Goal: Task Accomplishment & Management: Manage account settings

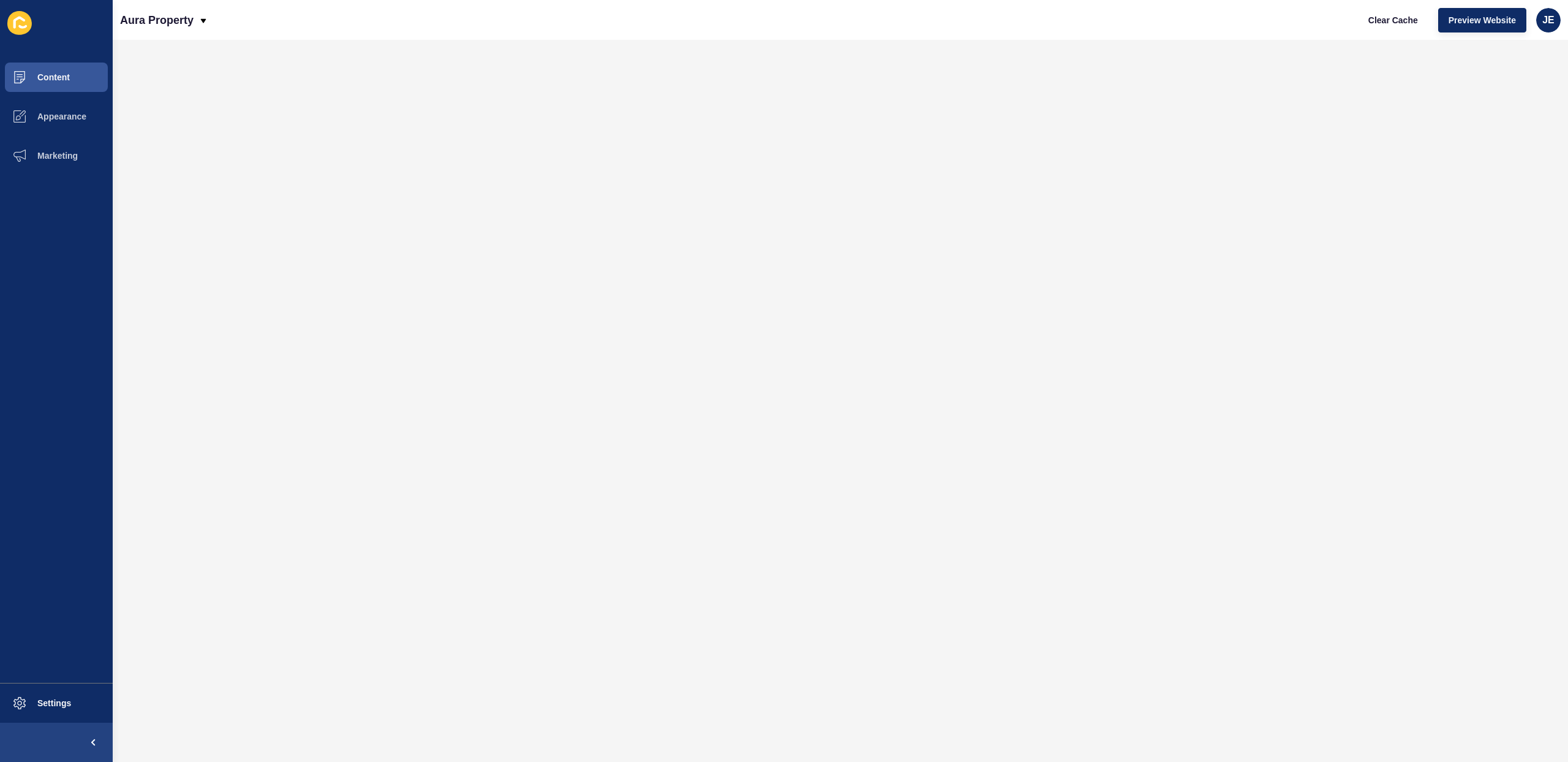
click at [71, 204] on ul "Content Appearance Marketing" at bounding box center [56, 370] width 113 height 625
click at [1547, 22] on span "JE" at bounding box center [1548, 20] width 13 height 13
click at [1494, 108] on link "Logout" at bounding box center [1519, 102] width 90 height 27
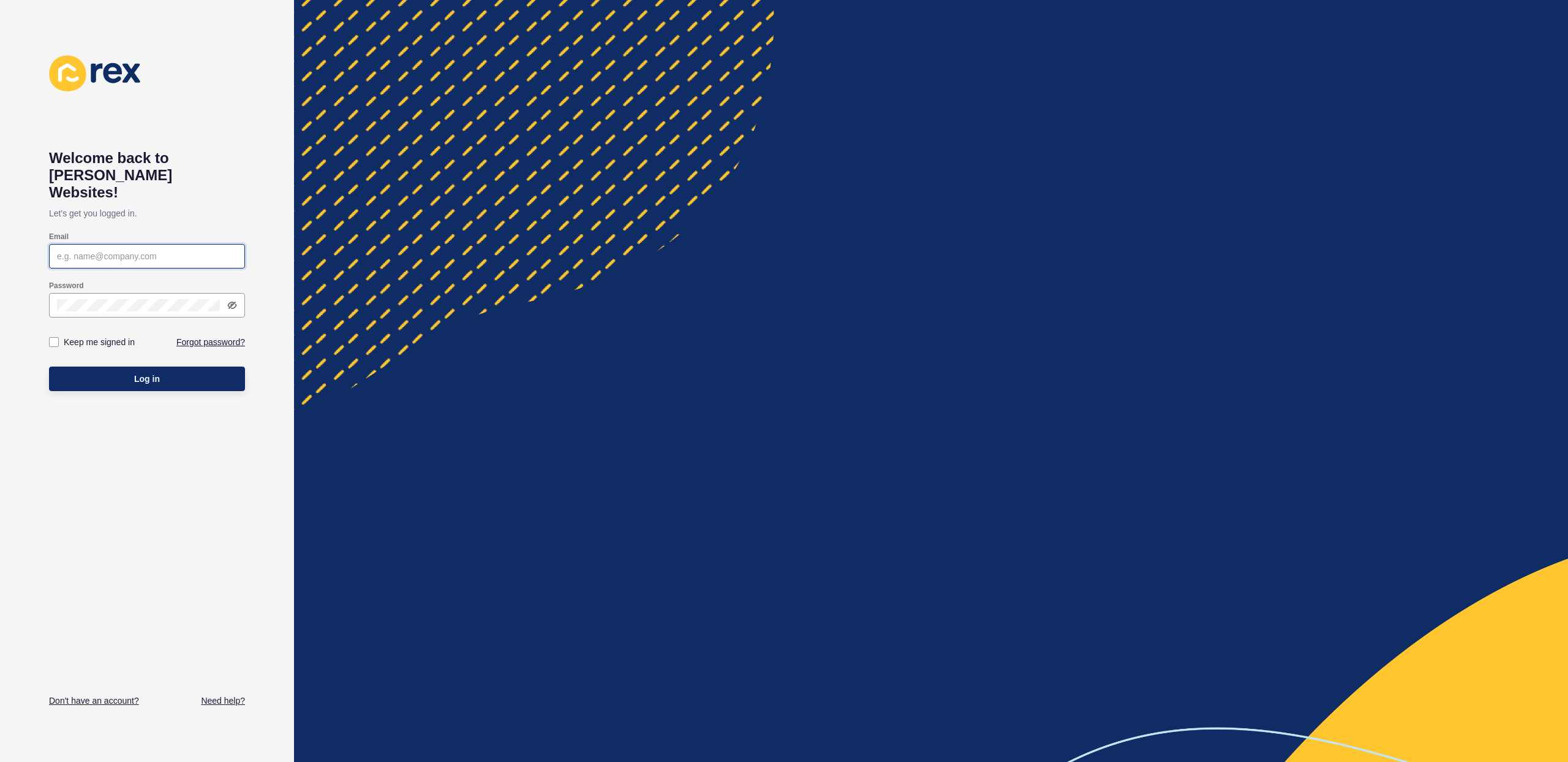
type input "justine.espinosa@rexsoftware.com.au"
type input "[EMAIL_ADDRESS][PERSON_NAME][DOMAIN_NAME]"
click at [187, 366] on button "Log in" at bounding box center [147, 378] width 196 height 24
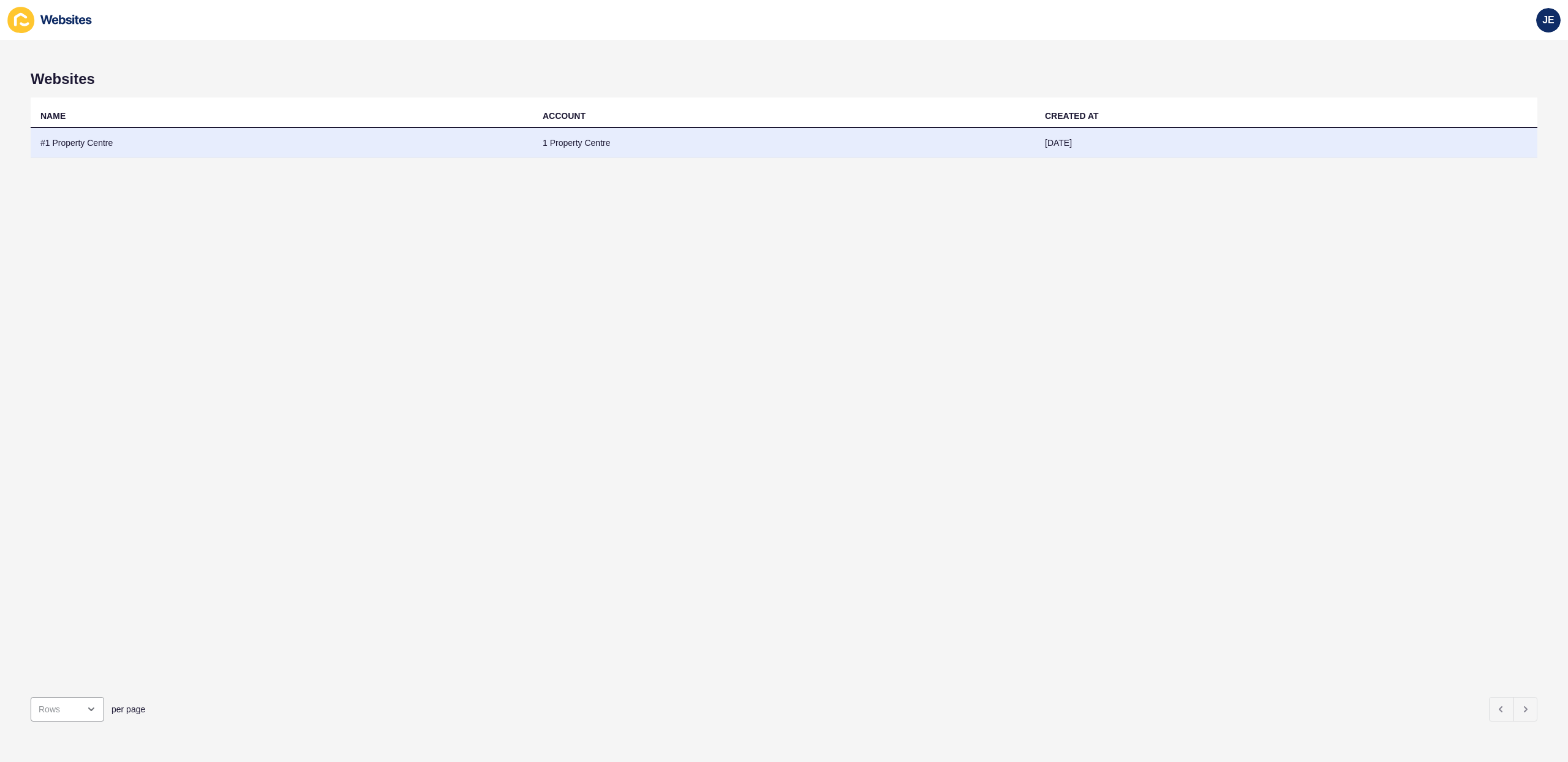
click at [256, 140] on td "#1 Property Centre" at bounding box center [282, 143] width 502 height 30
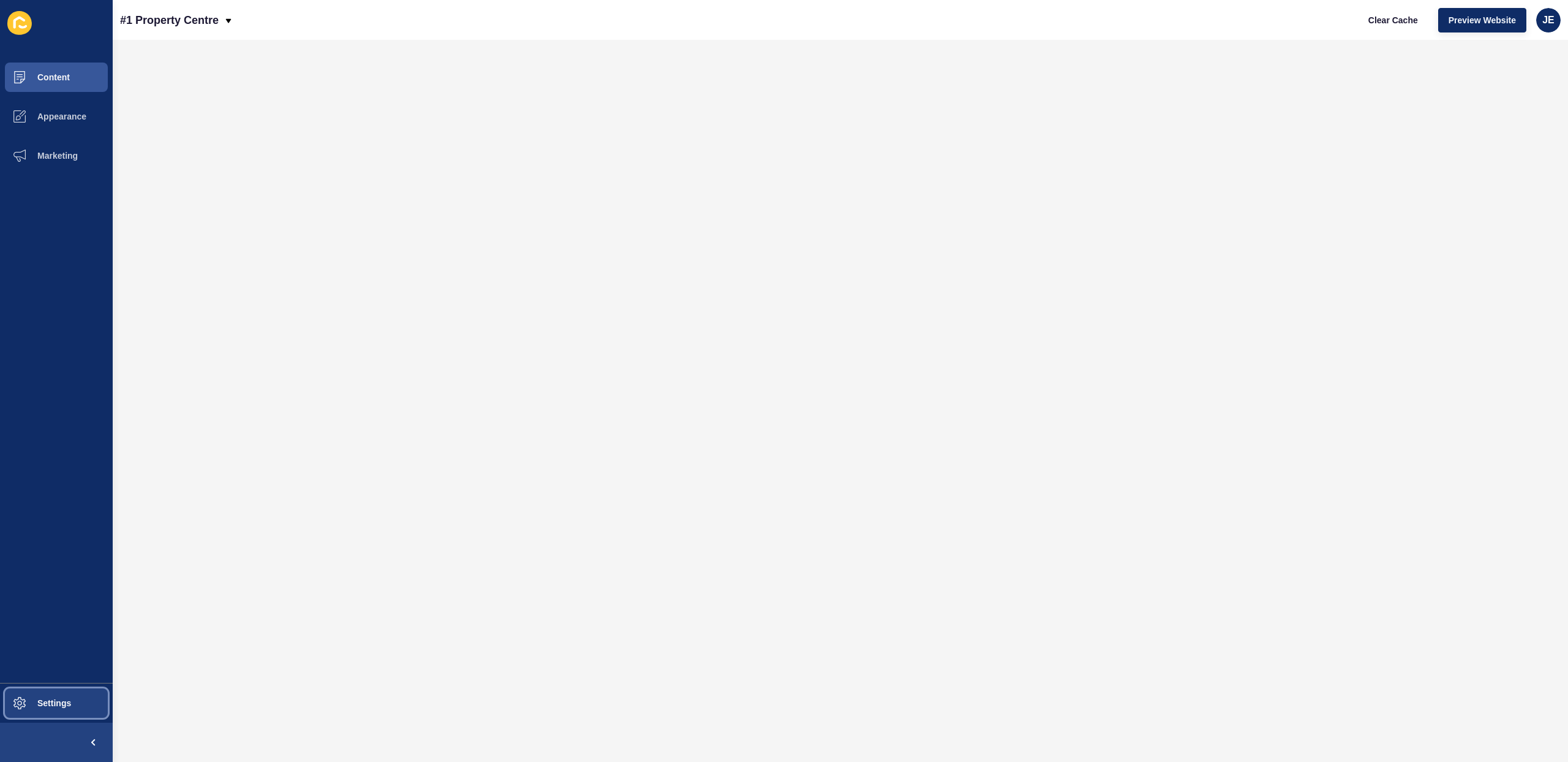
click at [57, 709] on button "Settings" at bounding box center [56, 703] width 113 height 39
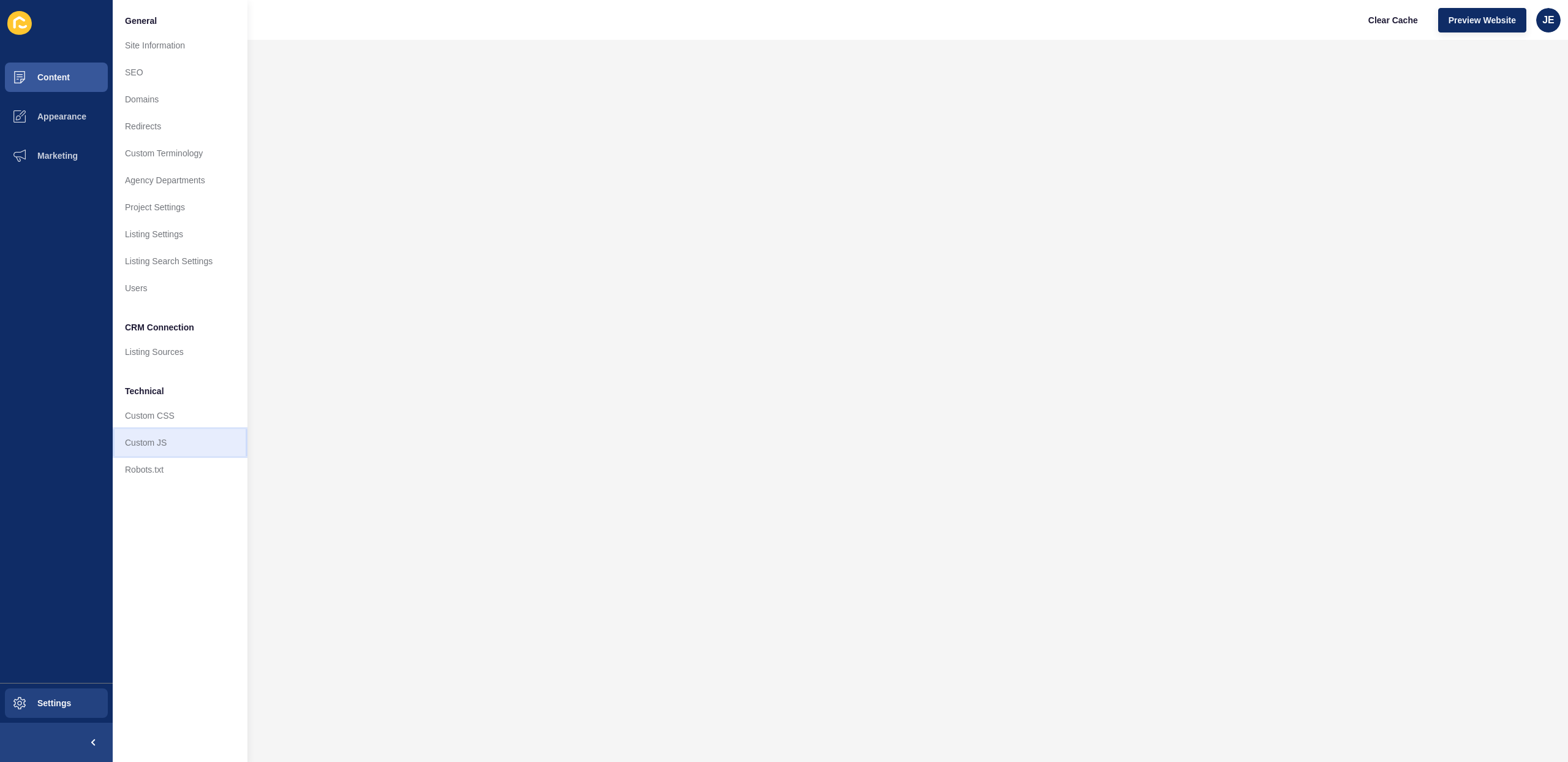
click at [164, 448] on link "Custom JS" at bounding box center [180, 443] width 135 height 27
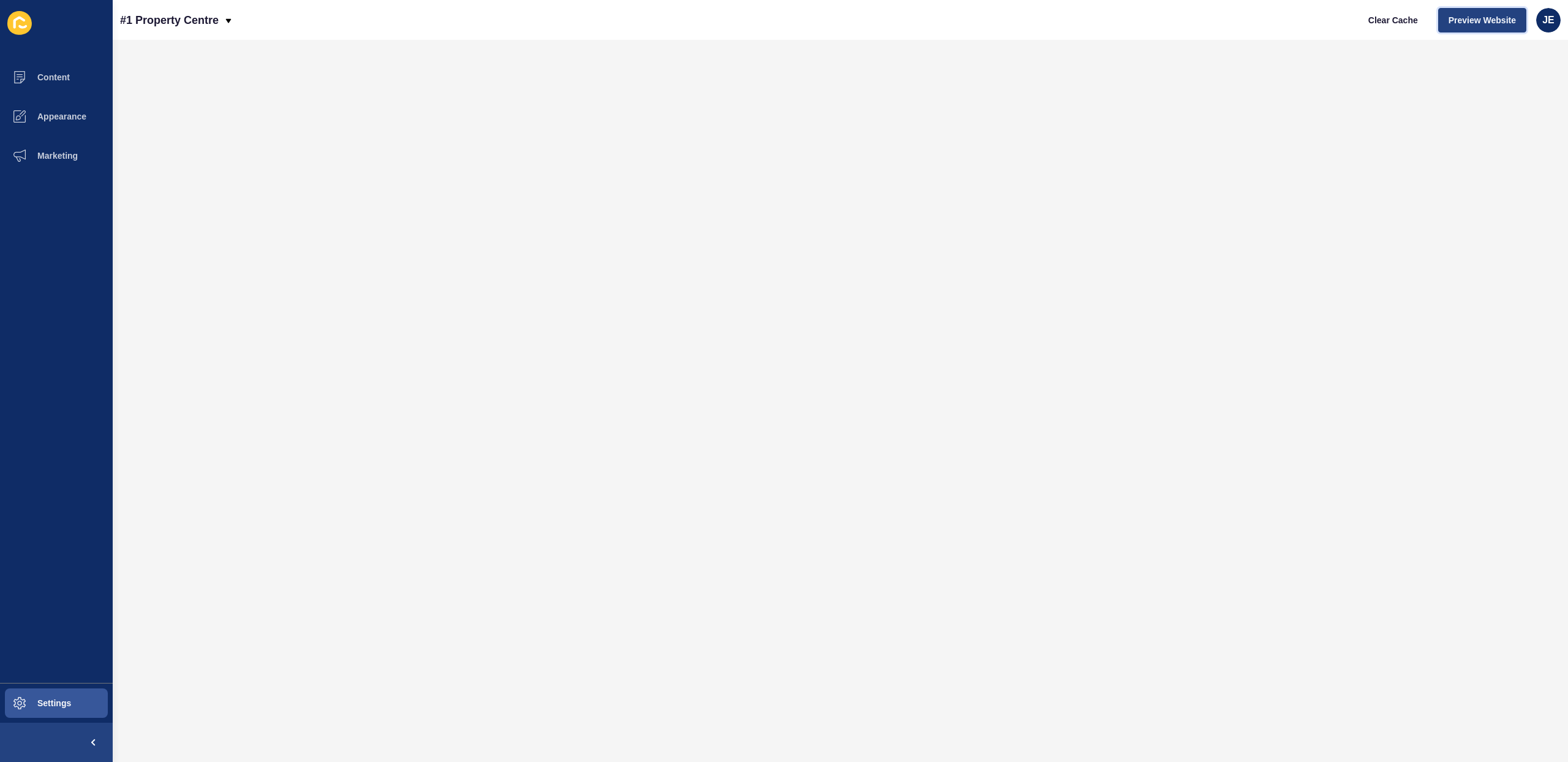
click at [1455, 20] on span "Preview Website" at bounding box center [1483, 20] width 67 height 13
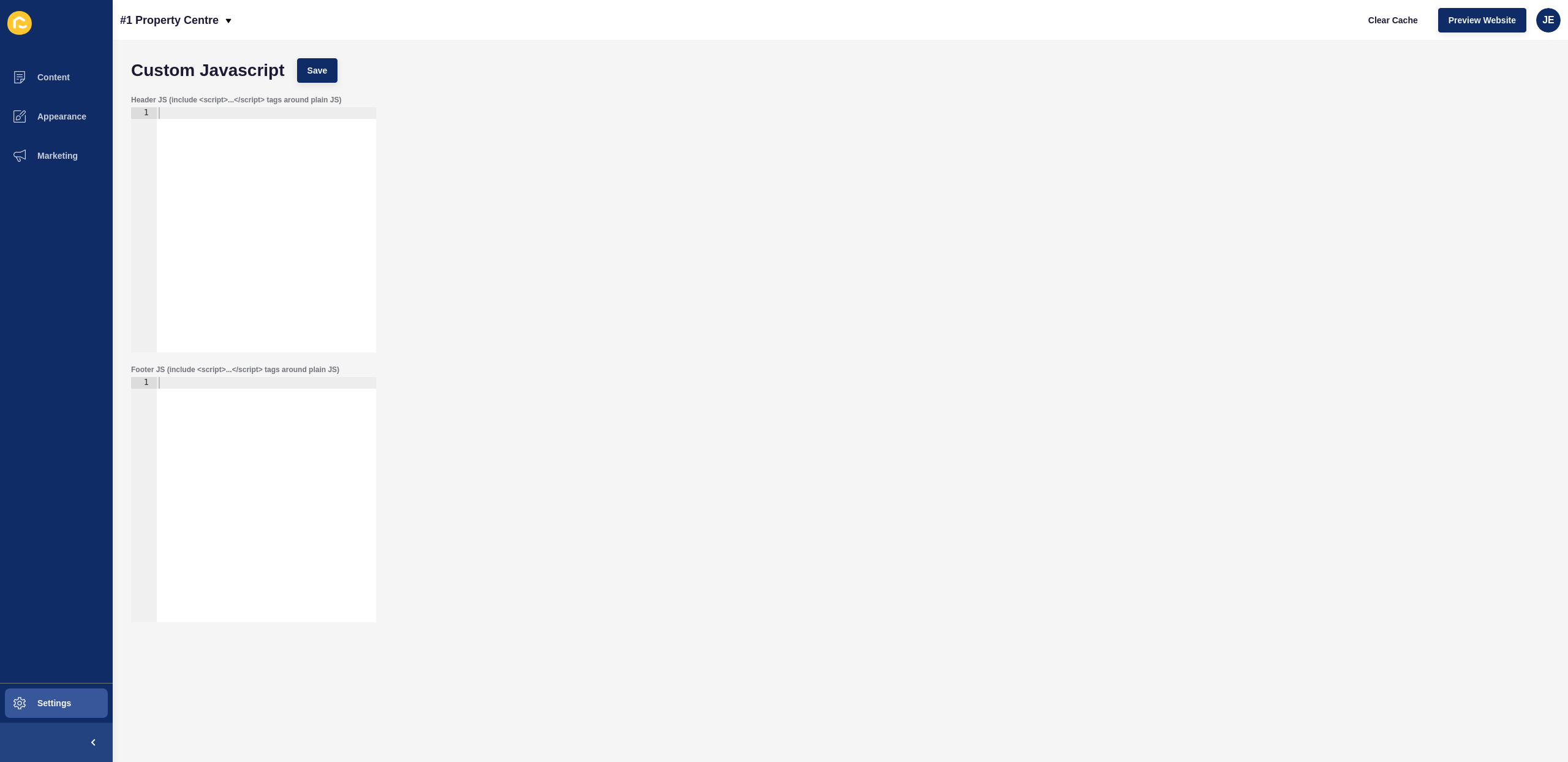
click at [244, 169] on div at bounding box center [266, 242] width 220 height 268
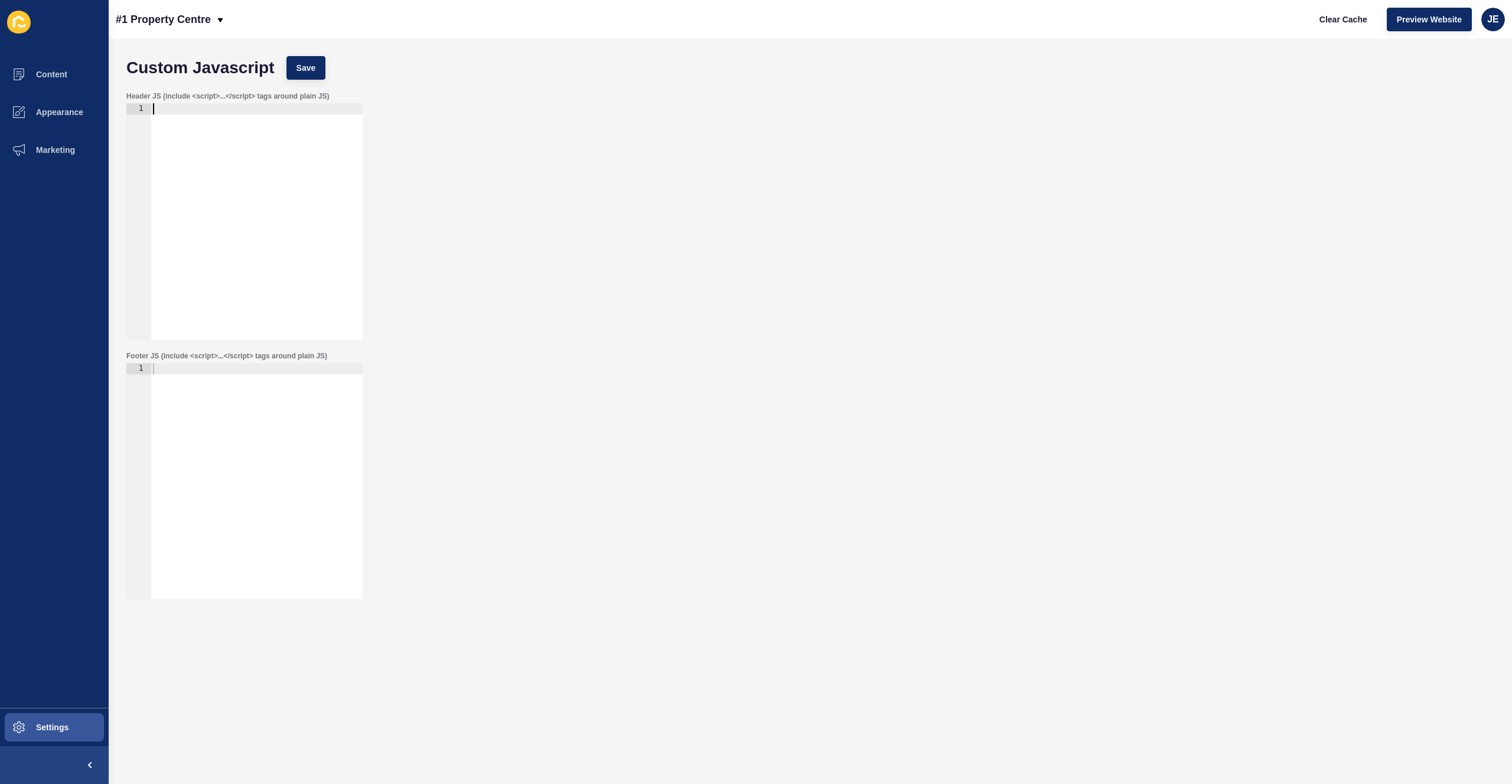
click at [270, 429] on div at bounding box center [256, 492] width 212 height 259
click at [271, 377] on div at bounding box center [256, 492] width 212 height 259
click at [602, 298] on div "Header JS (include <script>...</script> tags around plain JS) 1 ההההההההההההההה…" at bounding box center [810, 215] width 1380 height 260
click at [231, 381] on div at bounding box center [256, 492] width 212 height 259
paste textarea "</script>"
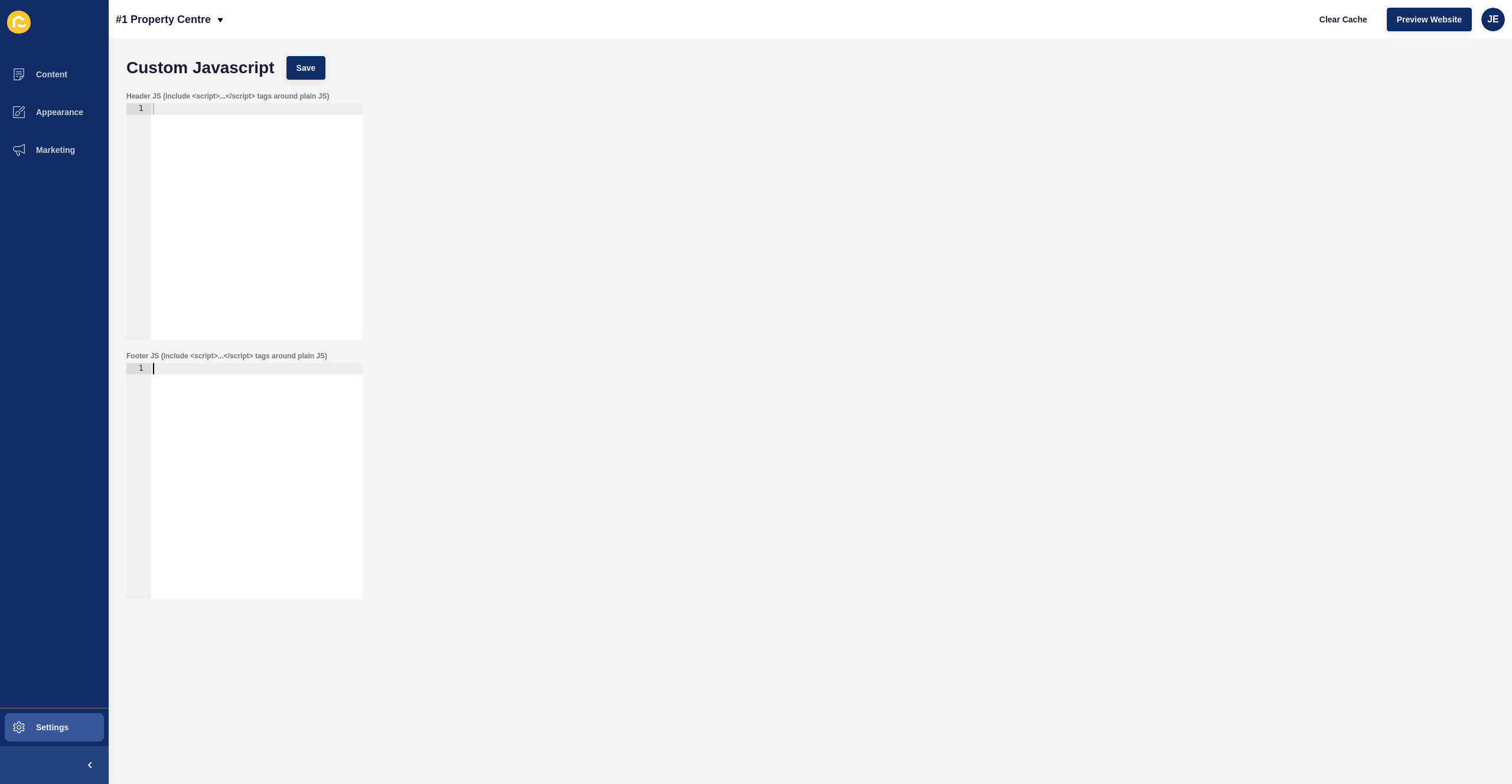
type textarea "</script>"
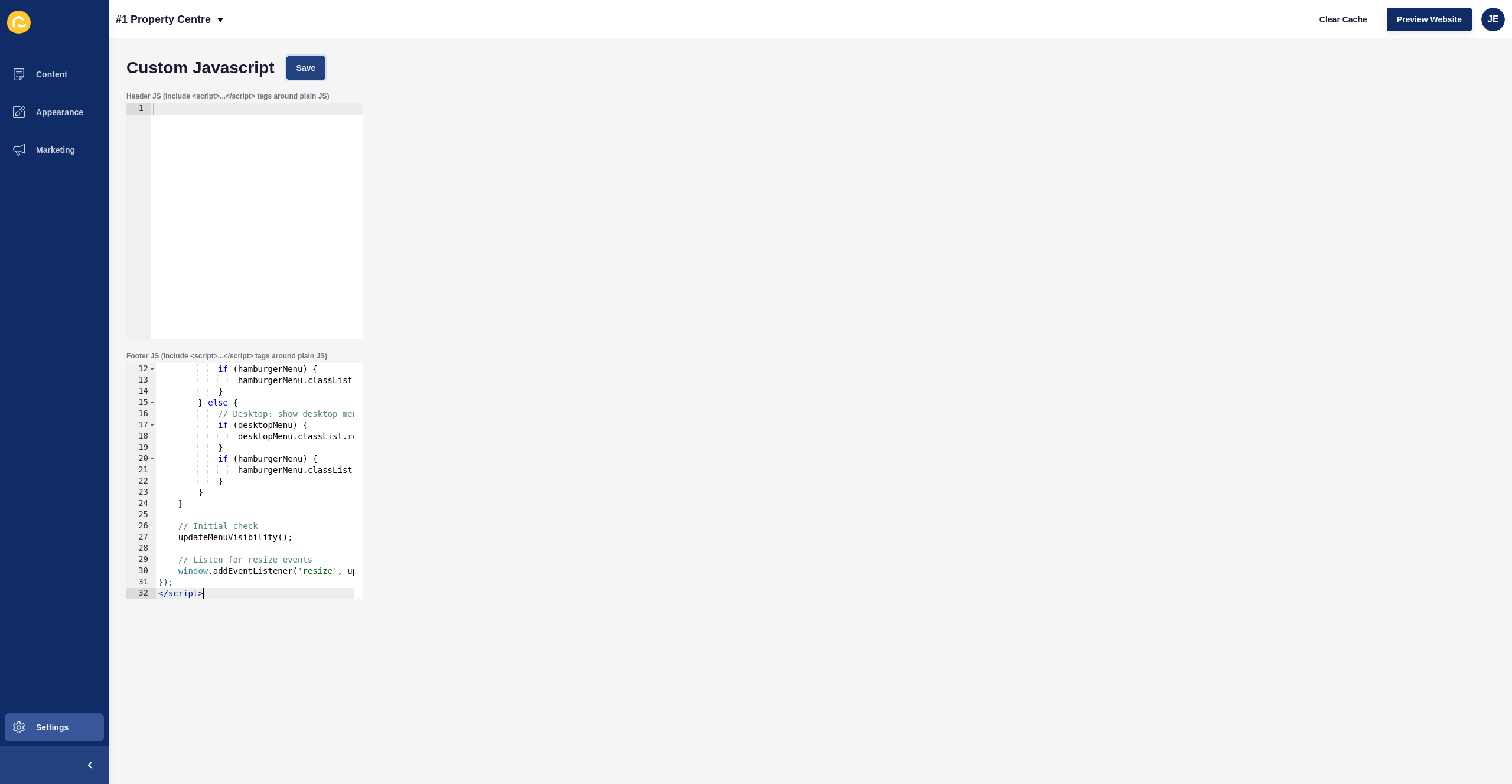
click at [312, 62] on span "Save" at bounding box center [306, 68] width 20 height 12
click at [1327, 19] on span "Clear Cache" at bounding box center [1343, 20] width 48 height 12
click at [287, 152] on div at bounding box center [256, 233] width 212 height 259
paste textarea "</script>"
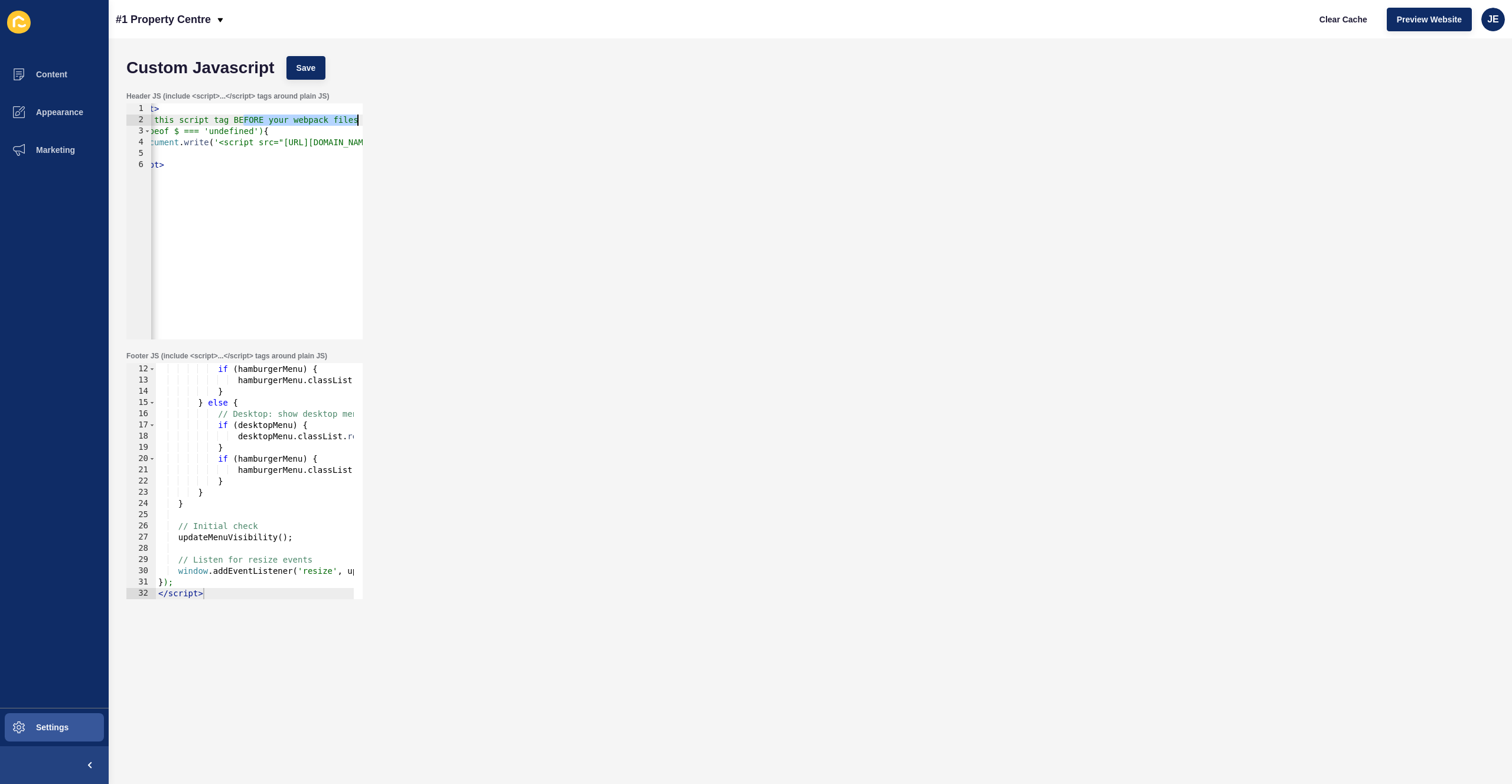
drag, startPoint x: 298, startPoint y: 122, endPoint x: 408, endPoint y: 125, distance: 110.0
click at [408, 125] on div "Header JS (include <script>...</script> tags around plain JS) </script> 1 2 3 4…" at bounding box center [810, 215] width 1380 height 260
click at [261, 149] on div "< script > // Add this script tag BEFORE your webpack files if (typeof $ === 'u…" at bounding box center [379, 228] width 457 height 249
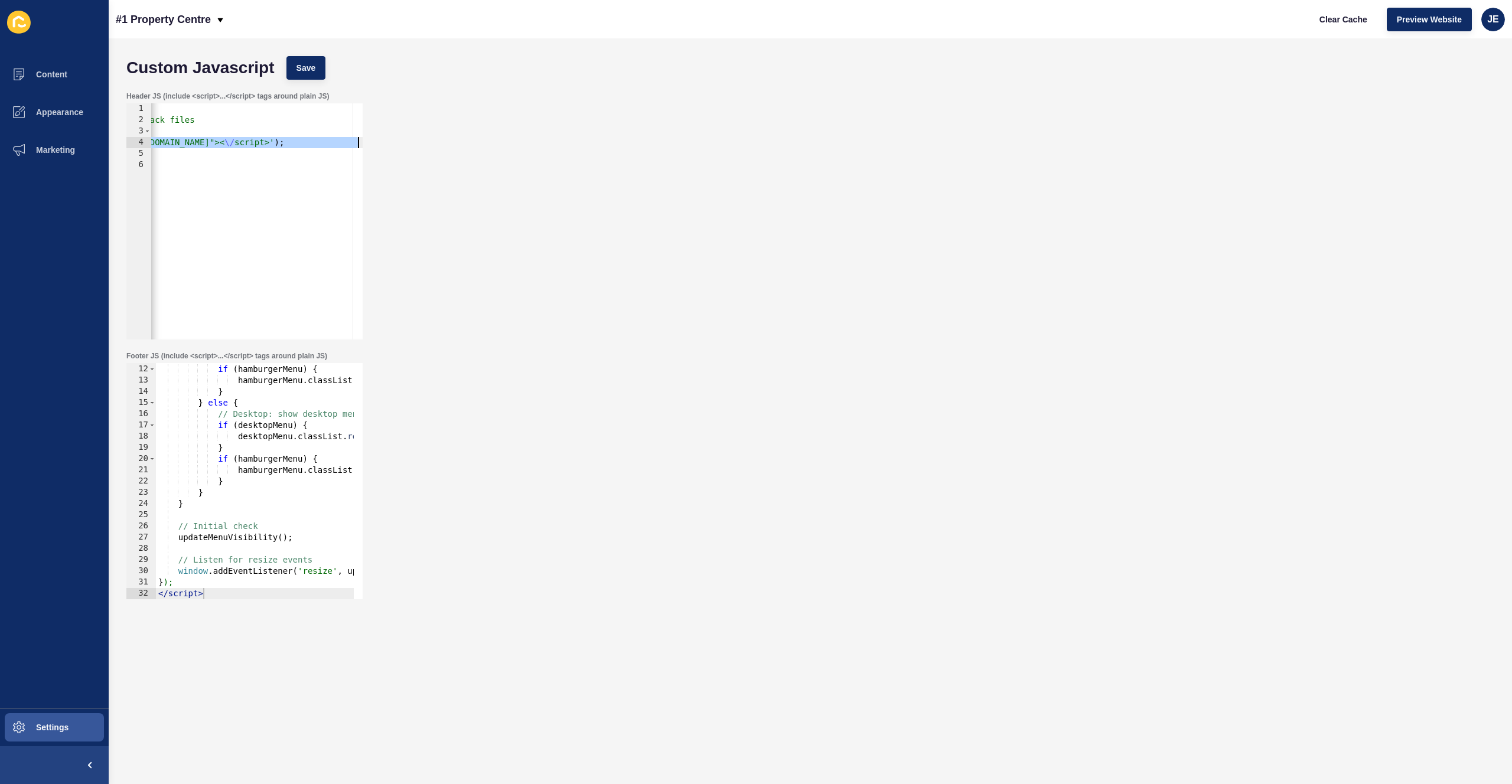
drag, startPoint x: 282, startPoint y: 144, endPoint x: 367, endPoint y: 142, distance: 85.0
click at [367, 142] on div "Header JS (include <script>...</script> tags around plain JS) } 1 2 3 4 5 6 < s…" at bounding box center [810, 215] width 1380 height 260
click at [262, 156] on div "< script > // Add this script tag BEFORE your webpack files if (typeof $ === 'u…" at bounding box center [379, 228] width 457 height 249
drag, startPoint x: 331, startPoint y: 147, endPoint x: 383, endPoint y: 144, distance: 52.1
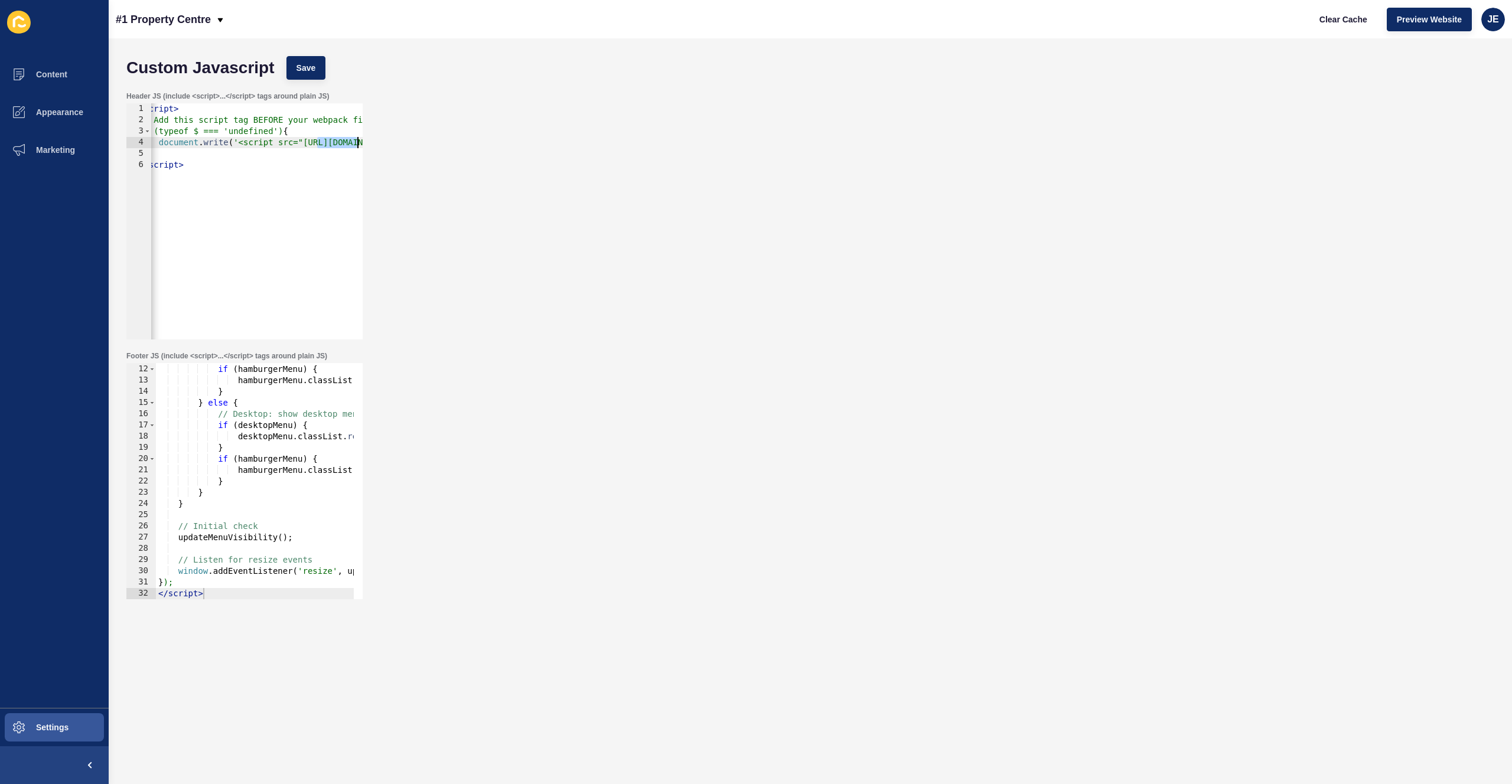
click at [388, 144] on div "Header JS (include <script>...</script> tags around plain JS) } 1 2 3 4 5 6 < s…" at bounding box center [810, 215] width 1380 height 260
click at [230, 142] on div "< script > // Add this script tag BEFORE your webpack files if (typeof $ === 'u…" at bounding box center [135, 228] width 457 height 249
click at [228, 143] on div "< script > // Add this script tag BEFORE your webpack files if (typeof $ === 'u…" at bounding box center [135, 228] width 457 height 249
click at [236, 142] on div "< script > // Add this script tag BEFORE your webpack files if (typeof $ === 'u…" at bounding box center [135, 228] width 457 height 249
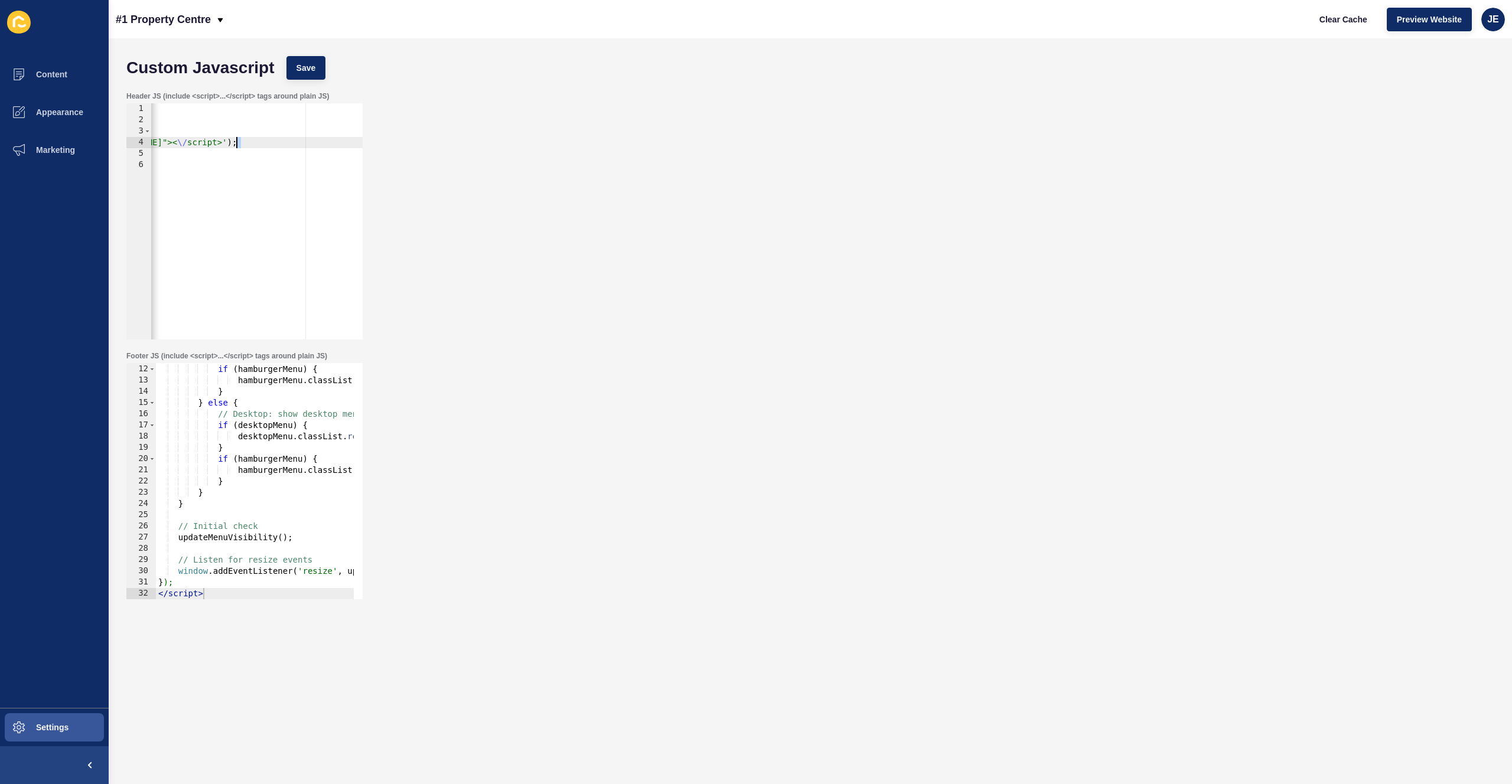
scroll to position [0, 23]
type textarea "document.write('<script src="https://code.jquery.com/jquery-1.11.0.min.js"><\/s…"
click at [314, 73] on span "Save" at bounding box center [306, 68] width 20 height 12
click at [1360, 19] on span "Clear Cache" at bounding box center [1343, 20] width 48 height 12
click at [575, 180] on div "Header JS (include <script>...</script> tags around plain JS) document.write('<…" at bounding box center [810, 215] width 1380 height 260
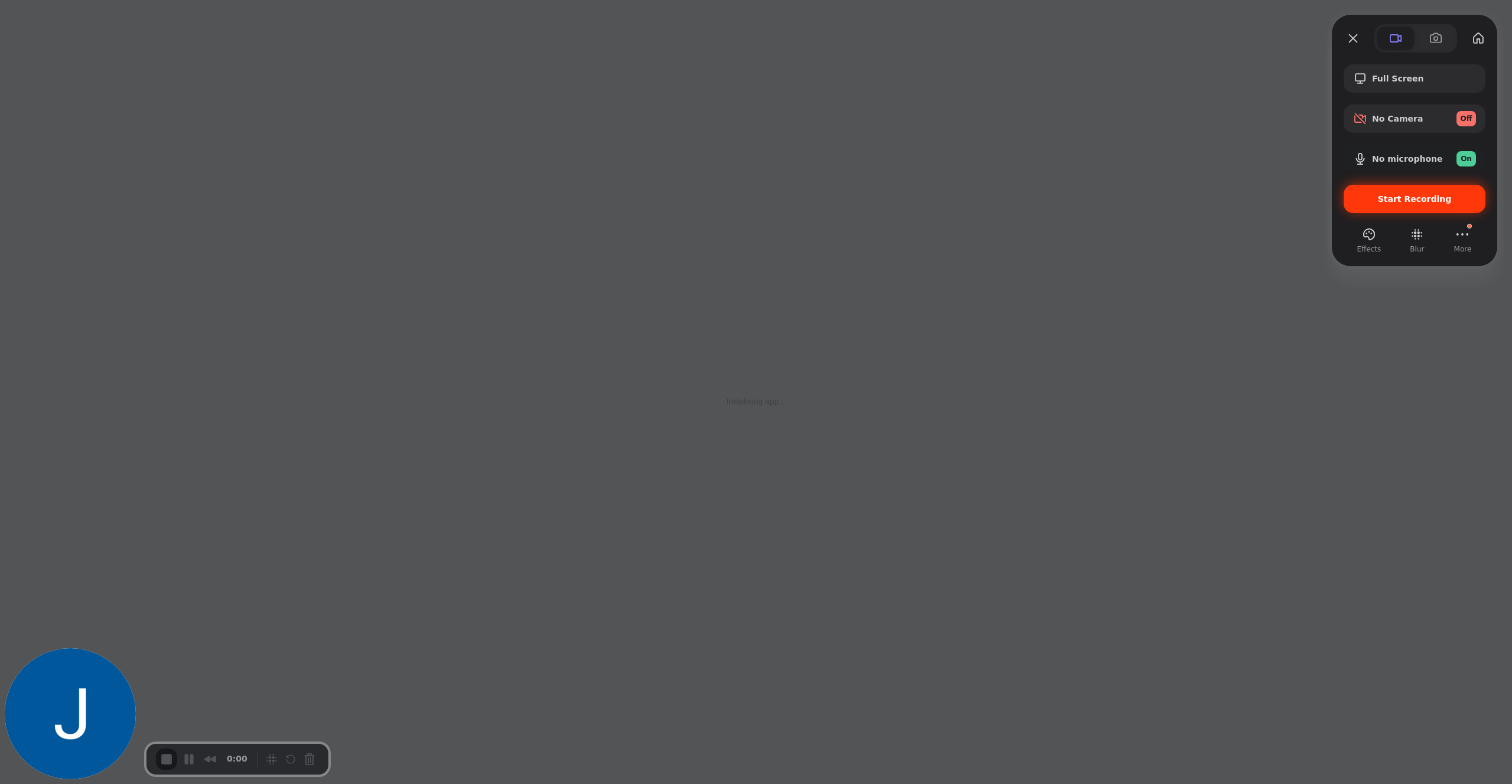
click at [1400, 200] on span "Start Recording" at bounding box center [1415, 199] width 74 height 9
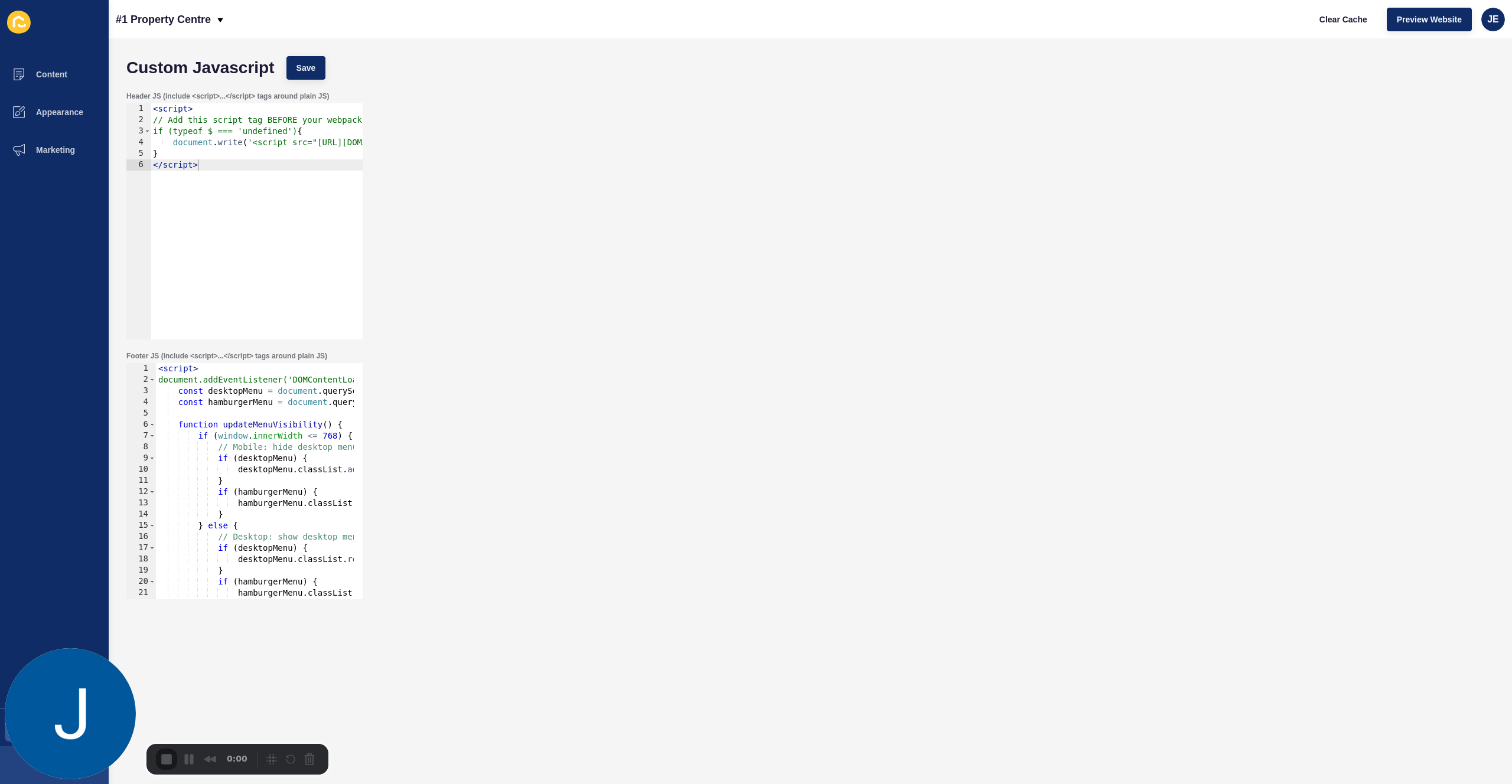
click at [700, 219] on div "Header JS (include <script>...</script> tags around plain JS) 1 2 3 4 5 6 < scr…" at bounding box center [810, 215] width 1380 height 260
click at [788, 241] on div "Header JS (include <script>...</script> tags around plain JS) 1 2 3 4 5 6 < scr…" at bounding box center [810, 215] width 1380 height 260
click at [917, 248] on div "Header JS (include <script>...</script> tags around plain JS) 1 2 3 4 5 6 < scr…" at bounding box center [810, 215] width 1380 height 260
click at [219, 191] on div "< script > // Add this script tag BEFORE your webpack files if (typeof $ === 'u…" at bounding box center [381, 228] width 461 height 249
click at [247, 228] on div "< script > // Add this script tag BEFORE your webpack files if (typeof $ === 'u…" at bounding box center [381, 228] width 461 height 249
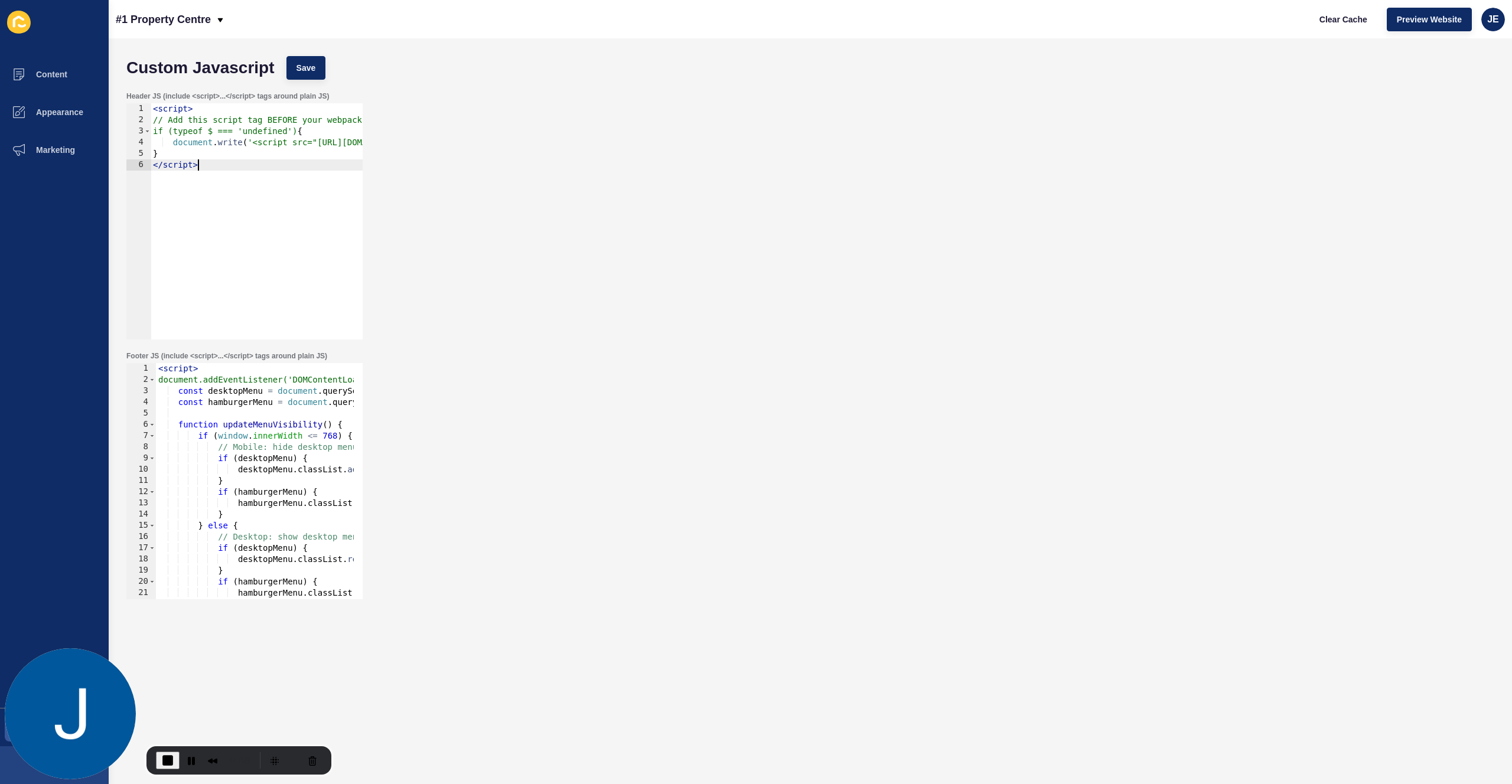
click at [1164, 242] on div "Header JS (include <script>...</script> tags around plain JS) </script> 1 2 3 4…" at bounding box center [810, 215] width 1380 height 260
click at [1349, 17] on span "Clear Cache" at bounding box center [1343, 20] width 48 height 12
click at [1434, 20] on span "Preview Website" at bounding box center [1430, 20] width 65 height 12
click at [1112, 109] on div "Header JS (include <script>...</script> tags around plain JS) </script> 1 2 3 4…" at bounding box center [810, 215] width 1380 height 260
click at [1436, 20] on span "Preview Website" at bounding box center [1430, 20] width 65 height 12
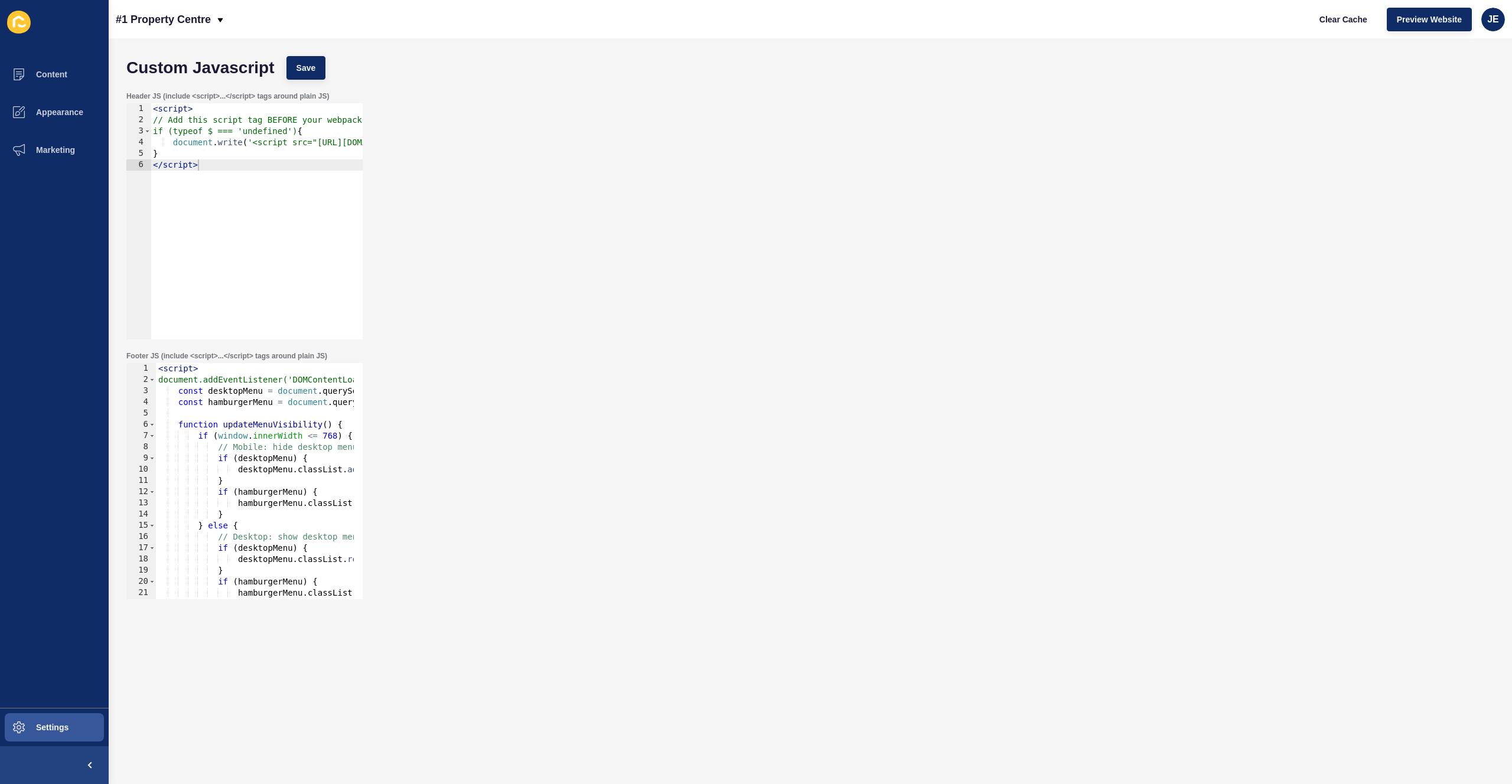
click at [240, 118] on div "< script > // Add this script tag BEFORE your webpack files if (typeof $ === 'u…" at bounding box center [381, 228] width 461 height 249
click at [302, 74] on button "Save" at bounding box center [306, 67] width 39 height 23
click at [1349, 29] on button "Clear Cache" at bounding box center [1343, 19] width 68 height 23
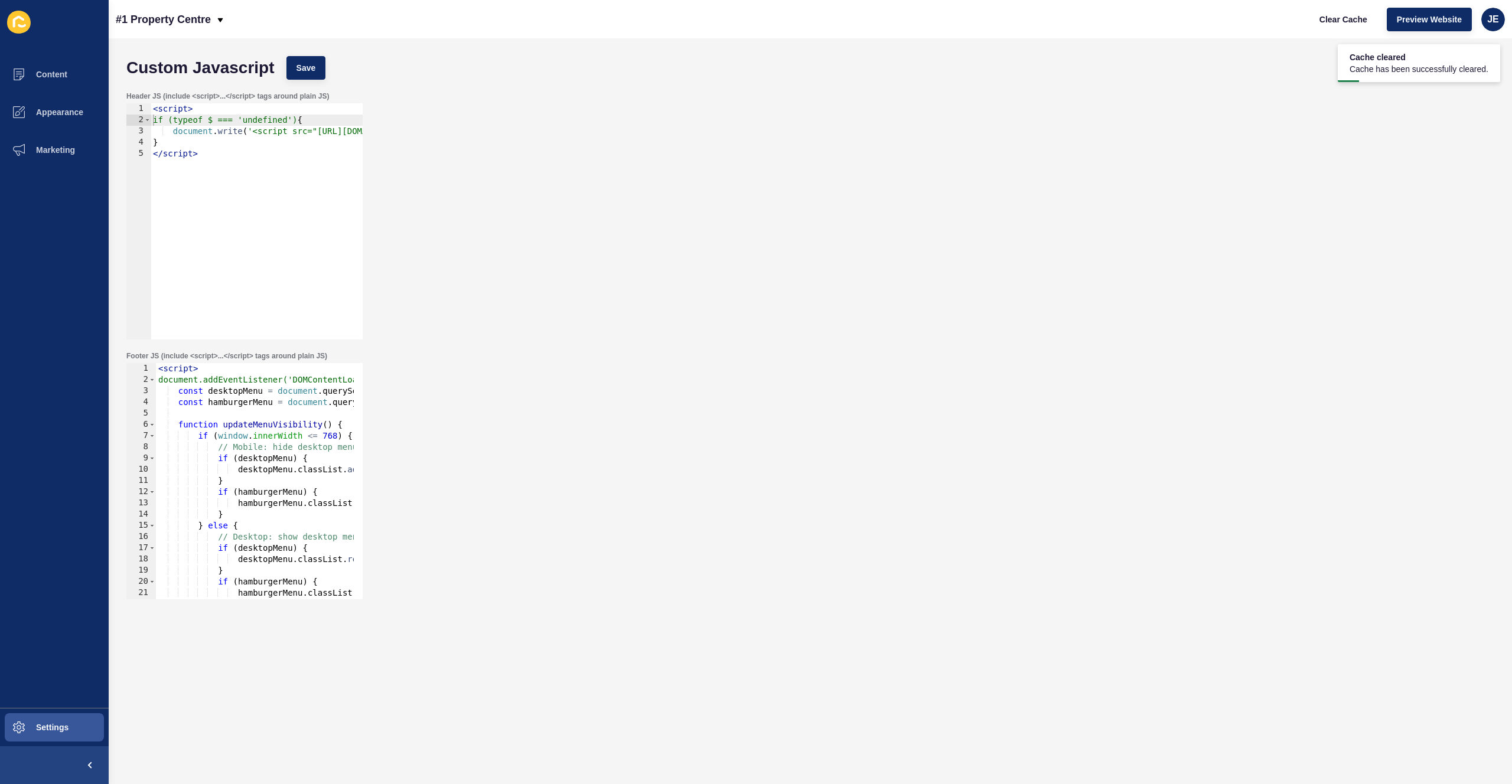
type textarea "</script>"
click at [255, 174] on div "< script > if (typeof $ === 'undefined') { document . write ( '<script src="htt…" at bounding box center [381, 228] width 461 height 249
click at [609, 222] on div "Header JS (include <script>...</script> tags around plain JS) </script> 1 2 3 4…" at bounding box center [810, 215] width 1380 height 260
click at [902, 68] on div "Custom Javascript Save" at bounding box center [810, 67] width 1380 height 36
click at [1489, 21] on span "JE" at bounding box center [1493, 20] width 12 height 12
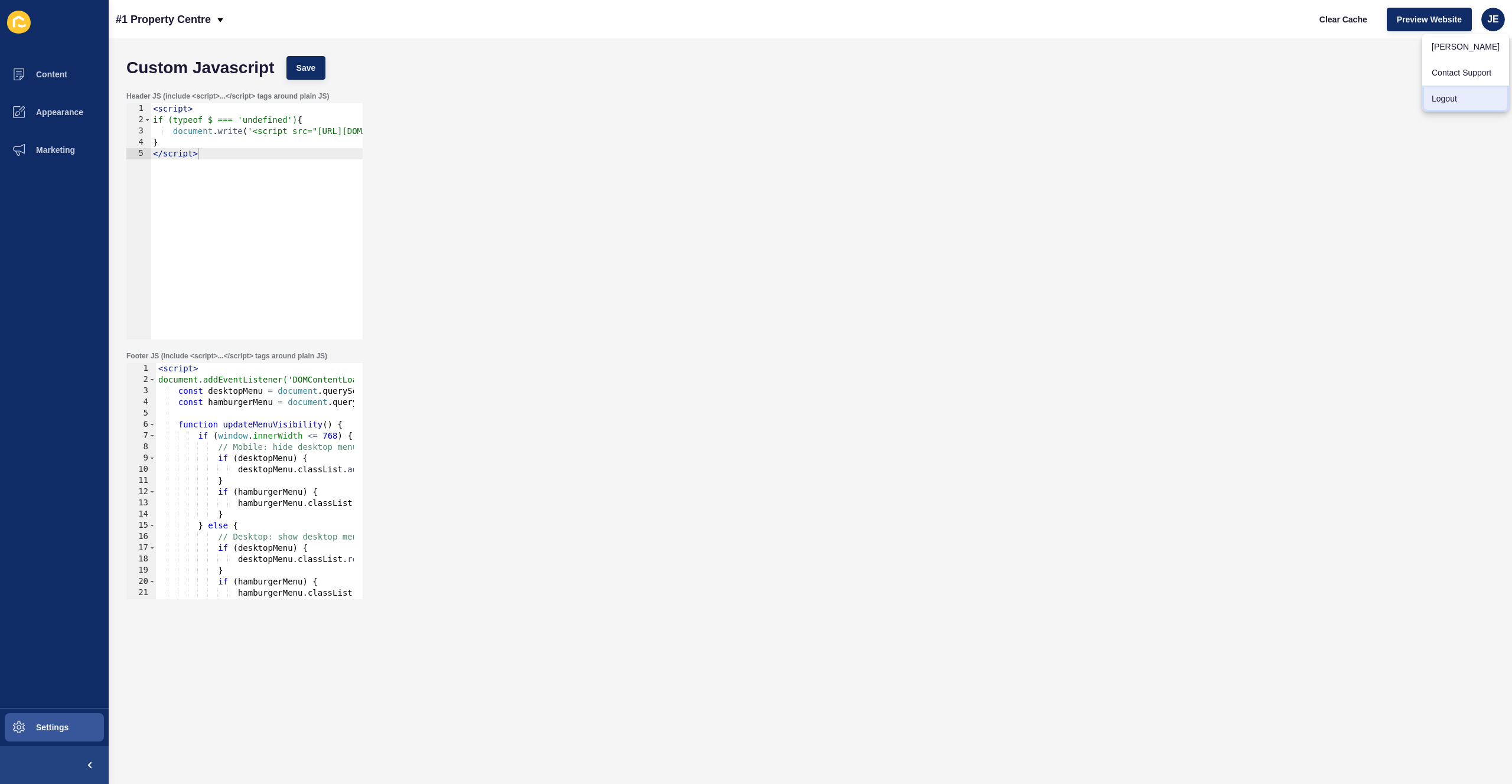
click at [1464, 101] on link "Logout" at bounding box center [1465, 98] width 87 height 26
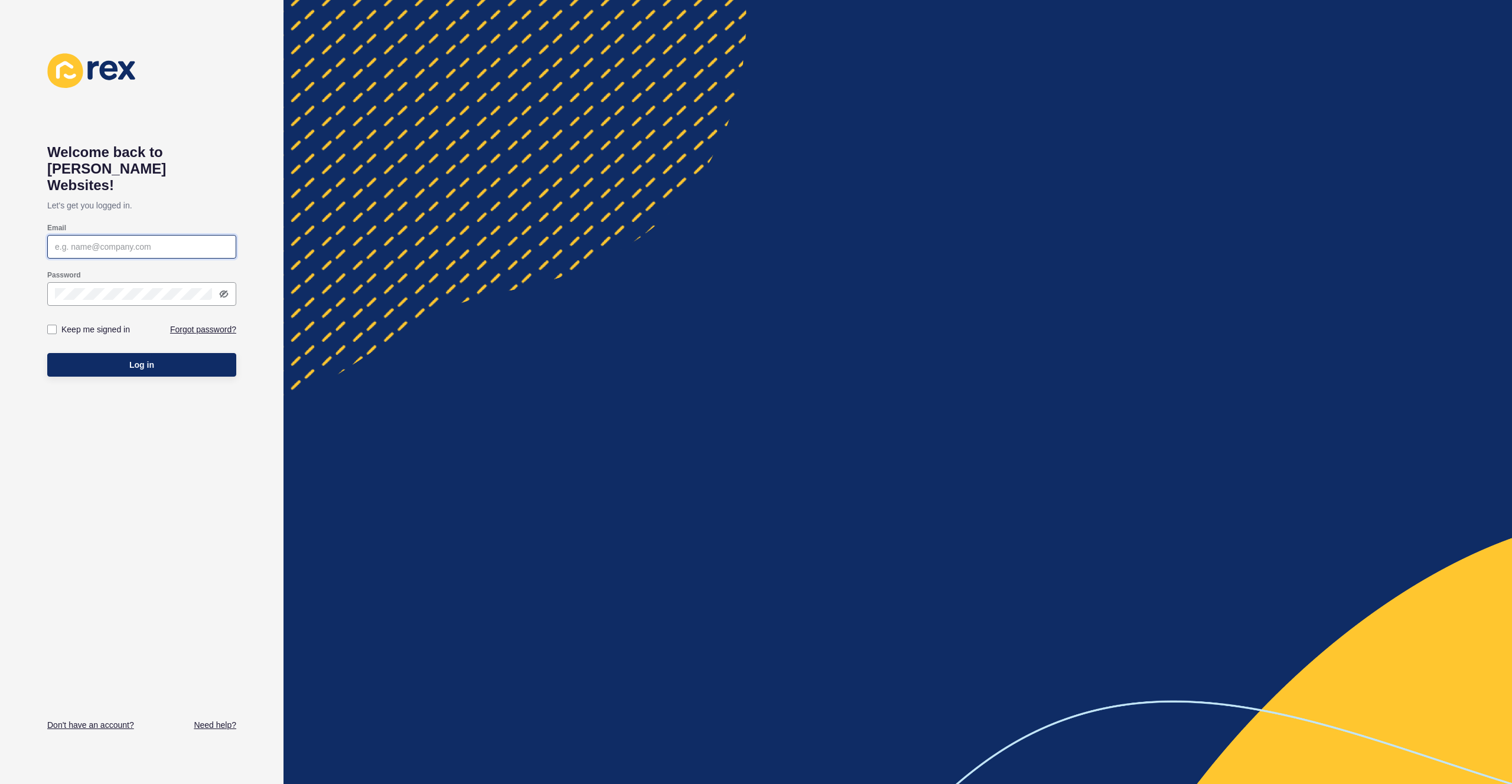
type input "justine.espinosa@rexsoftware.com.au"
click at [153, 355] on button "Log in" at bounding box center [141, 364] width 189 height 23
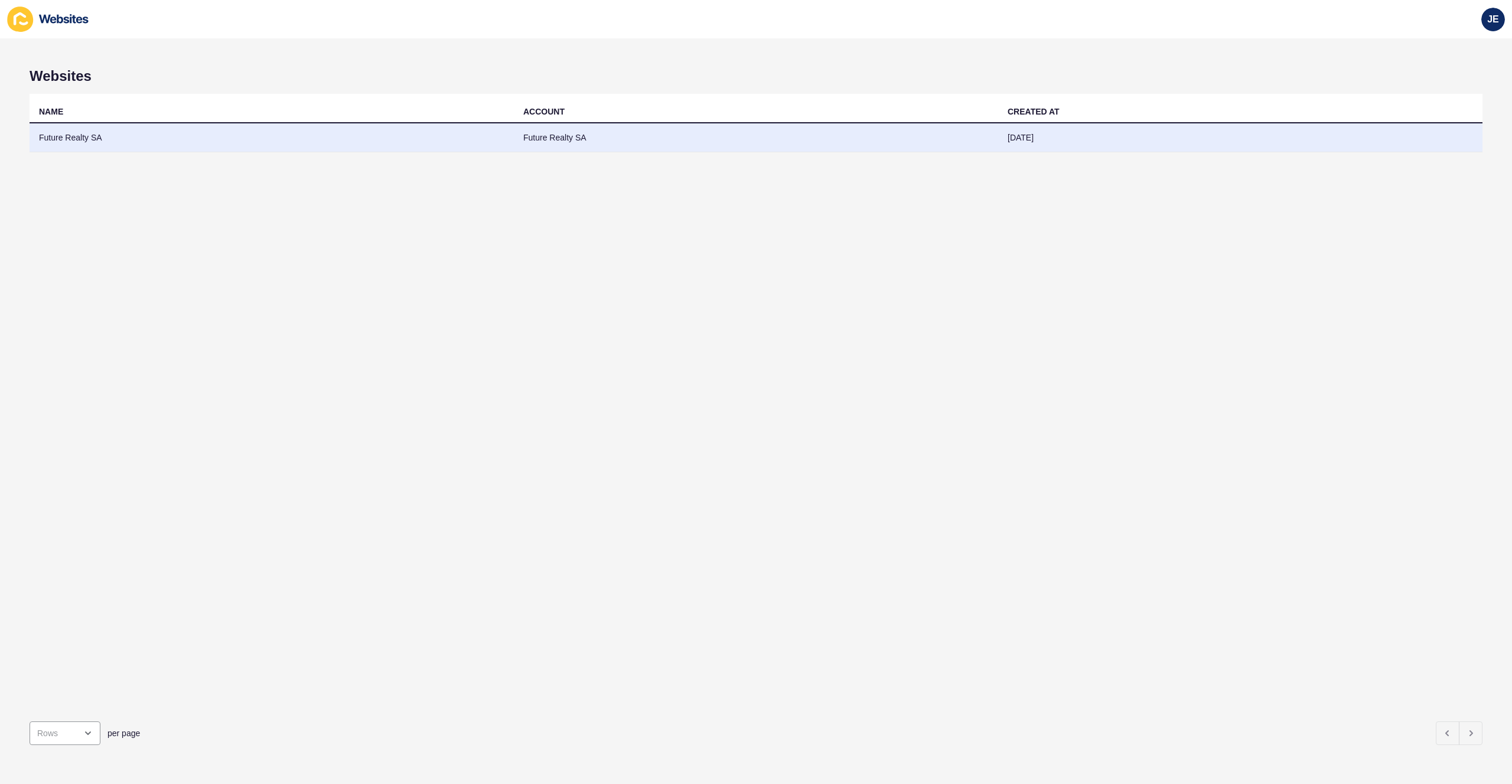
click at [200, 139] on td "Future Realty SA" at bounding box center [272, 138] width 484 height 29
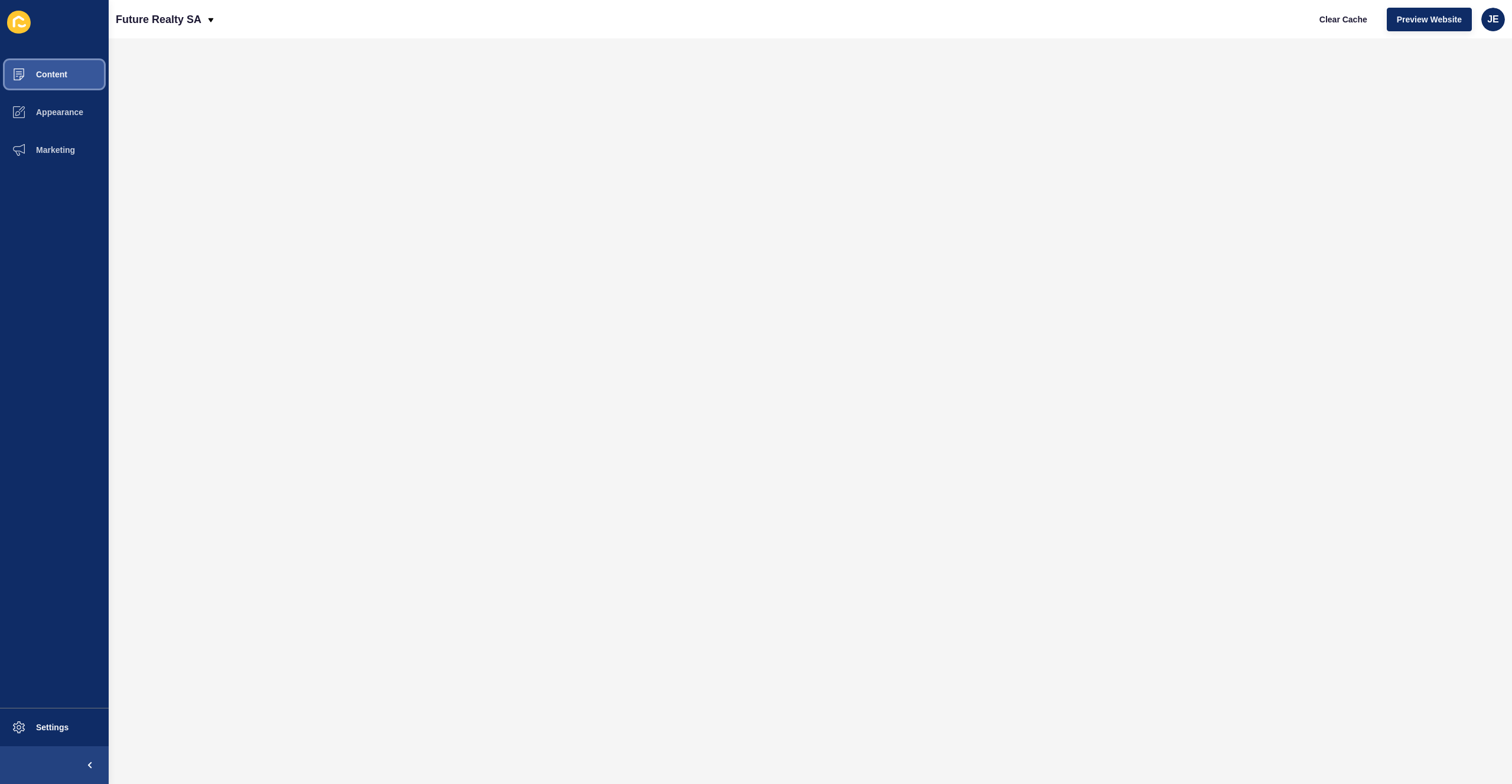
click at [58, 75] on span "Content" at bounding box center [33, 74] width 69 height 9
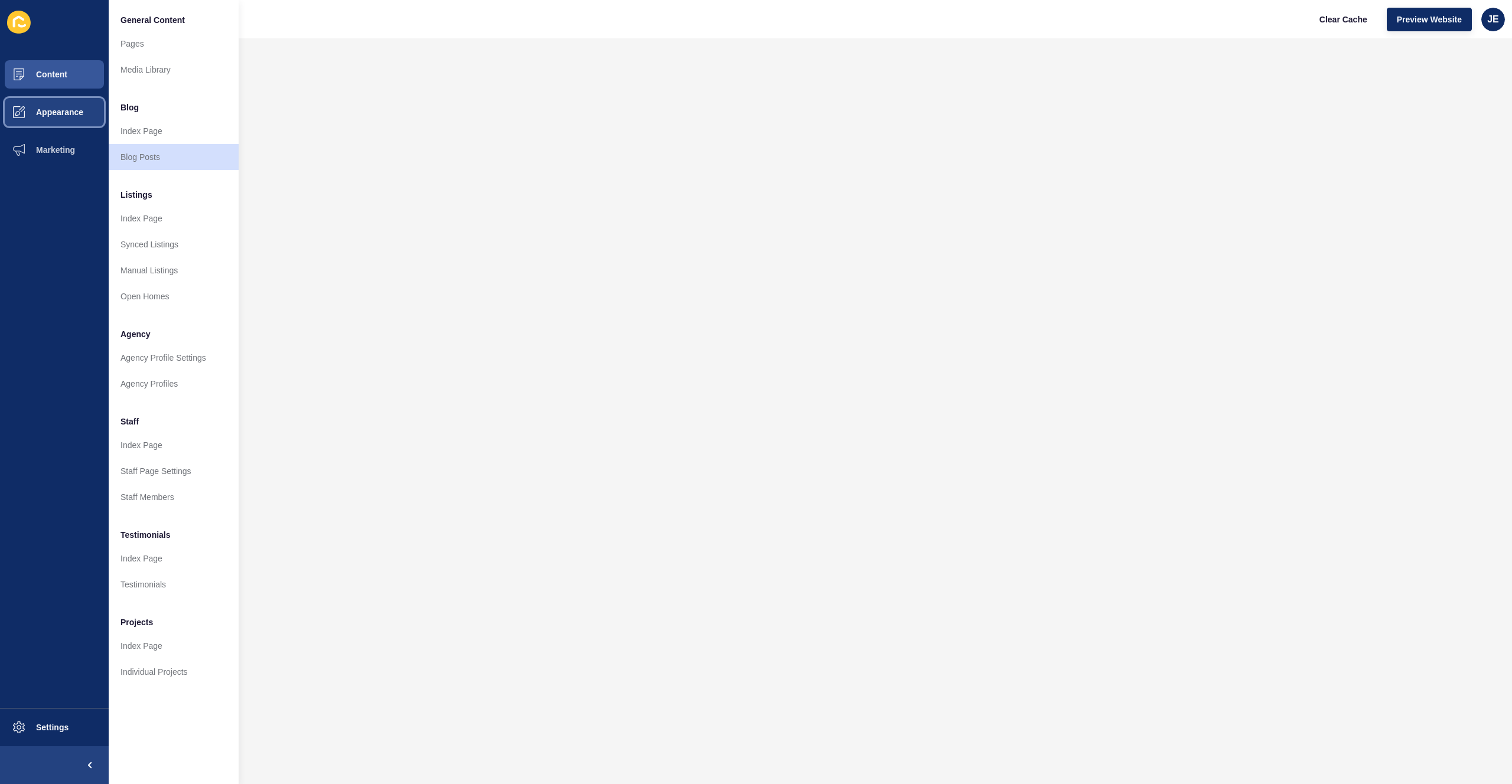
click at [61, 110] on span "Appearance" at bounding box center [41, 112] width 85 height 9
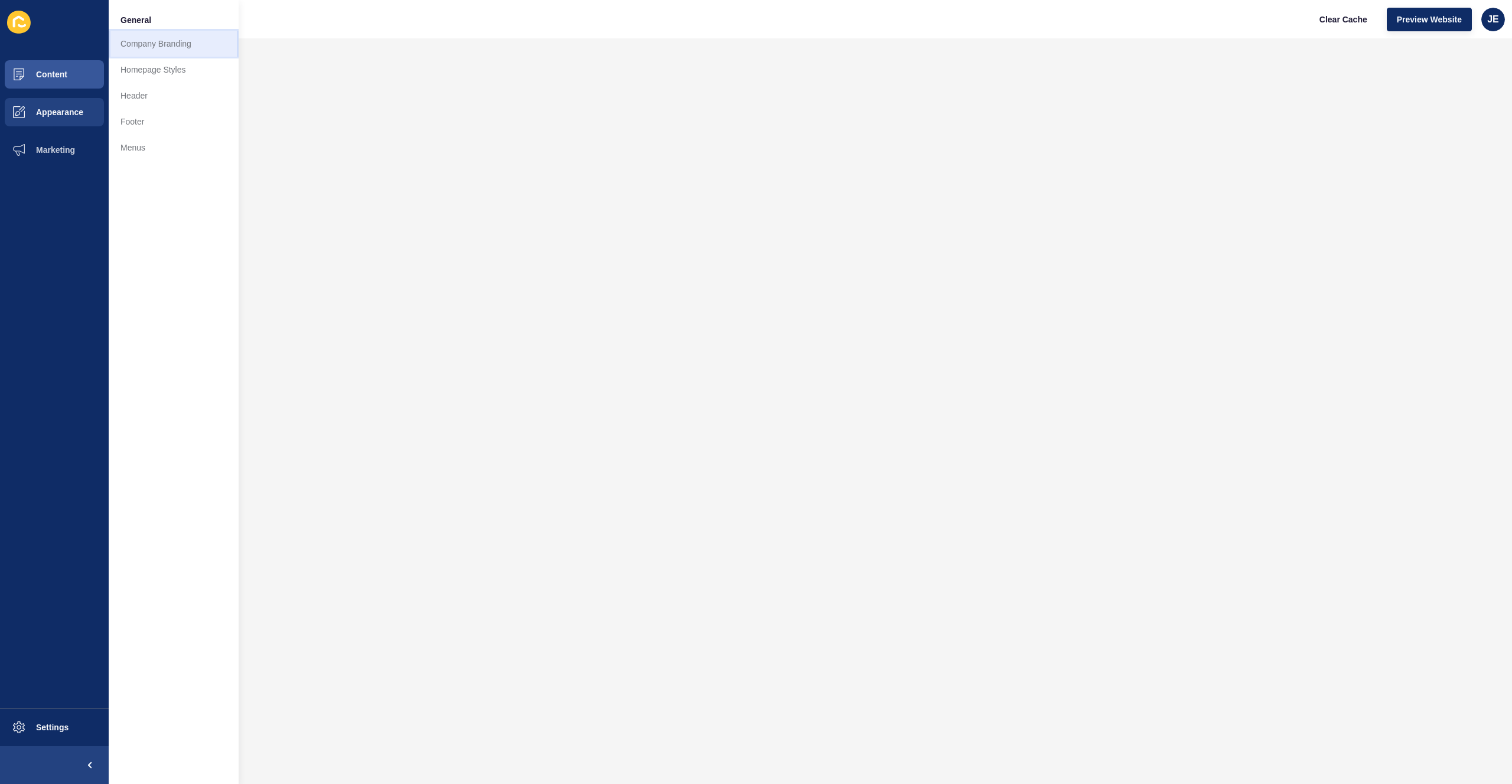
click at [177, 42] on link "Company Branding" at bounding box center [174, 44] width 130 height 26
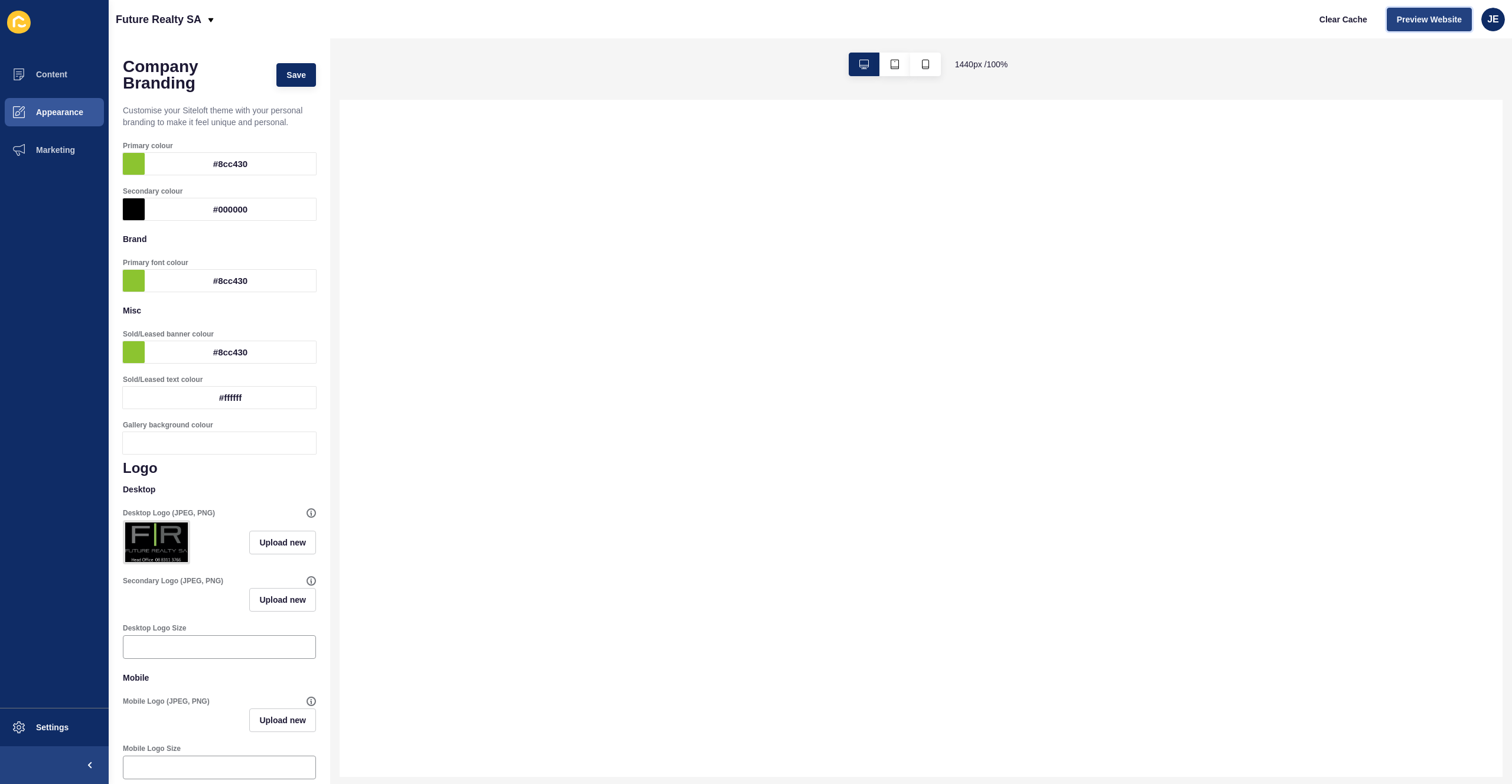
click at [1409, 19] on span "Preview Website" at bounding box center [1430, 20] width 65 height 12
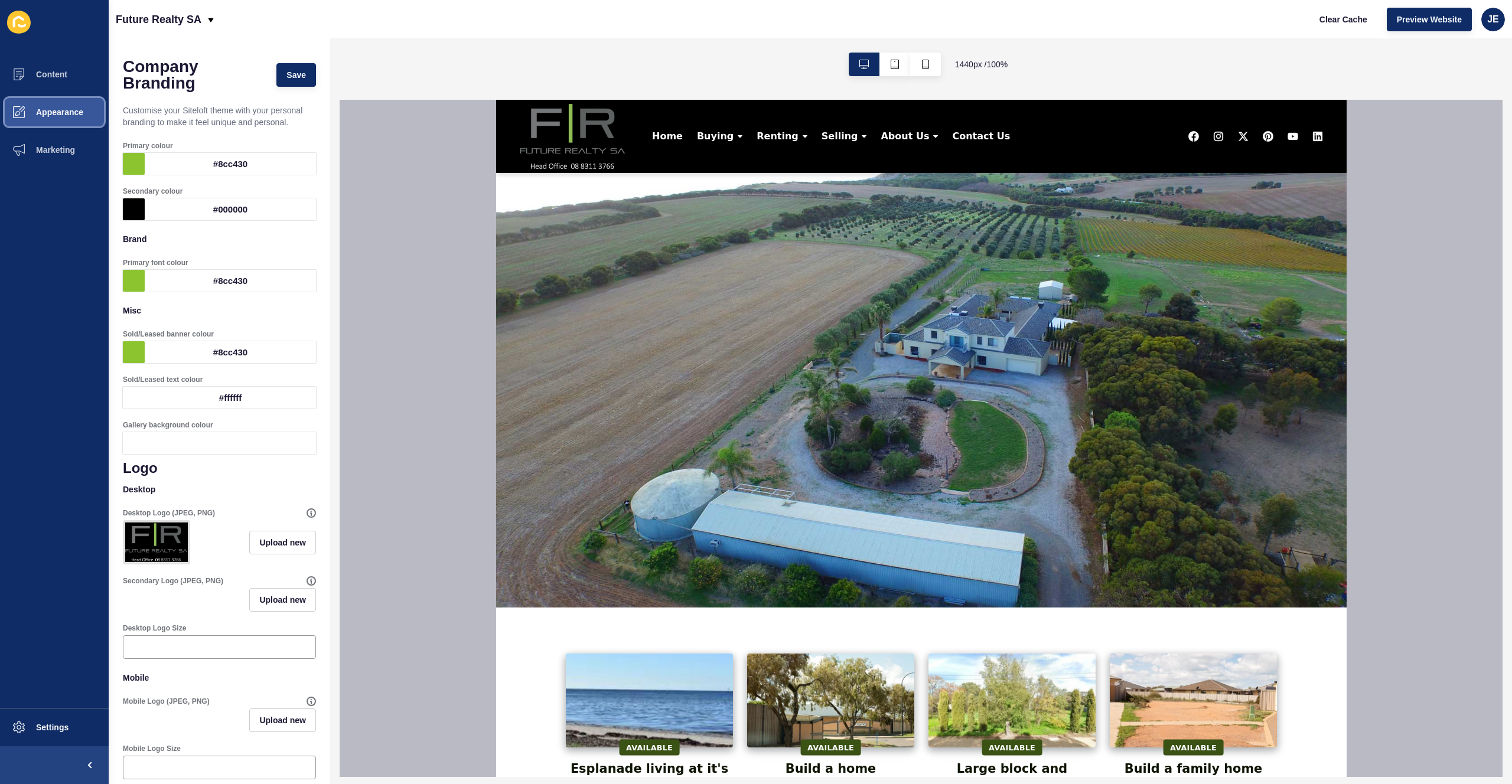
click at [64, 111] on span "Appearance" at bounding box center [41, 112] width 85 height 9
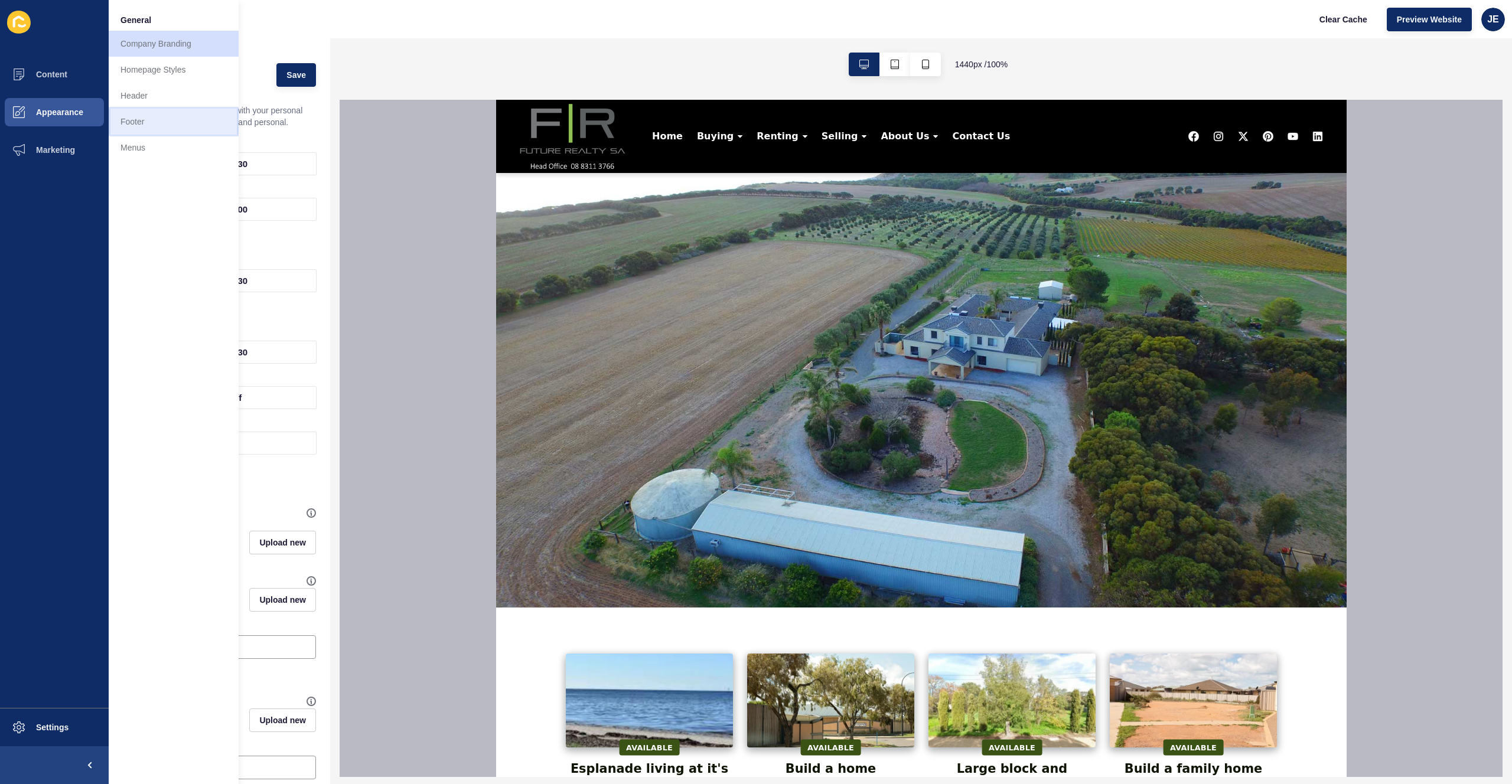
click at [123, 119] on link "Footer" at bounding box center [174, 122] width 130 height 26
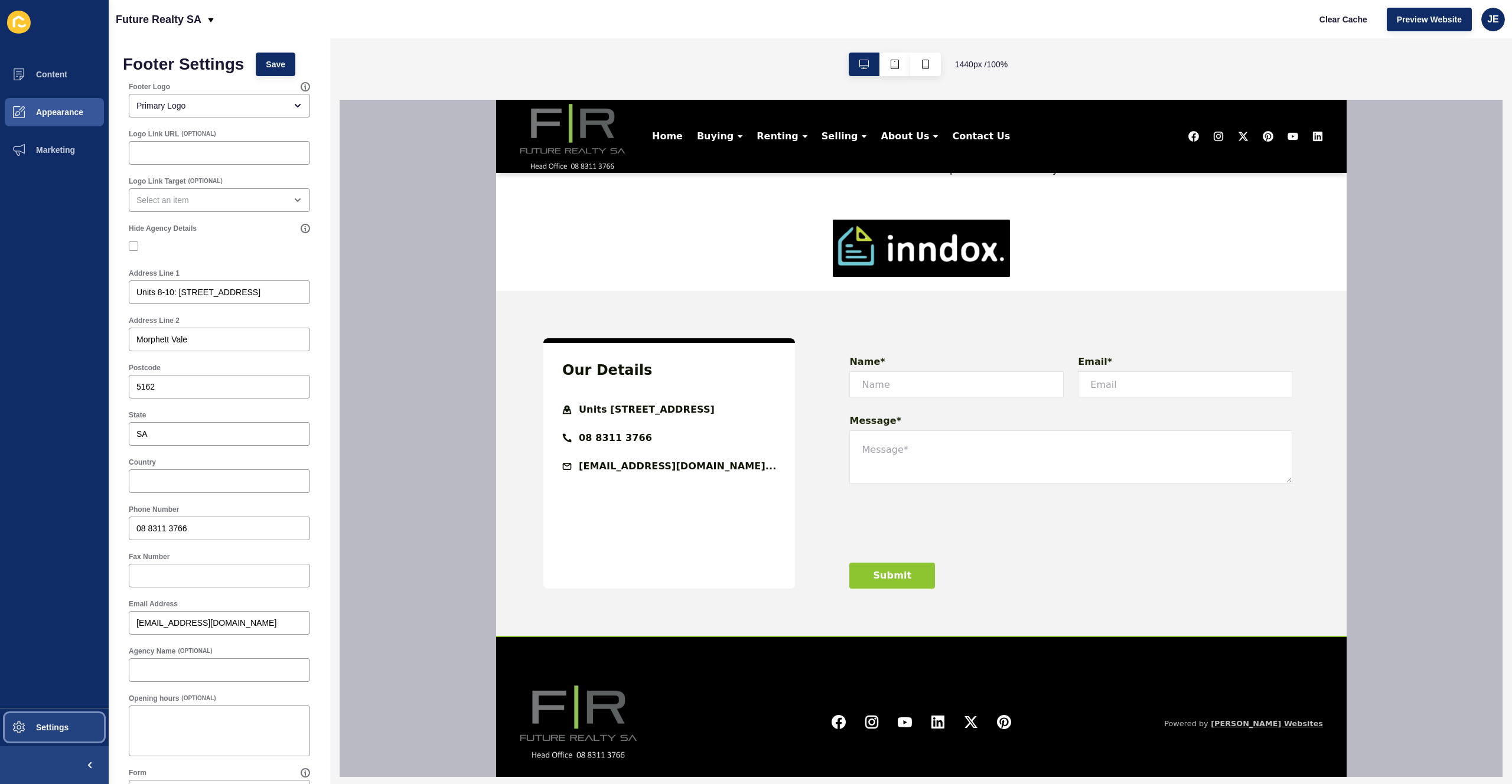
click at [66, 726] on span "Settings" at bounding box center [33, 727] width 70 height 9
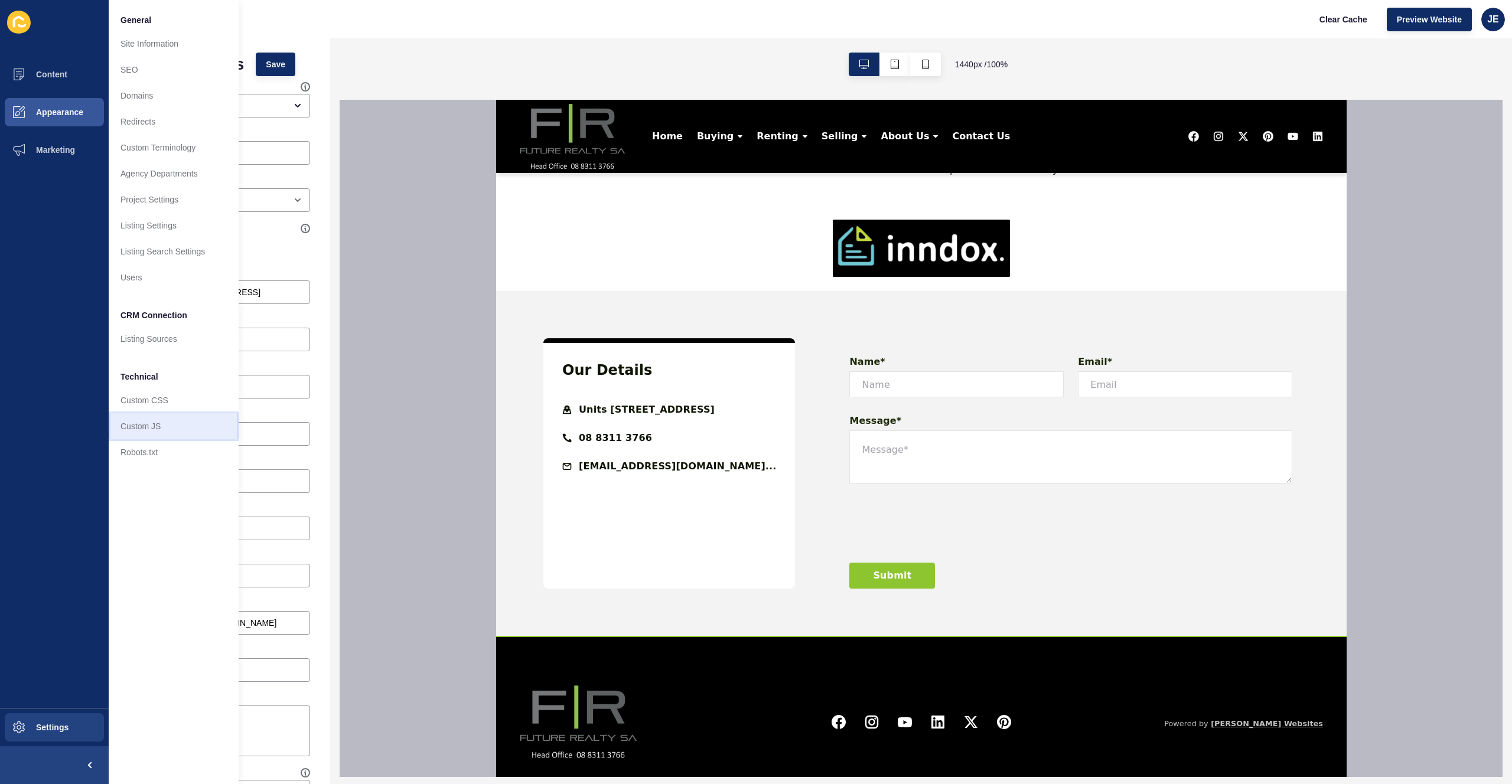
click at [147, 428] on link "Custom JS" at bounding box center [174, 426] width 130 height 26
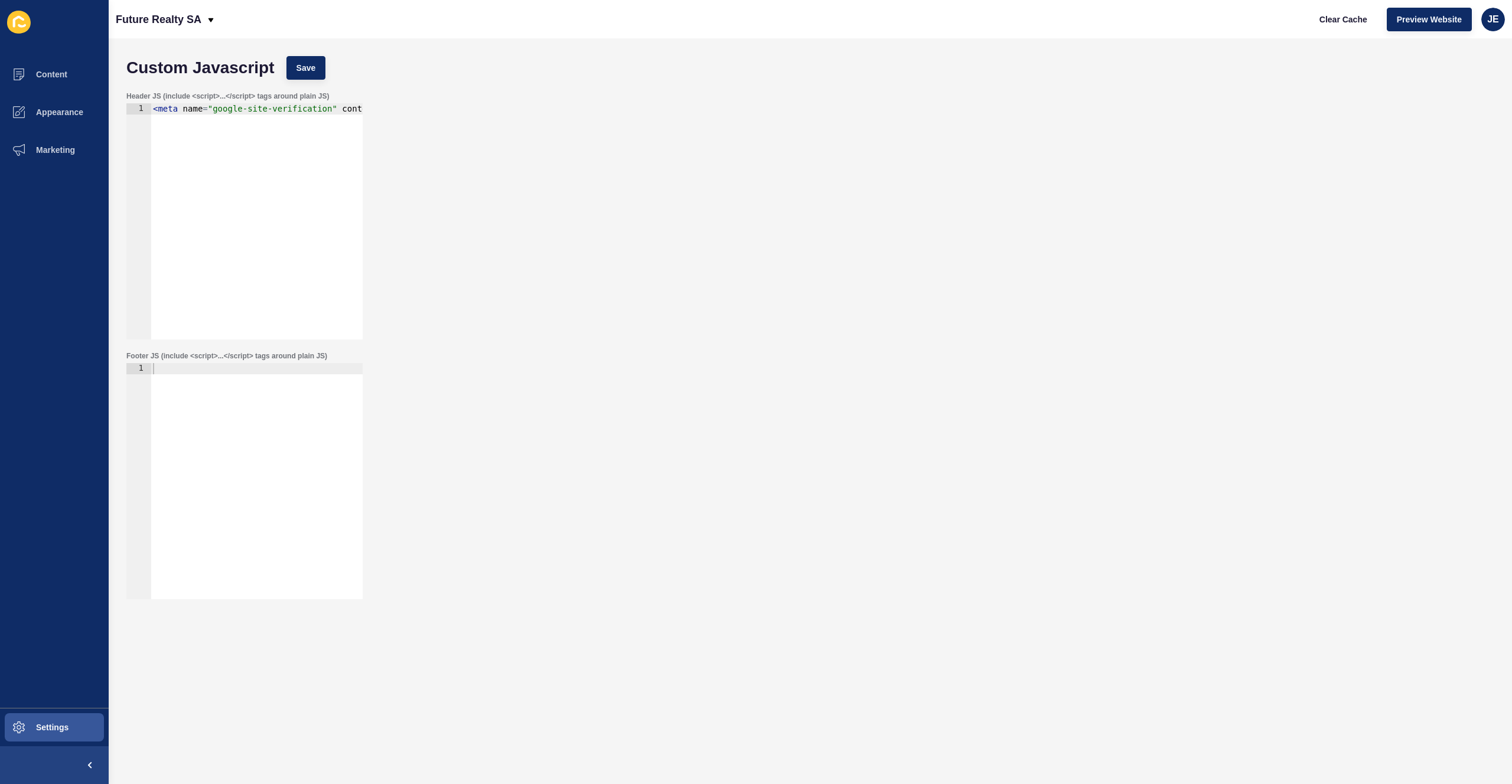
click at [237, 389] on div at bounding box center [256, 492] width 212 height 259
click at [182, 396] on div at bounding box center [256, 492] width 212 height 259
paste textarea "</script>"
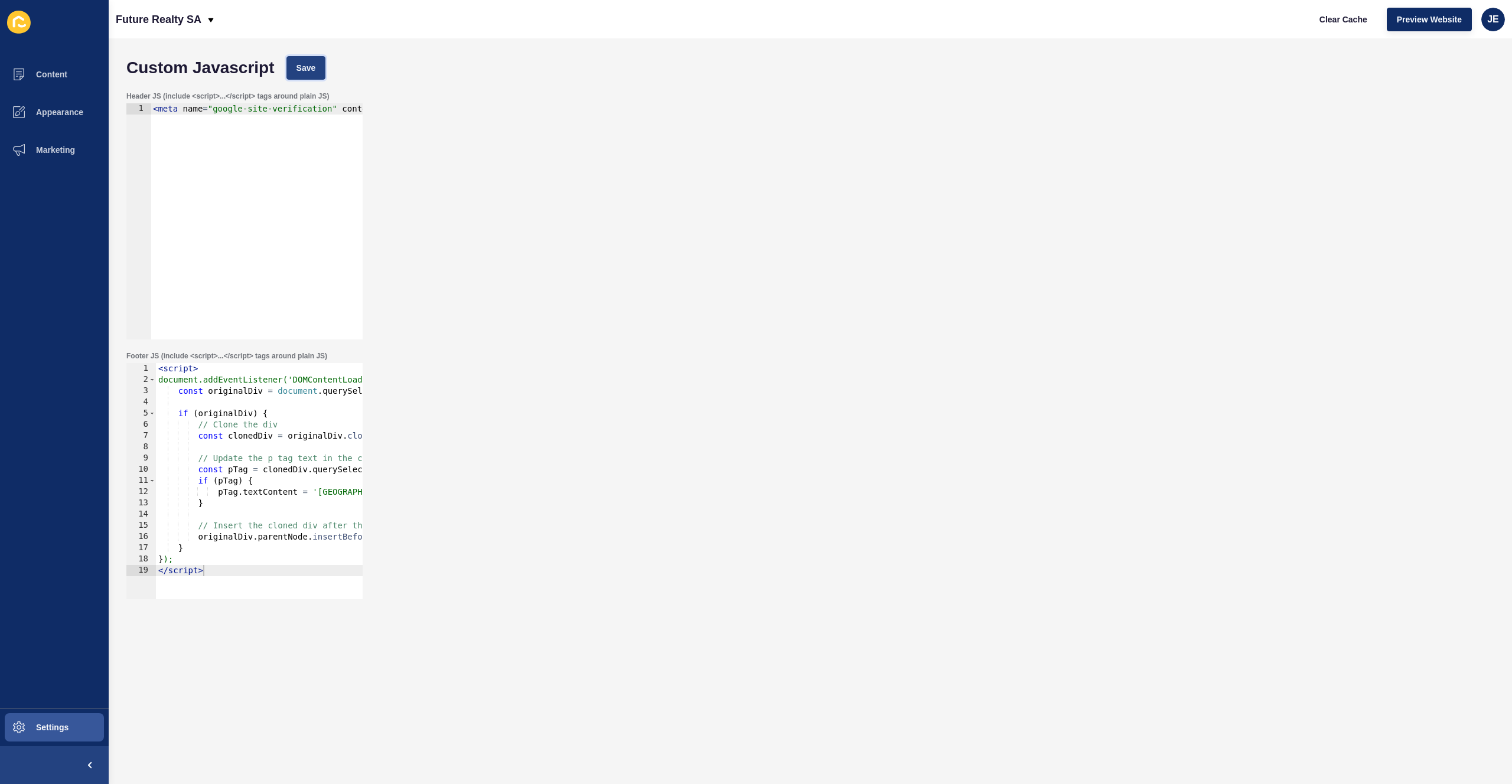
click at [321, 70] on button "Save" at bounding box center [306, 67] width 39 height 23
click at [1338, 20] on span "Clear Cache" at bounding box center [1343, 20] width 48 height 12
click at [26, 70] on span "Content" at bounding box center [33, 74] width 69 height 9
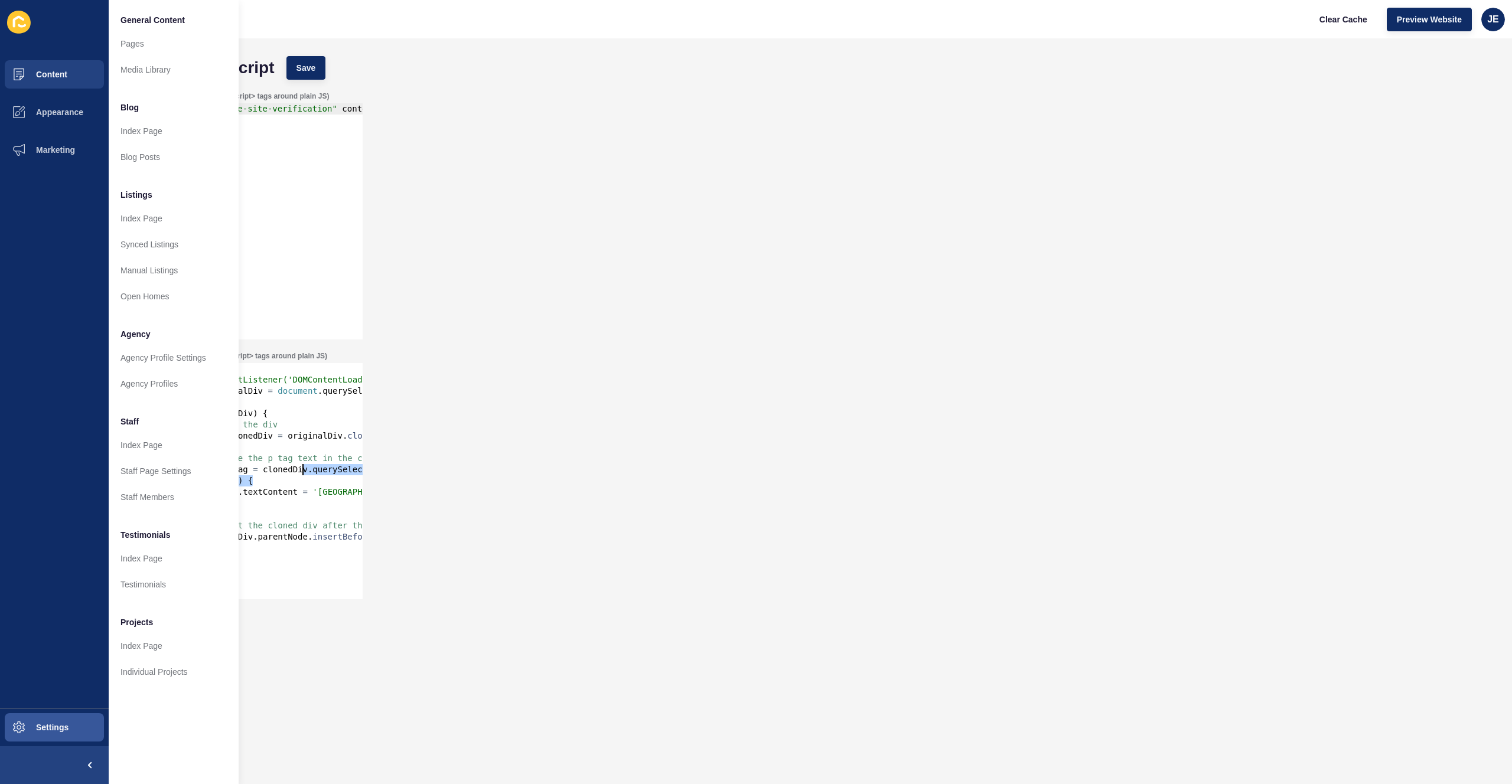
drag, startPoint x: 269, startPoint y: 481, endPoint x: 303, endPoint y: 465, distance: 37.6
click at [303, 465] on div "< script > document.addEventListener('DOMContentLoaded', function() { const ori…" at bounding box center [443, 488] width 576 height 249
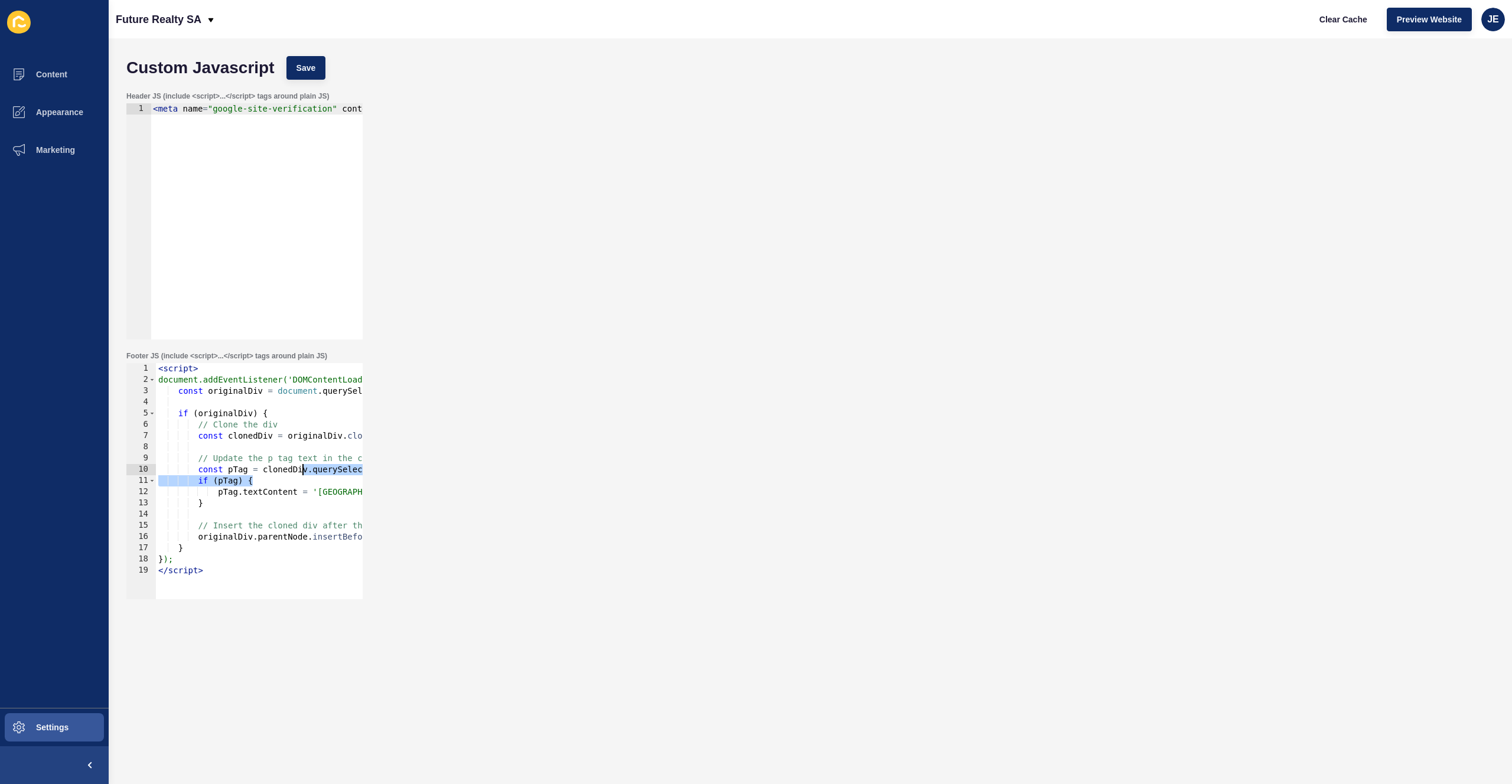
click at [417, 465] on div "Footer JS (include <script>...</script> tags around plain JS) const pTag = clon…" at bounding box center [810, 476] width 1380 height 260
type textarea "</script>"
click at [235, 575] on div "< script > document.addEventListener('DOMContentLoaded', function() { const ori…" at bounding box center [443, 488] width 576 height 249
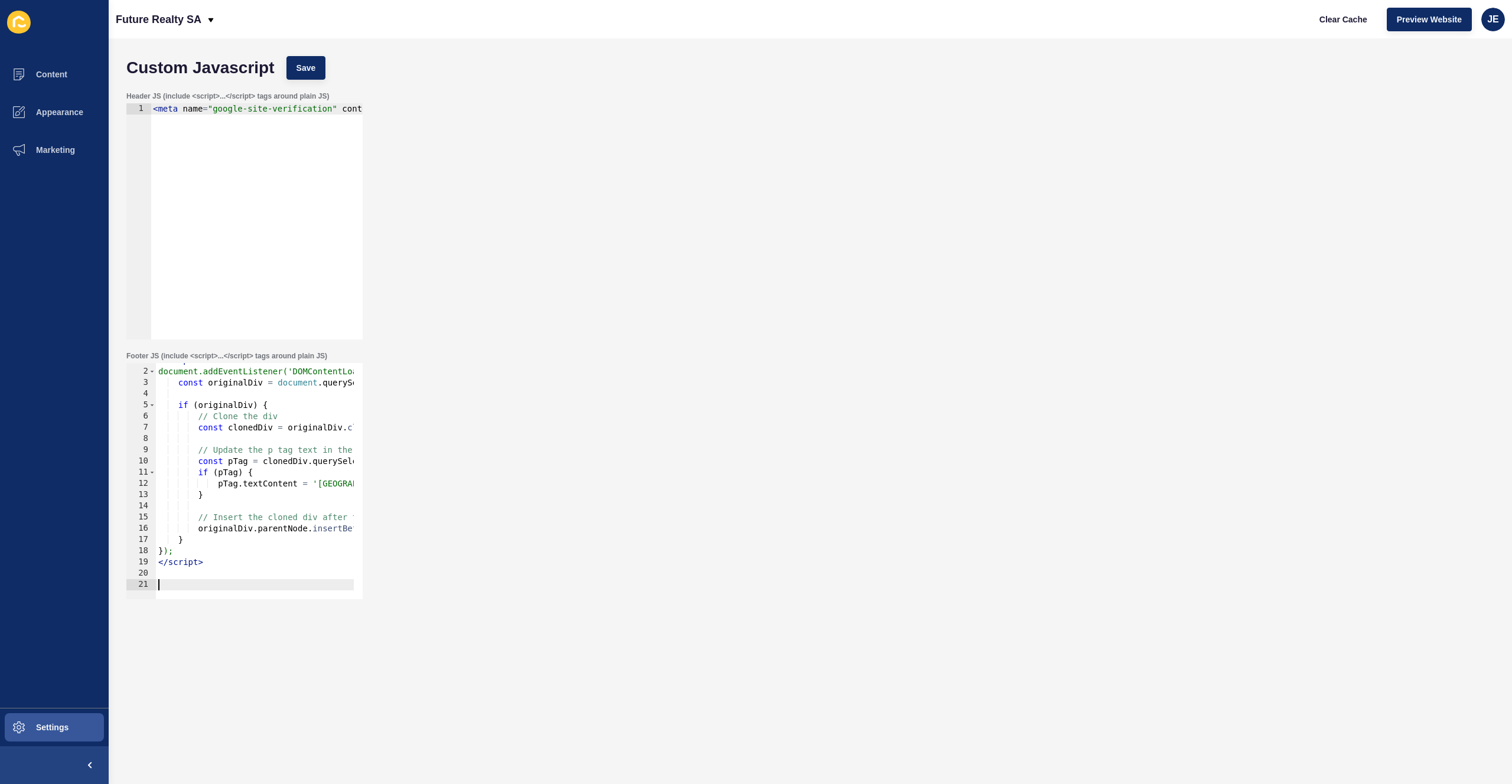
scroll to position [8, 0]
click at [259, 420] on div "< script > document.addEventListener('DOMContentLoaded', function() { const ori…" at bounding box center [443, 479] width 576 height 249
click at [260, 417] on div "< script > document.addEventListener('DOMContentLoaded', function() { const ori…" at bounding box center [443, 479] width 576 height 249
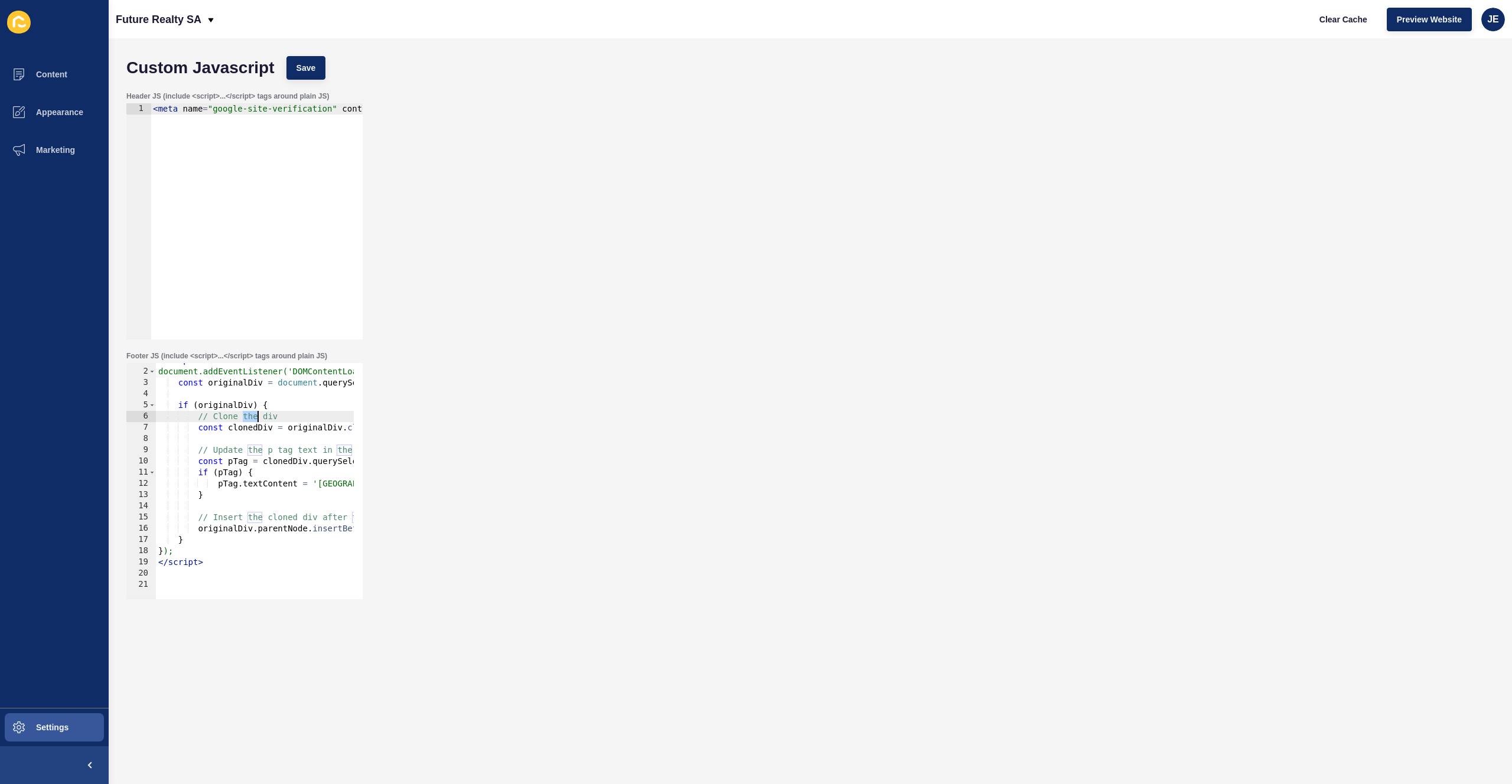
click at [260, 417] on div "< script > document.addEventListener('DOMContentLoaded', function() { const ori…" at bounding box center [443, 479] width 576 height 249
click at [247, 513] on div "< script > document.addEventListener('DOMContentLoaded', function() { const ori…" at bounding box center [443, 488] width 576 height 249
type textarea "originalDiv.parentNode.insertBefore(clonedDiv, originalDiv.nextSibling);"
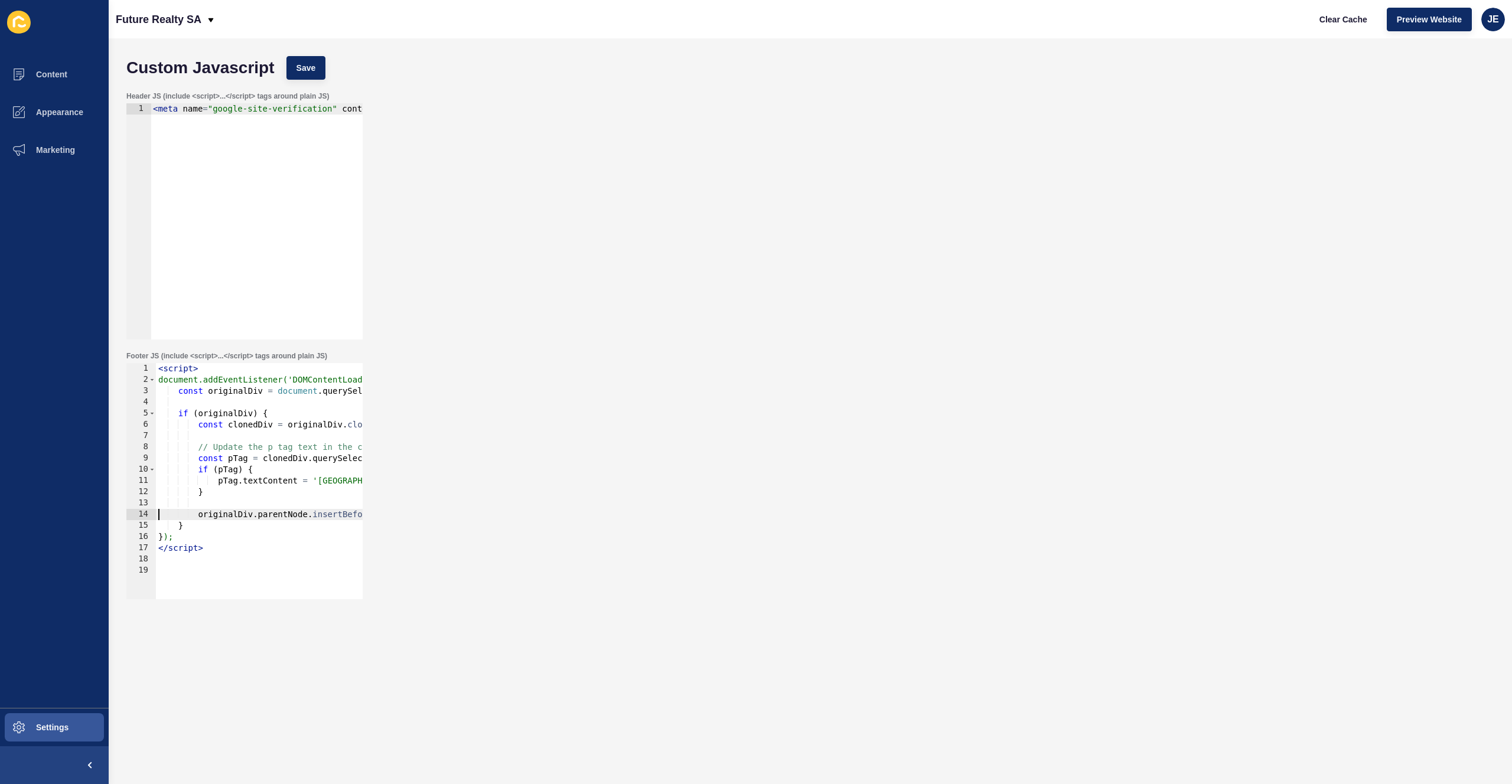
click at [206, 572] on div "< script > document.addEventListener('DOMContentLoaded', function() { const ori…" at bounding box center [443, 488] width 576 height 249
paste textarea "</script>"
type textarea "</script>"
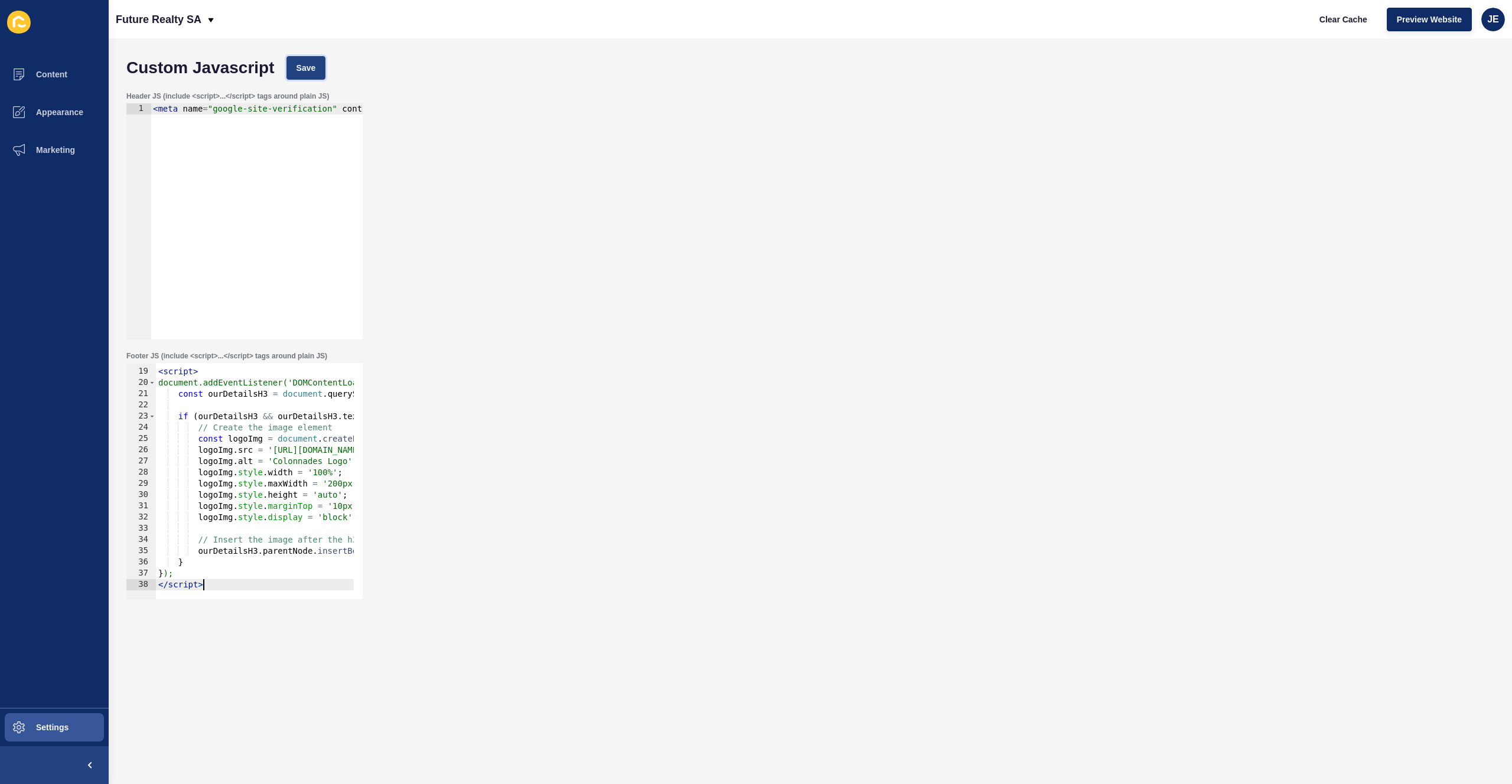
click at [315, 75] on button "Save" at bounding box center [306, 67] width 39 height 23
click at [1327, 20] on span "Clear Cache" at bounding box center [1343, 20] width 48 height 12
click at [50, 69] on button "Content" at bounding box center [54, 74] width 109 height 38
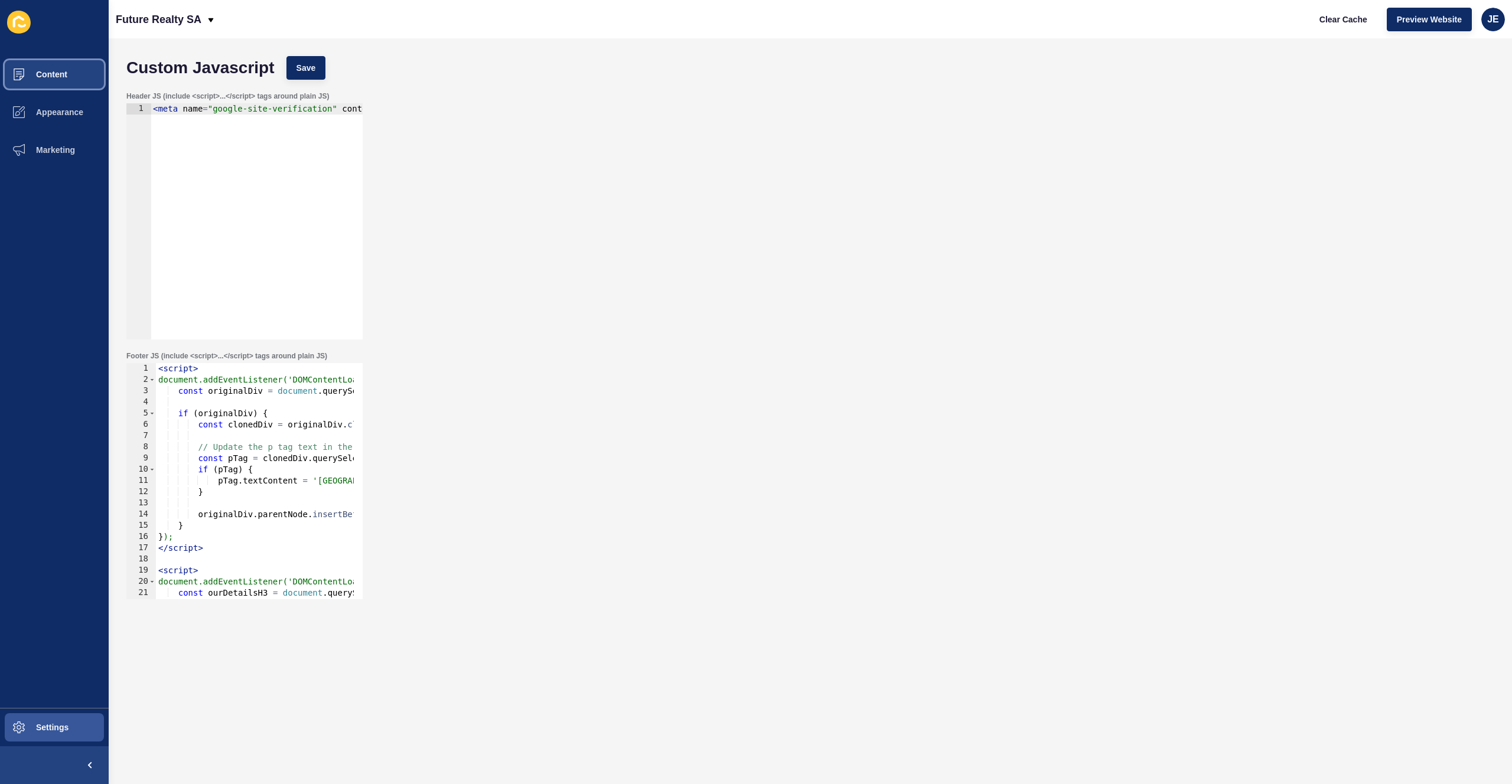
click at [66, 82] on button "Content" at bounding box center [54, 74] width 109 height 38
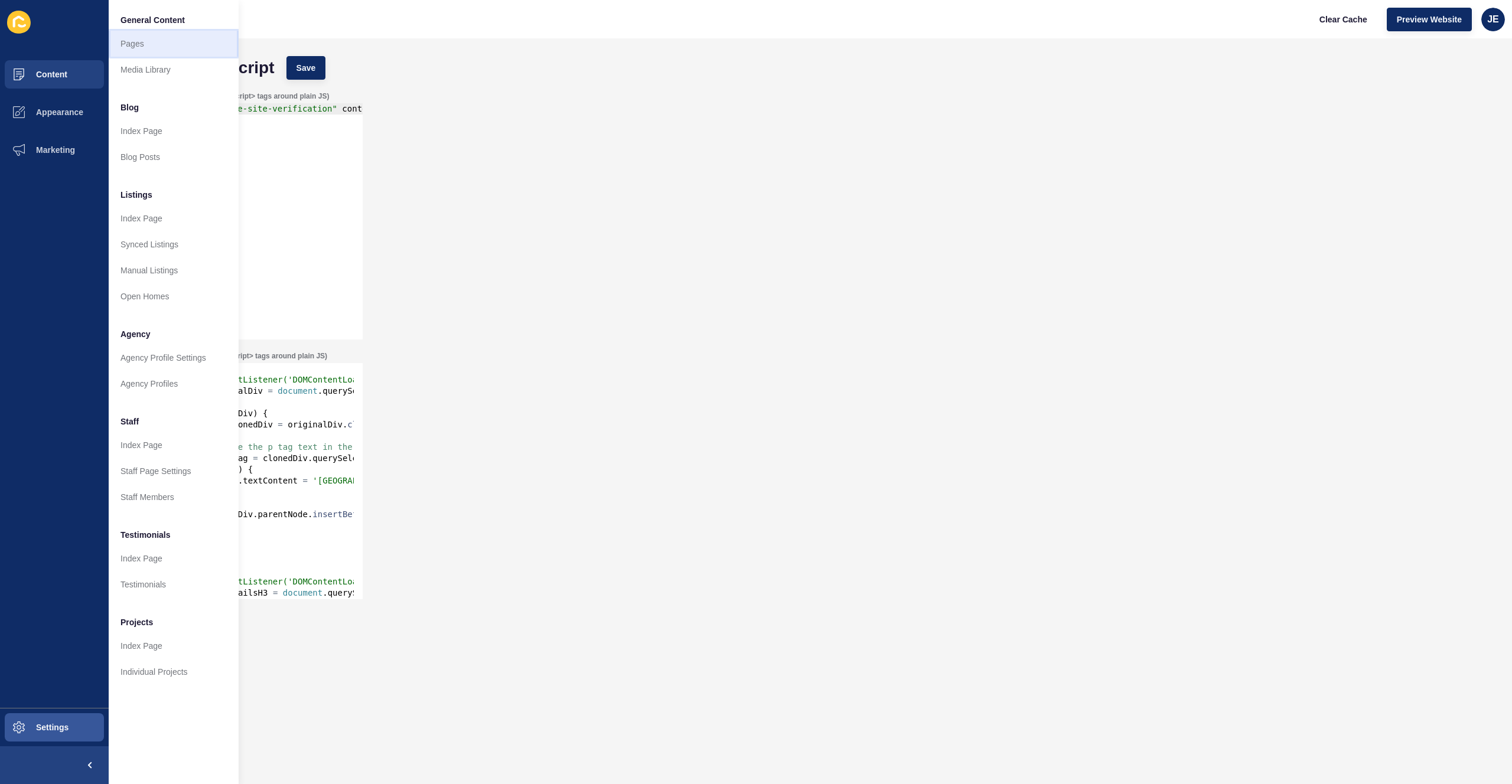
click at [144, 55] on link "Pages" at bounding box center [174, 44] width 130 height 26
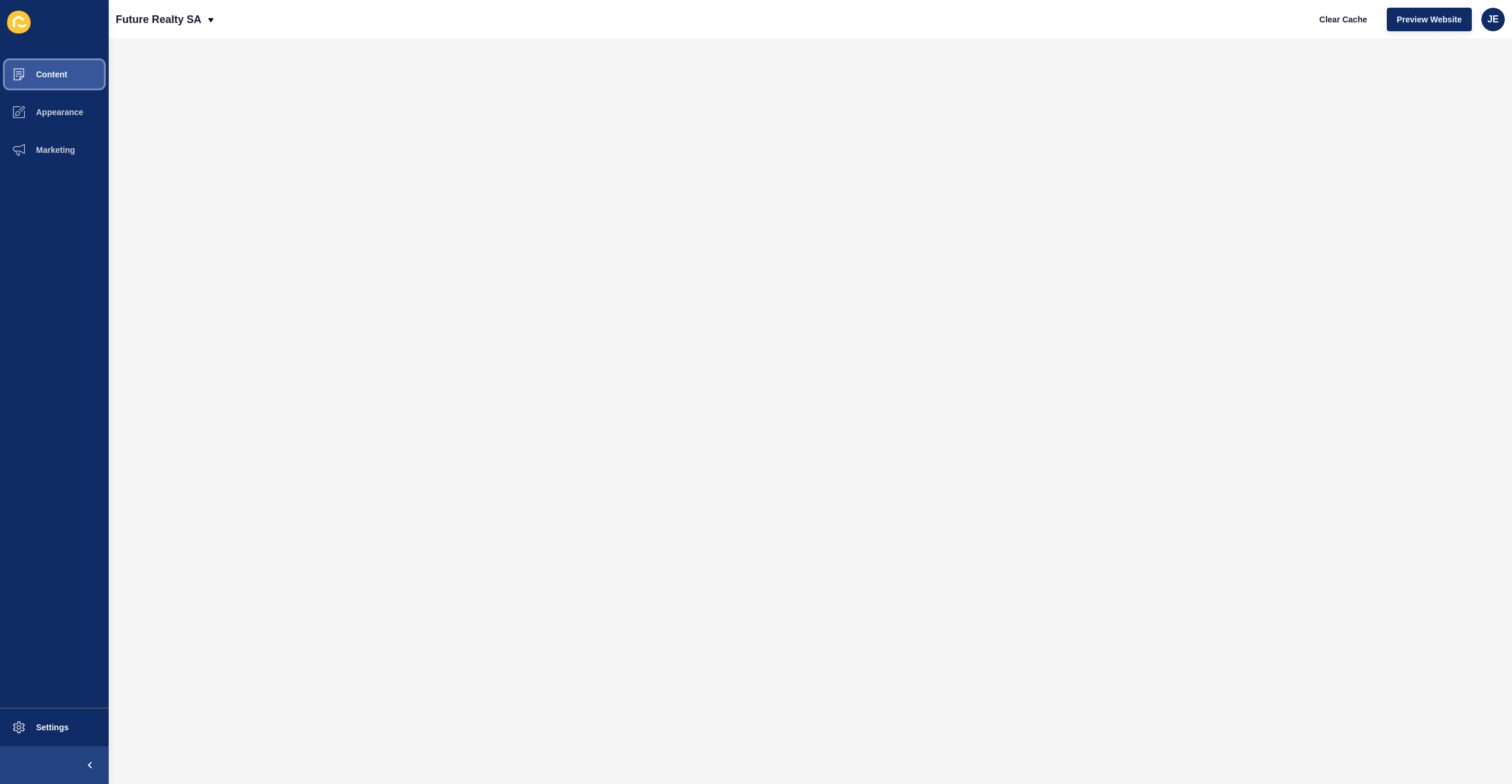
click at [42, 71] on span "Content" at bounding box center [33, 74] width 69 height 9
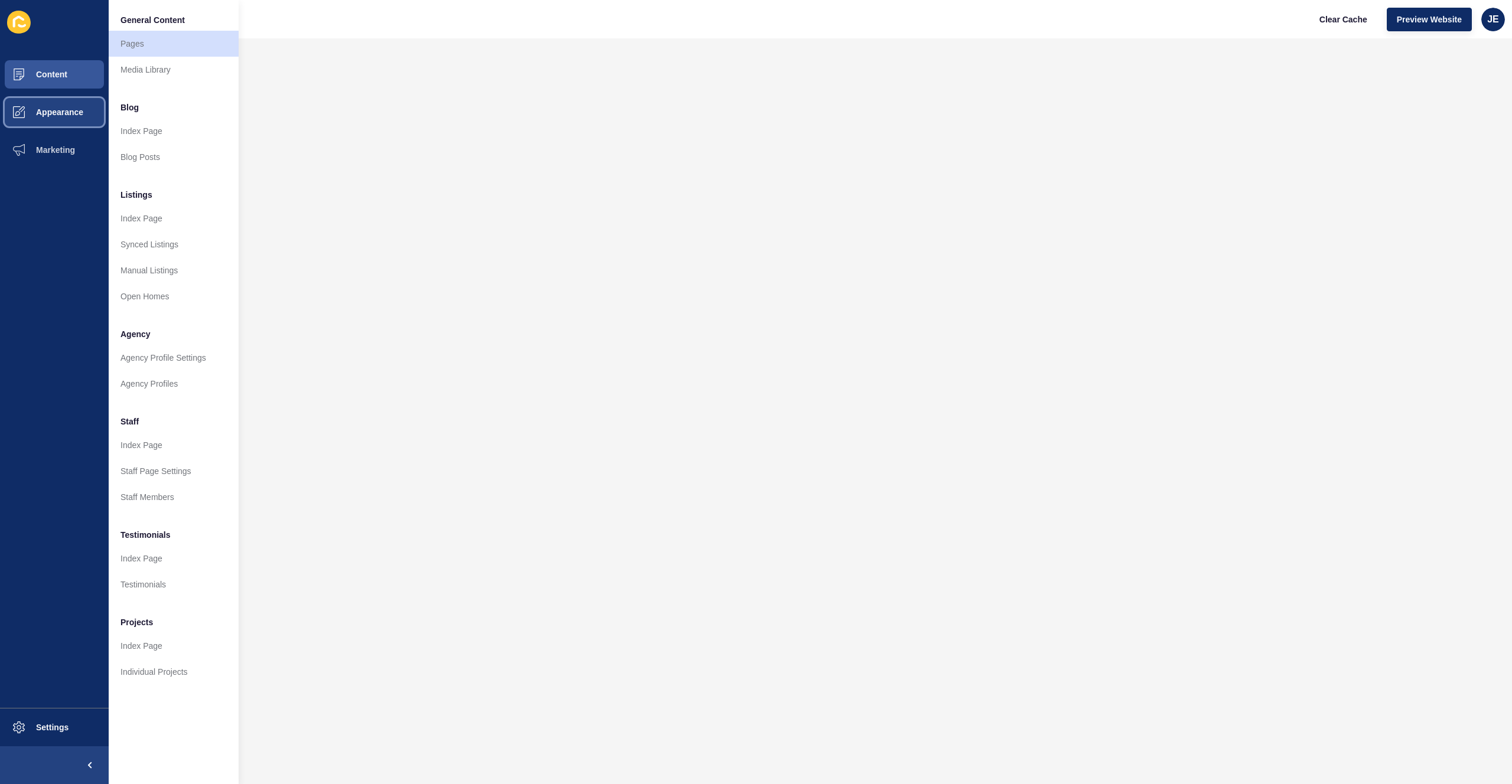
click at [39, 107] on span "Appearance" at bounding box center [41, 112] width 85 height 9
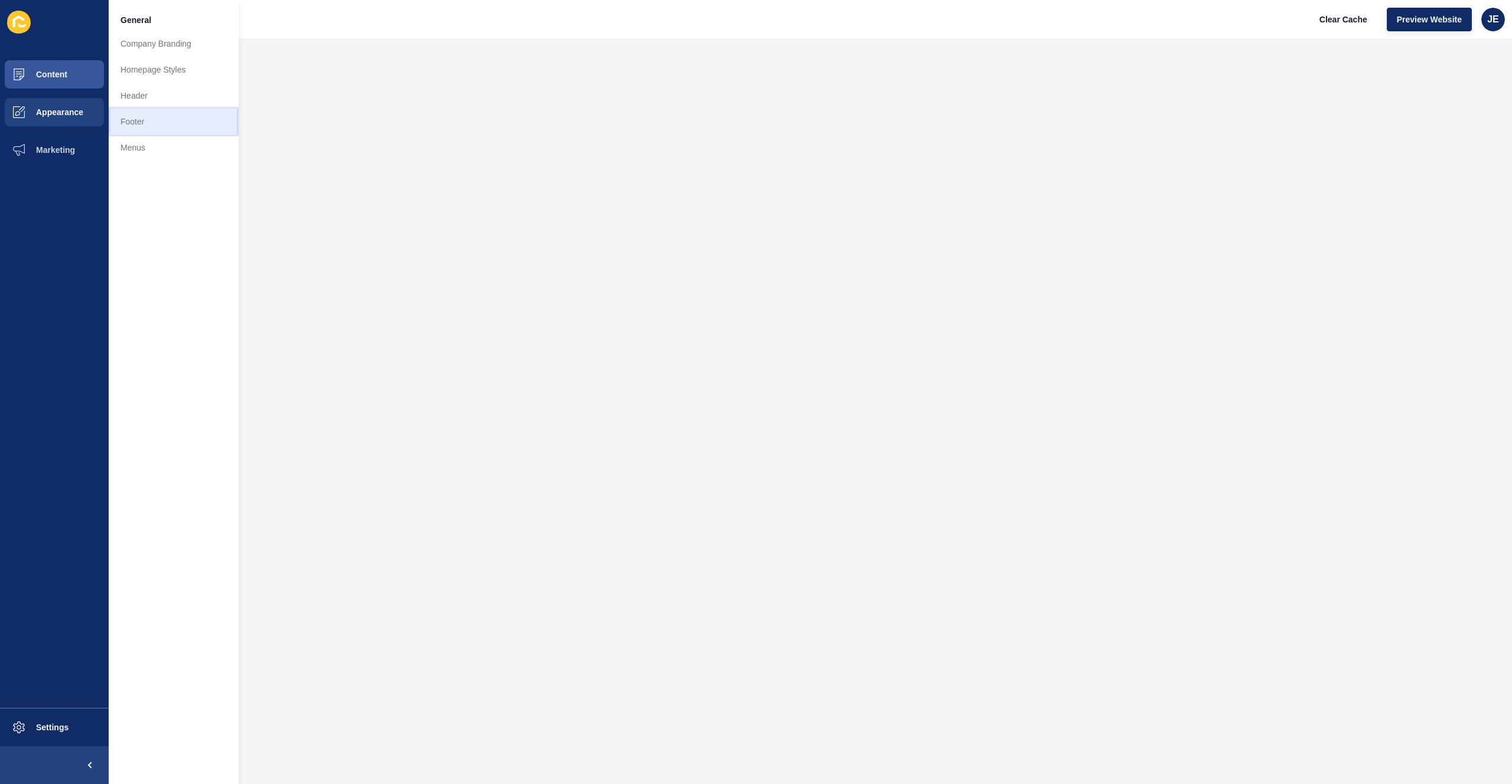
click at [159, 126] on link "Footer" at bounding box center [174, 122] width 130 height 26
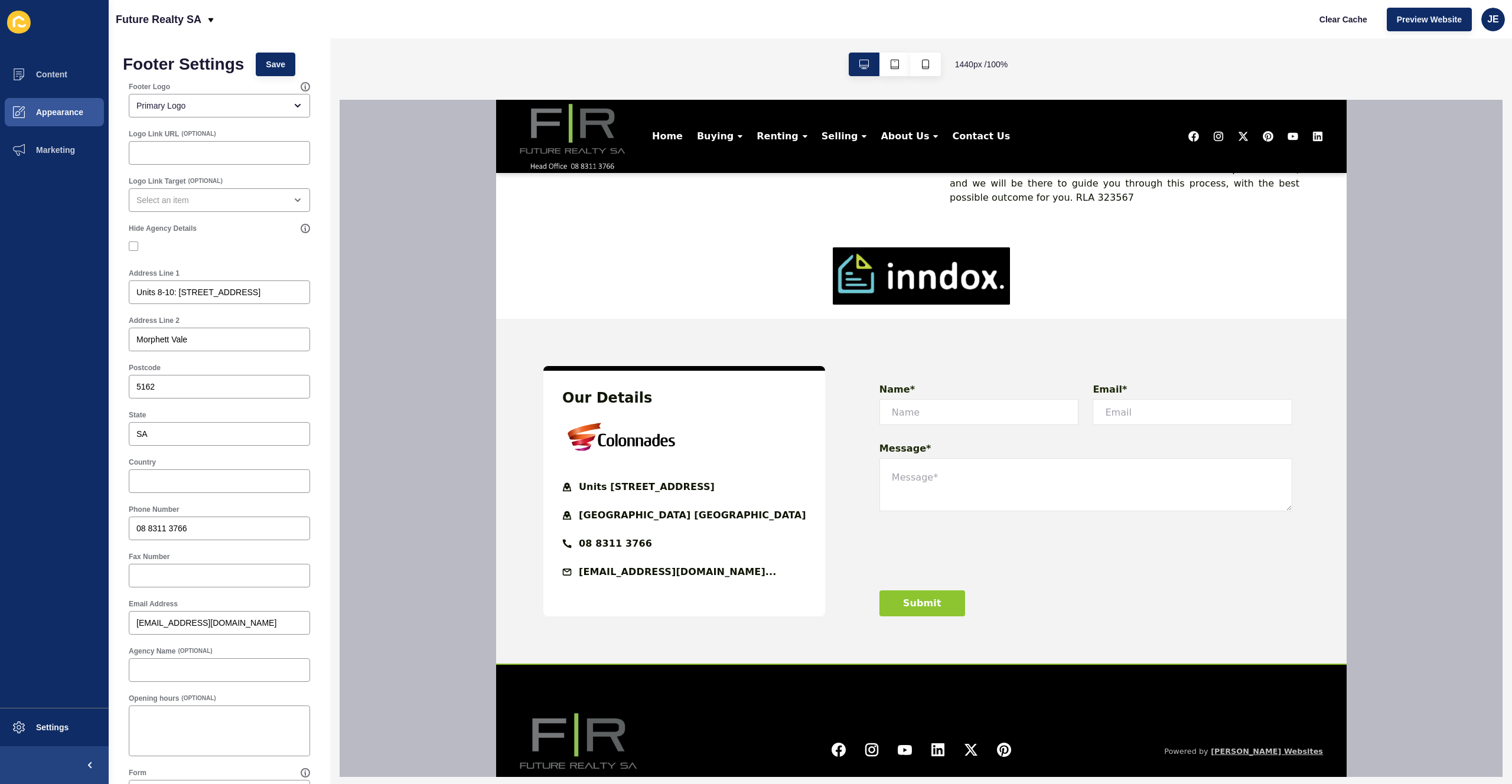
scroll to position [1743, 0]
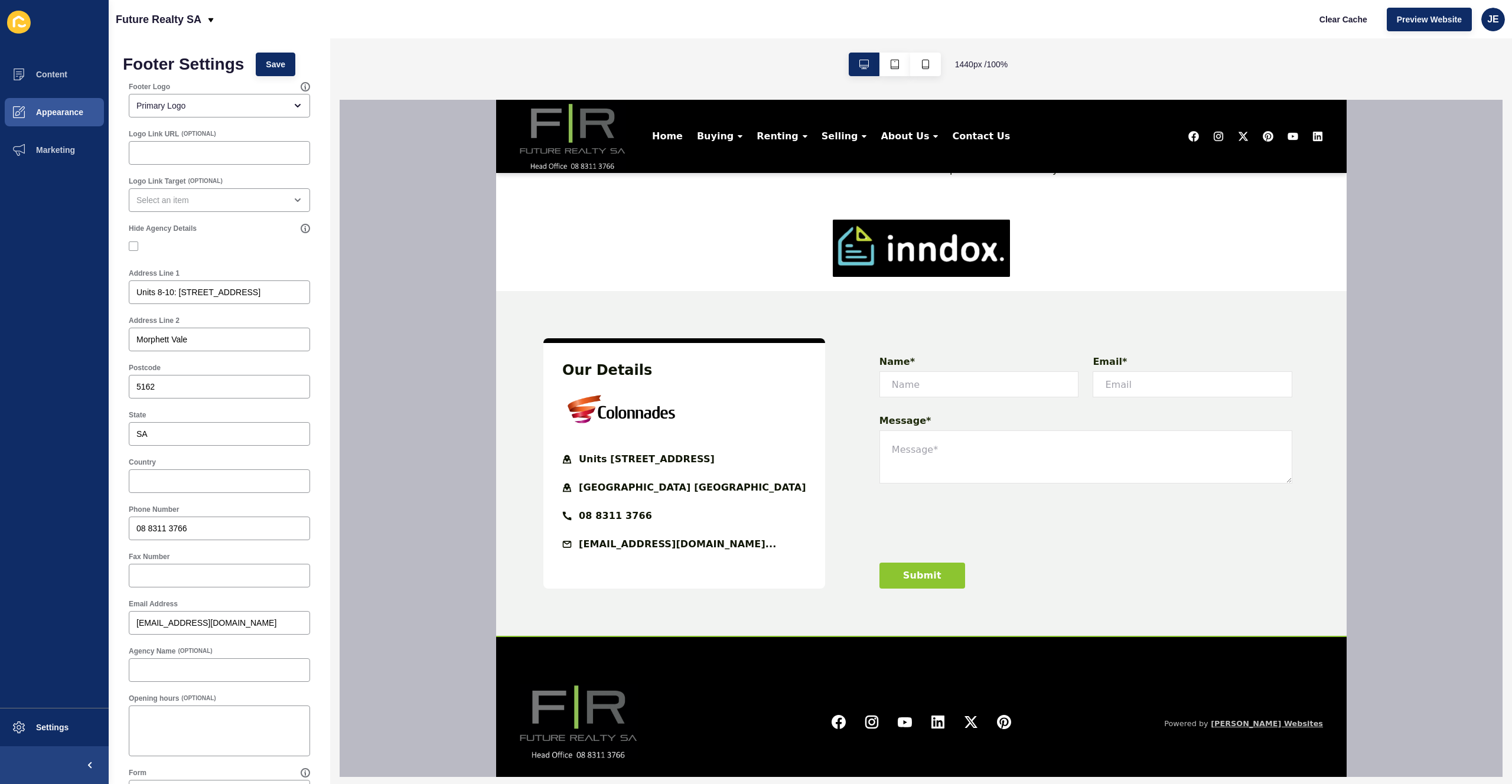
click at [948, 268] on img at bounding box center [921, 248] width 177 height 57
click at [45, 107] on span "Appearance" at bounding box center [41, 112] width 85 height 9
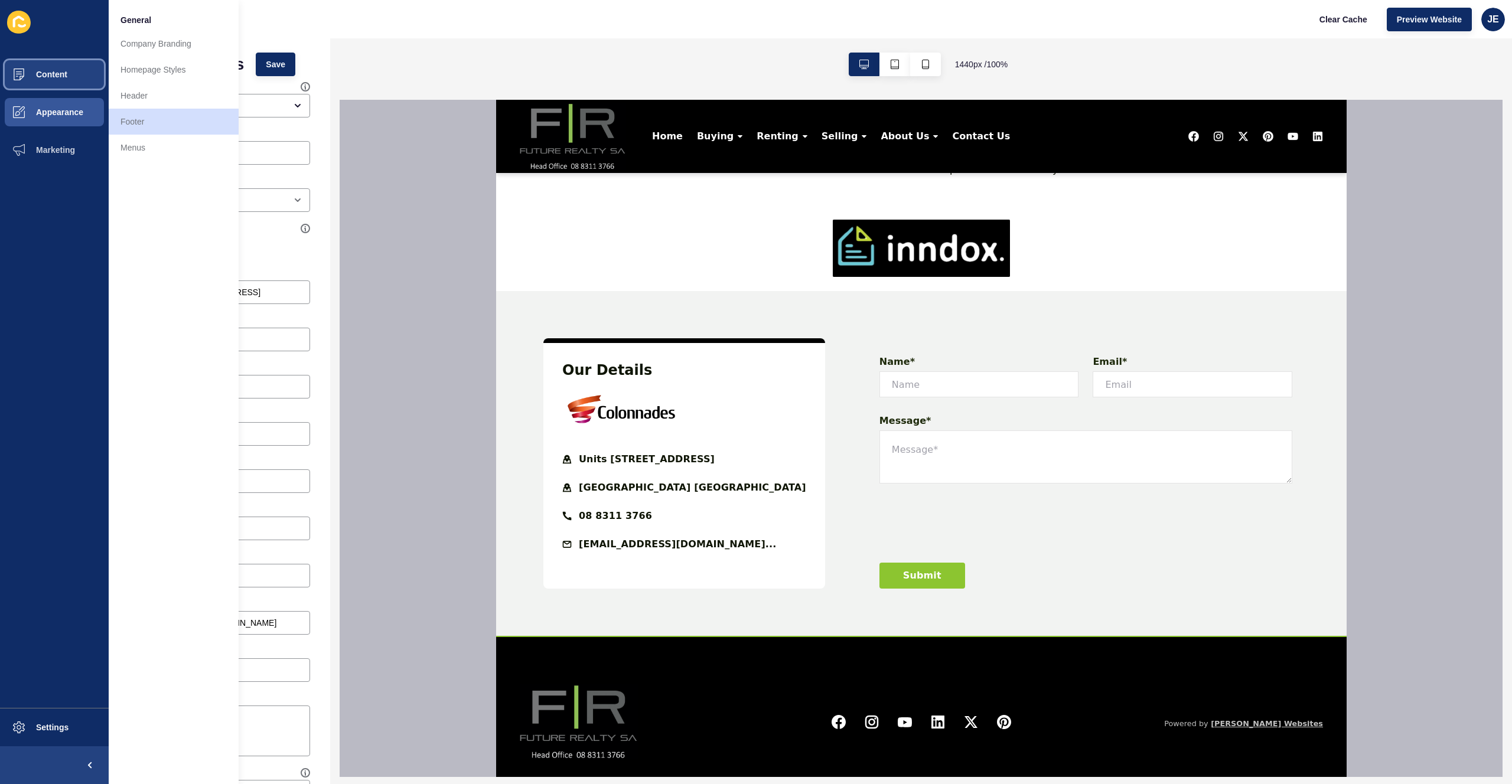
click at [48, 78] on span "Content" at bounding box center [33, 74] width 69 height 9
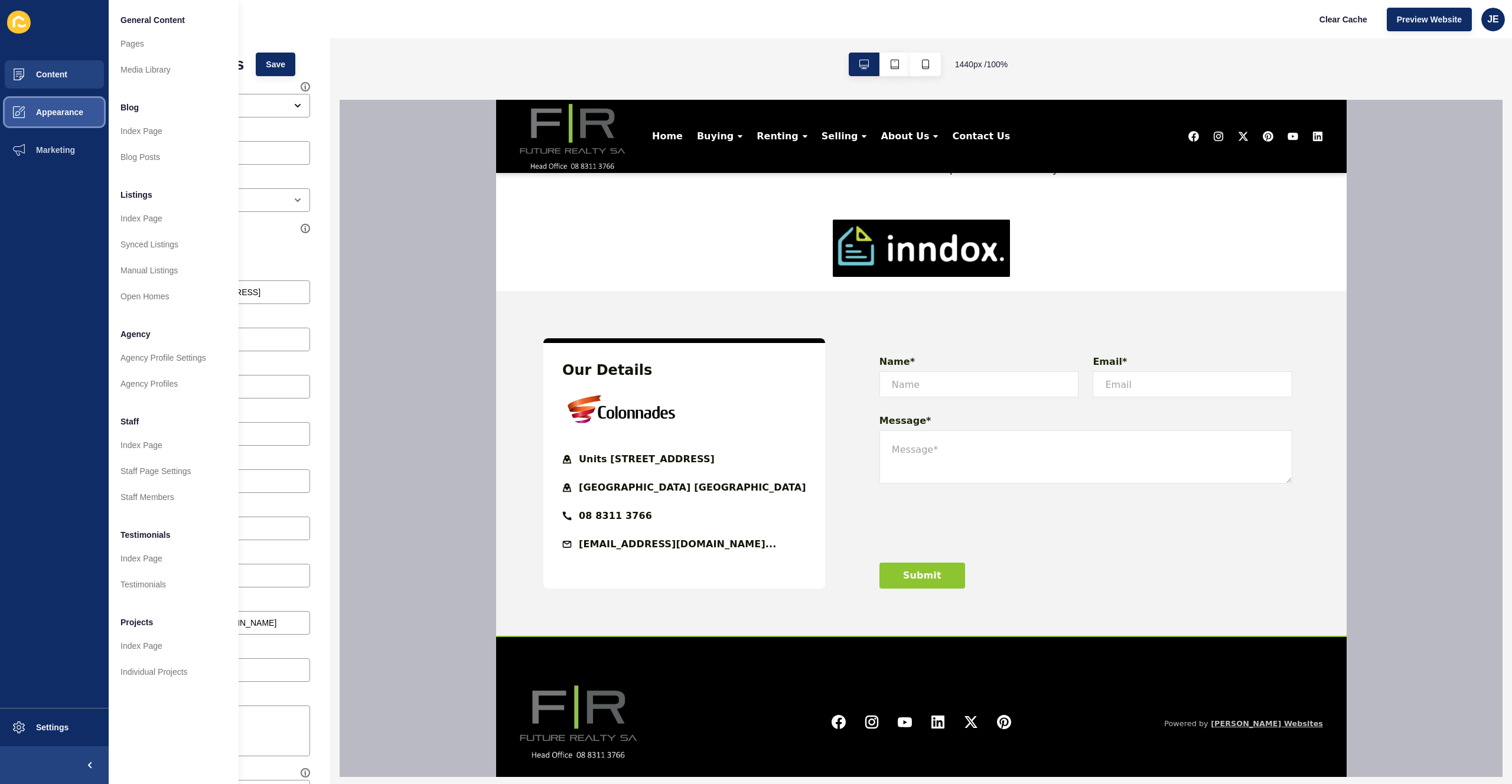
click at [50, 104] on button "Appearance" at bounding box center [54, 112] width 109 height 38
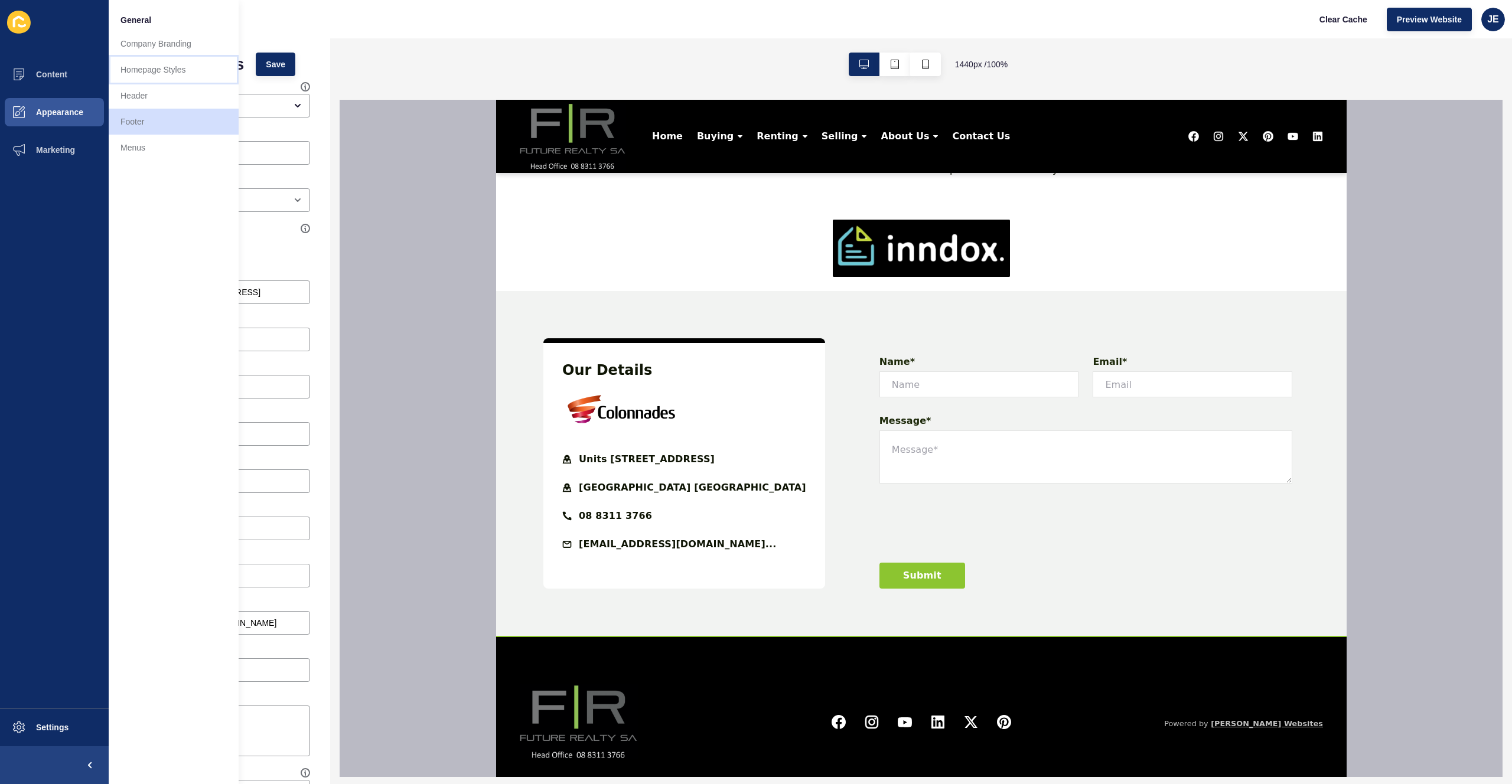
click at [178, 60] on link "Homepage Styles" at bounding box center [174, 70] width 130 height 26
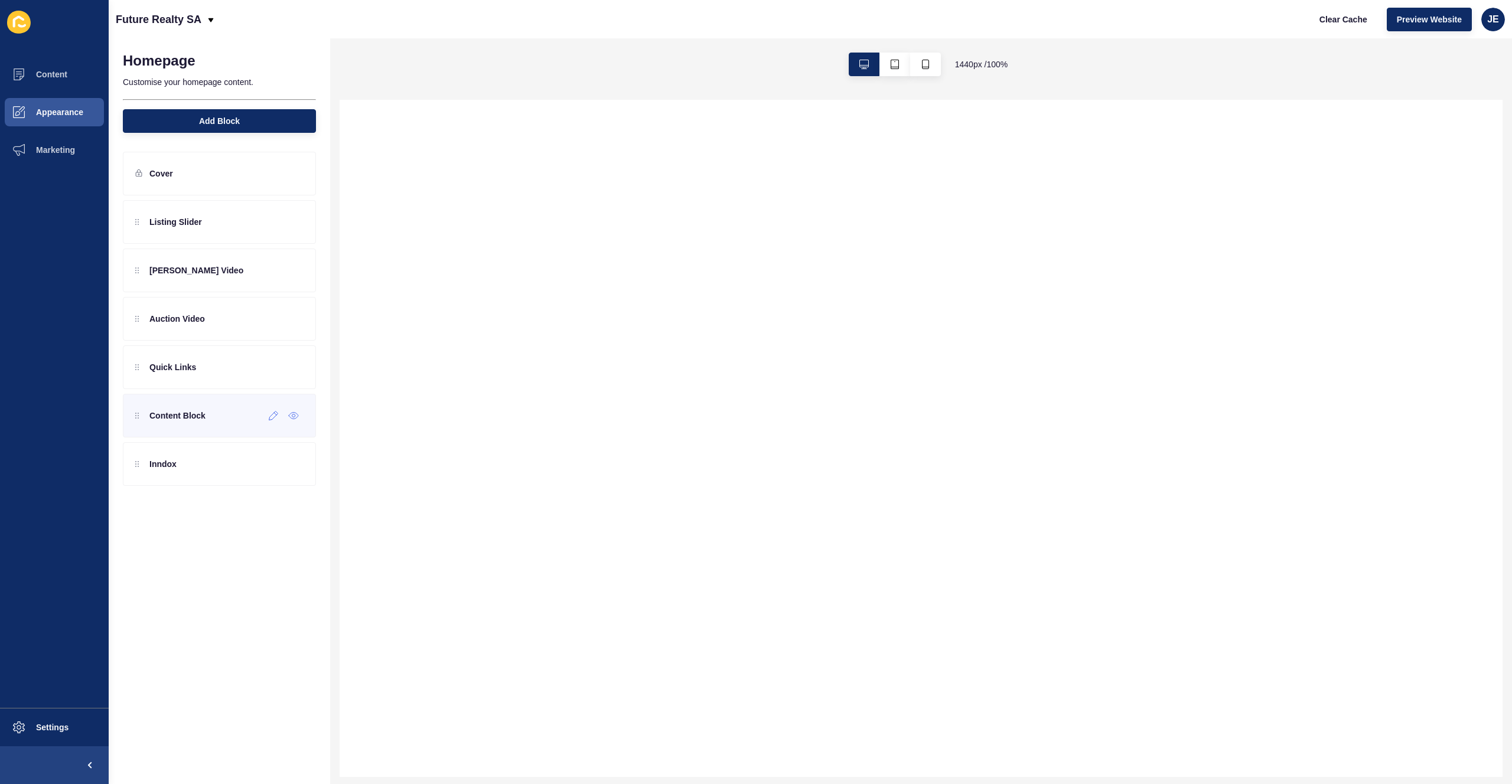
click at [200, 424] on div "Content Block" at bounding box center [170, 415] width 70 height 19
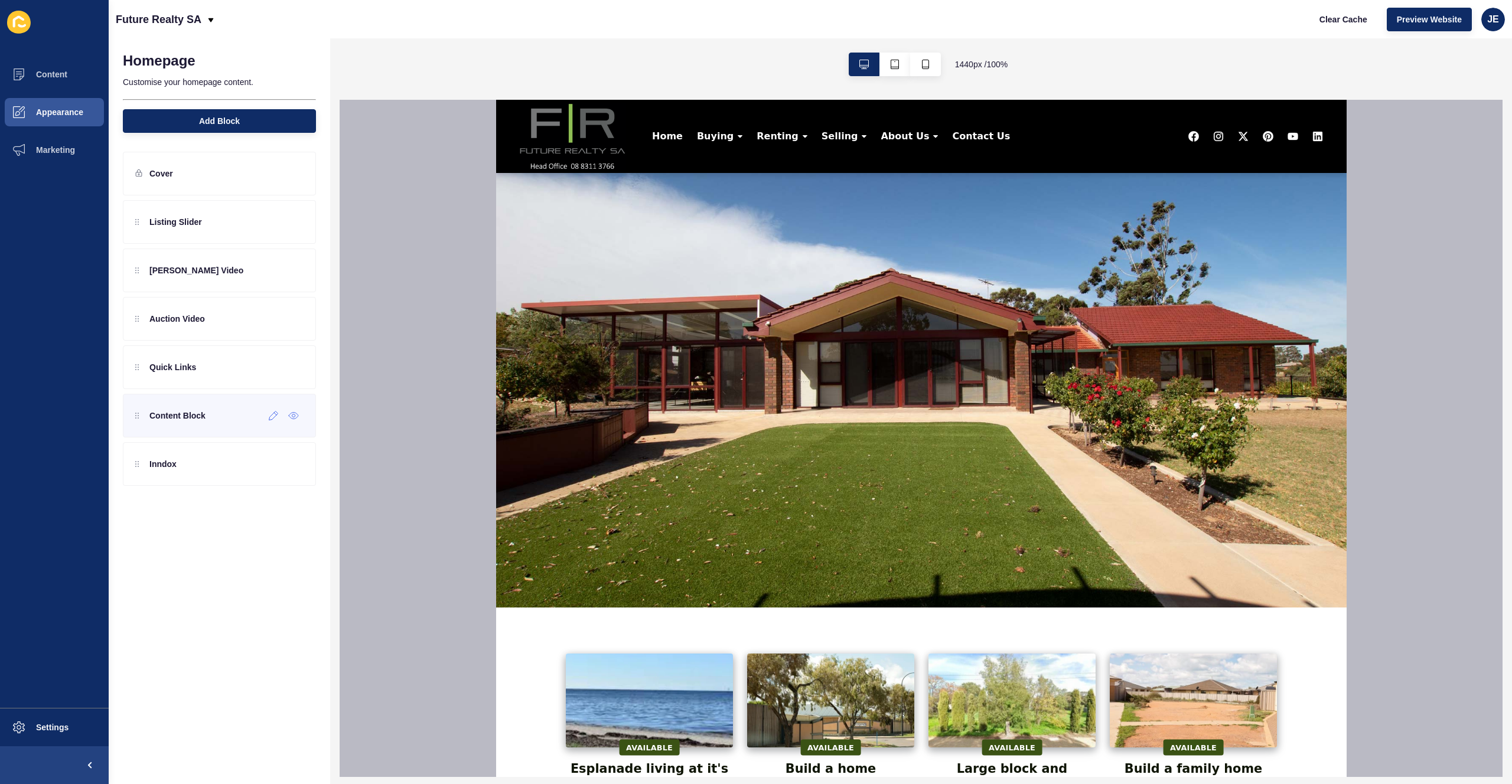
click at [200, 424] on div "Content Block" at bounding box center [170, 415] width 70 height 19
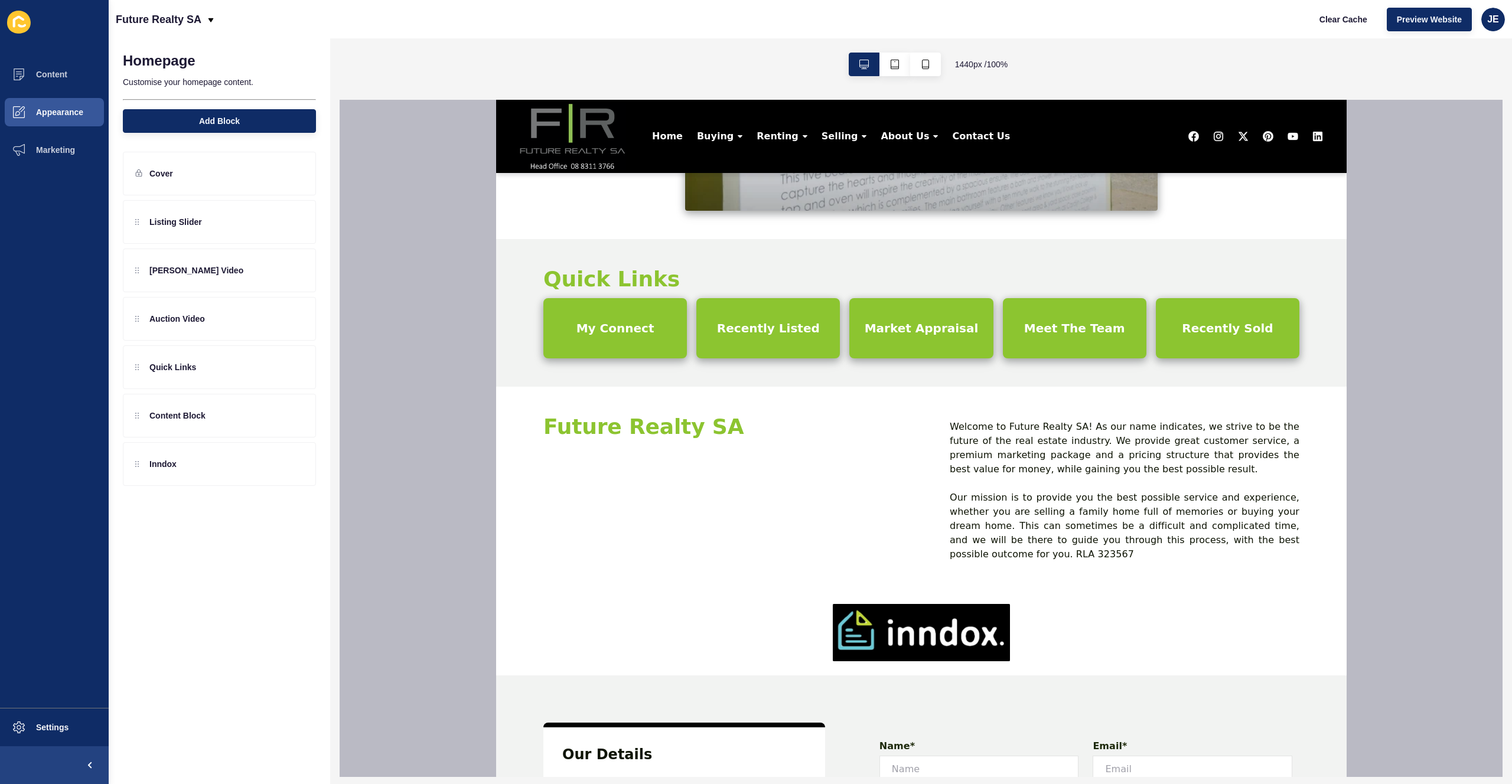
scroll to position [1456, 0]
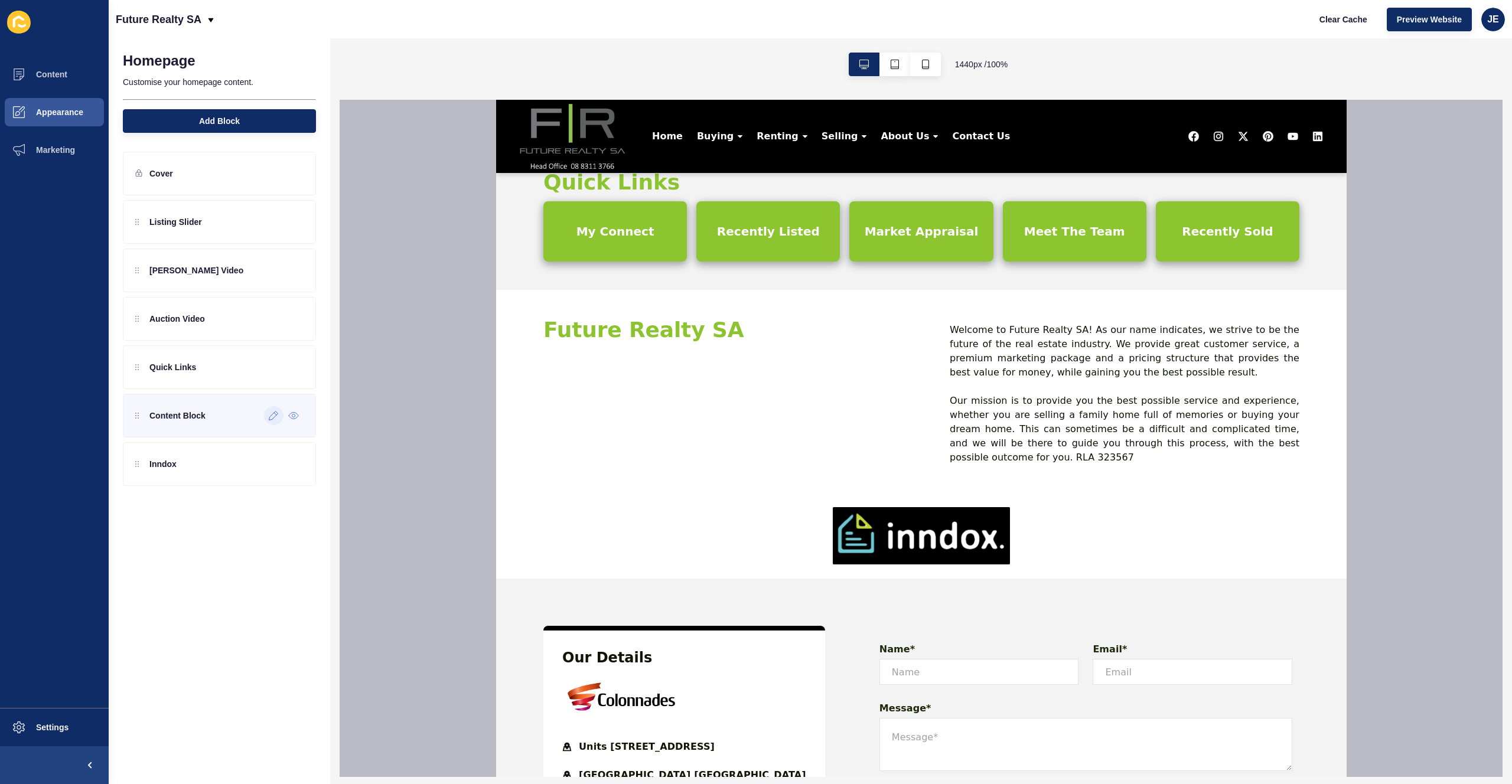
click at [270, 422] on div at bounding box center [274, 415] width 20 height 19
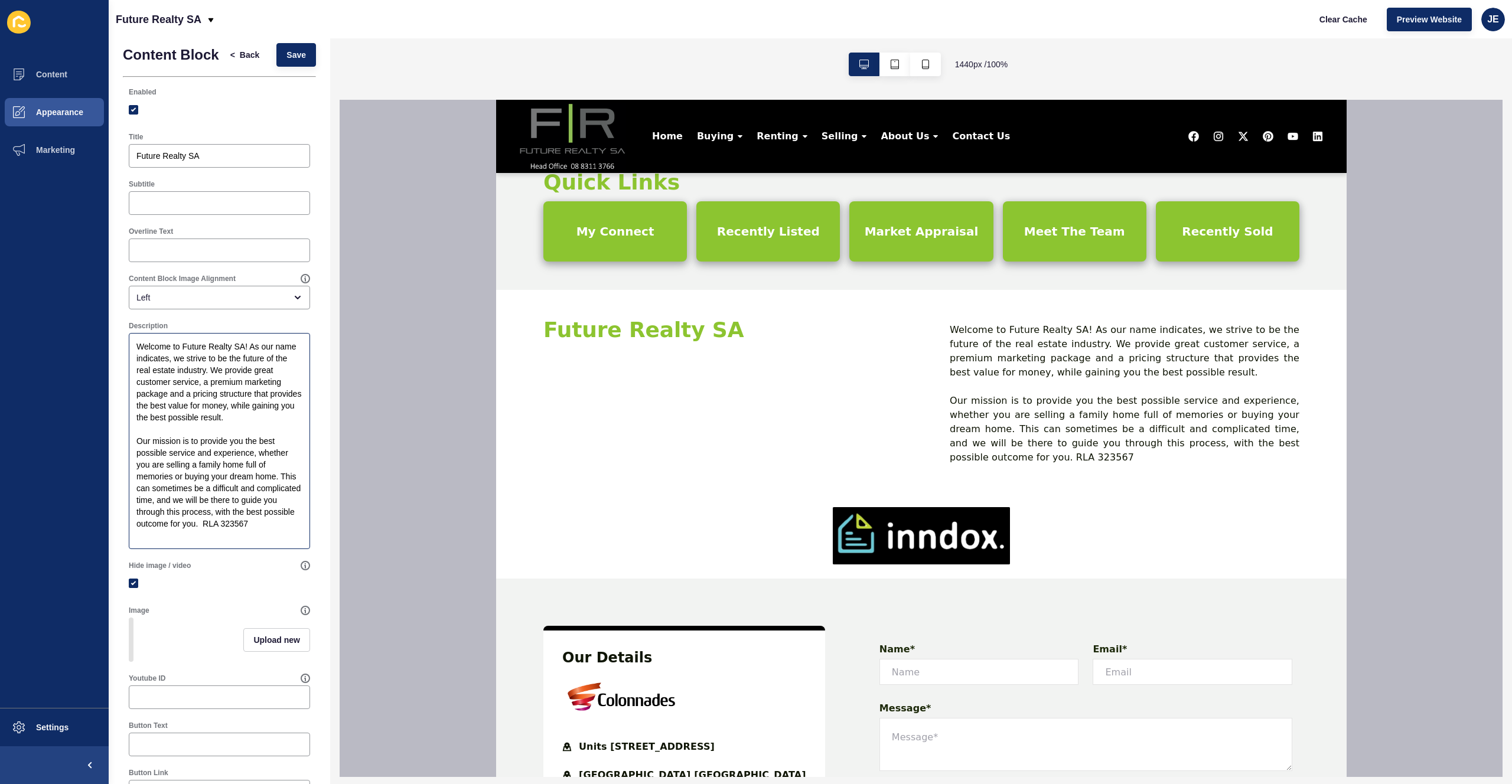
scroll to position [0, 0]
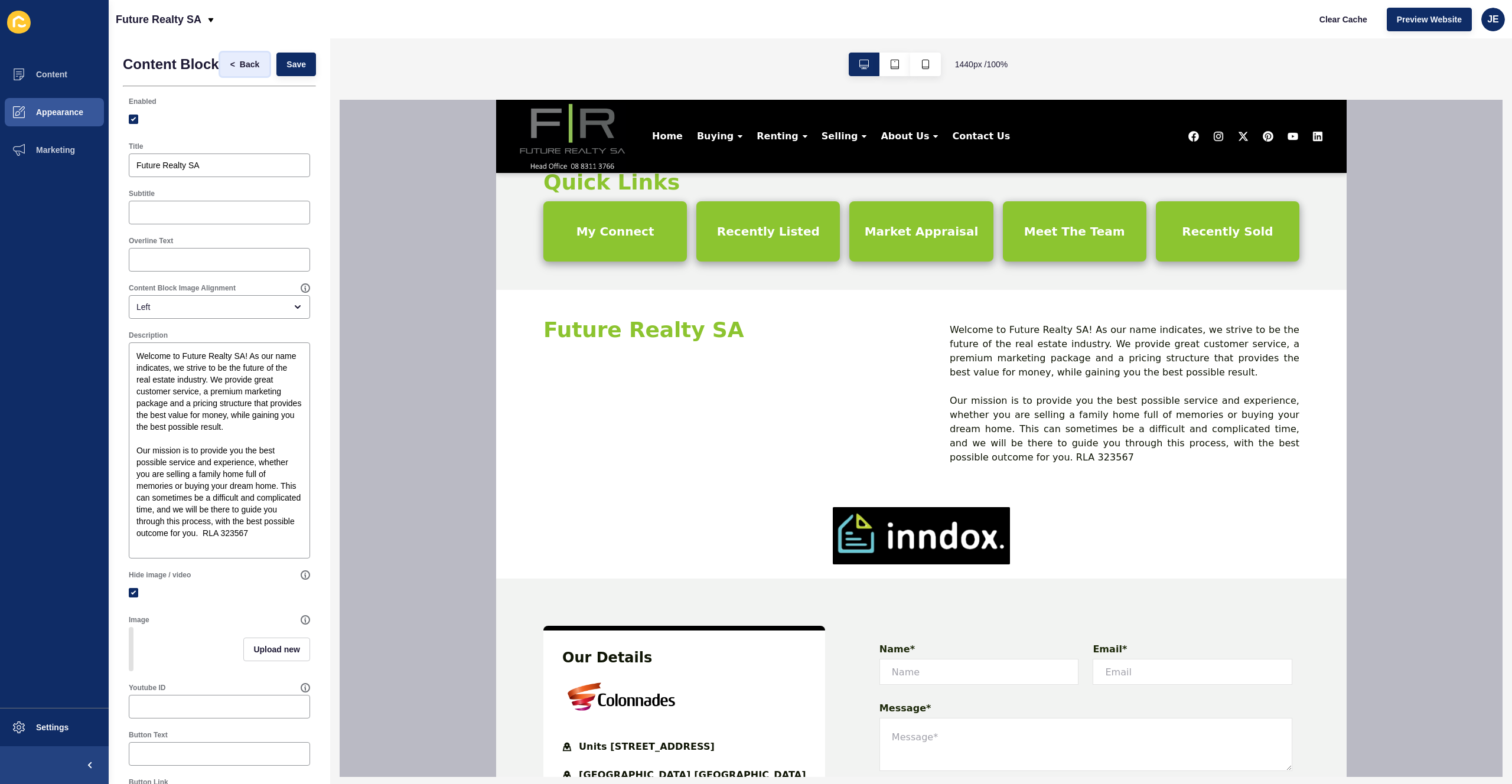
click at [231, 67] on span "<" at bounding box center [233, 64] width 5 height 12
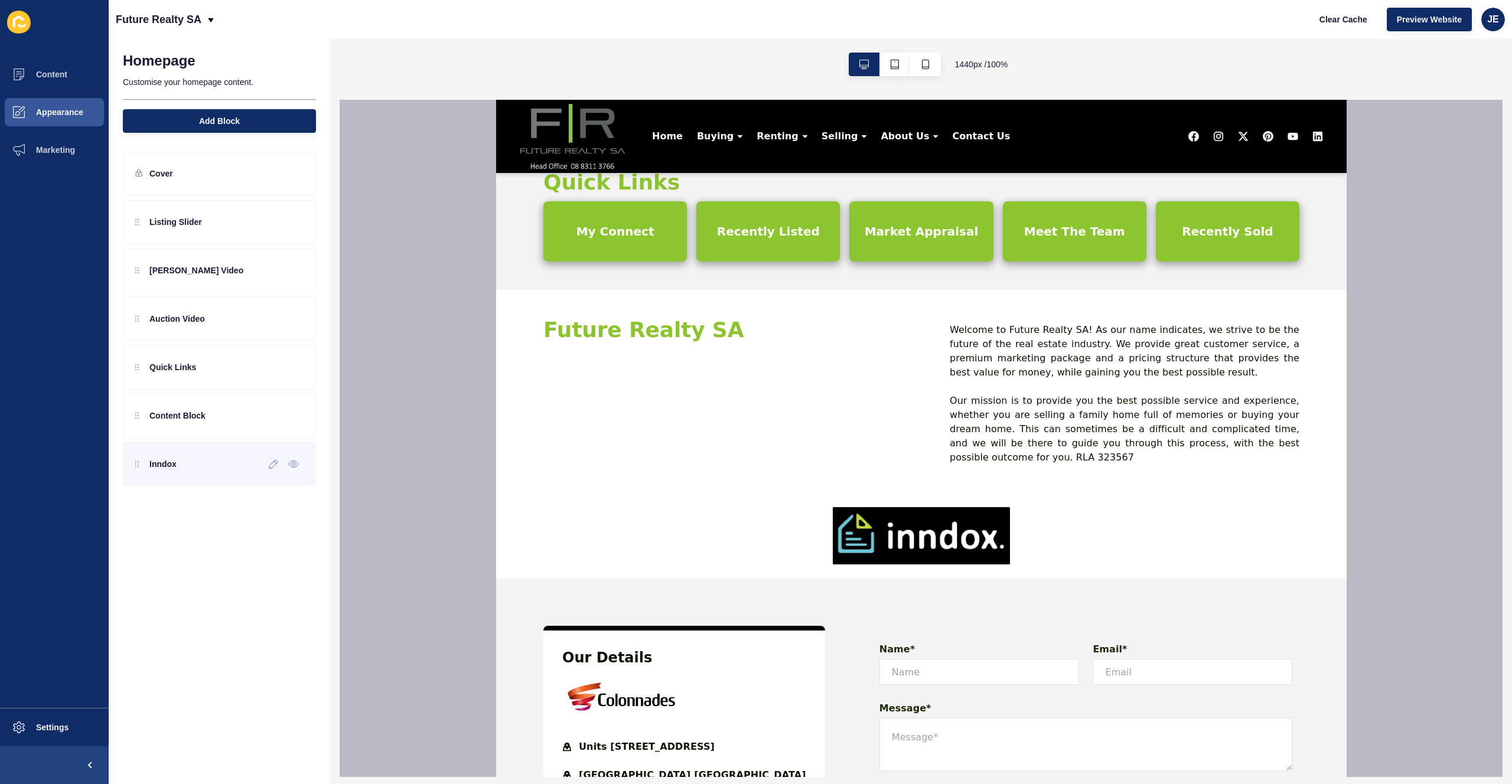
click at [188, 470] on div "Inndox" at bounding box center [219, 464] width 193 height 44
click at [271, 470] on div at bounding box center [274, 463] width 20 height 19
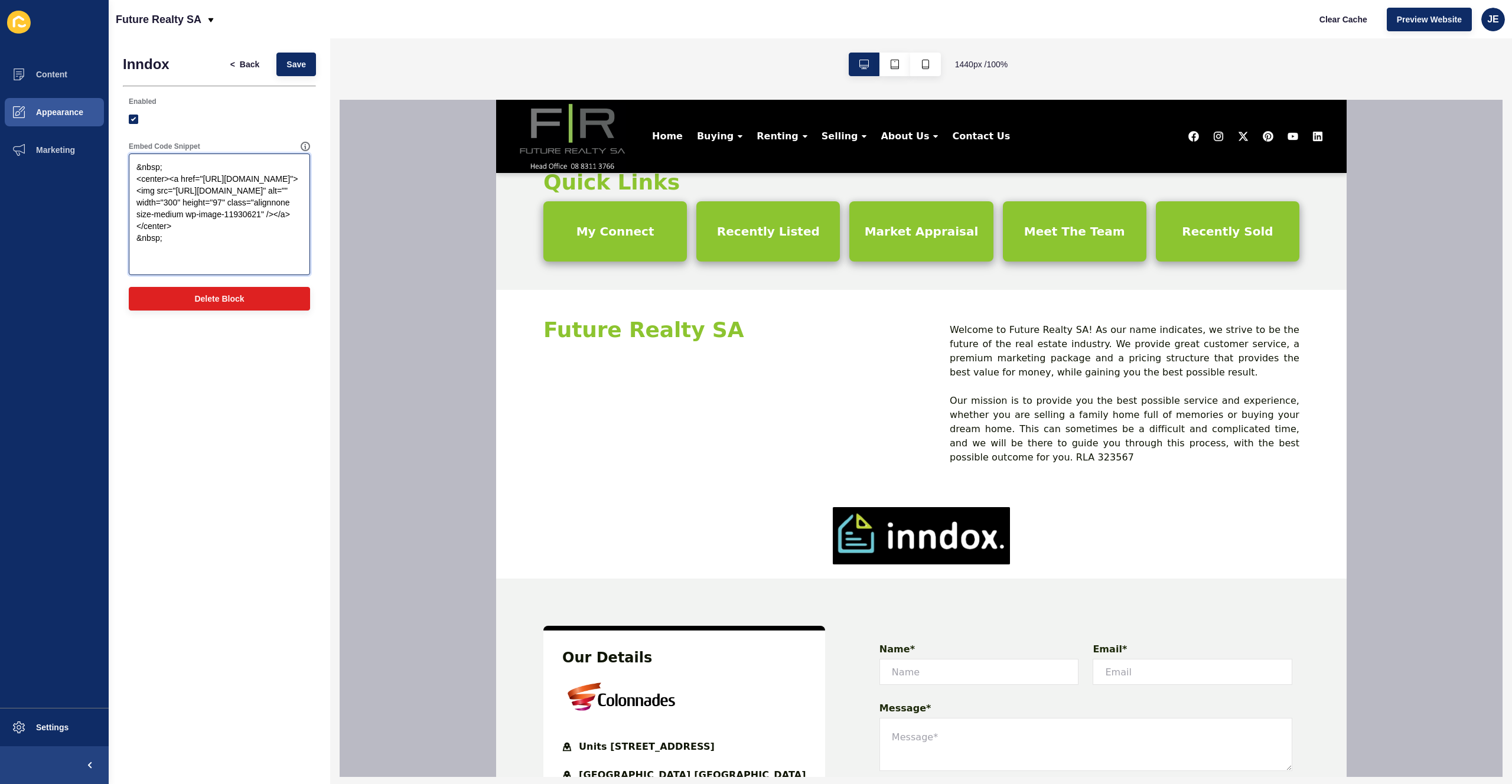
click at [211, 254] on textarea "&nbsp; <center><a href="https://www.inndox.com/"><img src="https://app-spoke-si…" at bounding box center [219, 214] width 178 height 118
click at [206, 262] on textarea "&nbsp; <center><a href="https://www.inndox.com/"><img src="https://app-spoke-si…" at bounding box center [219, 214] width 178 height 118
click at [203, 251] on textarea "&nbsp; <center><a href="https://www.inndox.com/"><img src="https://app-spoke-si…" at bounding box center [219, 214] width 178 height 118
drag, startPoint x: 273, startPoint y: 241, endPoint x: 170, endPoint y: 182, distance: 118.7
click at [170, 182] on textarea "&nbsp; <center><a href="https://www.inndox.com/"><img src="https://app-spoke-si…" at bounding box center [219, 214] width 178 height 118
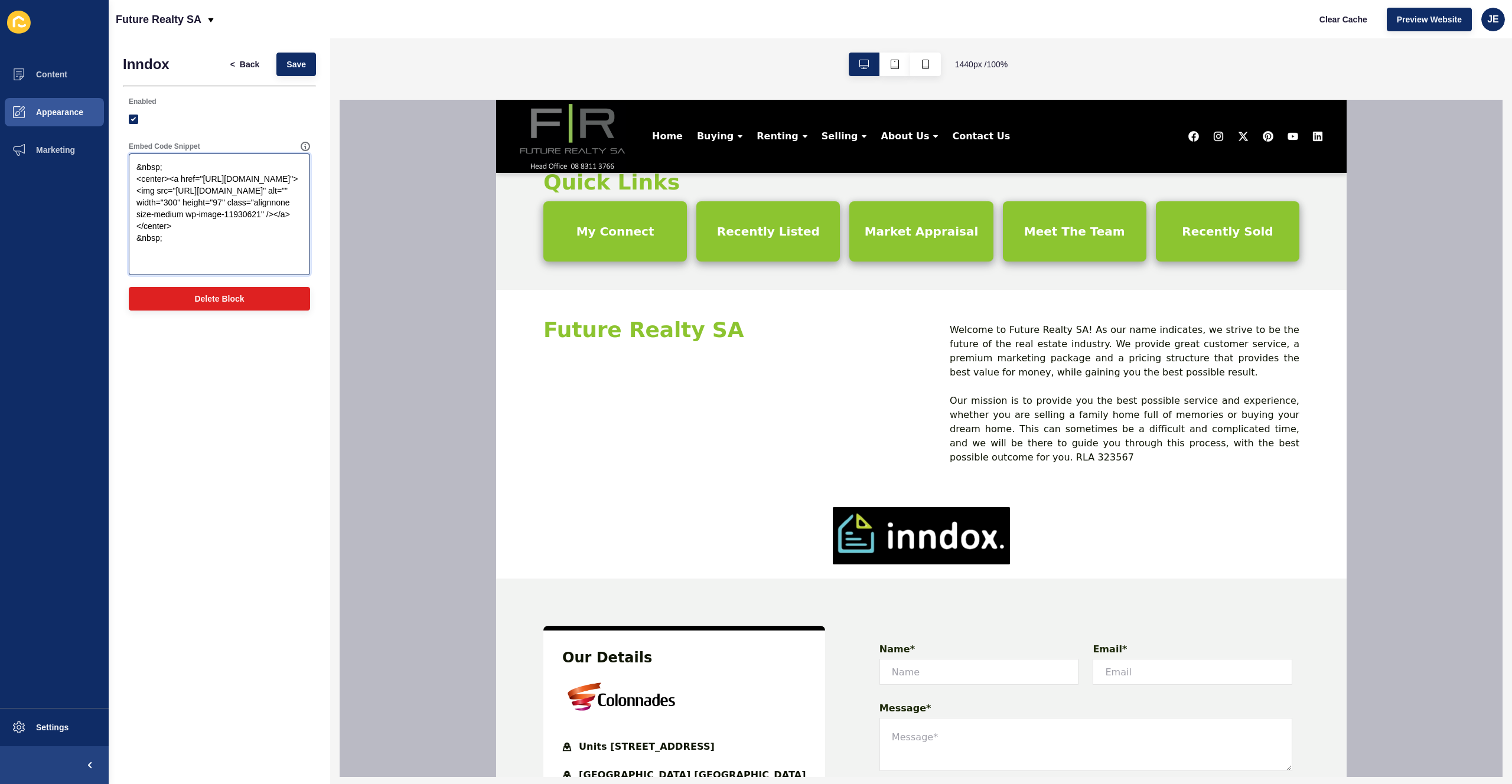
click at [272, 249] on textarea "&nbsp; <center><a href="https://www.inndox.com/"><img src="https://app-spoke-si…" at bounding box center [219, 214] width 178 height 118
click at [273, 240] on textarea "&nbsp; <center><a href="https://www.inndox.com/"><img src="https://app-spoke-si…" at bounding box center [219, 214] width 178 height 118
paste textarea "https://app-spoke-sites-au.s3.amazonaws.com/uploads/sites/564/2025/09/1080_1080…"
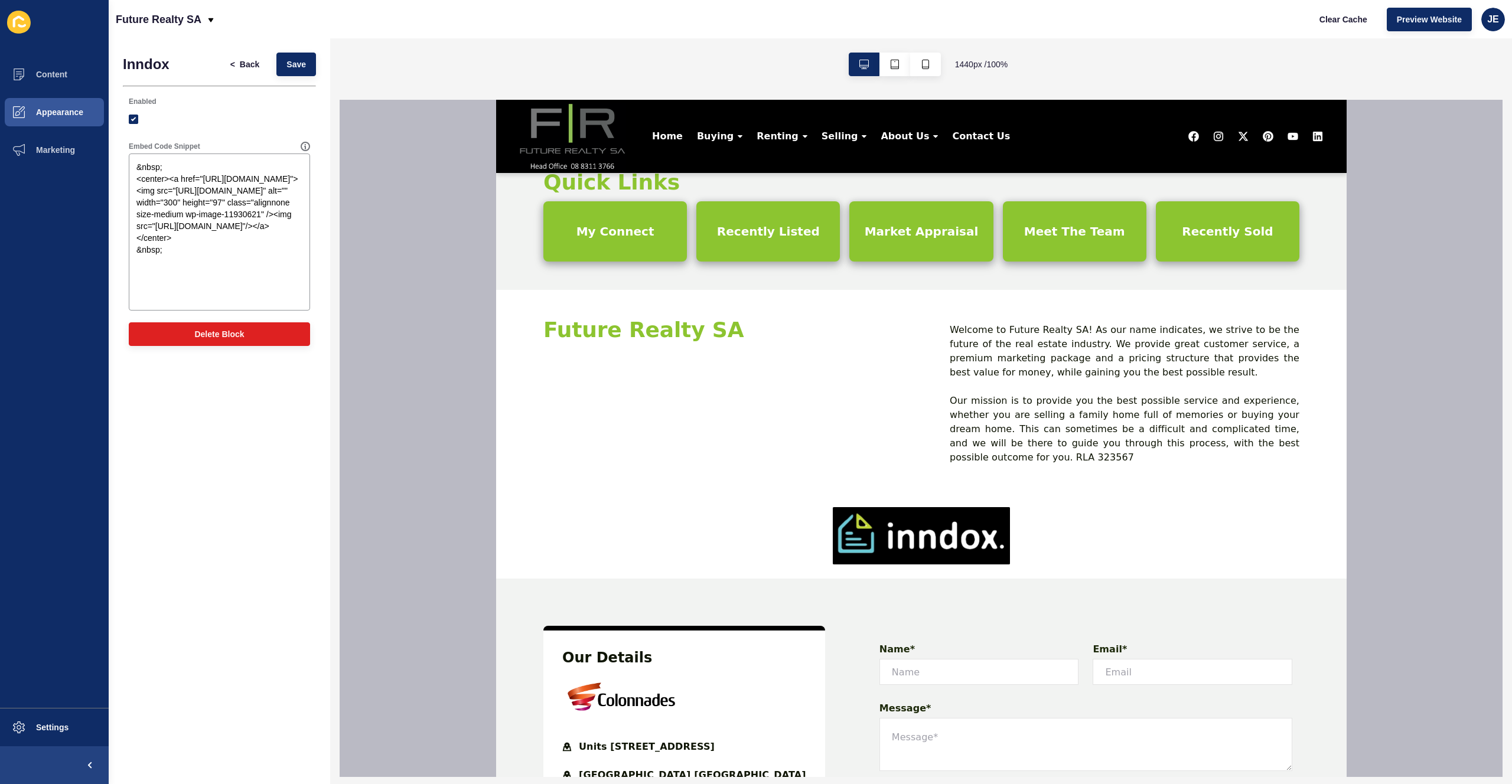
click at [262, 423] on div "Inndox < Back Save Enabled Embed Code Snippet &nbsp; <center><a href="https://w…" at bounding box center [219, 411] width 222 height 745
click at [688, 467] on div "Future Realty SA Welcome to Future Realty SA! As our name indicates, we strive …" at bounding box center [921, 391] width 850 height 203
click at [277, 126] on div at bounding box center [219, 119] width 182 height 21
click at [271, 252] on textarea "&nbsp; <center><a href="https://www.inndox.com/"><img src="https://app-spoke-si…" at bounding box center [219, 231] width 178 height 153
drag, startPoint x: 274, startPoint y: 241, endPoint x: 206, endPoint y: 282, distance: 79.4
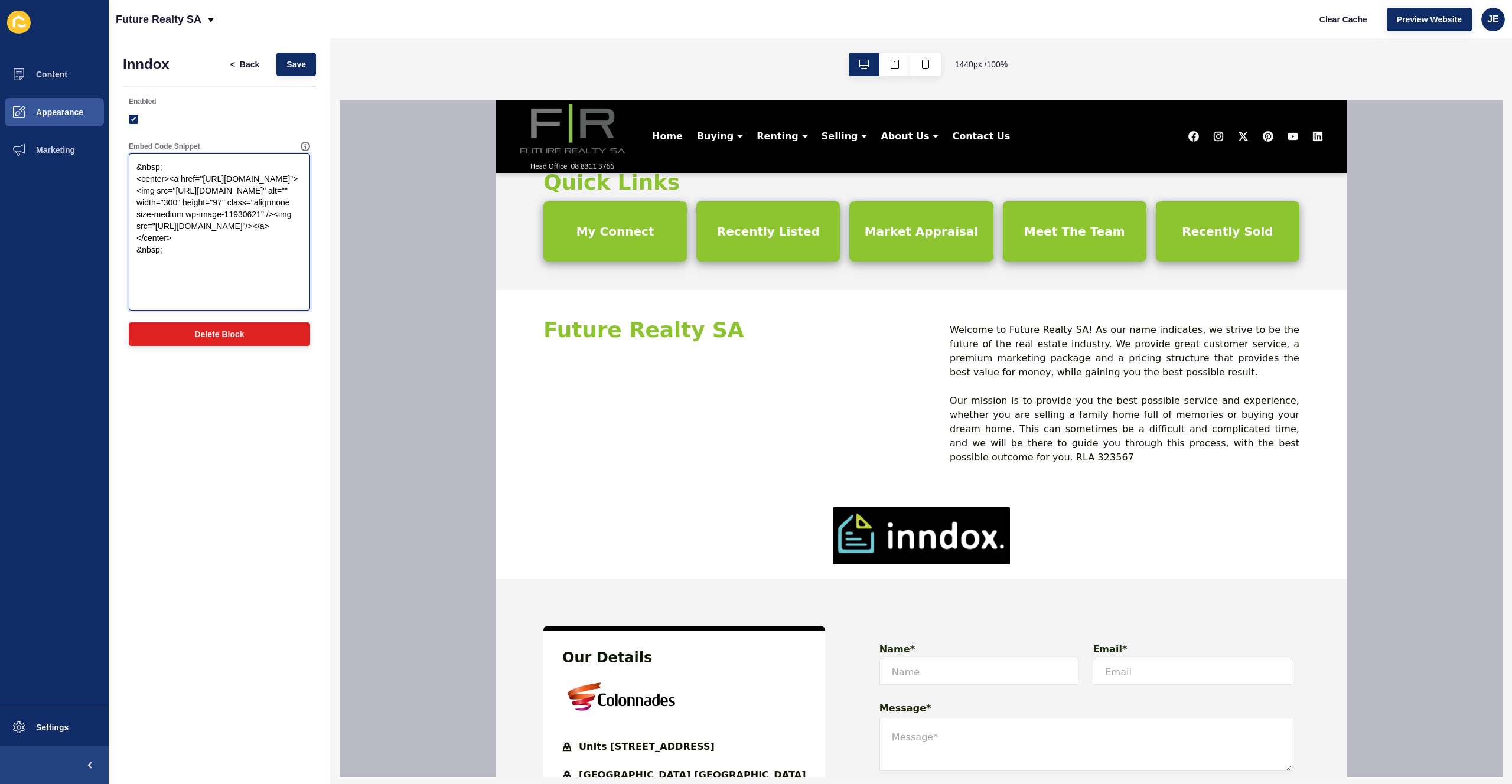
click at [206, 282] on textarea "&nbsp; <center><a href="https://www.inndox.com/"><img src="https://app-spoke-si…" at bounding box center [219, 231] width 178 height 153
click at [204, 287] on textarea "&nbsp; <center><a href="https://www.inndox.com/"><img src="https://app-spoke-si…" at bounding box center [219, 231] width 178 height 153
paste textarea "img src="https://app-spoke-sites-au.s3.amazonaws.com/uploads/sites/564/2025/09/…"
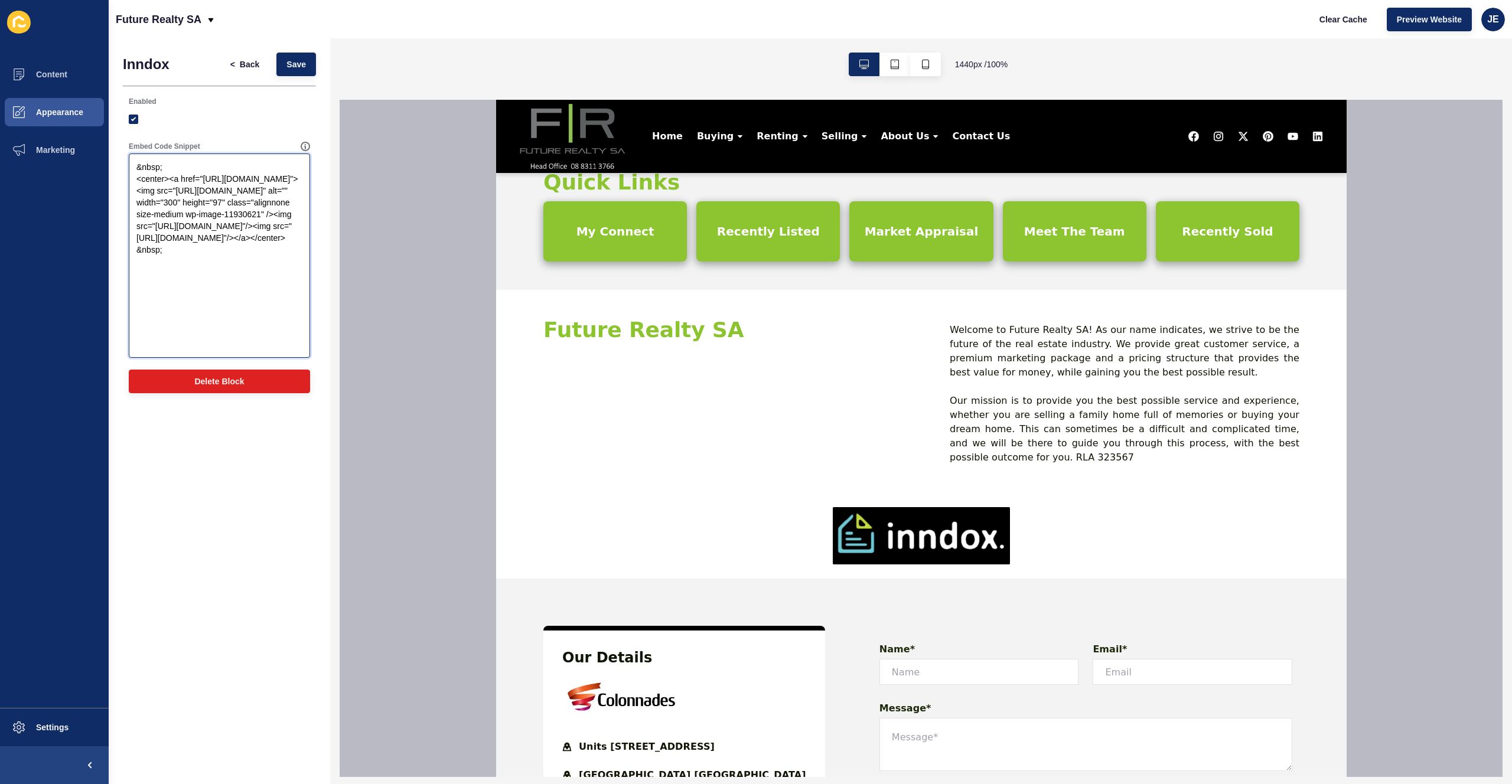
drag, startPoint x: 195, startPoint y: 336, endPoint x: 245, endPoint y: 289, distance: 68.6
click at [245, 289] on textarea "&nbsp; <center><a href="https://www.inndox.com/"><img src="https://app-spoke-si…" at bounding box center [219, 255] width 178 height 200
paste textarea "2025-Banner-1080_1920-Future-Realty-SA"
click at [290, 60] on span "Save" at bounding box center [297, 64] width 20 height 12
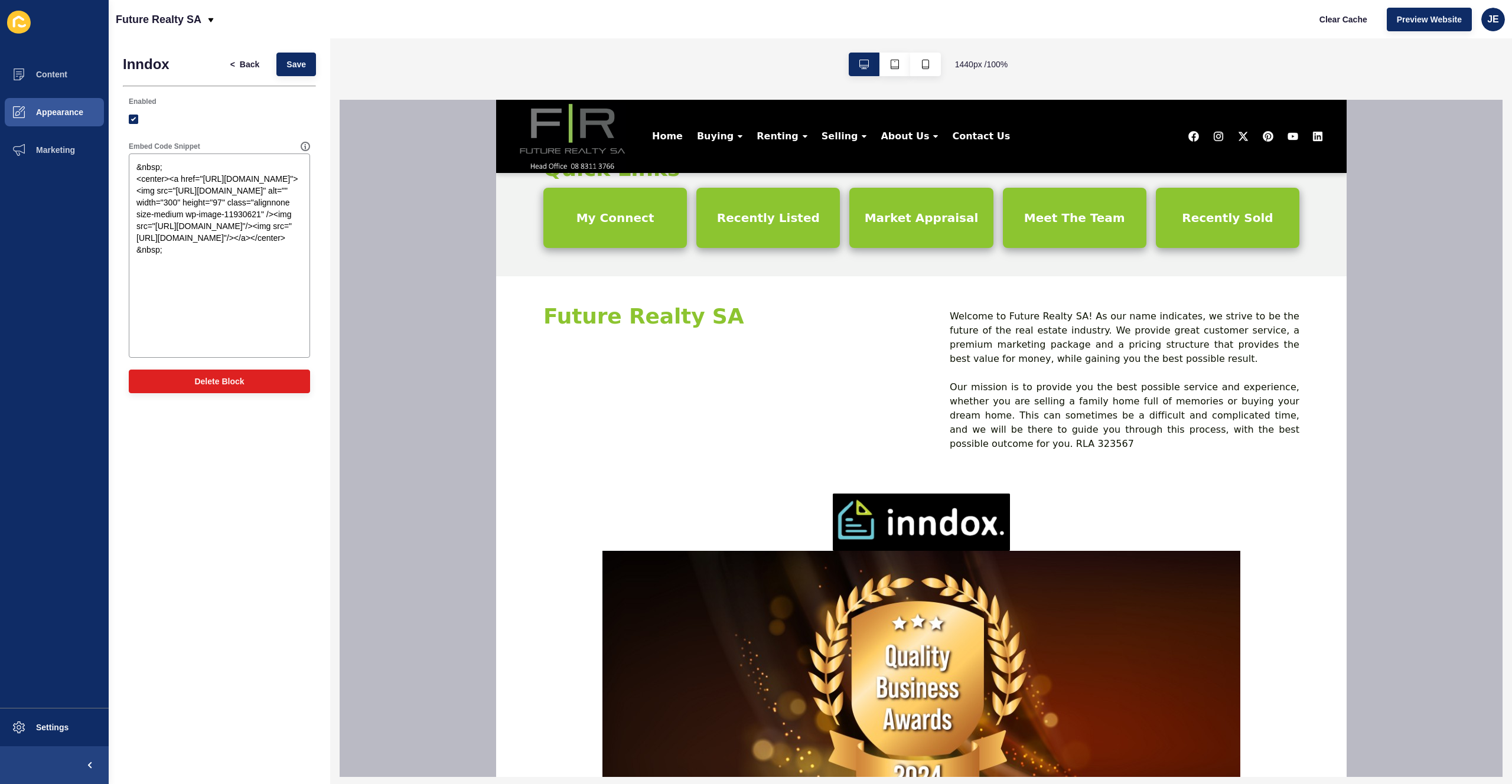
scroll to position [1458, 0]
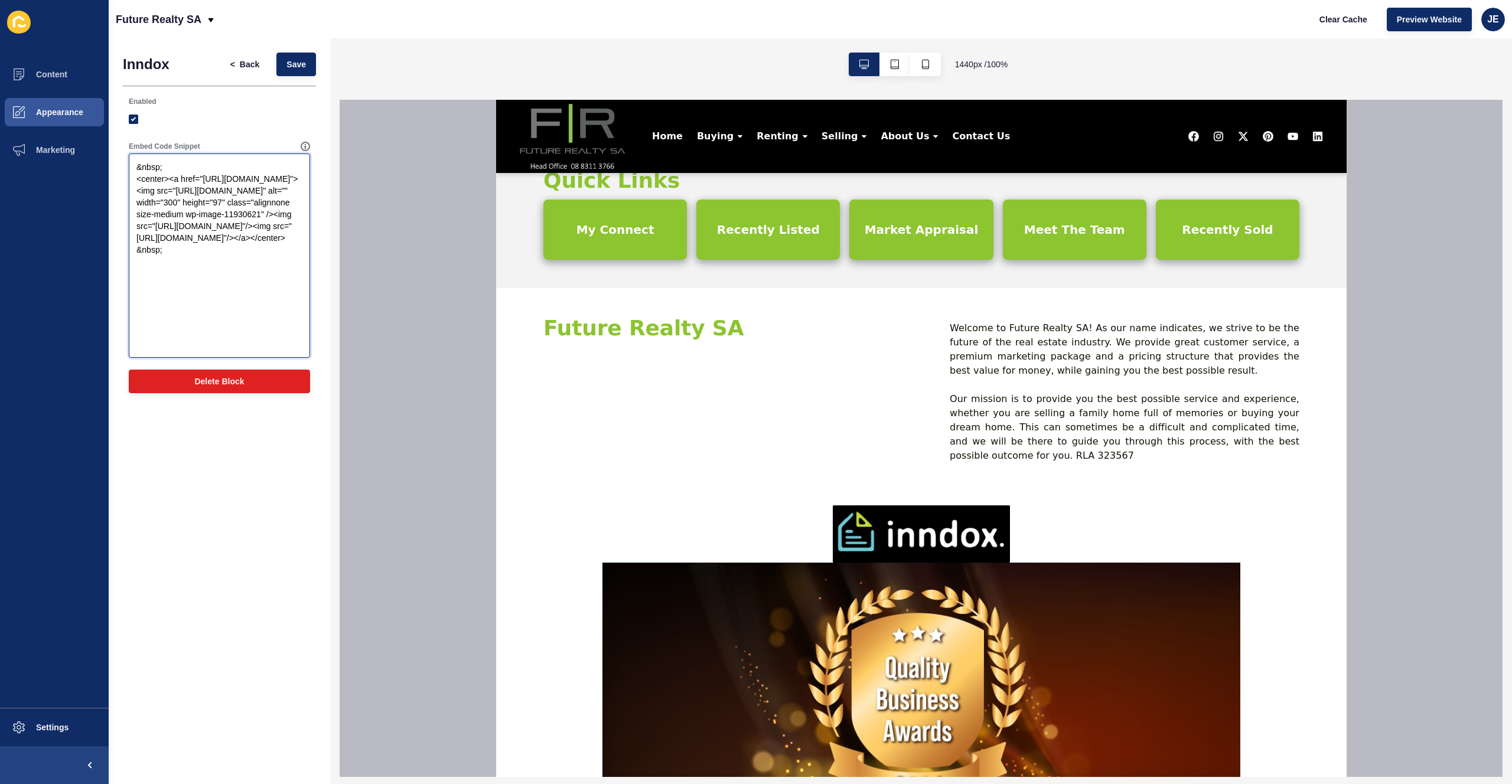
drag, startPoint x: 214, startPoint y: 336, endPoint x: 182, endPoint y: 308, distance: 42.5
click at [152, 280] on textarea "&nbsp; <center><a href="https://www.inndox.com/"><img src="https://app-spoke-si…" at bounding box center [219, 255] width 178 height 200
click at [233, 359] on div "Embed Code Snippet &nbsp; <center><a href="https://www.inndox.com/"><img src="h…" at bounding box center [219, 249] width 193 height 228
drag, startPoint x: 197, startPoint y: 335, endPoint x: 272, endPoint y: 242, distance: 119.5
click at [272, 242] on textarea "&nbsp; <center><a href="https://www.inndox.com/"><img src="https://app-spoke-si…" at bounding box center [219, 255] width 178 height 200
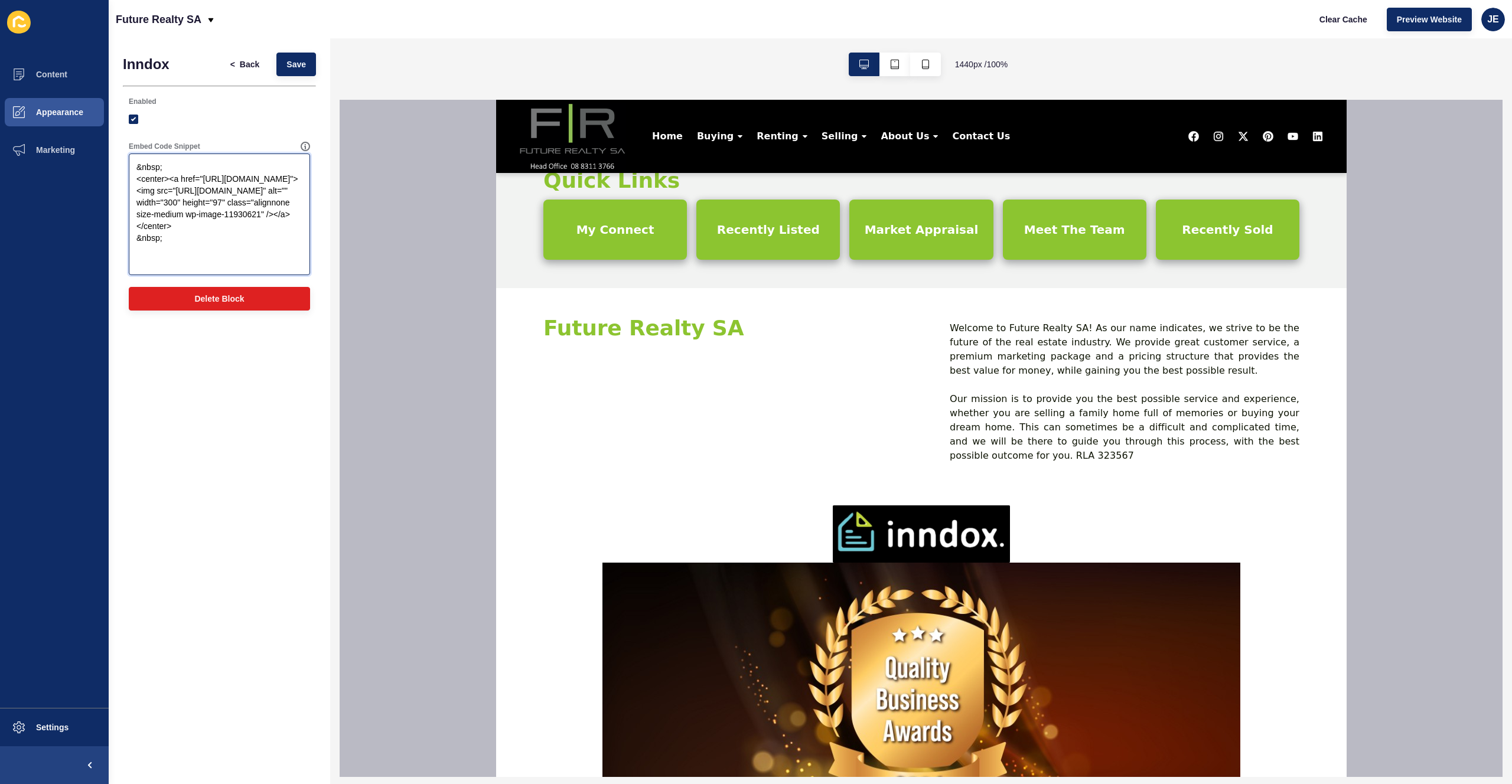
click at [300, 238] on textarea "&nbsp; <center><a href="https://www.inndox.com/"><img src="https://app-spoke-si…" at bounding box center [219, 214] width 178 height 118
paste textarea "img src="https://app-spoke-sites-au.s3.amazonaws.com/uploads/sites/564/2025/09/…"
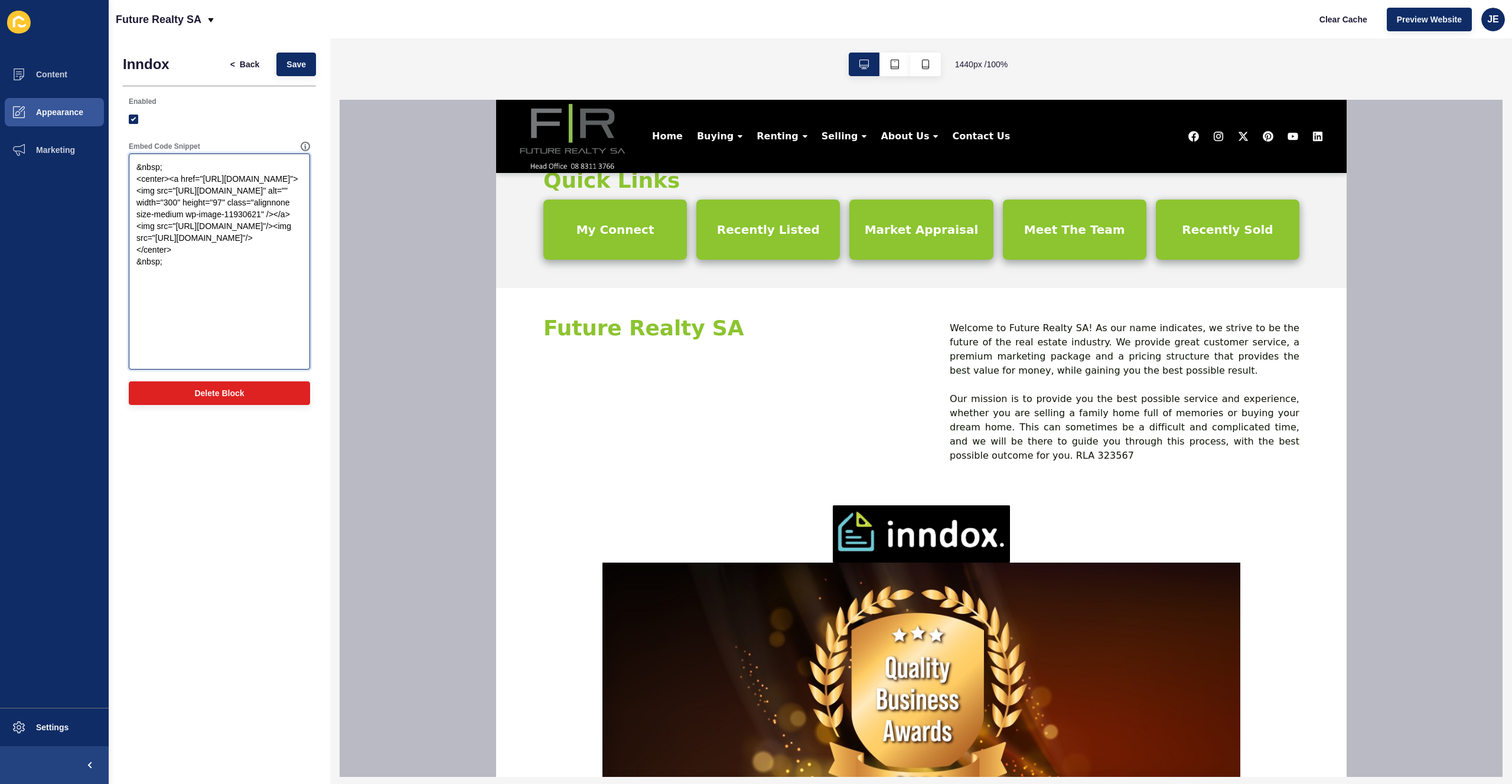
click at [166, 182] on textarea "&nbsp; <center><a href="https://www.inndox.com/"><img src="https://app-spoke-si…" at bounding box center [219, 261] width 178 height 212
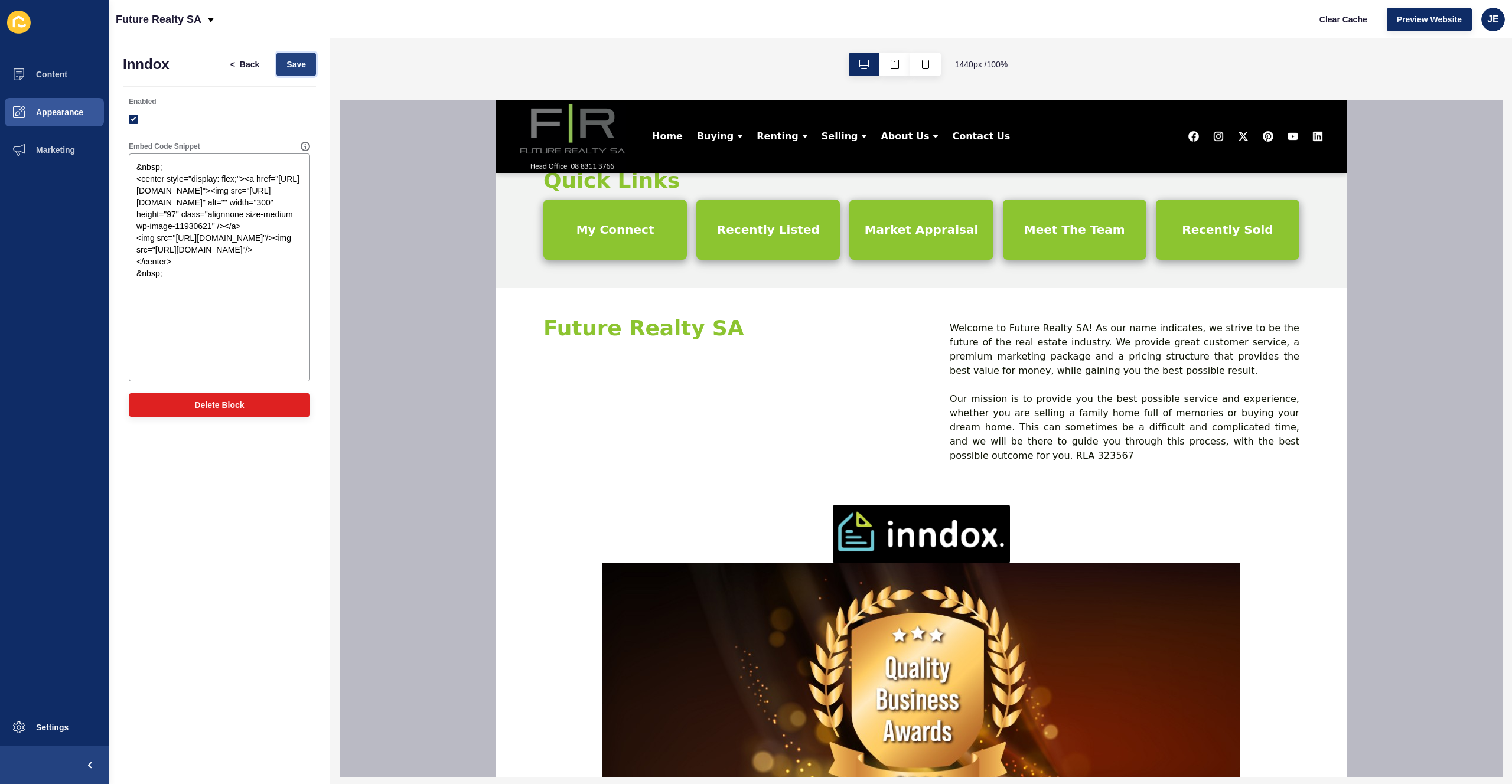
click at [310, 71] on button "Save" at bounding box center [296, 64] width 39 height 23
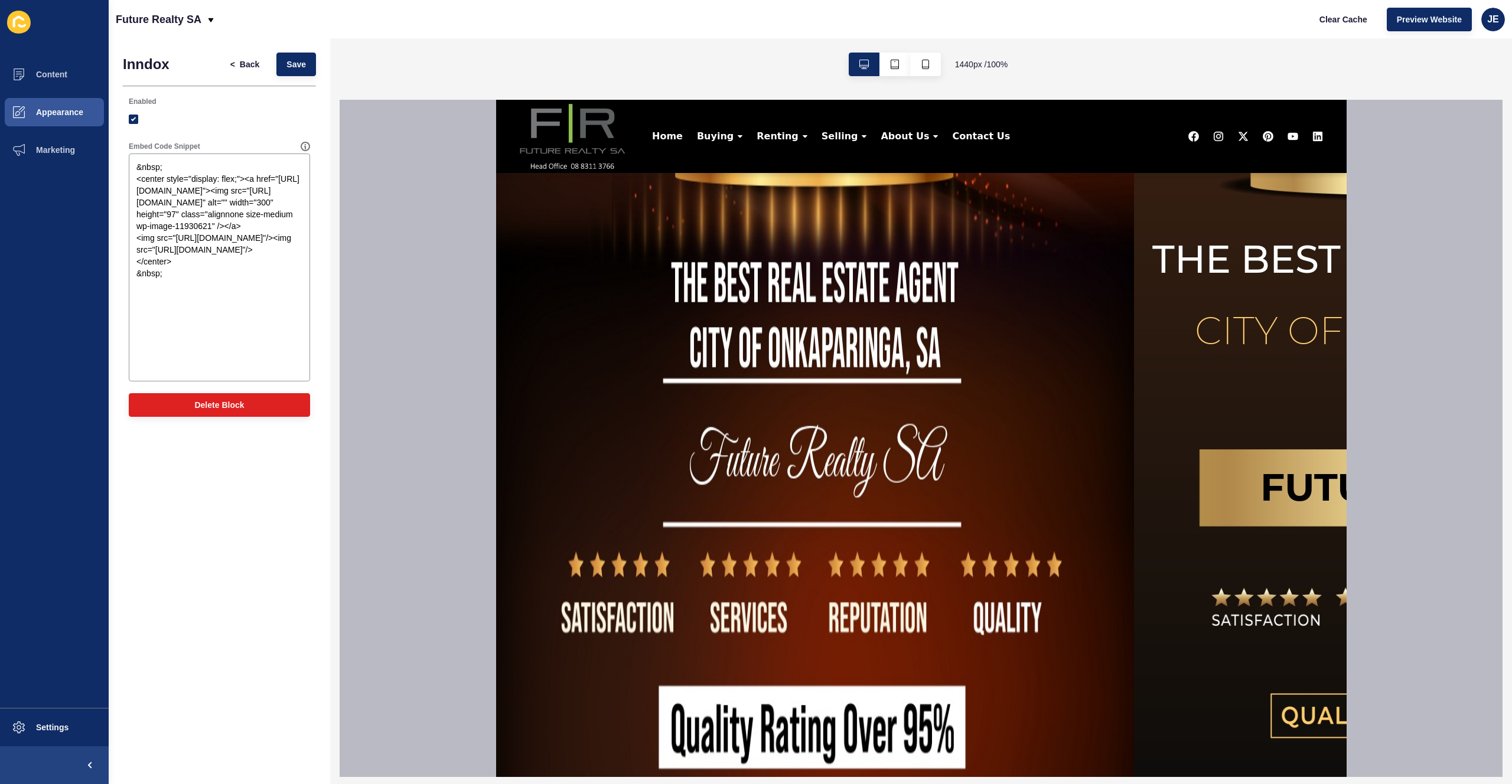
scroll to position [2249, 0]
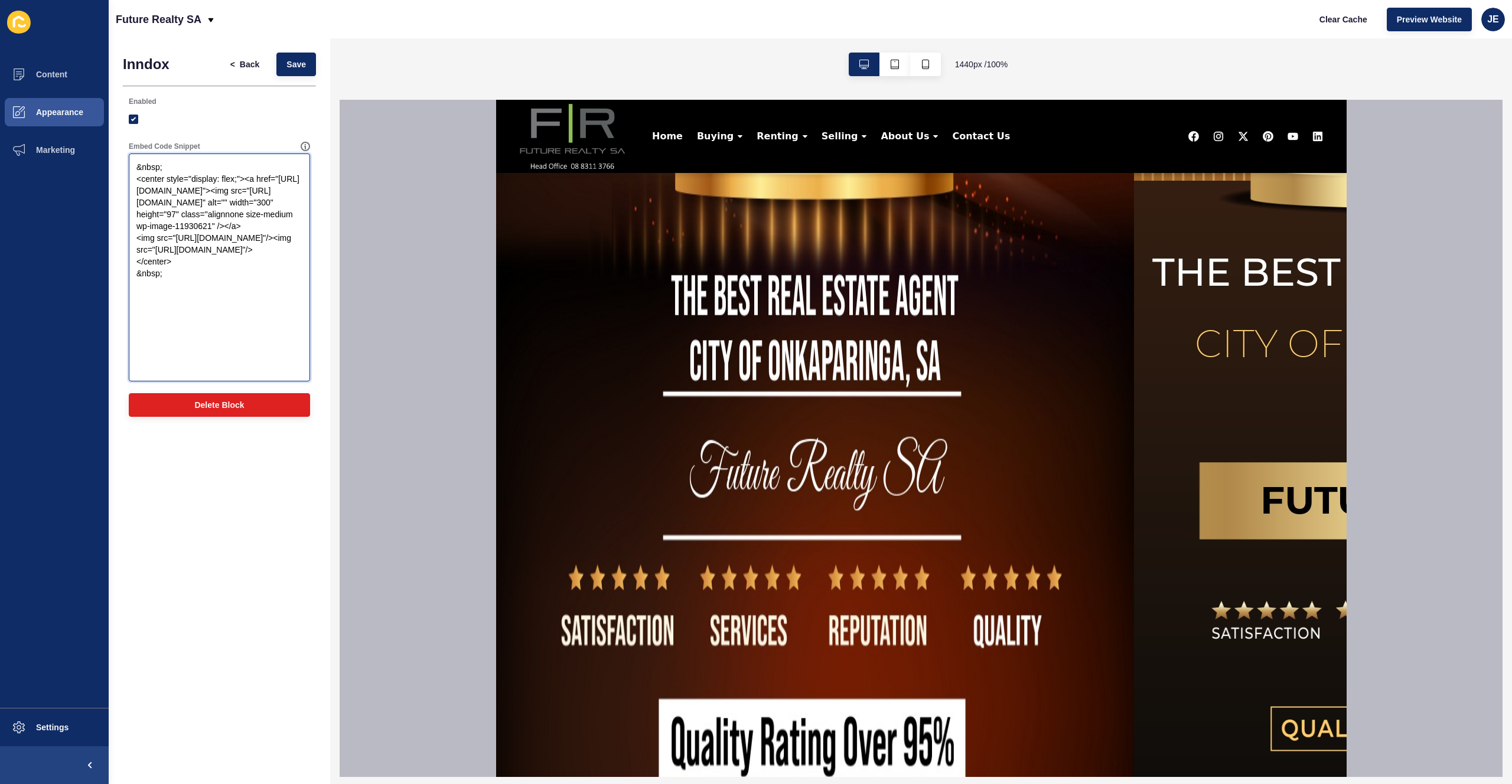
drag, startPoint x: 226, startPoint y: 238, endPoint x: 137, endPoint y: 237, distance: 89.0
click at [137, 237] on textarea "&nbsp; <center style="display: flex;"><a href="https://www.inndox.com/"><img sr…" at bounding box center [219, 267] width 178 height 225
click at [197, 299] on textarea "&nbsp; <center style="display: flex;"><a href="https://www.inndox.com/"><img sr…" at bounding box center [219, 267] width 178 height 225
paste textarea "width="300" height="97""
click at [191, 347] on textarea "&nbsp; <center style="display: flex;"><a href="https://www.inndox.com/"><img sr…" at bounding box center [219, 267] width 178 height 225
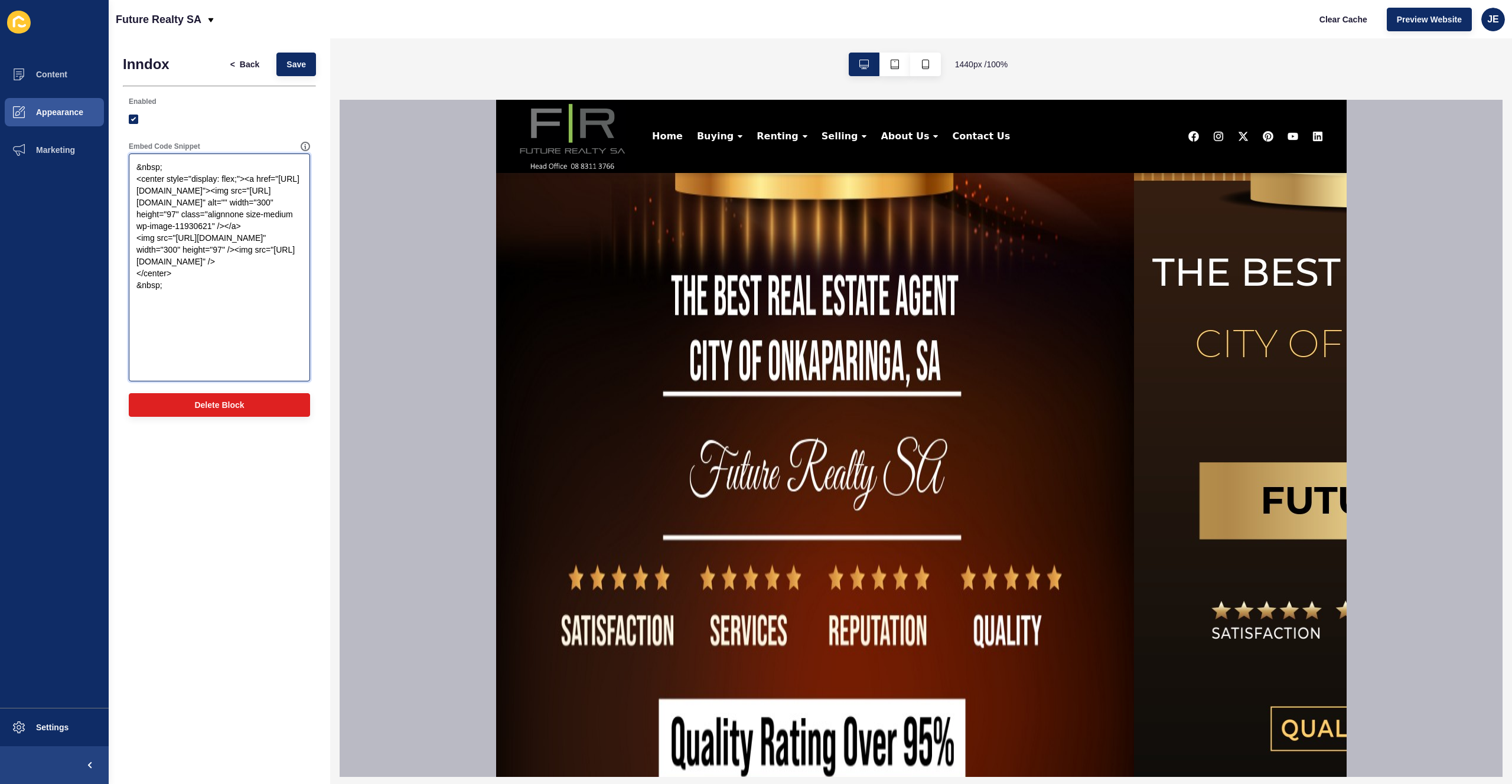
paste textarea "width="300" height="97""
click at [305, 73] on button "Save" at bounding box center [296, 64] width 39 height 23
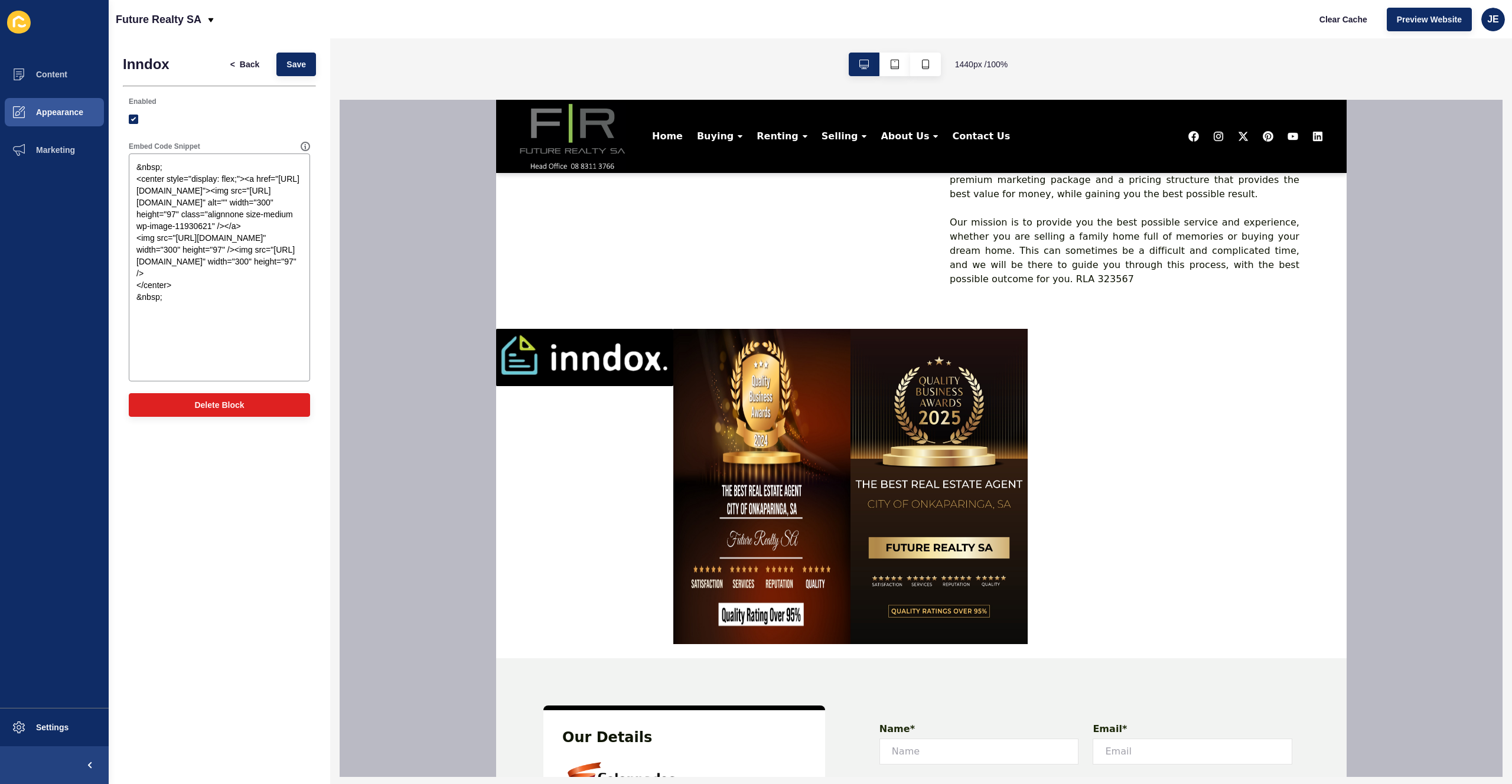
scroll to position [1618, 0]
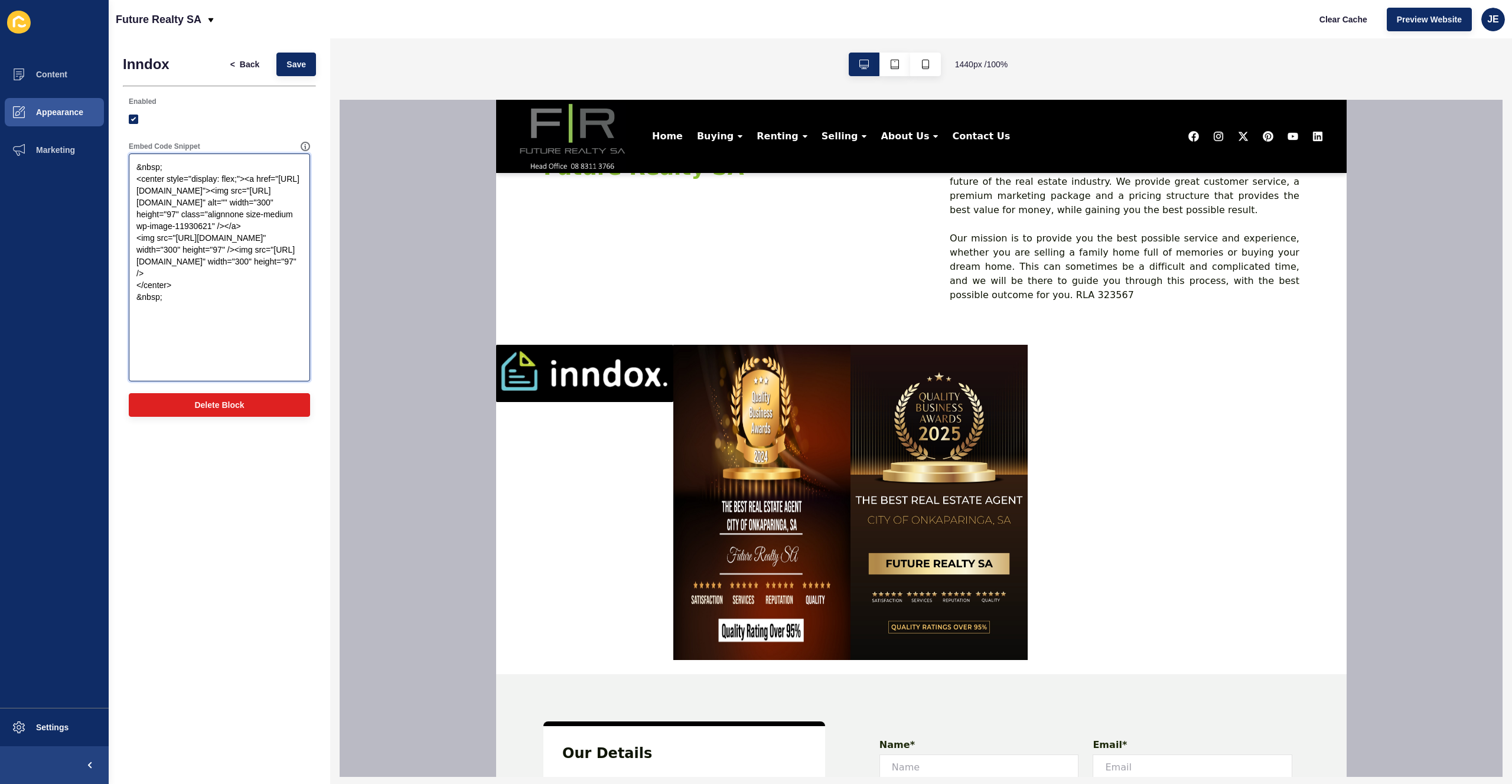
click at [238, 181] on textarea "&nbsp; <center style="display: flex;"><a href="https://www.inndox.com/"><img sr…" at bounding box center [219, 267] width 178 height 225
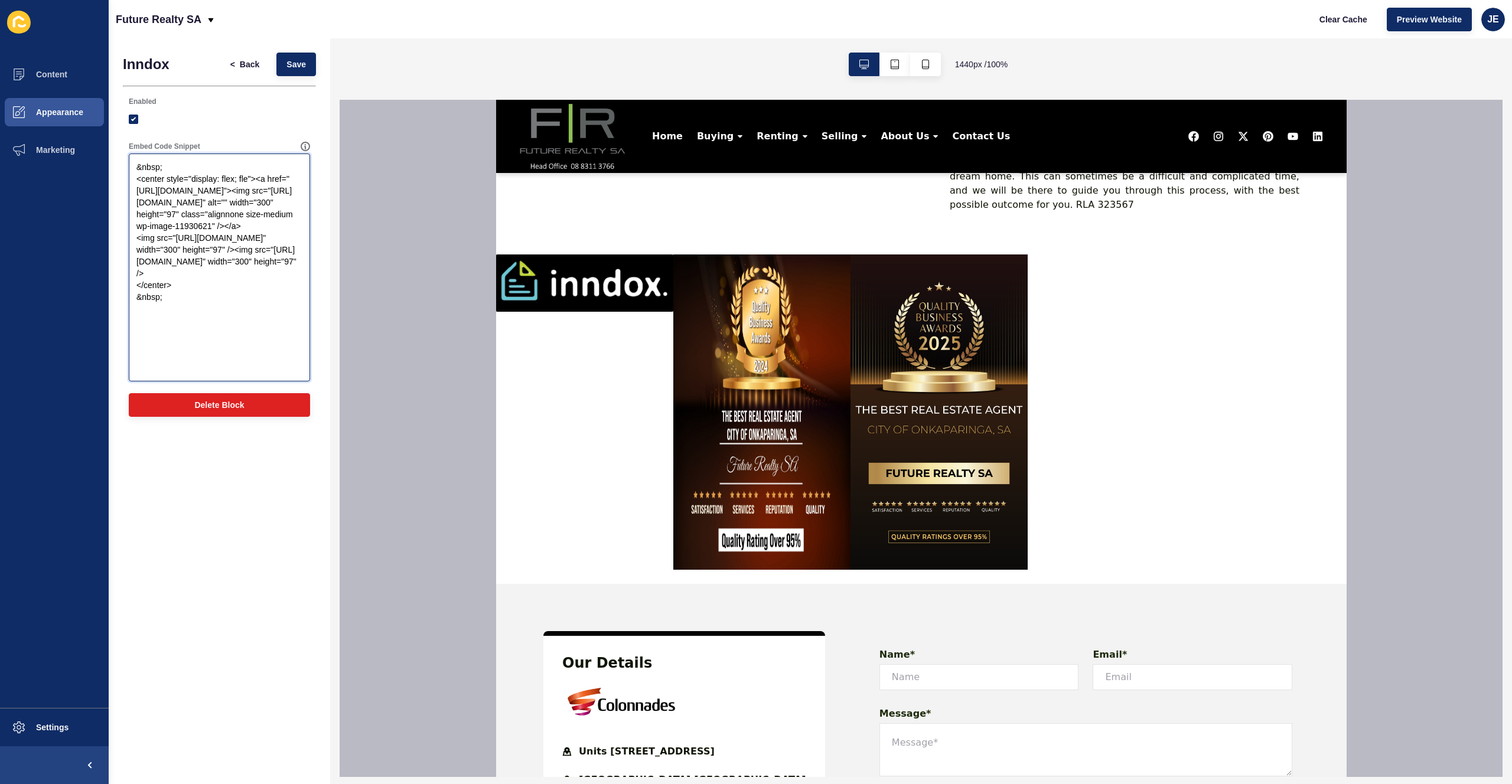
scroll to position [1686, 0]
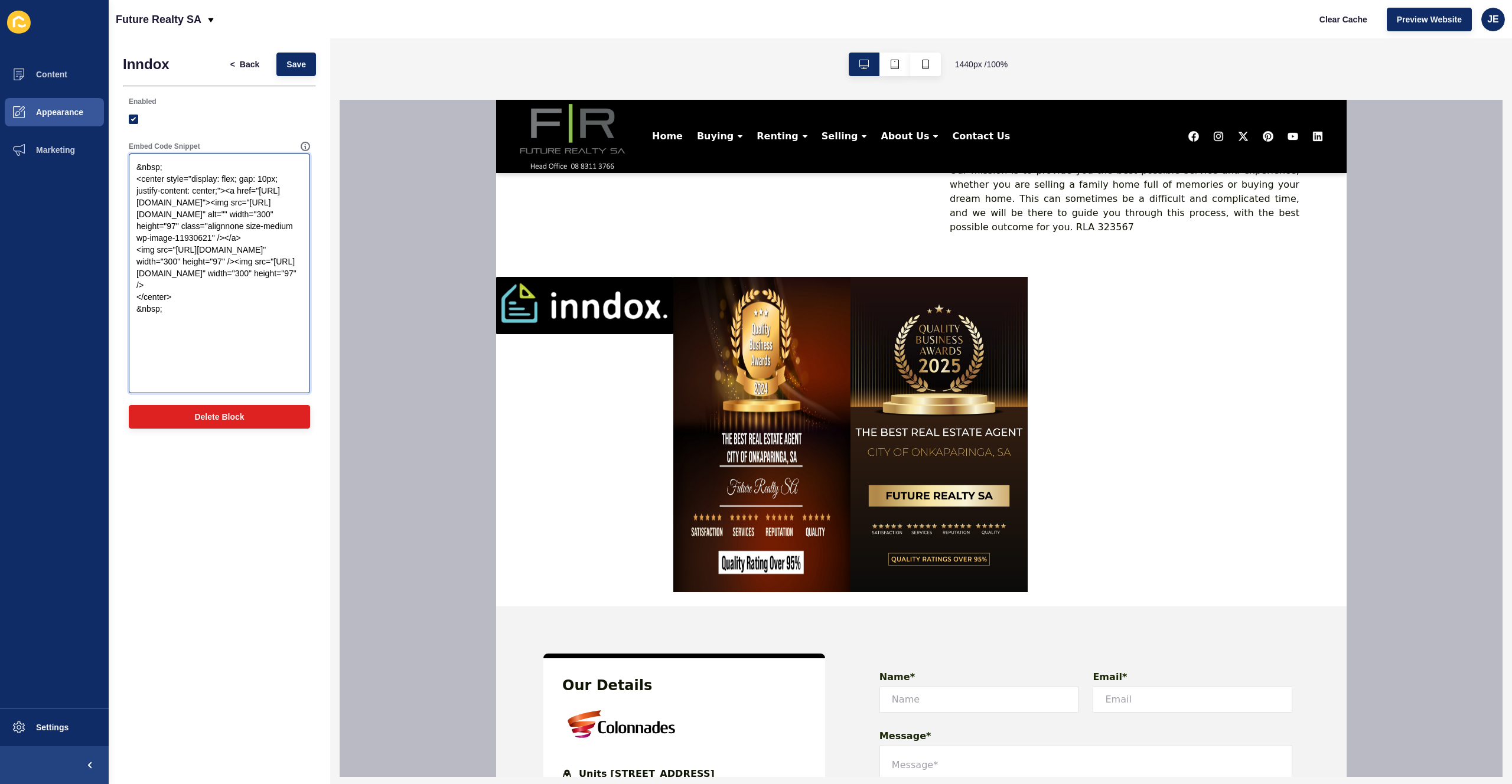
click at [219, 253] on textarea "&nbsp; <center style="display: flex; gap: 10px; justify-content: center;"><a hr…" at bounding box center [219, 273] width 178 height 236
click at [289, 65] on span "Save" at bounding box center [297, 64] width 20 height 12
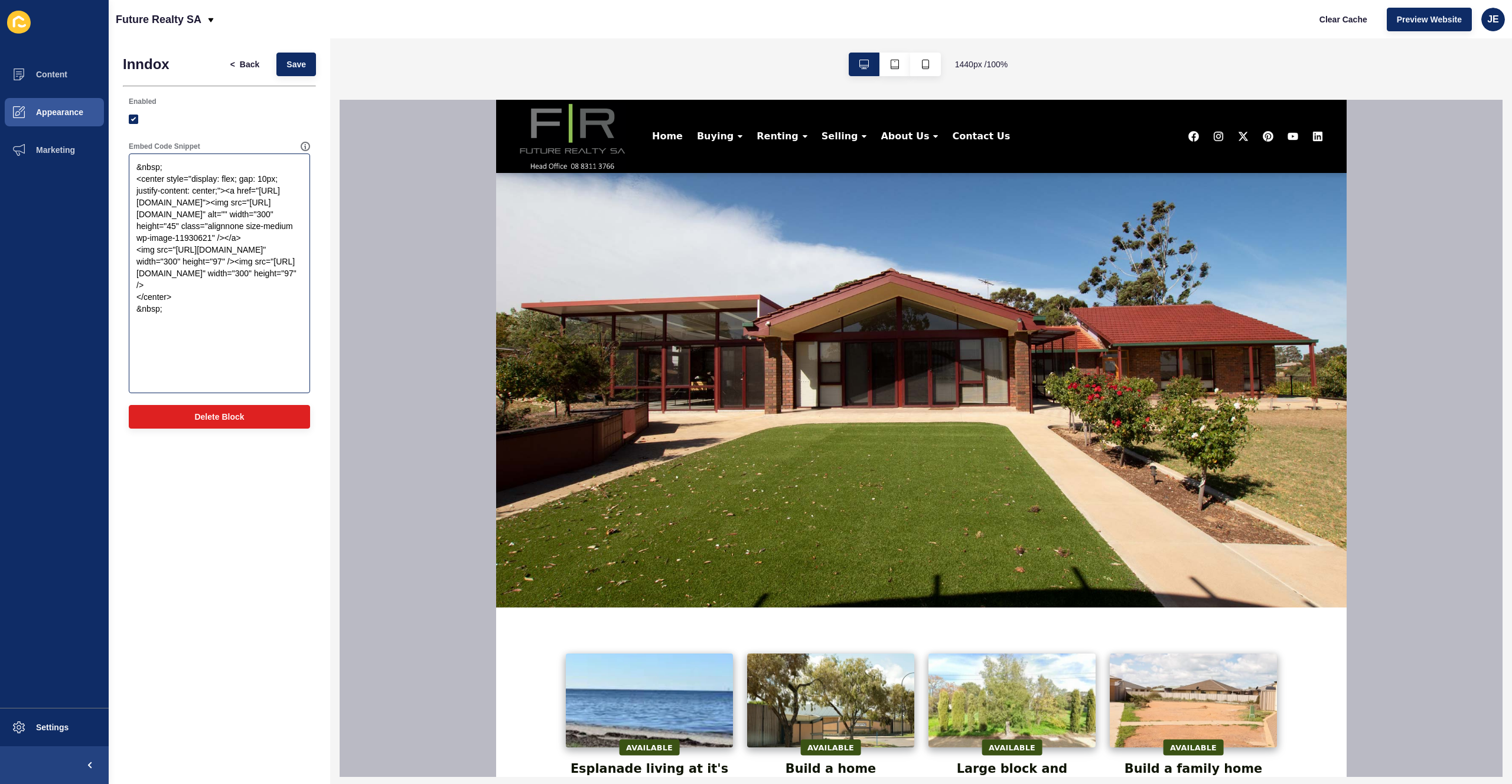
scroll to position [0, 0]
click at [216, 250] on textarea "&nbsp; <center style="display: flex; gap: 10px; justify-content: center;"><a hr…" at bounding box center [219, 273] width 178 height 236
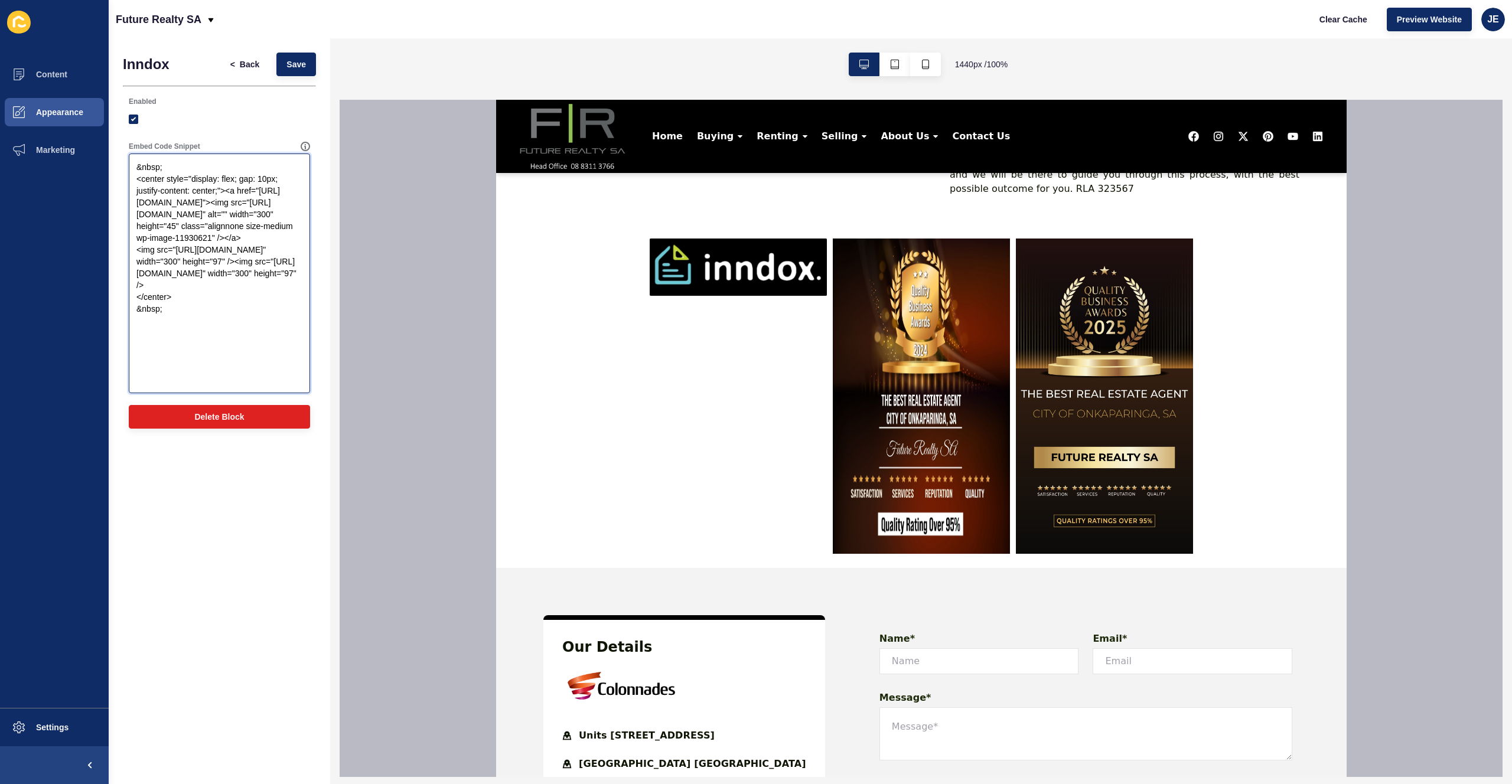
scroll to position [1724, 0]
click at [271, 358] on textarea "&nbsp; <center style="display: flex; gap: 10px; justify-content: center;"><a hr…" at bounding box center [219, 273] width 178 height 236
paste textarea "45"
click at [219, 252] on textarea "&nbsp; <center style="display: flex; gap: 10px; justify-content: center;"><a hr…" at bounding box center [219, 273] width 178 height 236
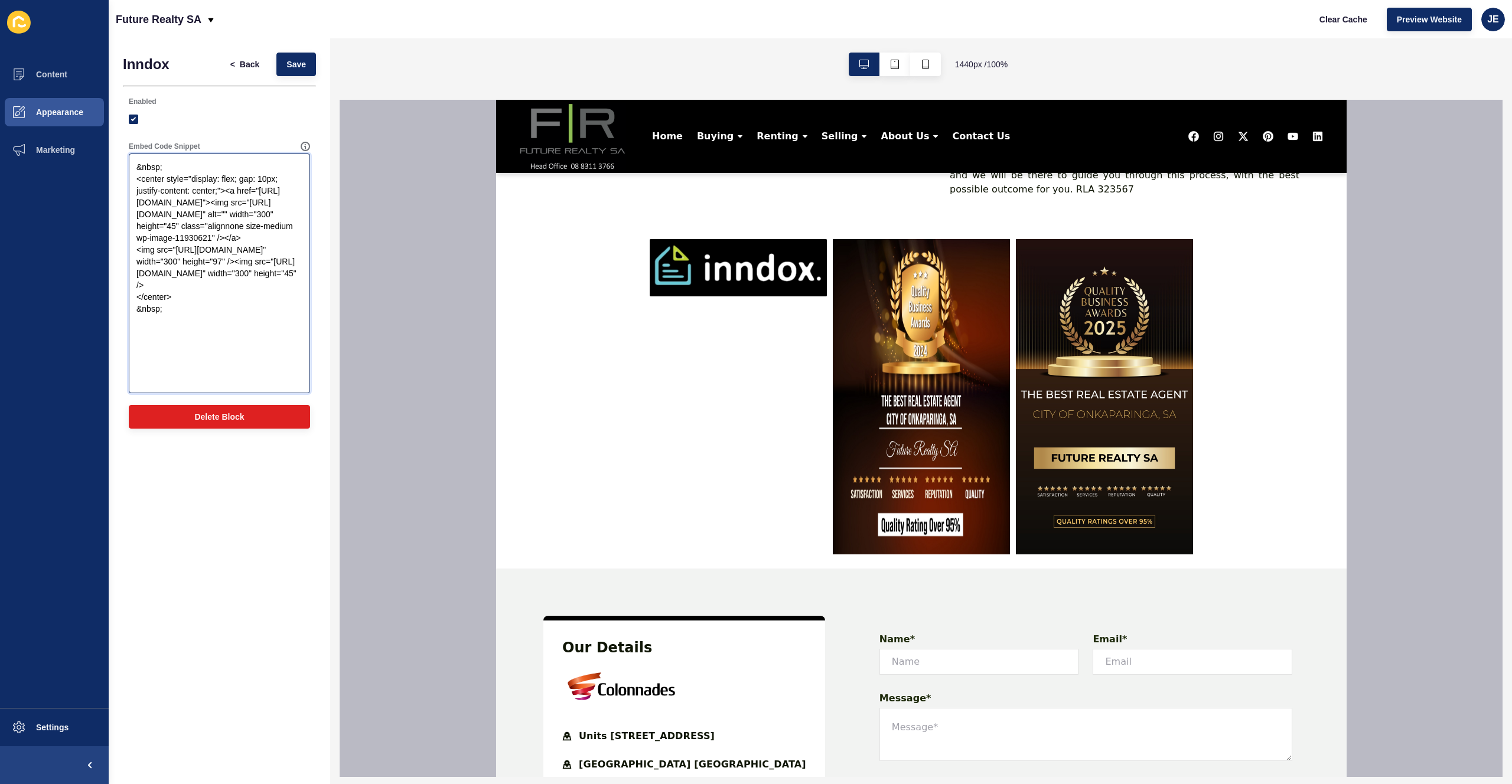
click at [219, 252] on textarea "&nbsp; <center style="display: flex; gap: 10px; justify-content: center;"><a hr…" at bounding box center [219, 273] width 178 height 236
click at [217, 251] on textarea "&nbsp; <center style="display: flex; gap: 10px; justify-content: center;"><a hr…" at bounding box center [219, 273] width 178 height 236
click at [272, 357] on textarea "&nbsp; <center style="display: flex; gap: 10px; justify-content: center;"><a hr…" at bounding box center [219, 273] width 178 height 236
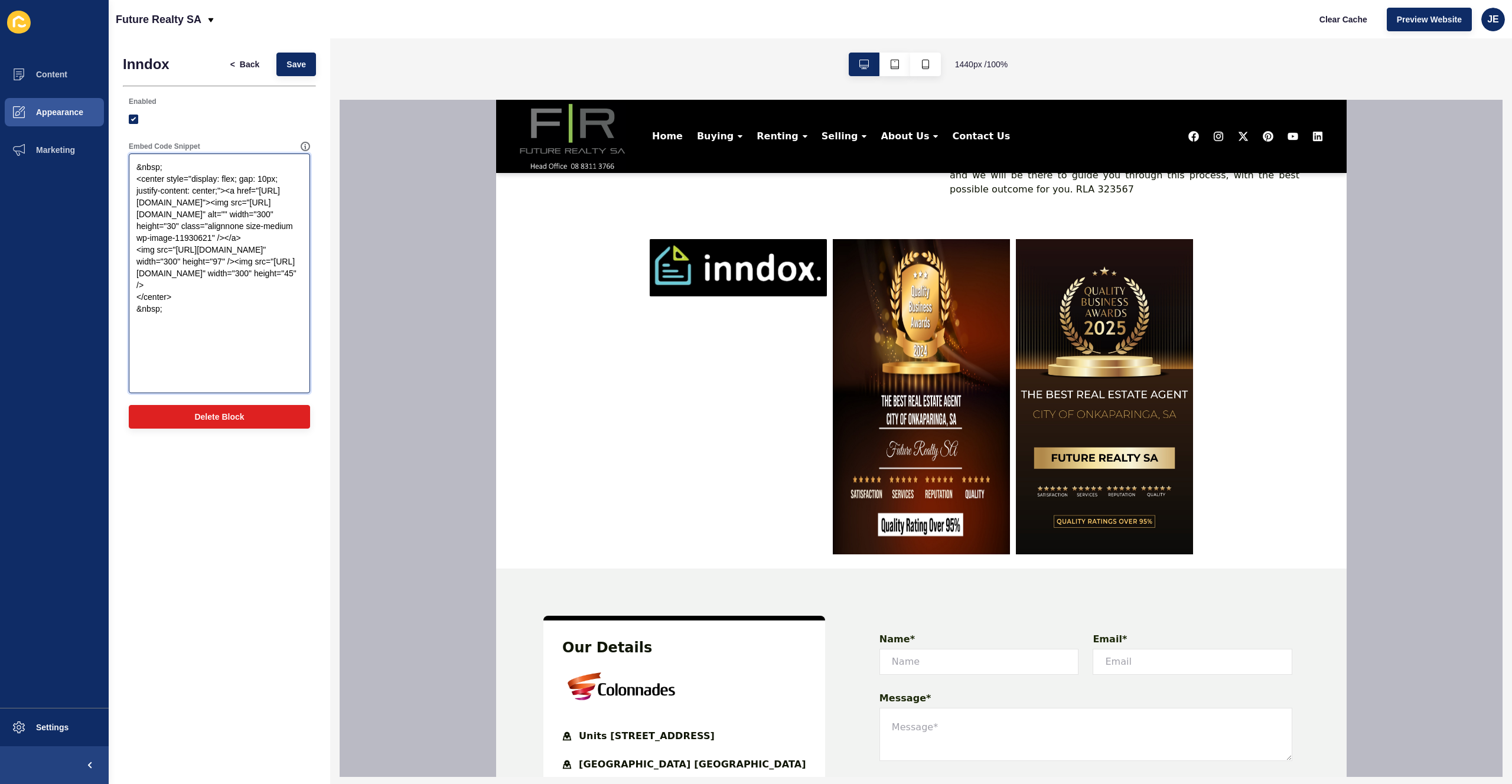
paste textarea "30"
click at [172, 253] on textarea "&nbsp; <center style="display: flex; gap: 10px; justify-content: center;"><a hr…" at bounding box center [219, 273] width 178 height 236
click at [171, 254] on textarea "&nbsp; <center style="display: flex; gap: 10px; justify-content: center;"><a hr…" at bounding box center [219, 273] width 178 height 236
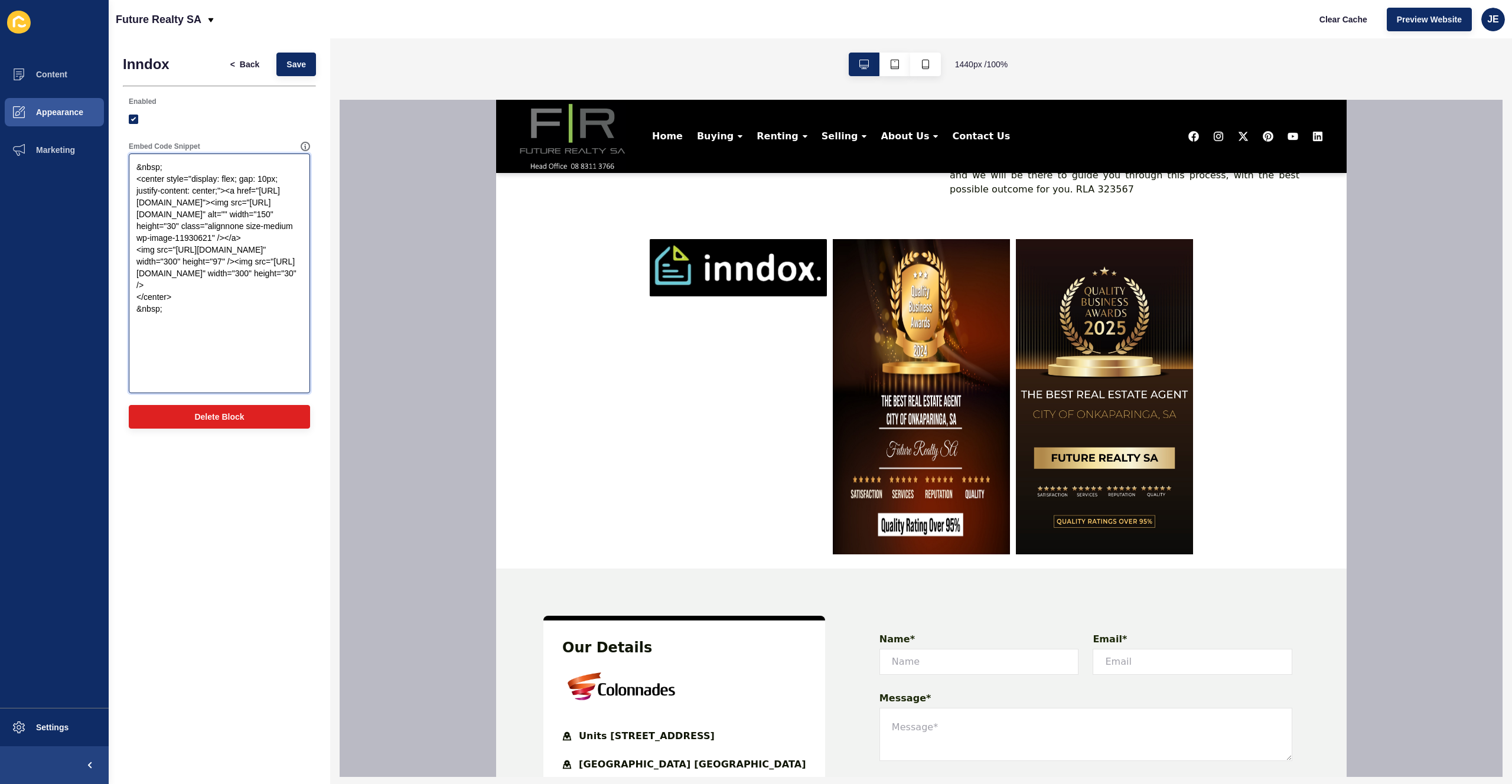
click at [223, 356] on textarea "&nbsp; <center style="display: flex; gap: 10px; justify-content: center;"><a hr…" at bounding box center [219, 273] width 178 height 236
paste textarea "15"
click at [297, 70] on button "Save" at bounding box center [296, 64] width 39 height 23
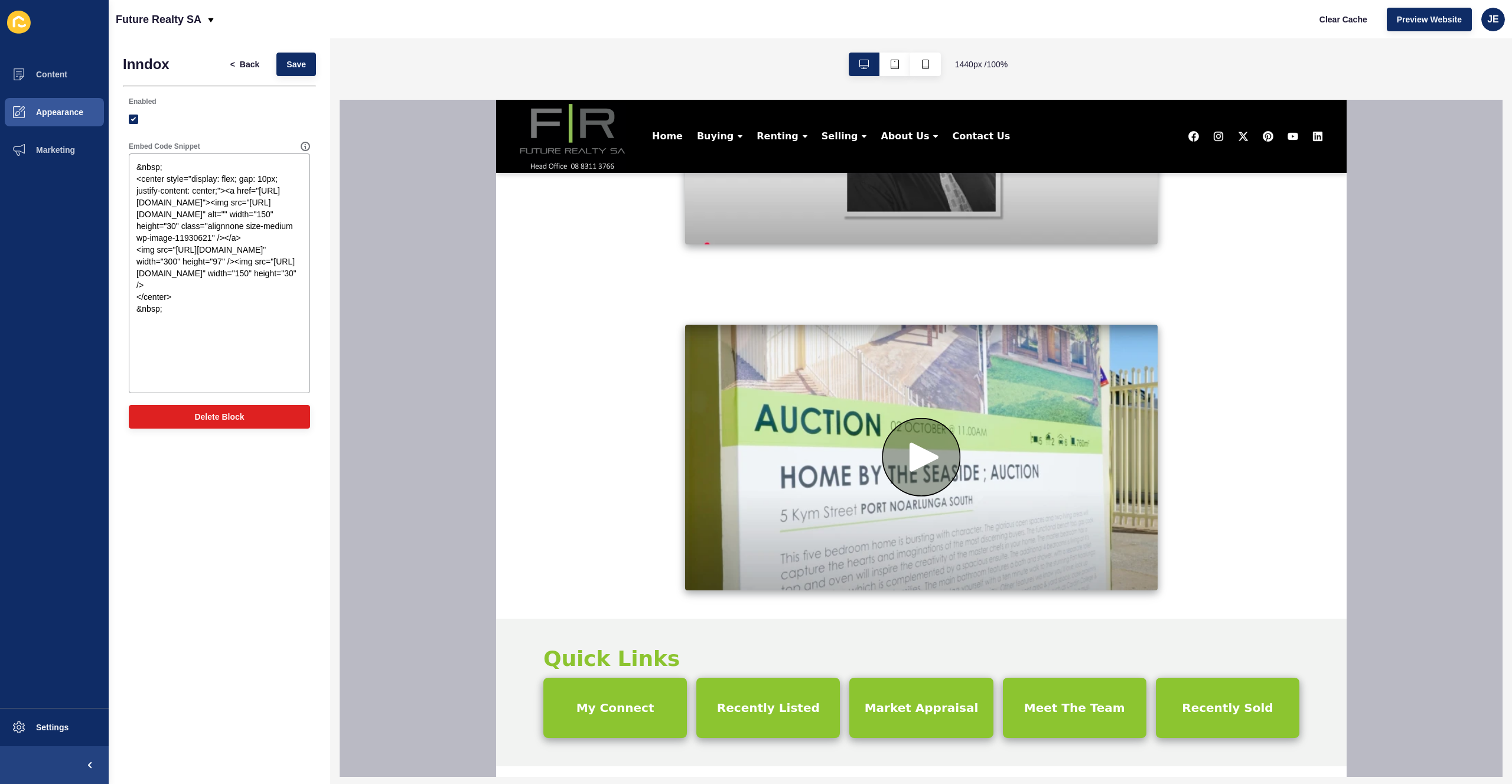
scroll to position [1558, 0]
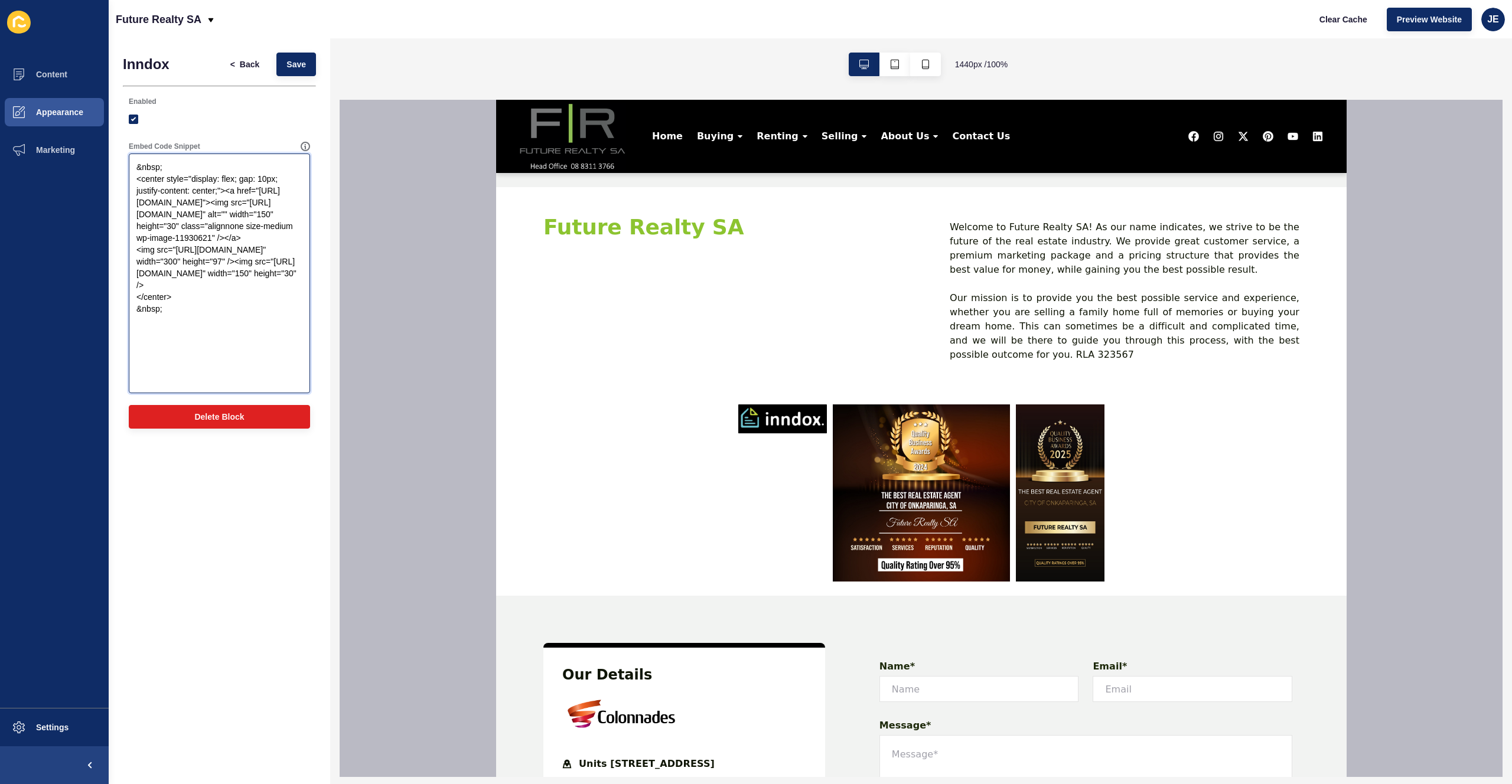
click at [174, 252] on textarea "&nbsp; <center style="display: flex; gap: 10px; justify-content: center;"><a hr…" at bounding box center [219, 273] width 178 height 236
click at [173, 250] on textarea "&nbsp; <center style="display: flex; gap: 10px; justify-content: center;"><a hr…" at bounding box center [219, 273] width 178 height 236
paste textarea "30"
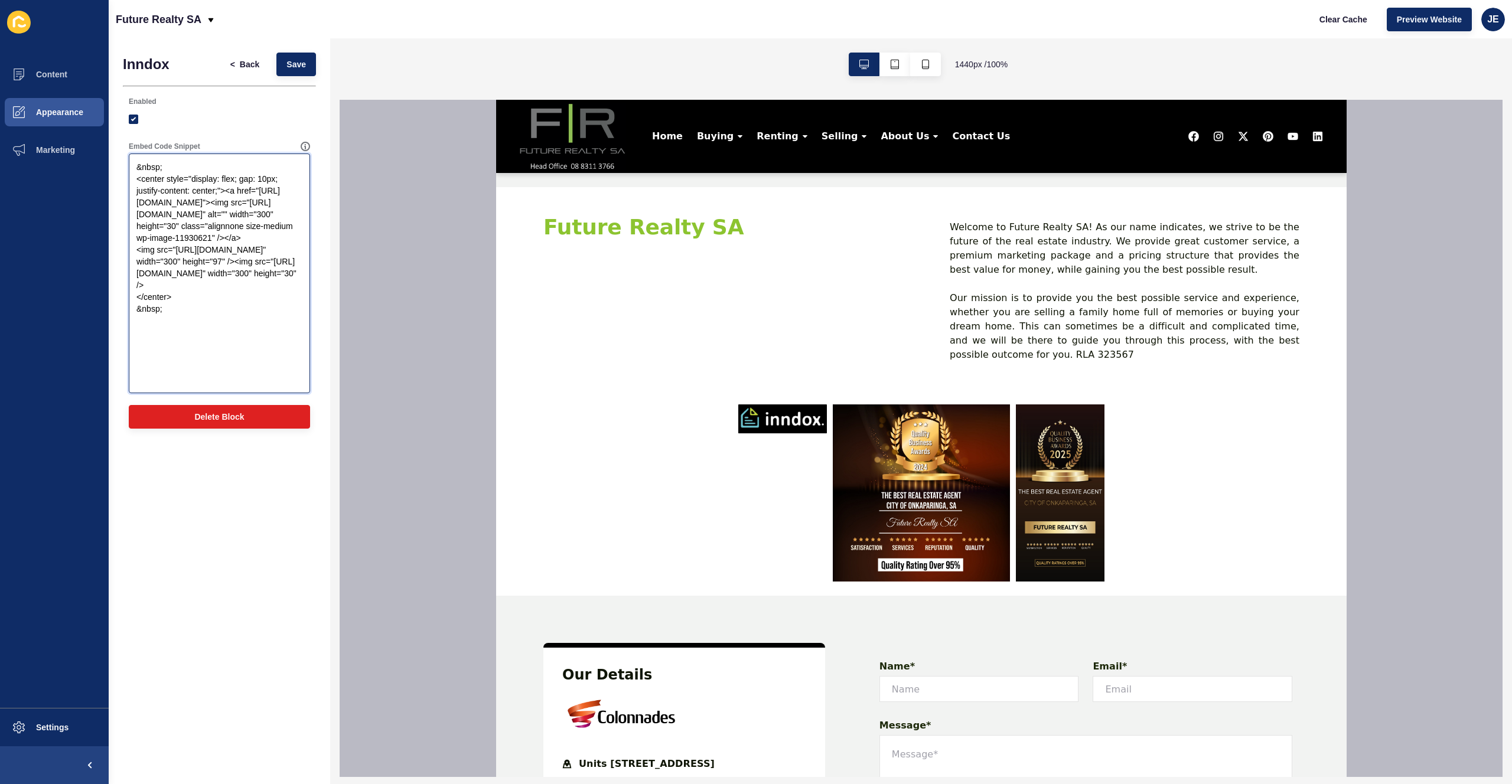
click at [172, 254] on textarea "&nbsp; <center style="display: flex; gap: 10px; justify-content: center;"><a hr…" at bounding box center [219, 273] width 178 height 236
click at [228, 355] on textarea "&nbsp; <center style="display: flex; gap: 10px; justify-content: center;"><a hr…" at bounding box center [219, 273] width 178 height 236
click at [238, 311] on textarea "&nbsp; <center style="display: flex; gap: 10px; justify-content: center;"><a hr…" at bounding box center [219, 273] width 178 height 236
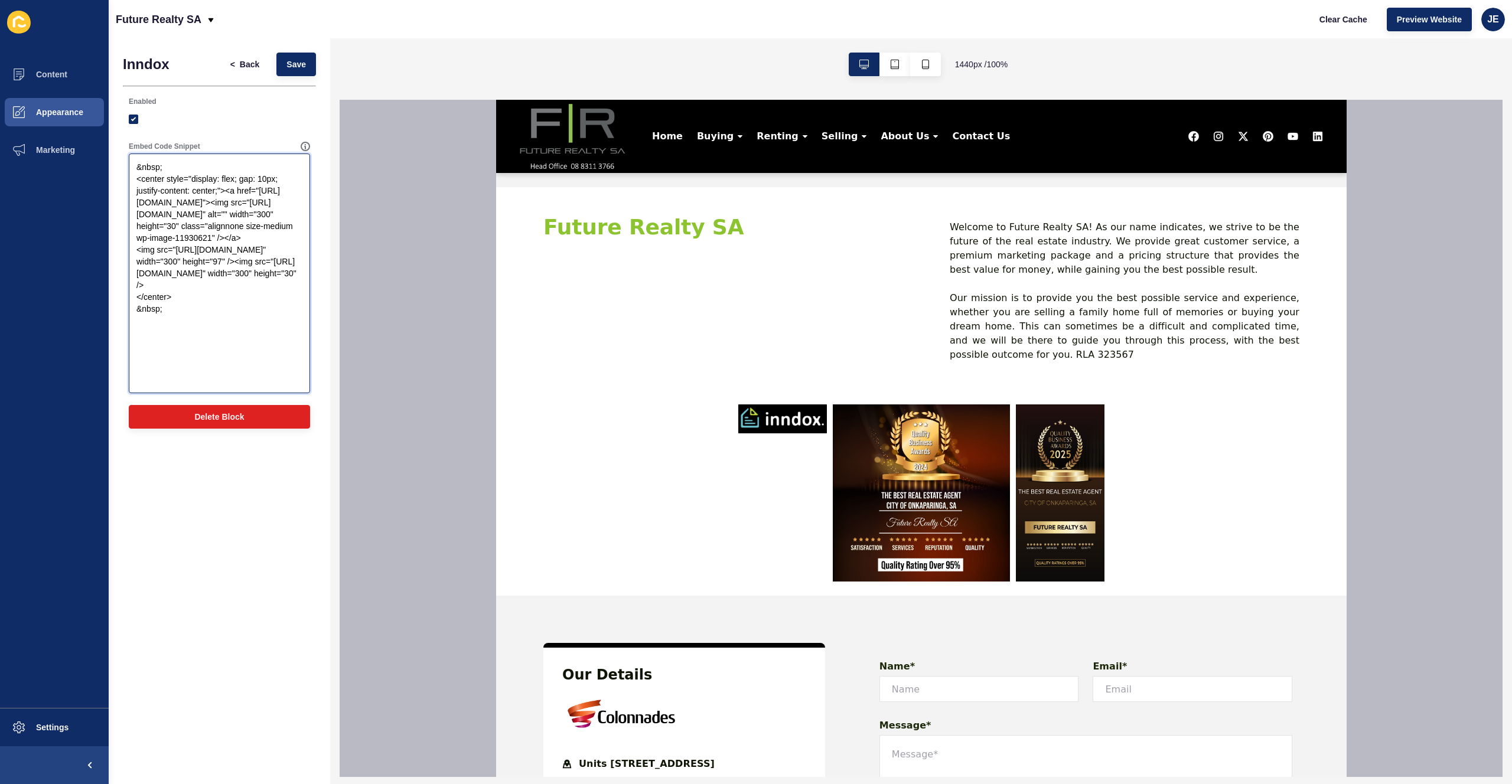
click at [238, 311] on textarea "&nbsp; <center style="display: flex; gap: 10px; justify-content: center;"><a hr…" at bounding box center [219, 273] width 178 height 236
paste textarea "300"
click at [252, 318] on textarea "&nbsp; <center style="display: flex; gap: 10px; justify-content: center;"><a hr…" at bounding box center [219, 273] width 178 height 236
click at [238, 311] on textarea "&nbsp; <center style="display: flex; gap: 10px; justify-content: center;"><a hr…" at bounding box center [219, 273] width 178 height 236
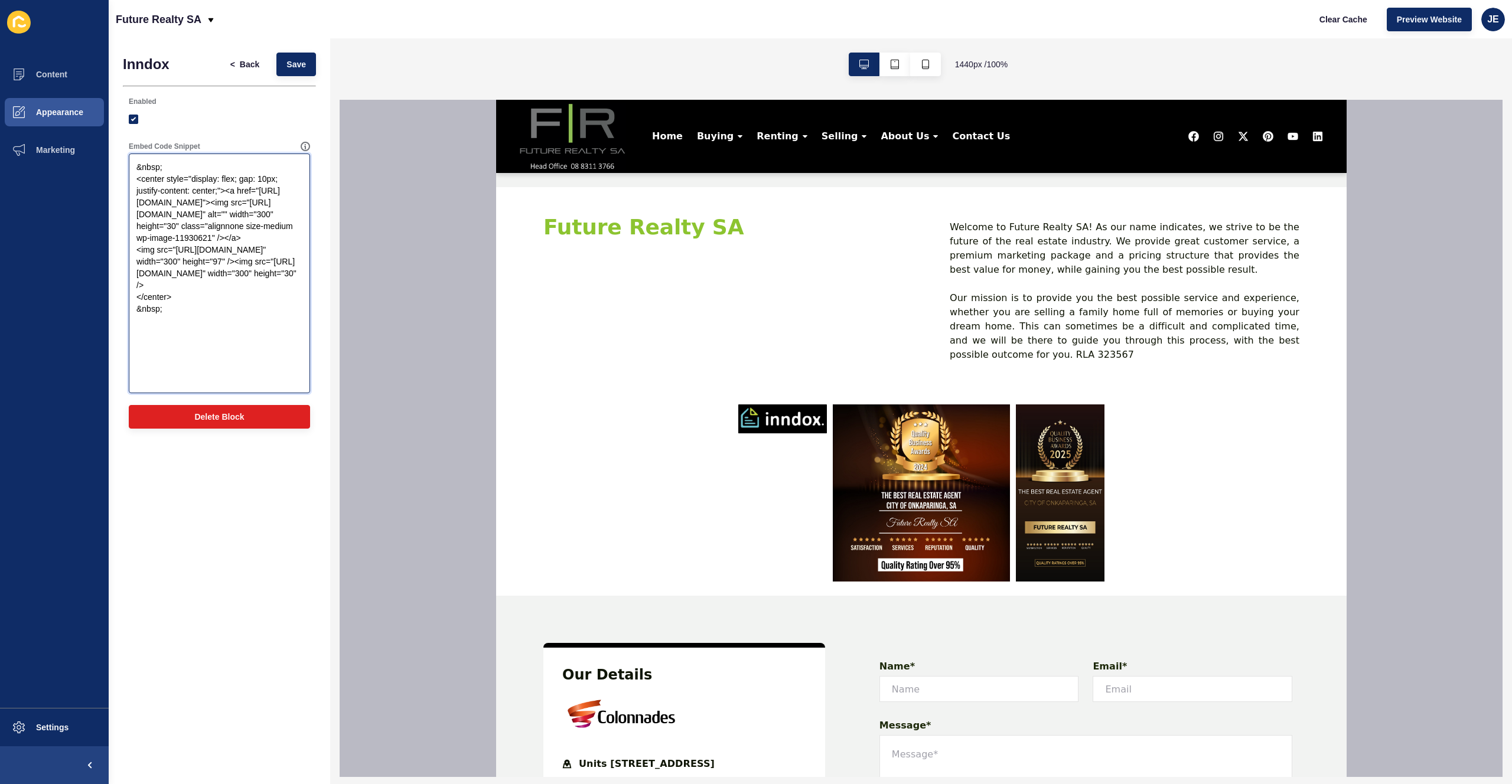
click at [235, 311] on textarea "&nbsp; <center style="display: flex; gap: 10px; justify-content: center;"><a hr…" at bounding box center [219, 273] width 178 height 236
click at [216, 193] on textarea "&nbsp; <center style="display: flex; gap: 10px; justify-content: center;"><a hr…" at bounding box center [219, 273] width 178 height 236
click at [272, 357] on textarea "&nbsp; <center style="display: flex; gap: 10px; justify-content: center;"><a hr…" at bounding box center [219, 273] width 178 height 236
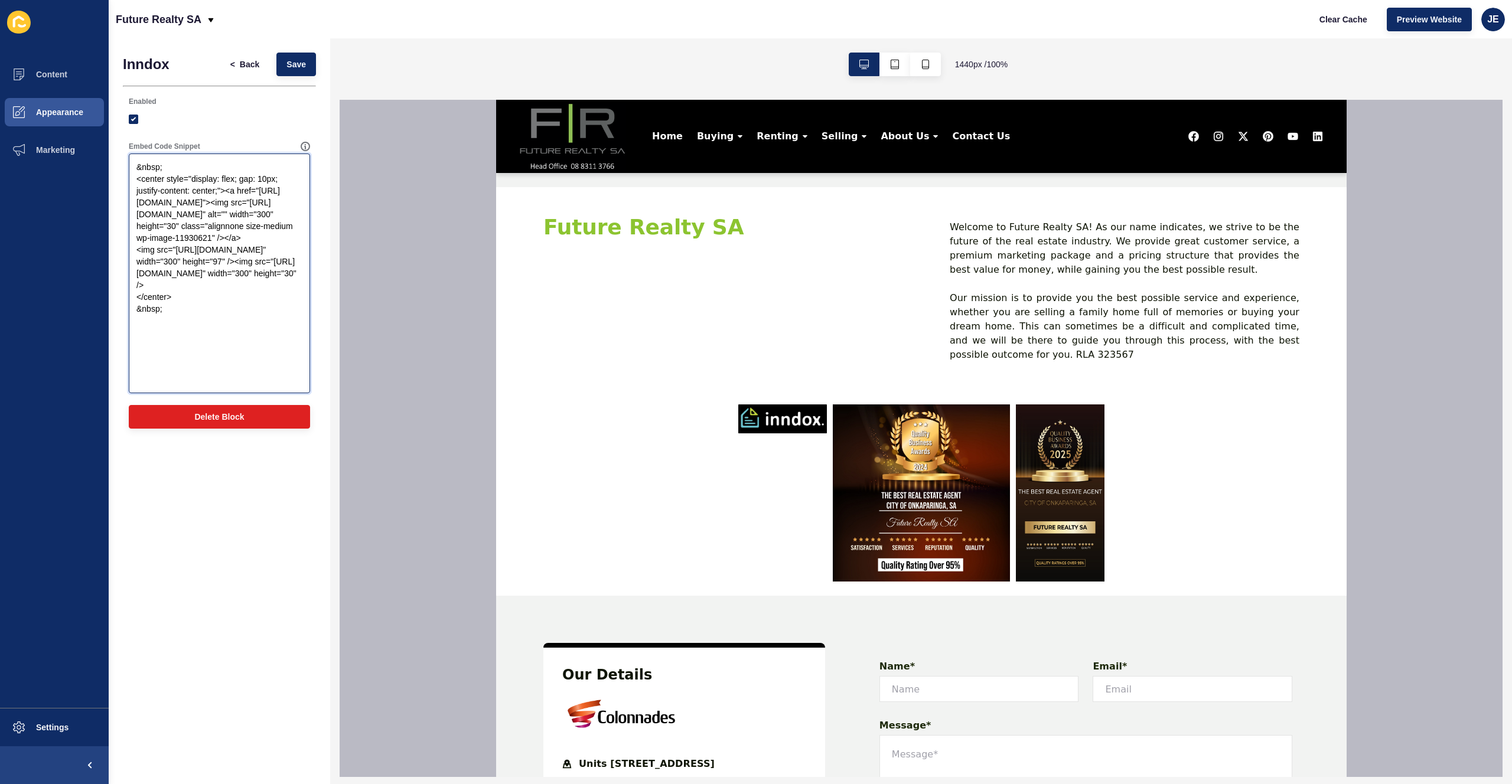
click at [281, 310] on textarea "&nbsp; <center style="display: flex; gap: 10px; justify-content: center;"><a hr…" at bounding box center [219, 273] width 178 height 236
paste textarea "30"
click at [217, 194] on textarea "&nbsp; <center style="display: flex; gap: 10px; justify-content: center;"><a hr…" at bounding box center [219, 273] width 178 height 236
click at [303, 66] on span "Save" at bounding box center [297, 64] width 20 height 12
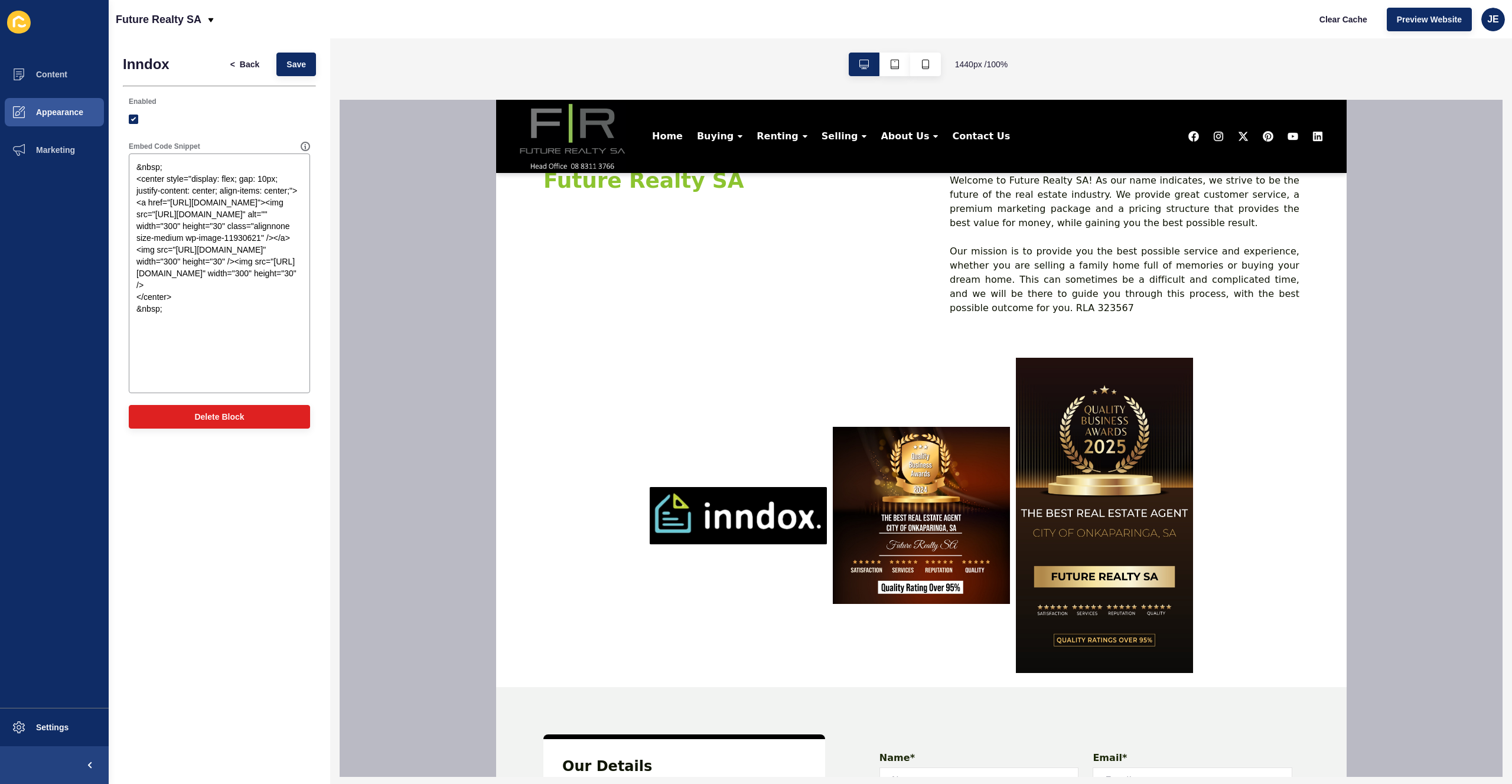
scroll to position [1607, 0]
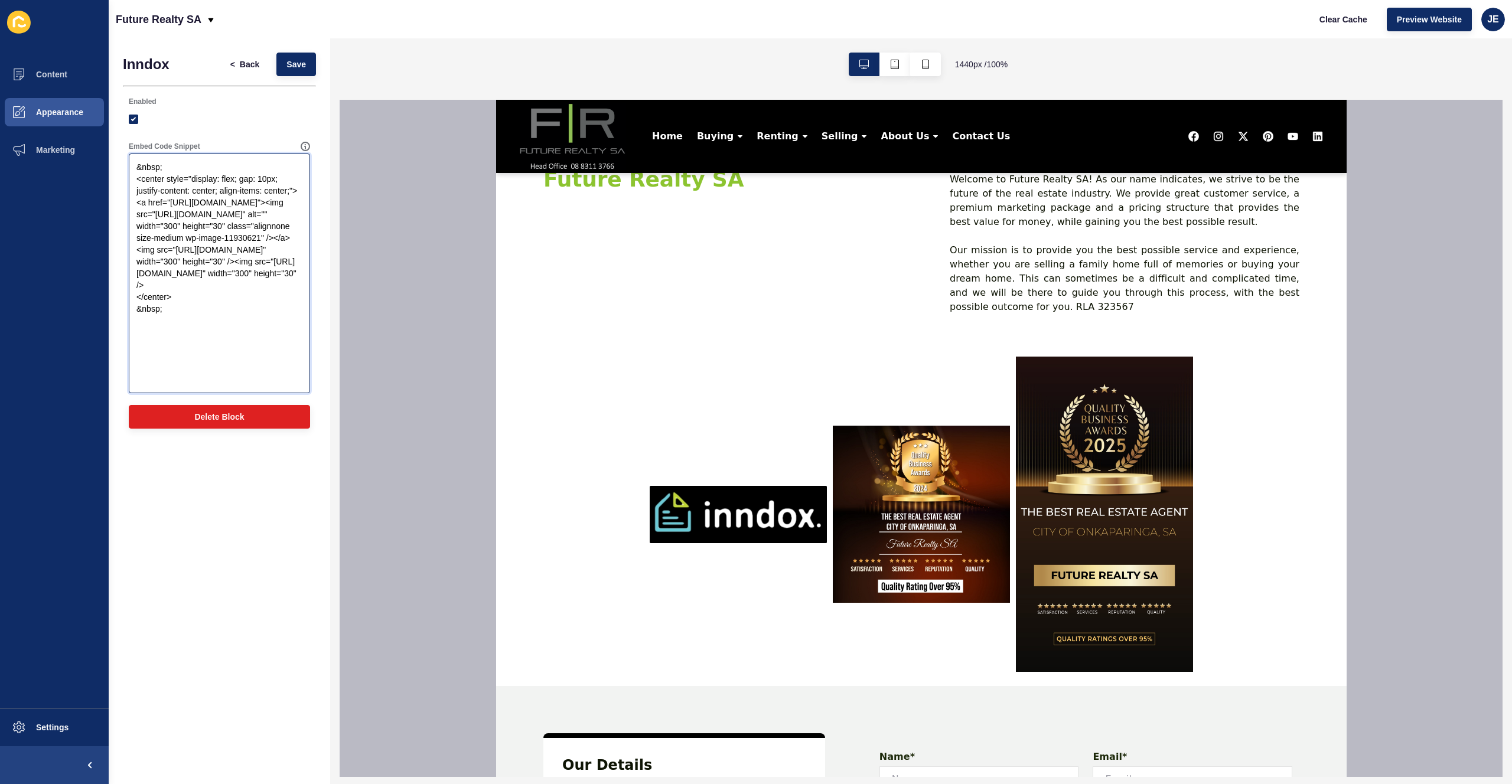
click at [276, 358] on textarea "&nbsp; <center style="display: flex; gap: 10px; justify-content: center; align-…" at bounding box center [219, 273] width 178 height 236
click at [231, 357] on textarea "&nbsp; <center style="display: flex; gap: 10px; justify-content: center; align-…" at bounding box center [219, 273] width 178 height 236
click at [272, 357] on textarea "&nbsp; <center style="display: flex; gap: 10px; justify-content: center; align-…" at bounding box center [219, 273] width 178 height 236
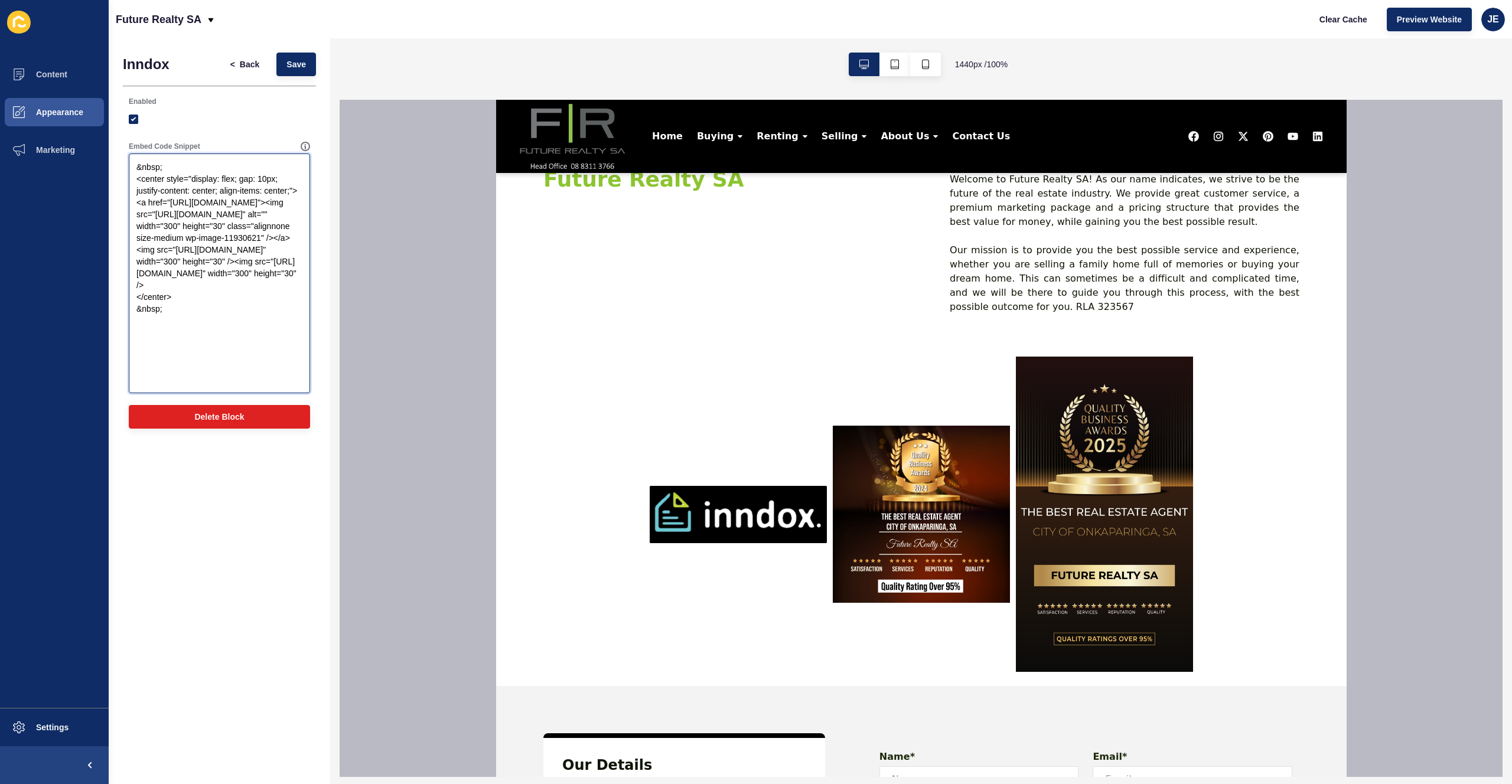
click at [272, 357] on textarea "&nbsp; <center style="display: flex; gap: 10px; justify-content: center; align-…" at bounding box center [219, 273] width 178 height 236
click at [234, 308] on textarea "&nbsp; <center style="display: flex; gap: 10px; justify-content: center; align-…" at bounding box center [219, 273] width 178 height 236
click at [283, 310] on textarea "&nbsp; <center style="display: flex; gap: 10px; justify-content: center; align-…" at bounding box center [219, 273] width 178 height 236
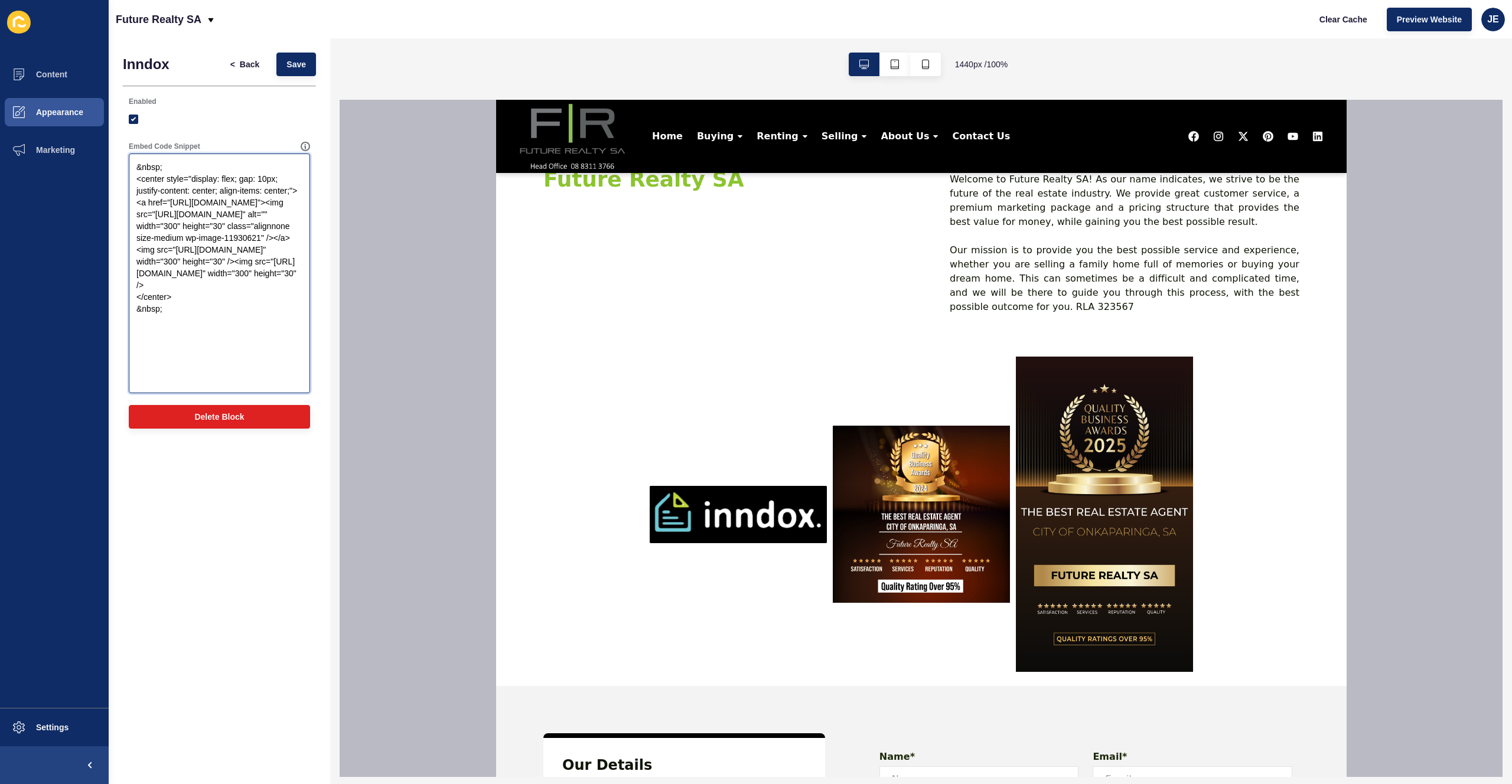
click at [252, 315] on textarea "&nbsp; <center style="display: flex; gap: 10px; justify-content: center; align-…" at bounding box center [219, 273] width 178 height 236
click at [300, 66] on span "Save" at bounding box center [297, 64] width 20 height 12
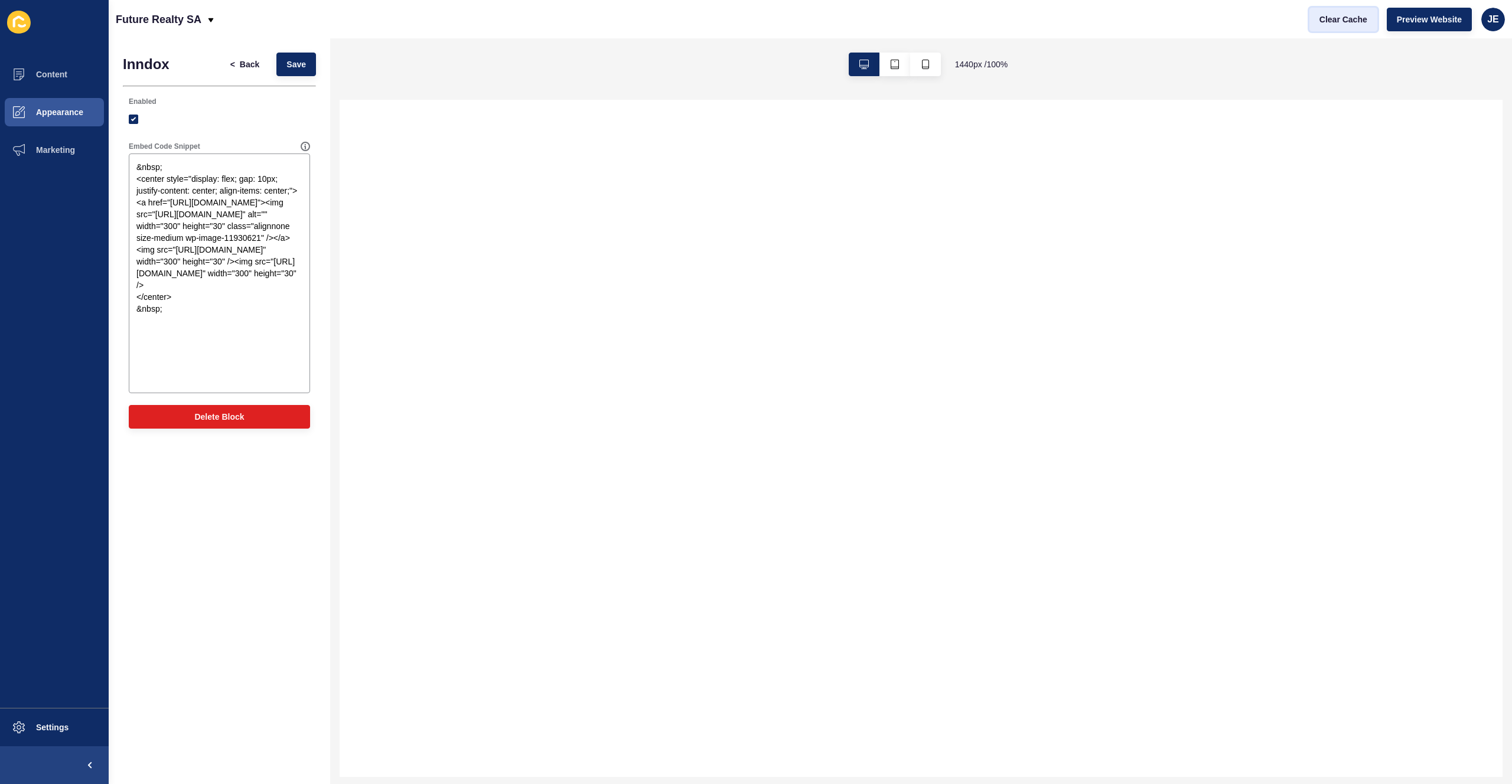
click at [1341, 23] on span "Clear Cache" at bounding box center [1343, 20] width 48 height 12
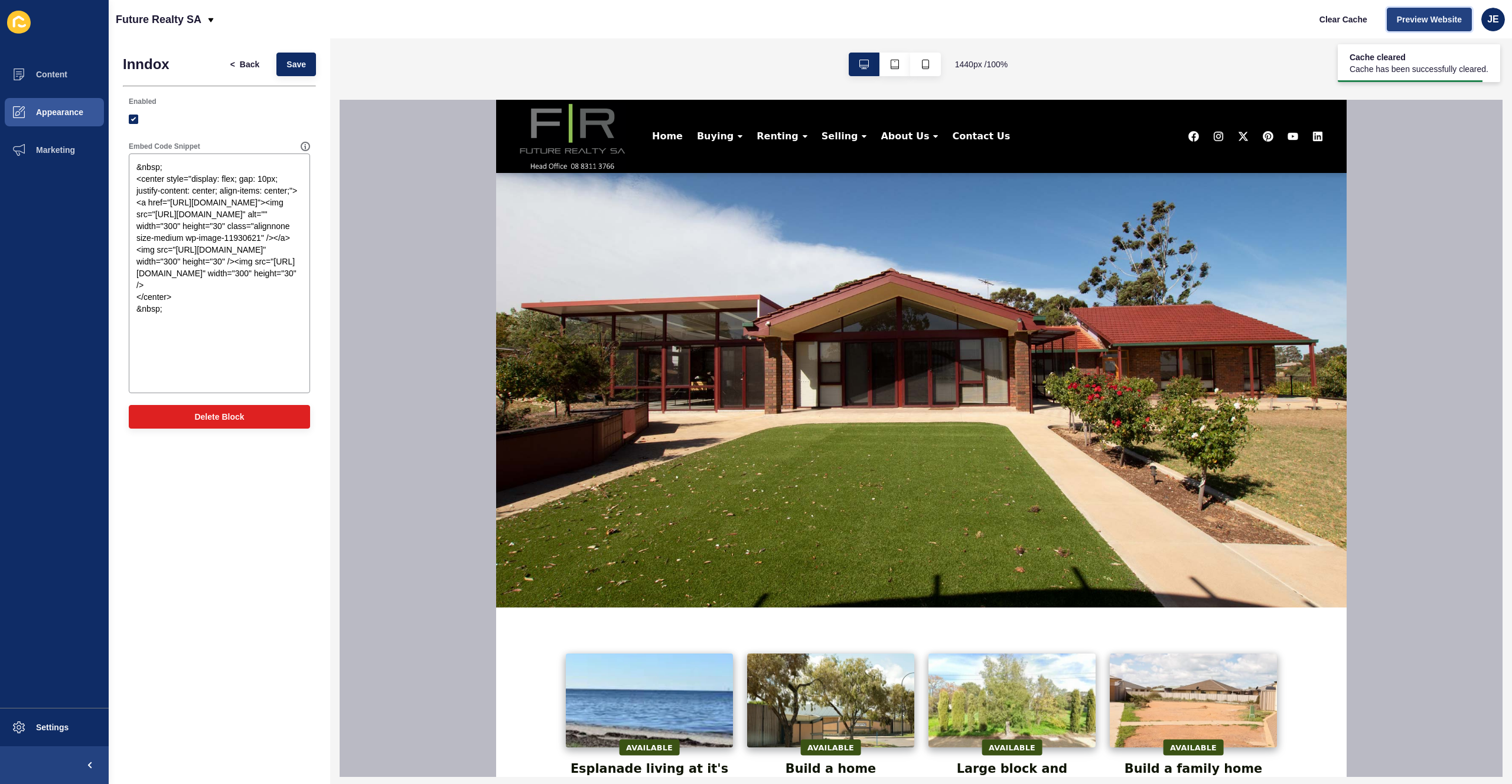
click at [1411, 23] on span "Preview Website" at bounding box center [1430, 20] width 65 height 12
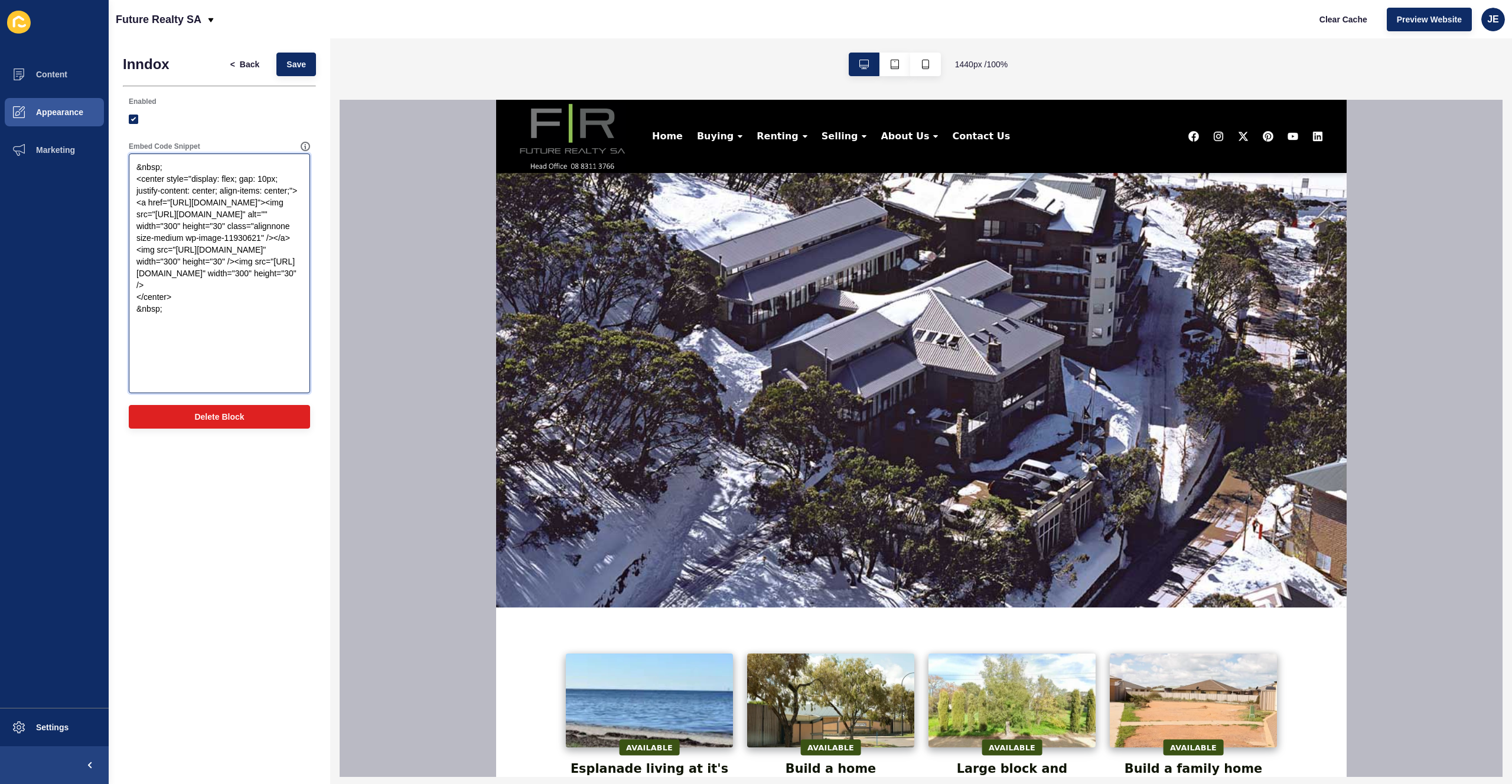
click at [157, 322] on textarea "&nbsp; <center style="display: flex; gap: 10px; justify-content: center; align-…" at bounding box center [219, 273] width 178 height 236
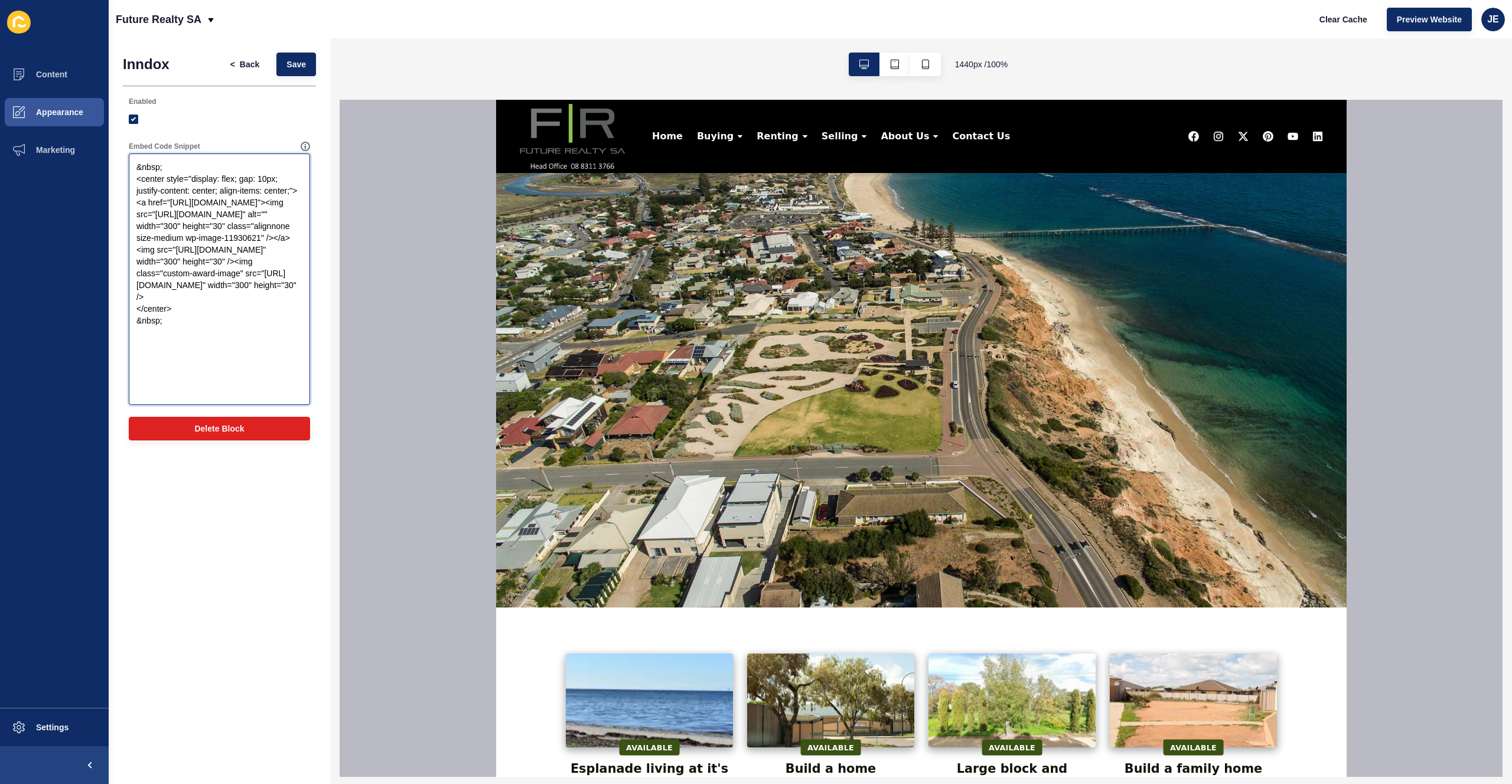
drag, startPoint x: 265, startPoint y: 324, endPoint x: 157, endPoint y: 319, distance: 108.1
click at [157, 319] on textarea "&nbsp; <center style="display: flex; gap: 10px; justify-content: center; align-…" at bounding box center [219, 279] width 178 height 248
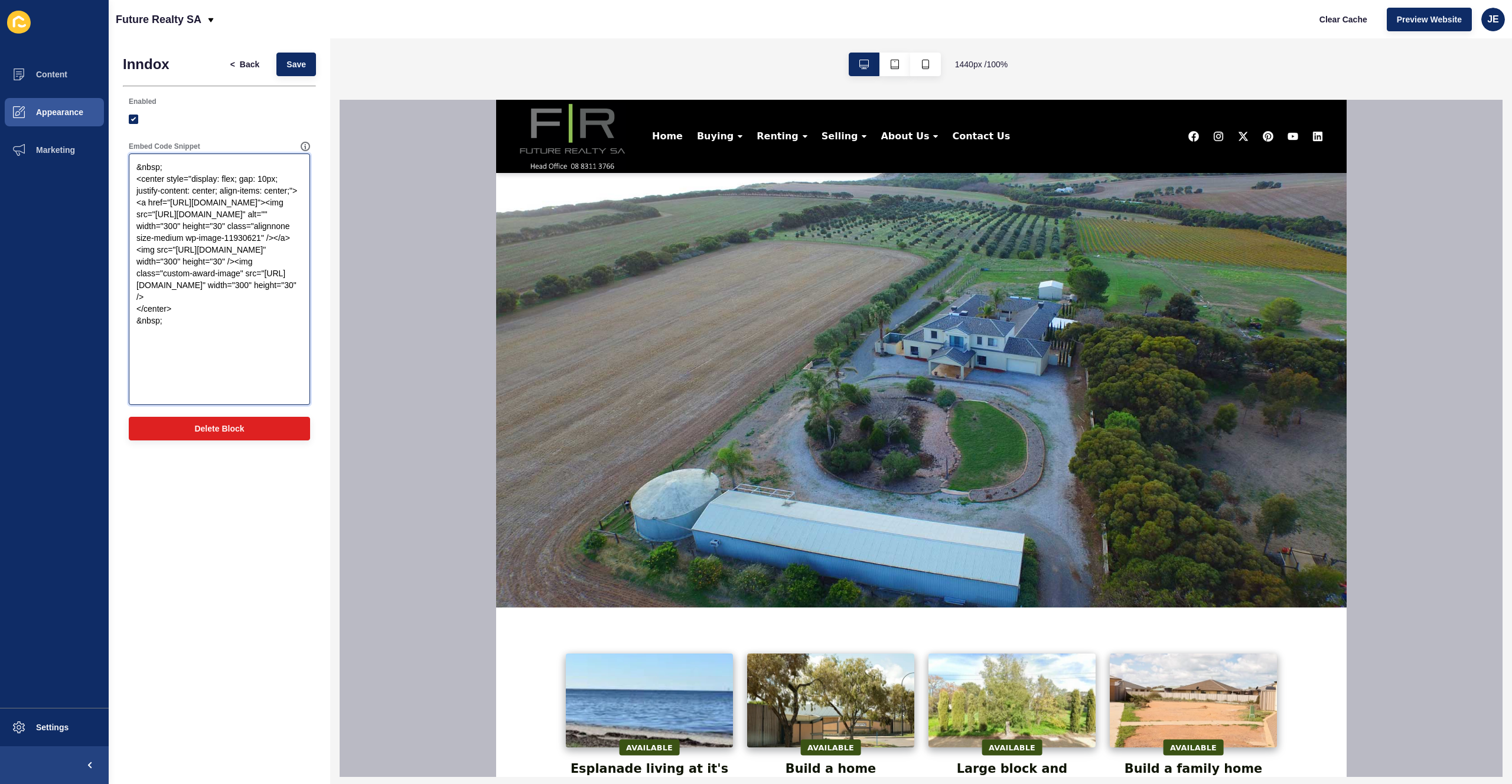
click at [153, 275] on textarea "&nbsp; <center style="display: flex; gap: 10px; justify-content: center; align-…" at bounding box center [219, 279] width 178 height 248
paste textarea "class="custom-award-image""
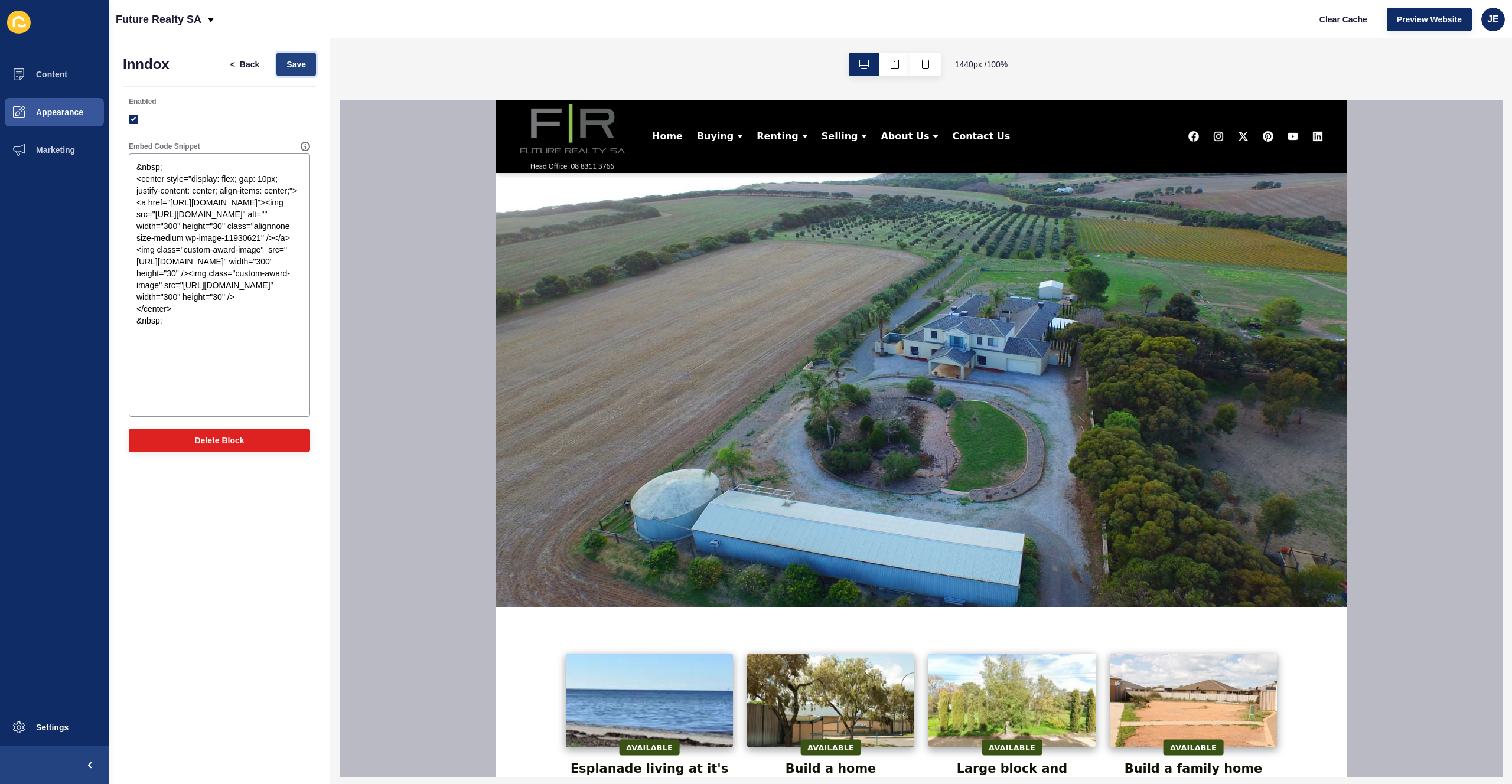
click at [298, 63] on span "Save" at bounding box center [297, 64] width 20 height 12
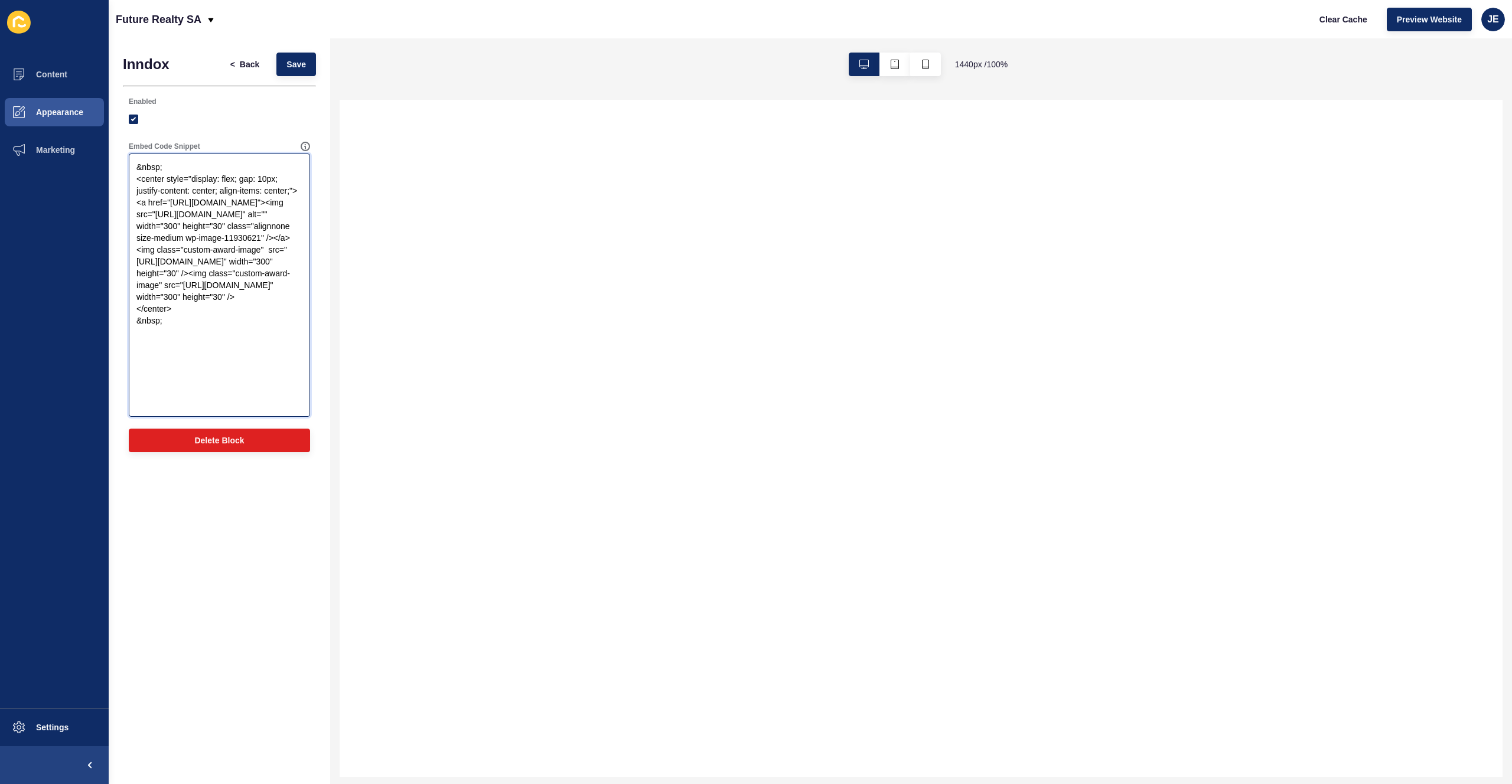
drag, startPoint x: 260, startPoint y: 275, endPoint x: 185, endPoint y: 275, distance: 75.0
click at [185, 275] on textarea "&nbsp; <center style="display: flex; gap: 10px; justify-content: center; align-…" at bounding box center [219, 285] width 178 height 260
click at [42, 717] on button "Settings" at bounding box center [54, 727] width 109 height 38
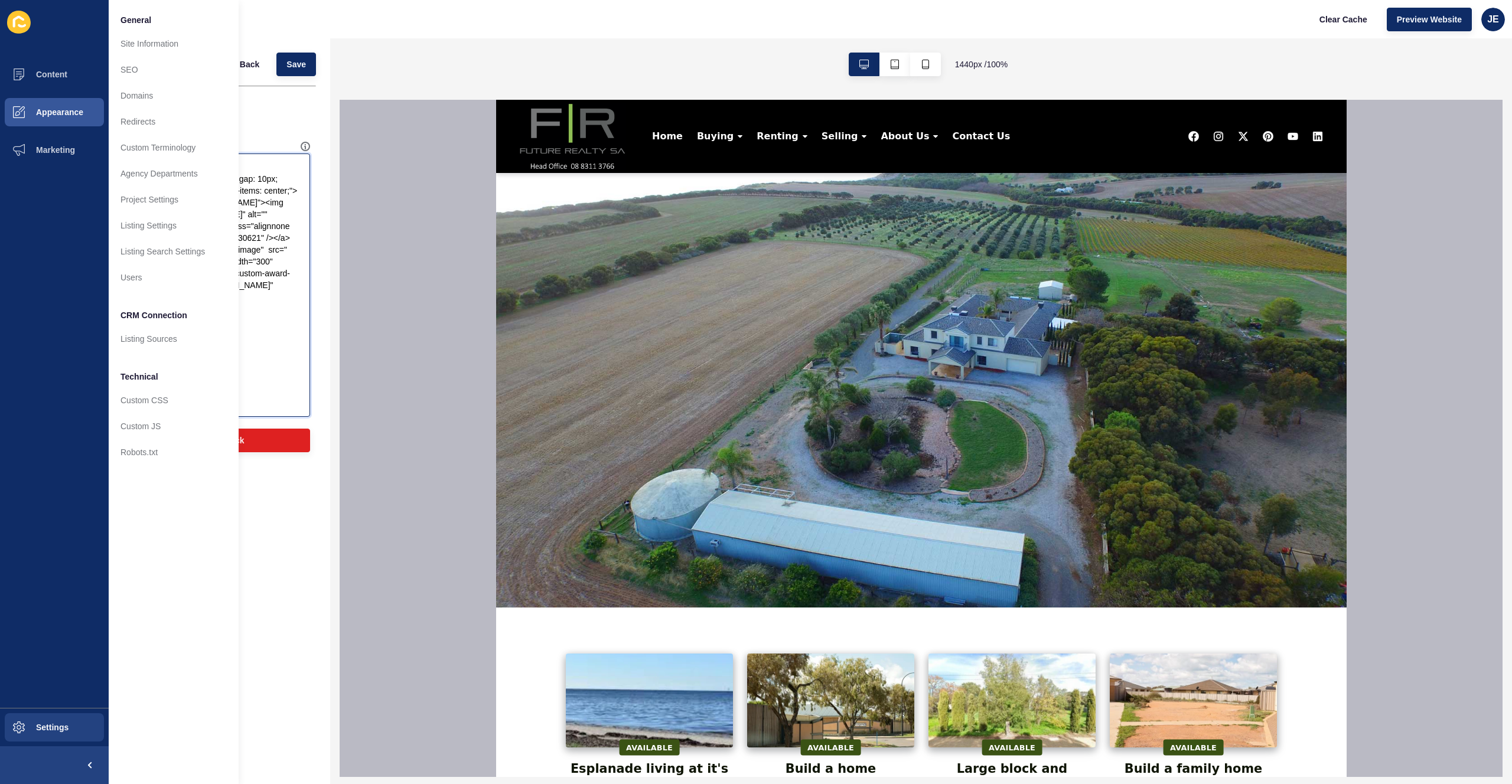
click at [271, 260] on textarea "&nbsp; <center style="display: flex; gap: 10px; justify-content: center; align-…" at bounding box center [219, 285] width 178 height 260
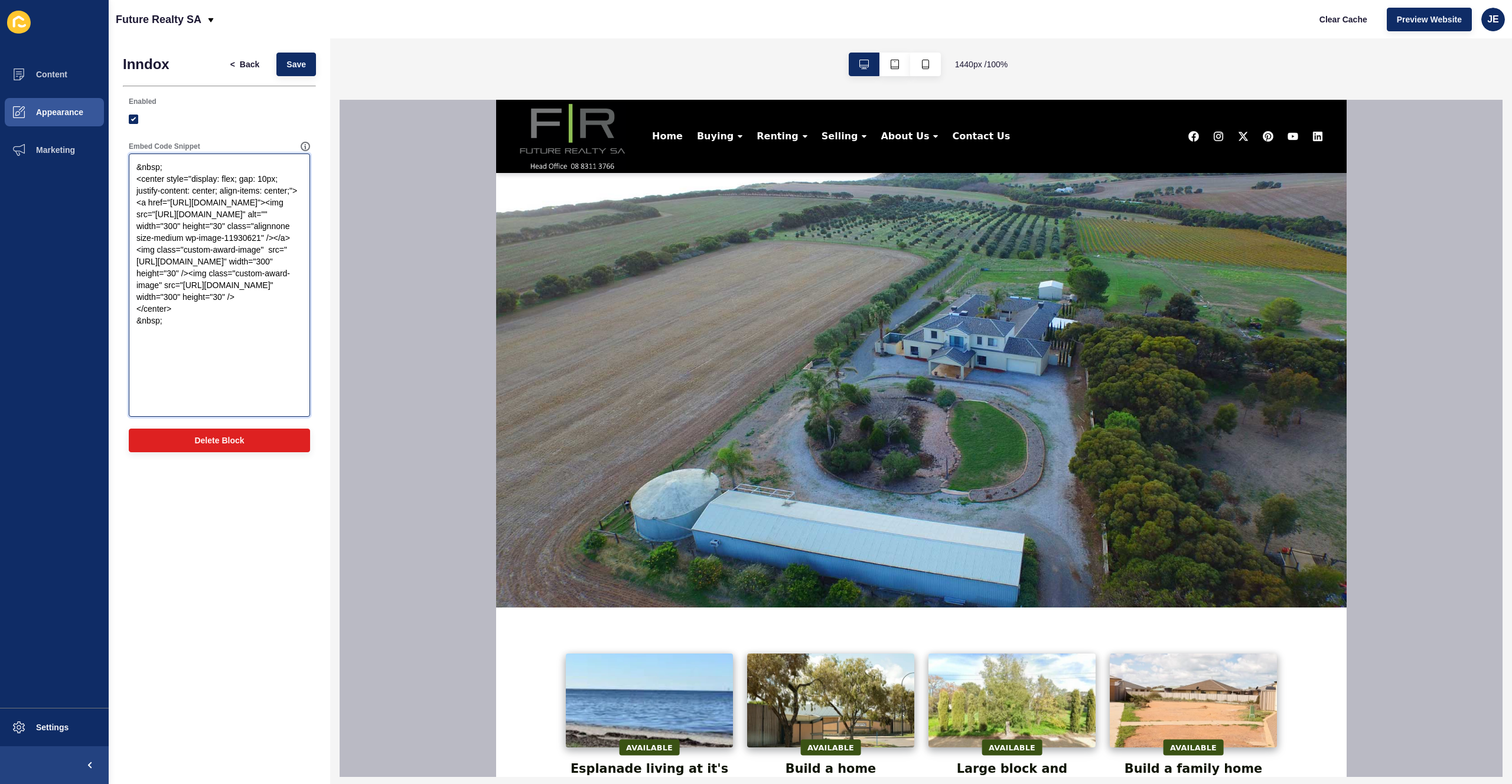
drag, startPoint x: 170, startPoint y: 179, endPoint x: 293, endPoint y: 187, distance: 123.3
click at [293, 187] on textarea "&nbsp; <center style="display: flex; gap: 10px; justify-content: center; align-…" at bounding box center [219, 285] width 178 height 260
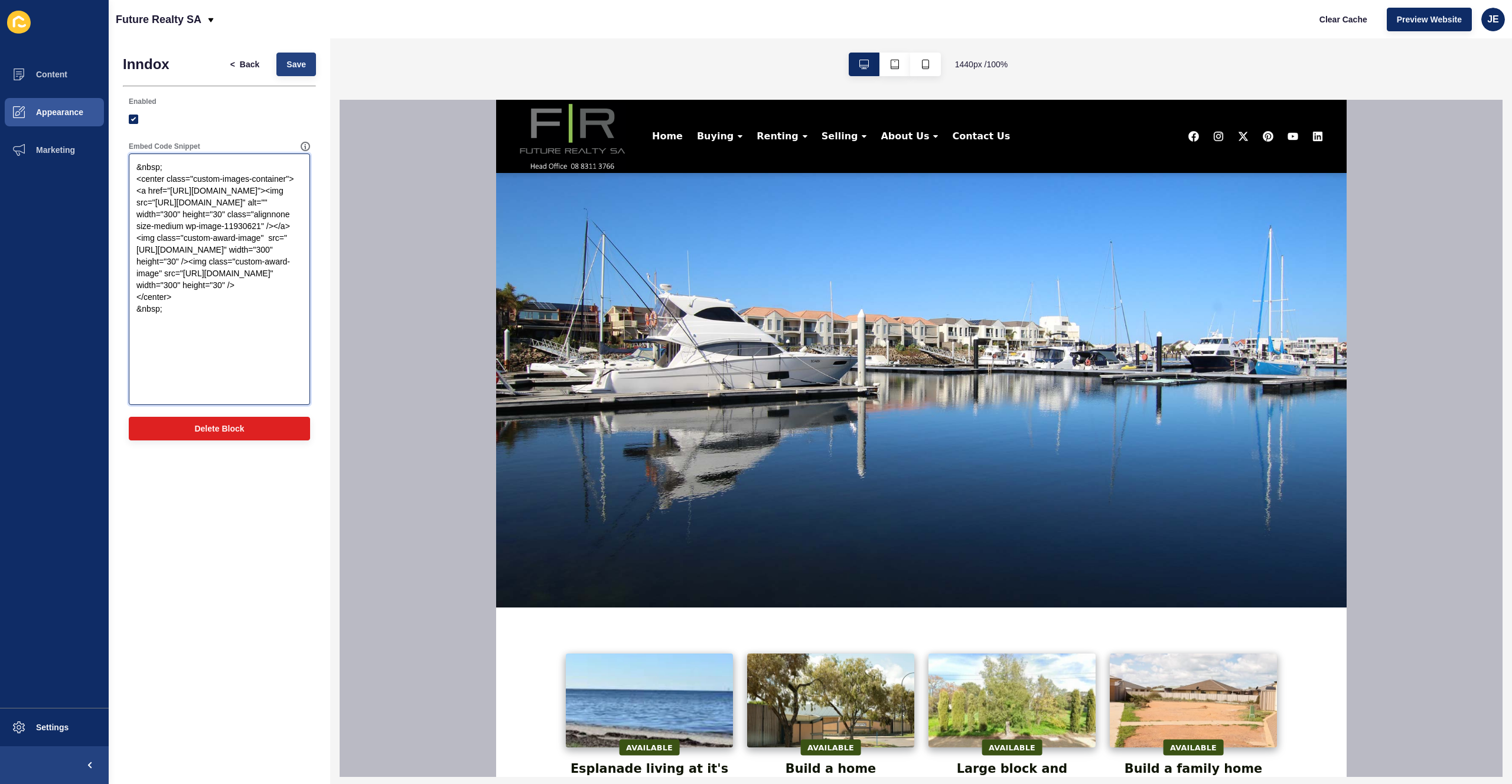
type textarea "&nbsp; <center class="custom-images-container"><a href="https://www.inndox.com/…"
click at [298, 68] on span "Save" at bounding box center [297, 64] width 20 height 12
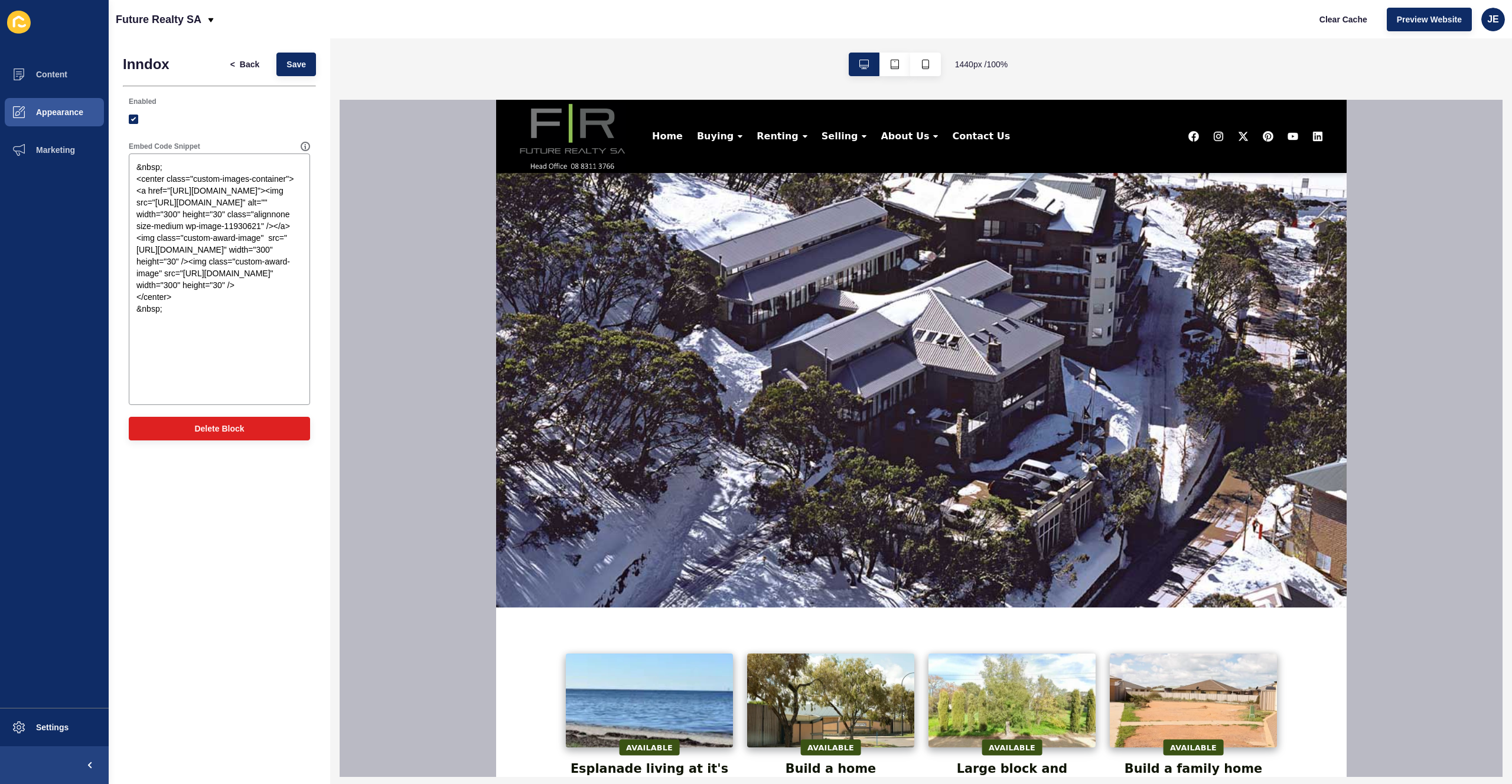
click at [1489, 31] on div "Clear Cache Preview Website JE" at bounding box center [1407, 20] width 205 height 33
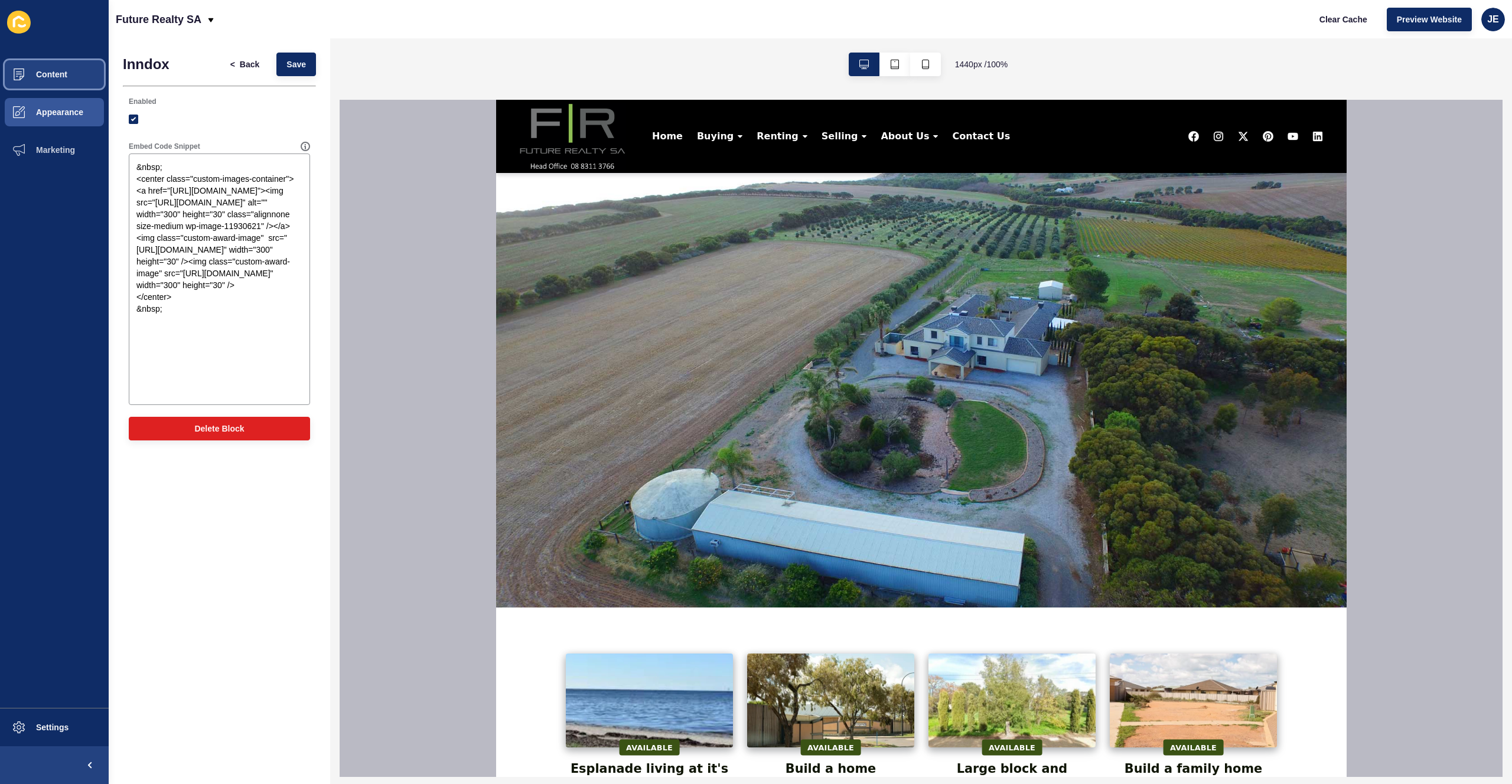
click at [62, 78] on span "Content" at bounding box center [33, 74] width 69 height 9
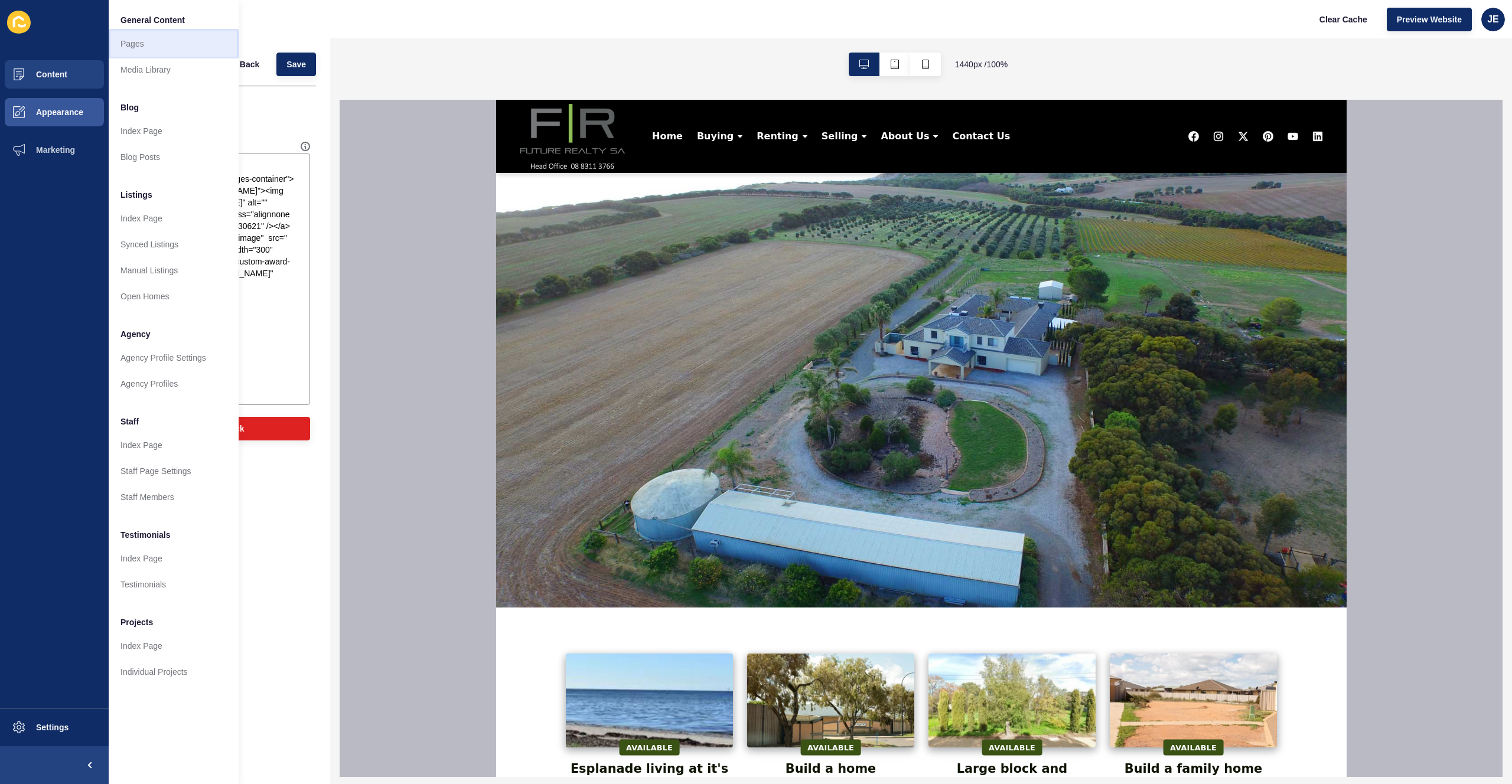
click at [152, 48] on link "Pages" at bounding box center [174, 44] width 130 height 26
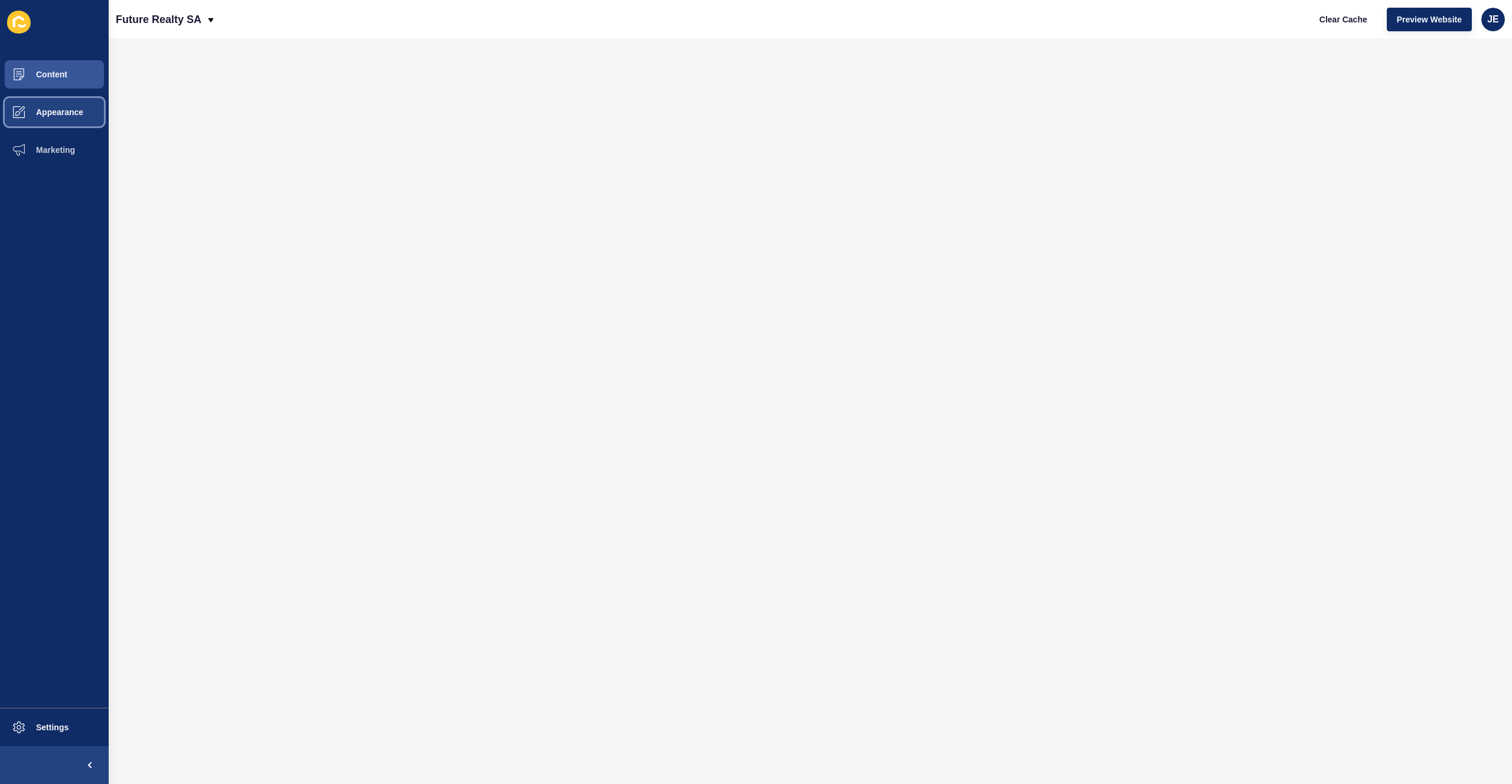
click at [61, 110] on span "Appearance" at bounding box center [41, 112] width 85 height 9
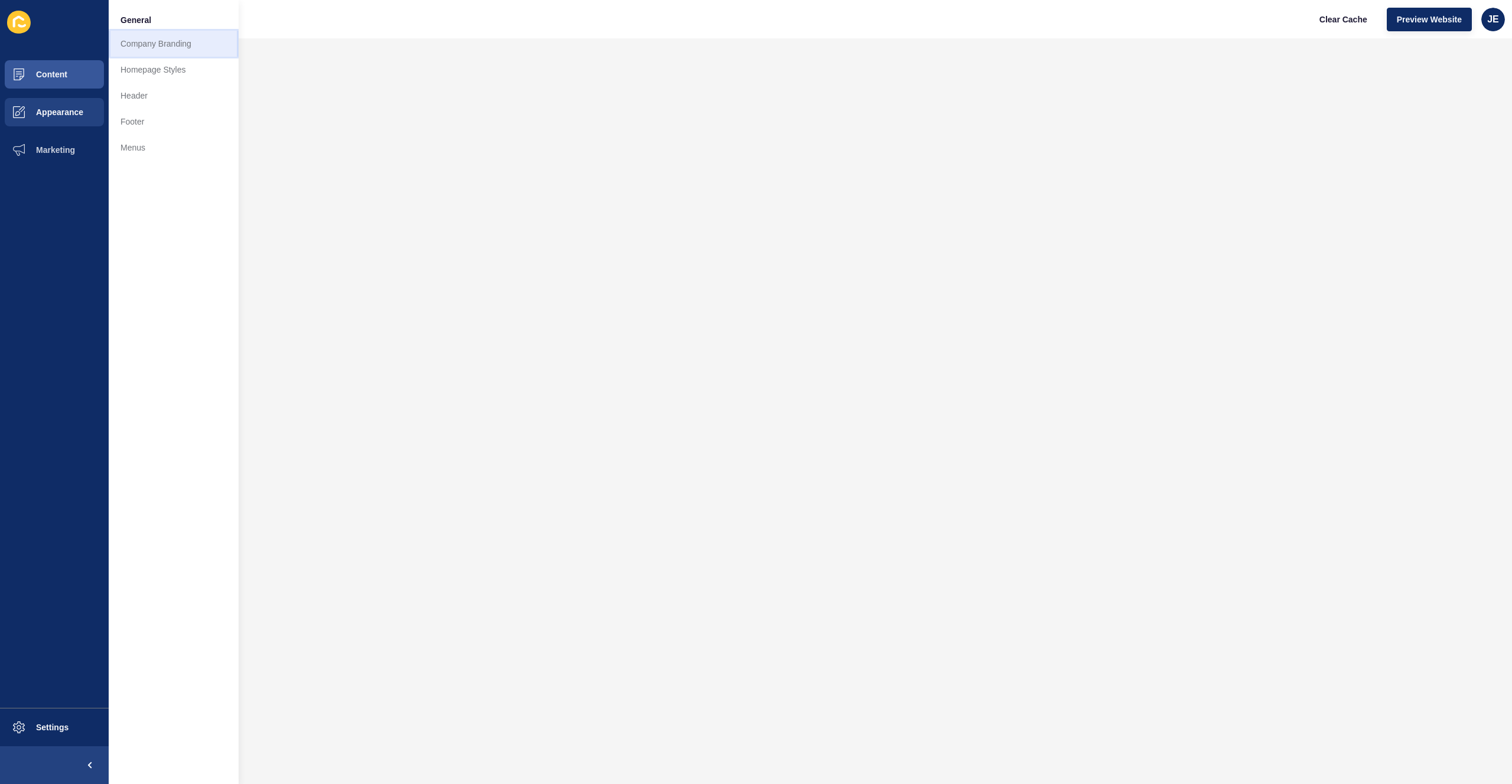
click at [165, 46] on link "Company Branding" at bounding box center [174, 44] width 130 height 26
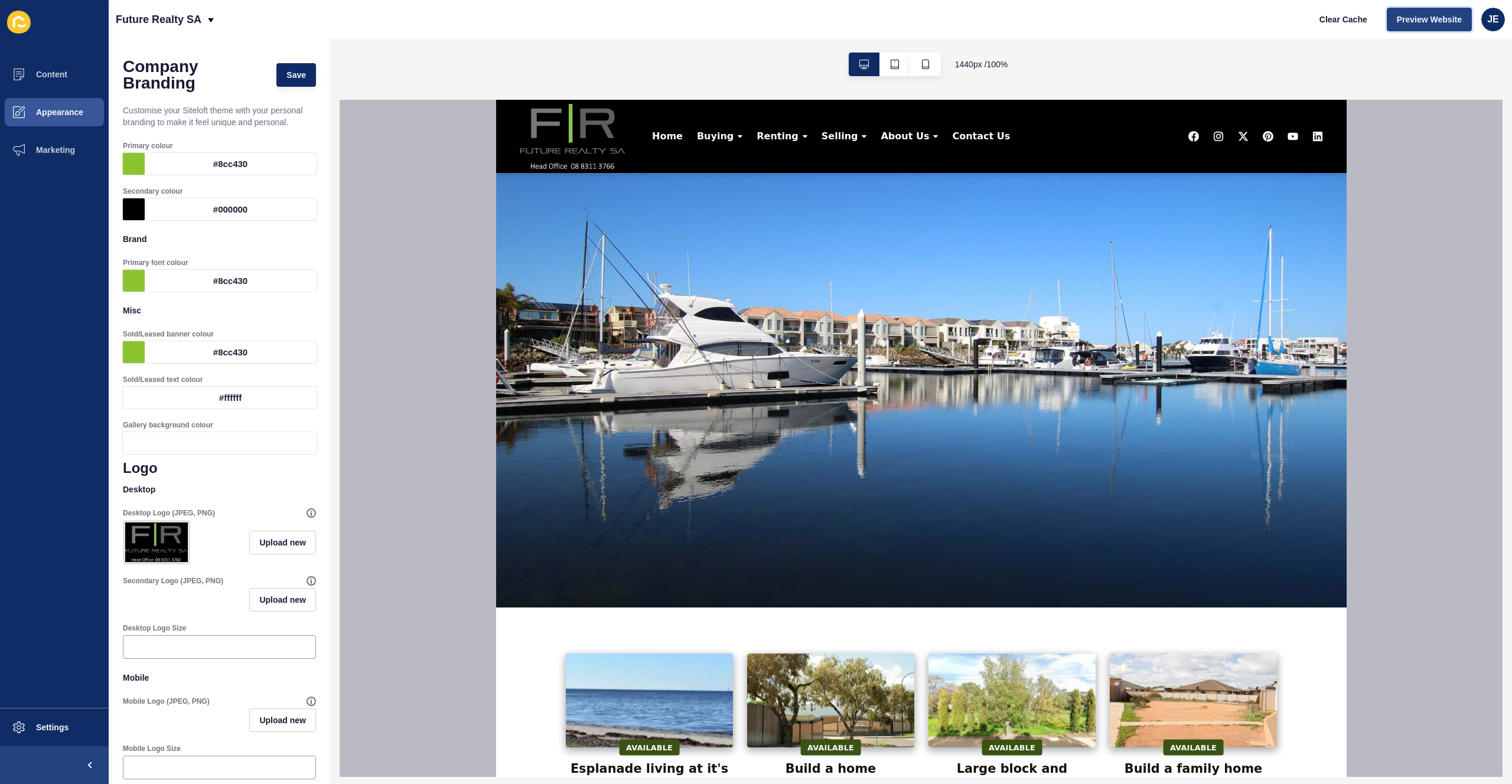
click at [1434, 30] on button "Preview Website" at bounding box center [1429, 19] width 85 height 23
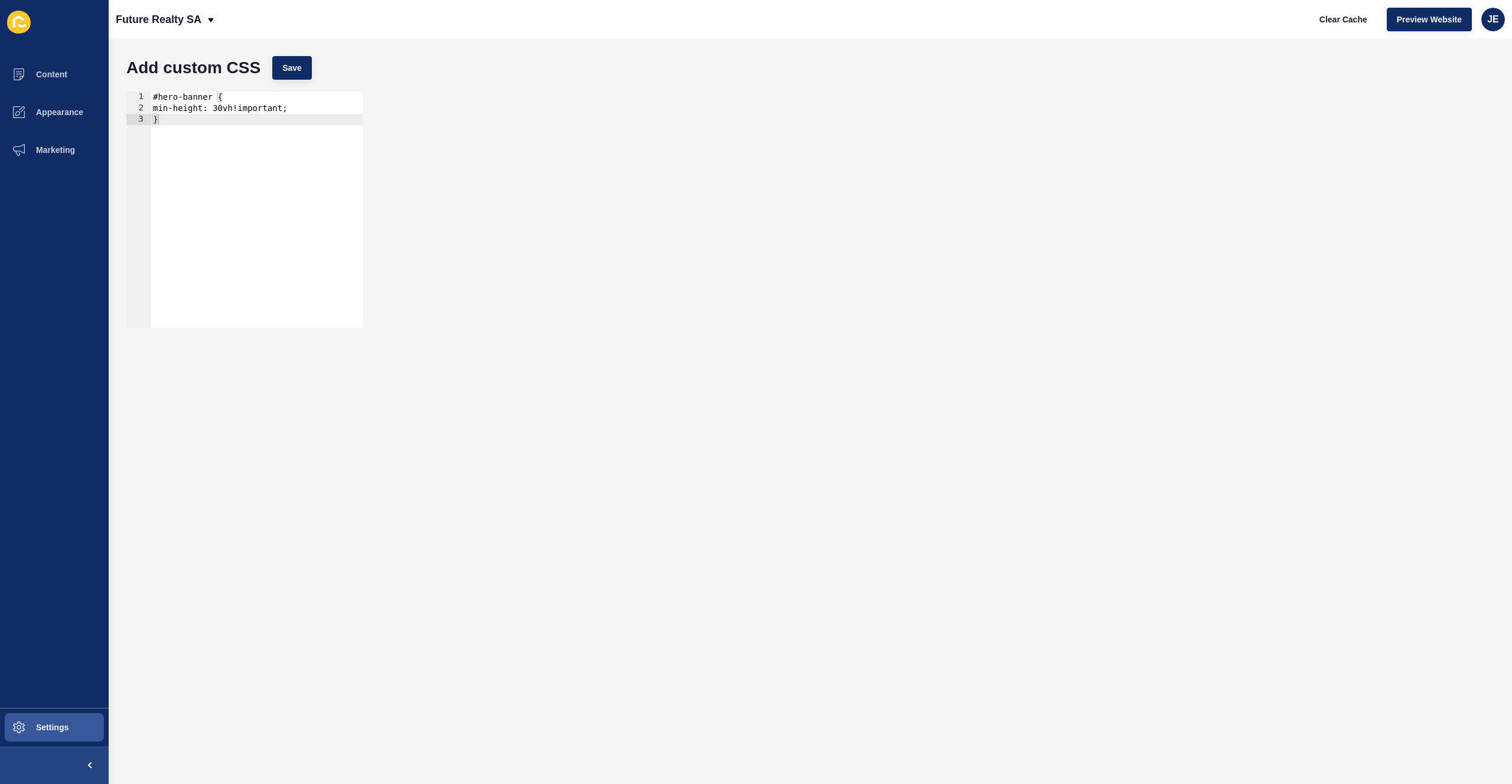
type textarea "}"
click at [279, 190] on div "#hero-banner { min-height: 30vh!important; }" at bounding box center [256, 221] width 212 height 259
paste textarea "custom-award-image"
type textarea ".custom-award-image{"
type textarea "}"
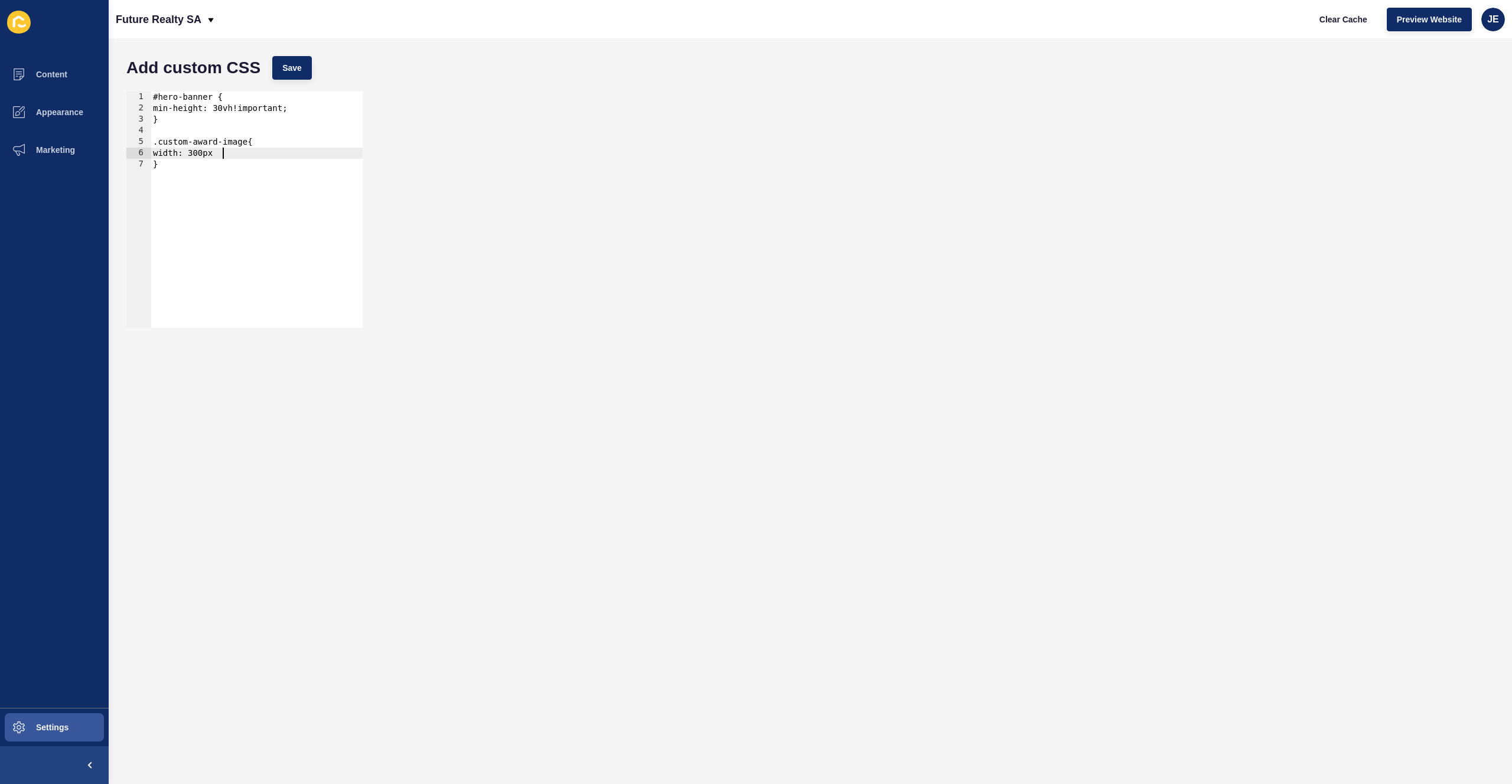
type textarea "width: 300px;"
click at [285, 56] on button "Save" at bounding box center [292, 67] width 39 height 23
click at [1336, 20] on span "Clear Cache" at bounding box center [1343, 20] width 48 height 12
drag, startPoint x: 207, startPoint y: 156, endPoint x: 199, endPoint y: 153, distance: 8.5
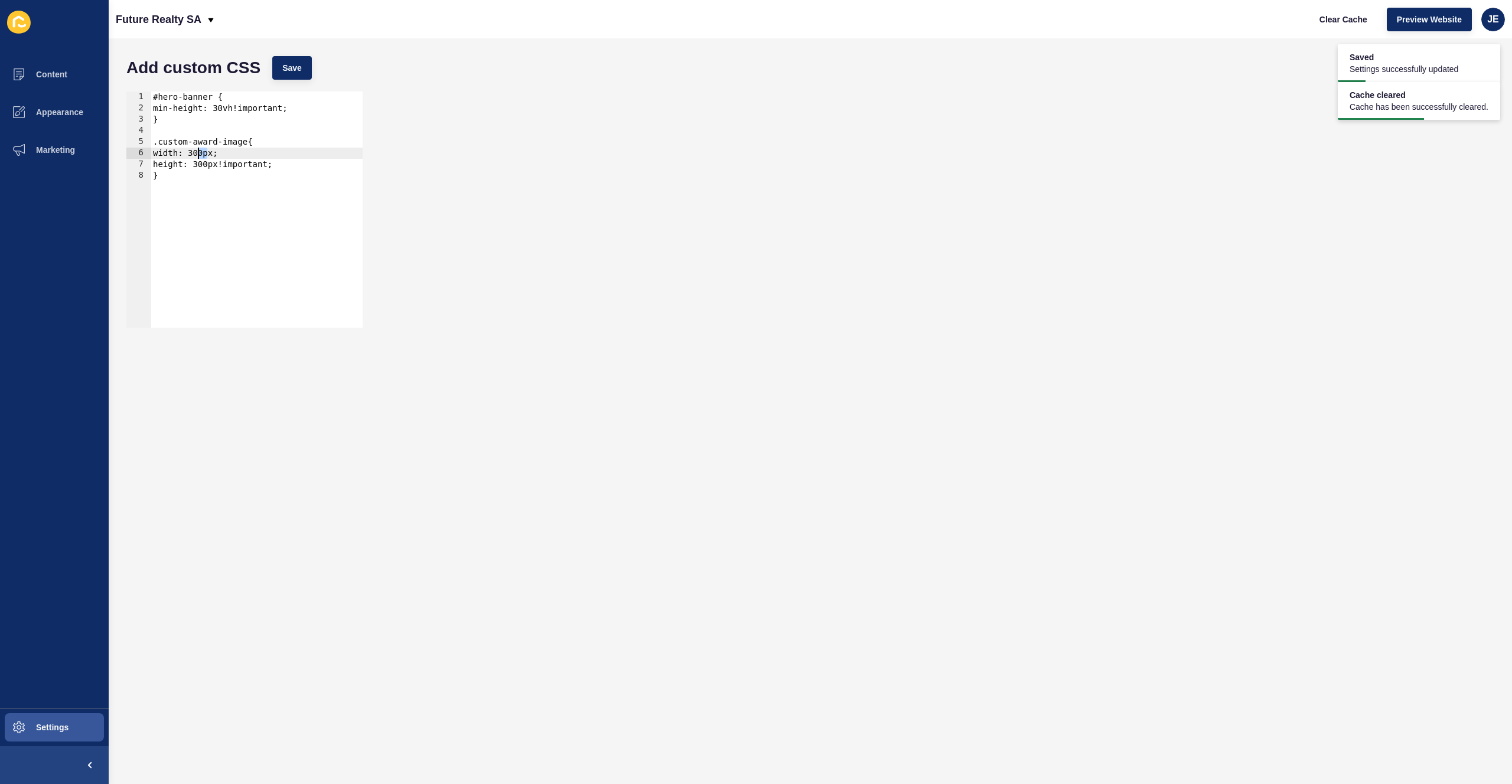
click at [198, 153] on div "#hero-banner { min-height: 30vh!important; } .custom-award-image{ width: 300px;…" at bounding box center [256, 221] width 212 height 259
click at [205, 154] on div "#hero-banner { min-height: 30vh!important; } .custom-award-image{ width: 250px;…" at bounding box center [256, 221] width 212 height 259
click at [303, 61] on button "Save" at bounding box center [292, 67] width 39 height 23
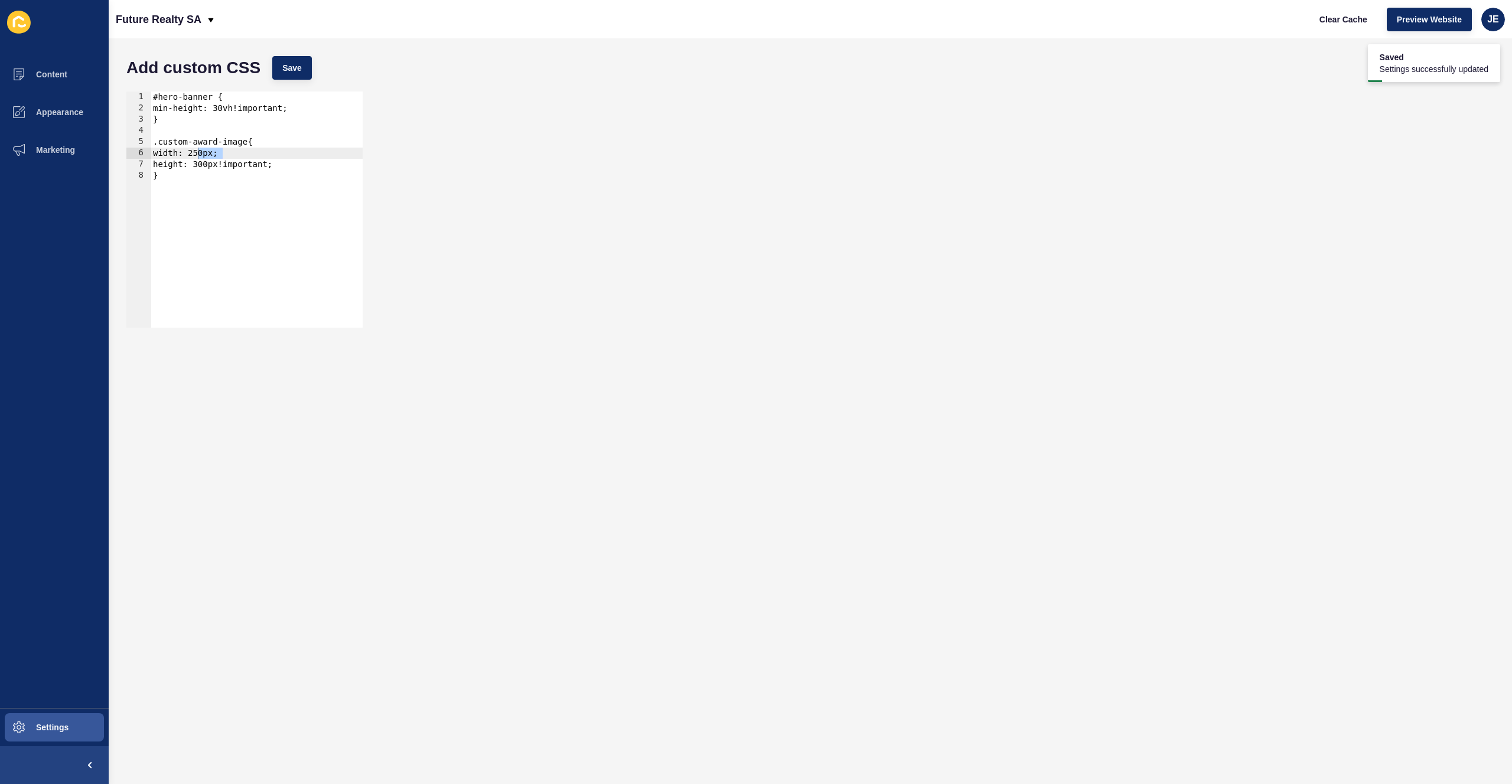
click at [231, 113] on div "#hero-banner { min-height: 30vh!important; } .custom-award-image{ width: 250px;…" at bounding box center [256, 221] width 212 height 259
click at [228, 115] on div "#hero-banner { min-height: 30vh!important; } .custom-award-image{ width: 250px;…" at bounding box center [256, 221] width 212 height 259
type textarea "}"
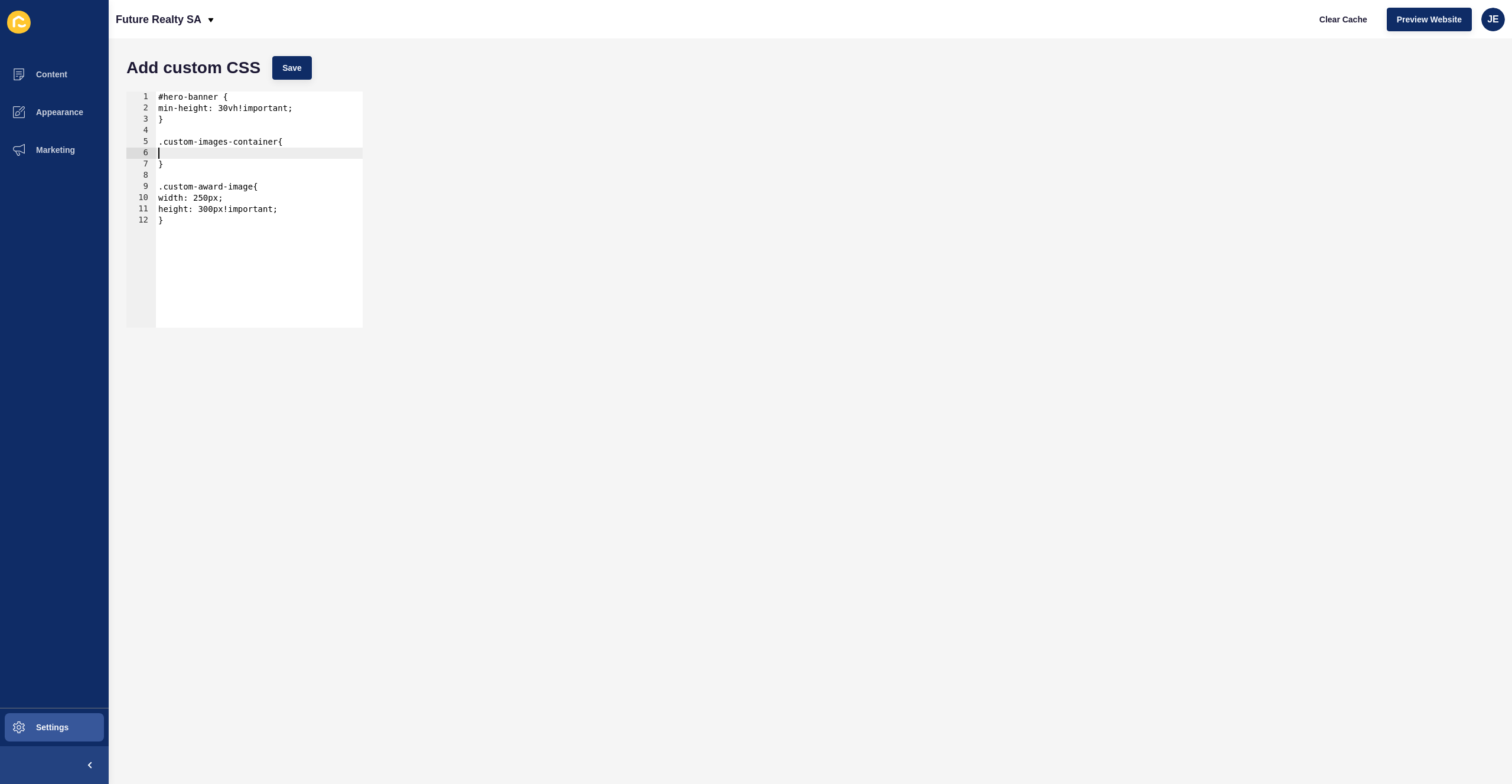
paste textarea "style="display: flex; gap: 10px; justify-content: center; align-items: center;""
drag, startPoint x: 268, startPoint y: 156, endPoint x: 114, endPoint y: 150, distance: 154.1
click at [98, 150] on div "Content Appearance Marketing Settings Future Realty SA Clear Cache Preview Webs…" at bounding box center [756, 392] width 1512 height 784
click at [214, 160] on div "#hero-banner { min-height: 30vh!important; } .custom-images-container{ style="d…" at bounding box center [356, 216] width 402 height 249
drag, startPoint x: 198, startPoint y: 152, endPoint x: 163, endPoint y: 155, distance: 35.1
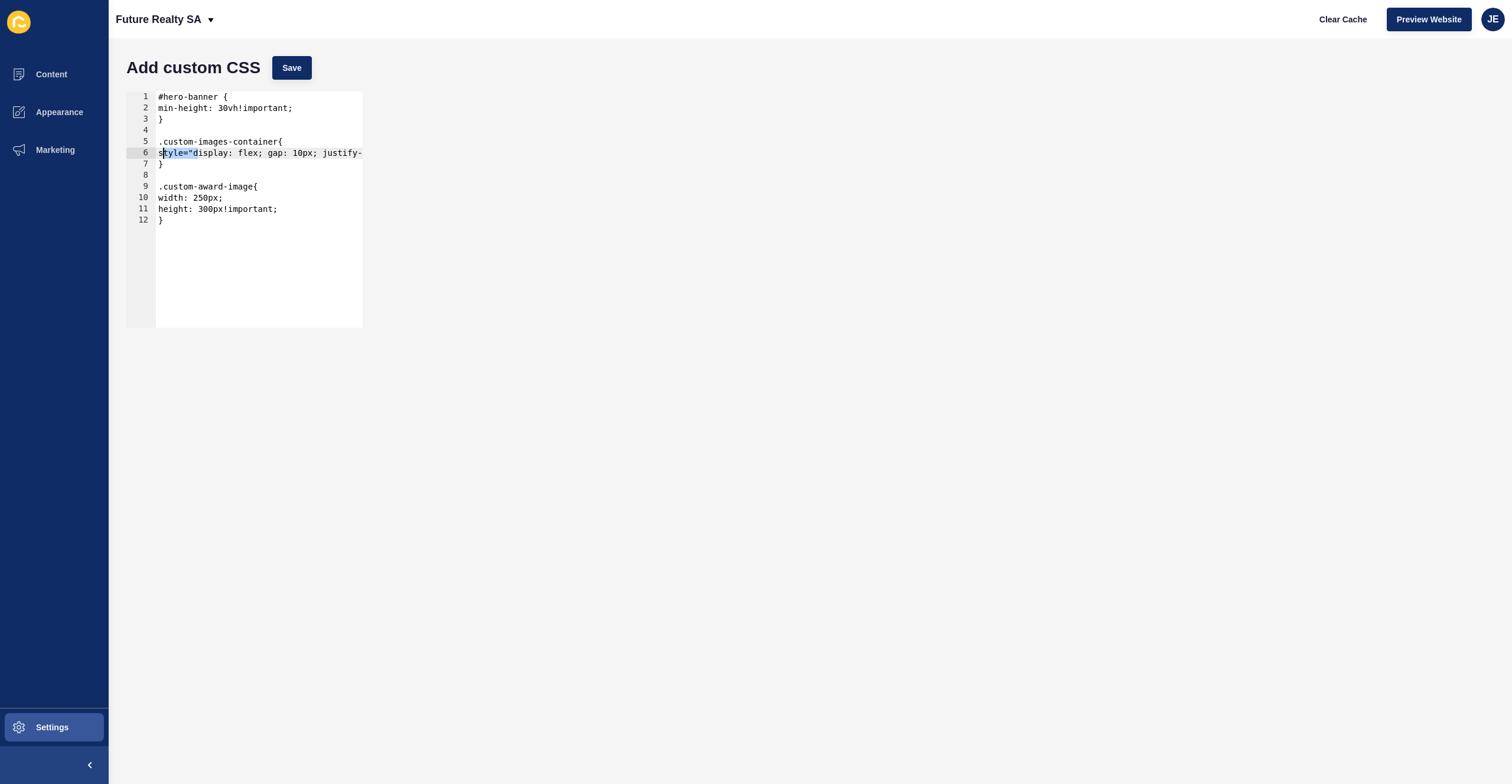
click at [163, 155] on div "#hero-banner { min-height: 30vh!important; } .custom-images-container{ style="d…" at bounding box center [356, 216] width 402 height 249
click at [238, 155] on div "#hero-banner { min-height: 30vh!important; } .custom-images-container{ display:…" at bounding box center [339, 216] width 367 height 249
click at [219, 166] on div "#hero-banner { min-height: 30vh!important; } .custom-images-container{ display:…" at bounding box center [302, 216] width 293 height 249
click at [287, 177] on div "#hero-banner { min-height: 30vh!important; } .custom-images-container{ display:…" at bounding box center [275, 216] width 238 height 249
click at [228, 187] on div "#hero-banner { min-height: 30vh!important; } .custom-images-container{ display:…" at bounding box center [259, 221] width 206 height 259
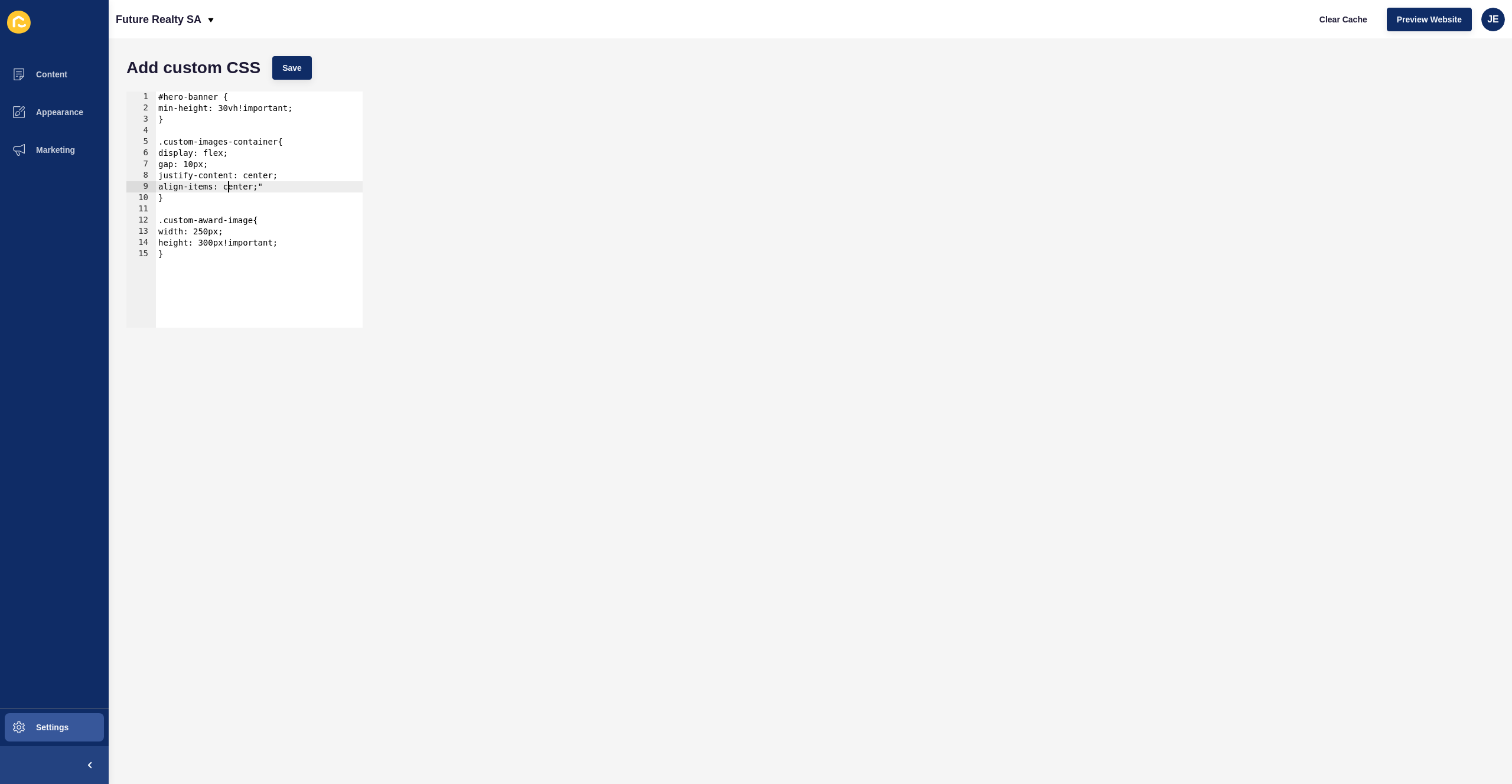
click at [278, 186] on div "#hero-banner { min-height: 30vh!important; } .custom-images-container{ display:…" at bounding box center [259, 221] width 206 height 259
drag, startPoint x: 195, startPoint y: 165, endPoint x: 188, endPoint y: 165, distance: 7.0
click at [188, 165] on div "#hero-banner { min-height: 30vh!important; } .custom-images-container{ display:…" at bounding box center [259, 221] width 206 height 259
click at [285, 58] on button "Save" at bounding box center [292, 67] width 39 height 23
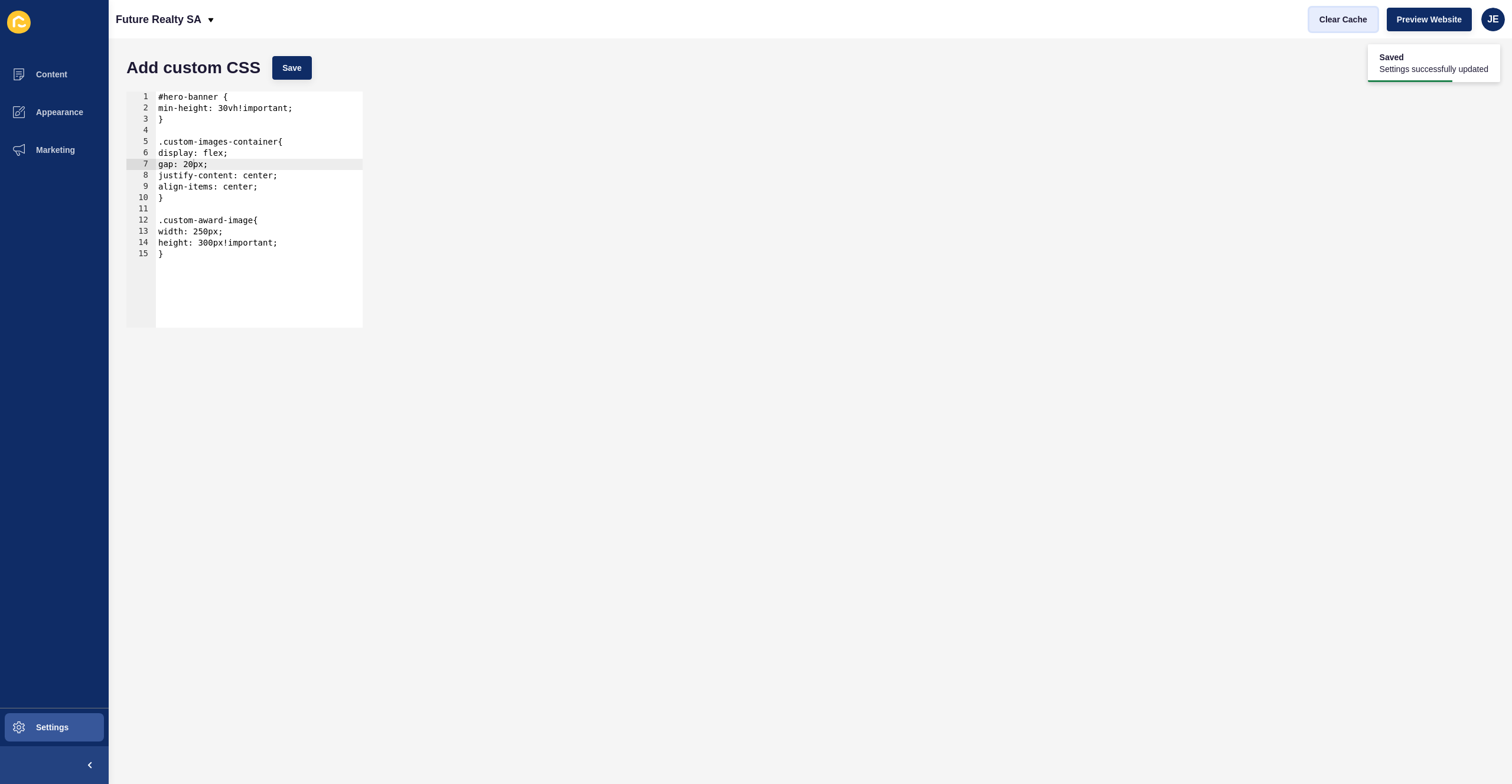
click at [1362, 23] on span "Clear Cache" at bounding box center [1343, 20] width 48 height 12
type textarea "}"
click at [196, 281] on div "#hero-banner { min-height: 30vh!important; } .custom-images-container{ display:…" at bounding box center [259, 221] width 206 height 259
paste textarea "}"
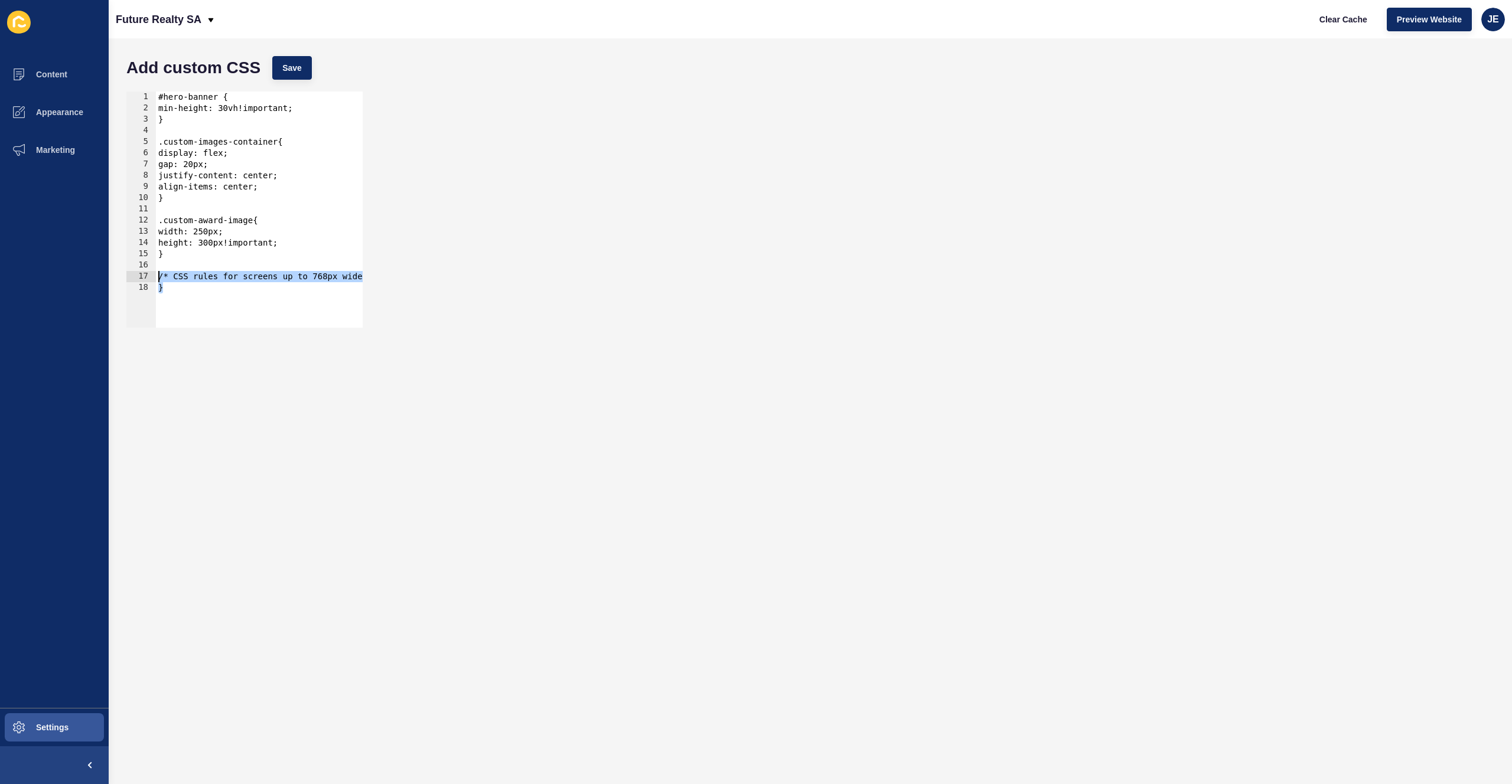
drag, startPoint x: 182, startPoint y: 277, endPoint x: 121, endPoint y: 276, distance: 61.0
click at [121, 276] on div "} 1 2 3 4 5 6 7 8 9 10 11 12 13 14 15 16 17 18 #hero-banner { min-height: 30vh!…" at bounding box center [810, 209] width 1380 height 248
paste textarea
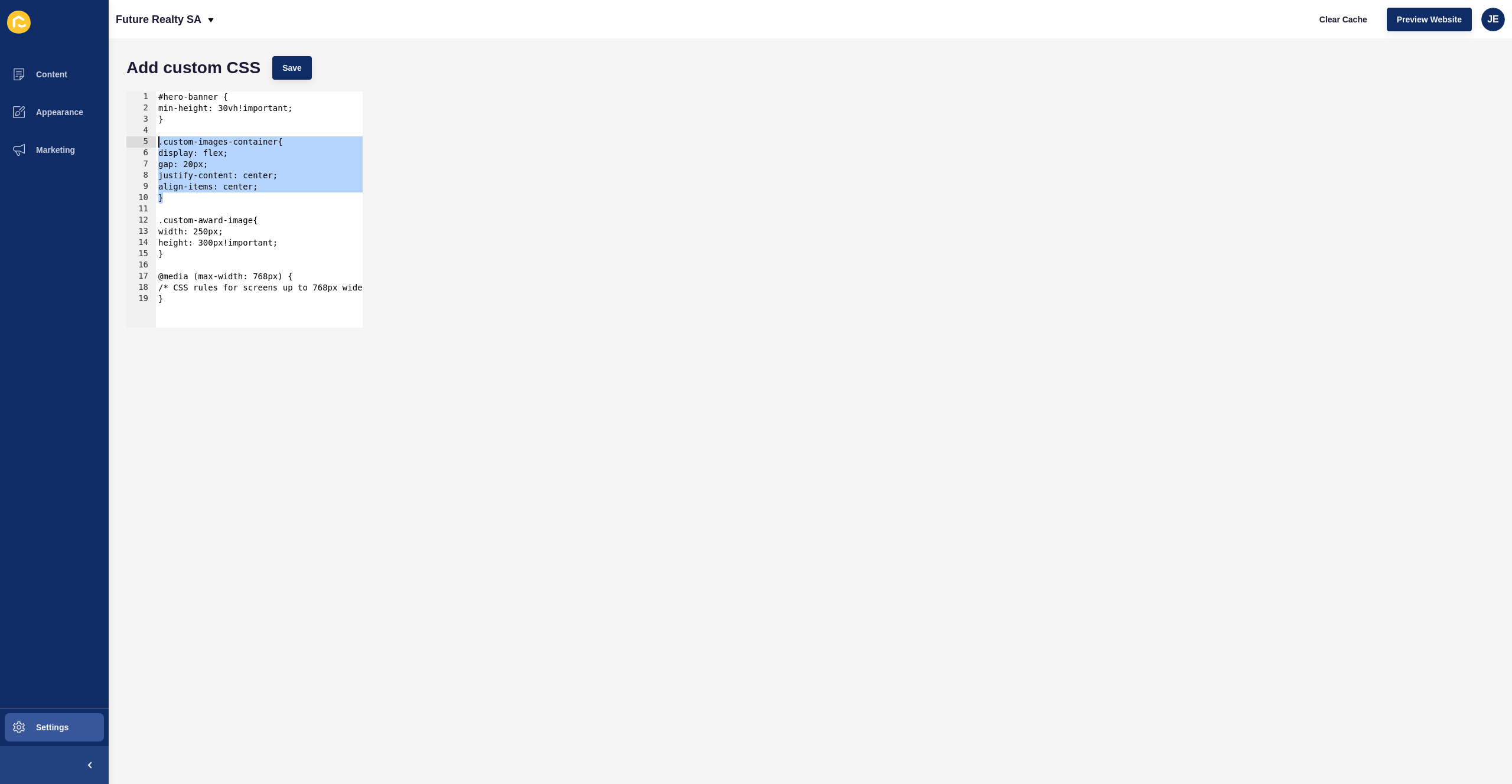
drag, startPoint x: 194, startPoint y: 194, endPoint x: 144, endPoint y: 145, distance: 70.0
click at [144, 145] on div "} 1 2 3 4 5 6 7 8 9 10 11 12 13 14 15 16 17 18 19 #hero-banner { min-height: 30…" at bounding box center [244, 209] width 236 height 236
click at [231, 175] on div "#hero-banner { min-height: 30vh!important; } .custom-images-container{ display:…" at bounding box center [272, 216] width 233 height 249
drag, startPoint x: 166, startPoint y: 200, endPoint x: 147, endPoint y: 147, distance: 56.3
click at [147, 147] on div "justify-content: center; 1 2 3 4 5 6 7 8 9 10 11 12 13 14 15 16 17 18 19 #hero-…" at bounding box center [244, 209] width 236 height 236
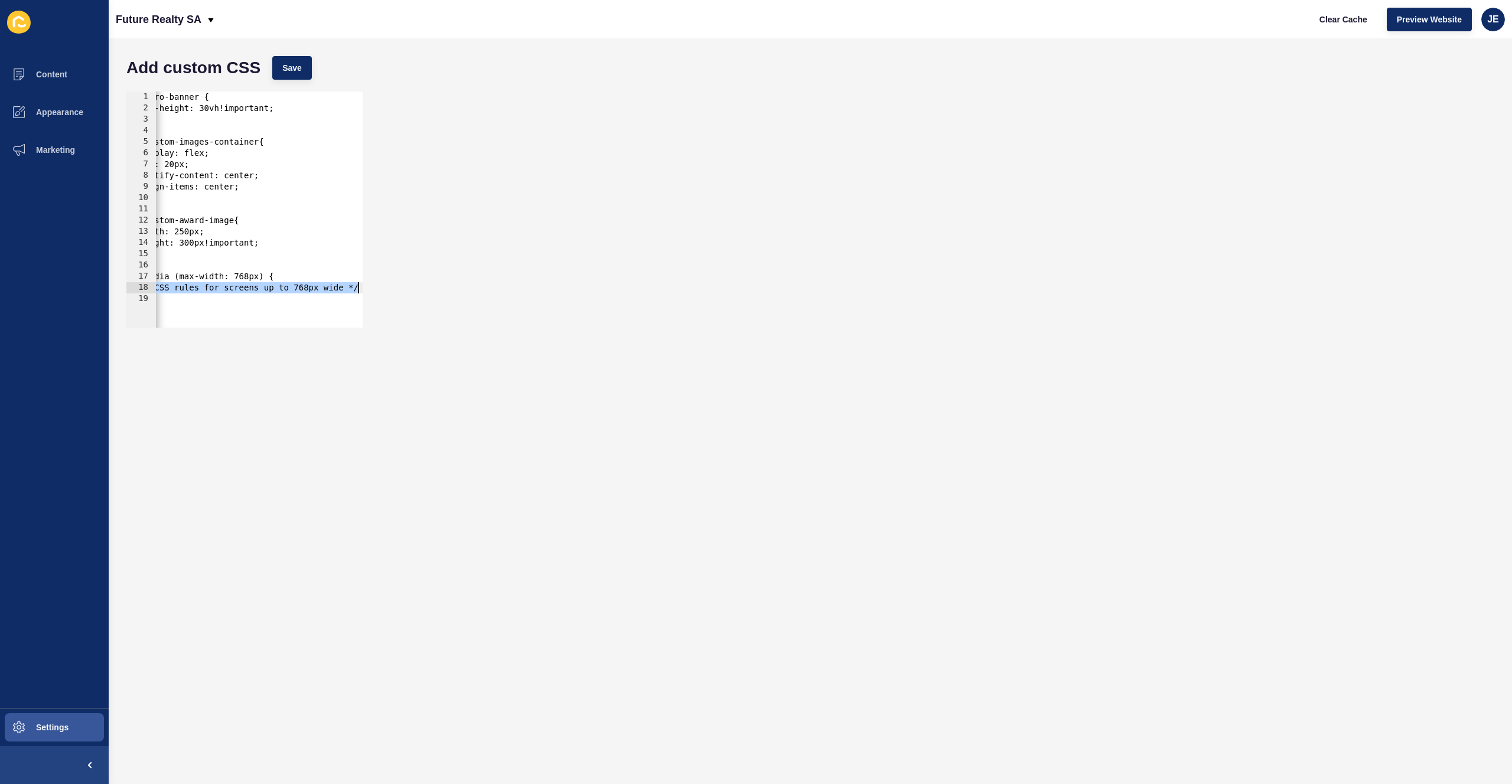
scroll to position [0, 26]
drag, startPoint x: 169, startPoint y: 287, endPoint x: 439, endPoint y: 290, distance: 270.0
click at [439, 290] on div ".custom-images-container{ display: flex; 1 2 3 4 5 6 7 8 9 10 11 12 13 14 15 16…" at bounding box center [810, 209] width 1380 height 248
paste textarea "}"
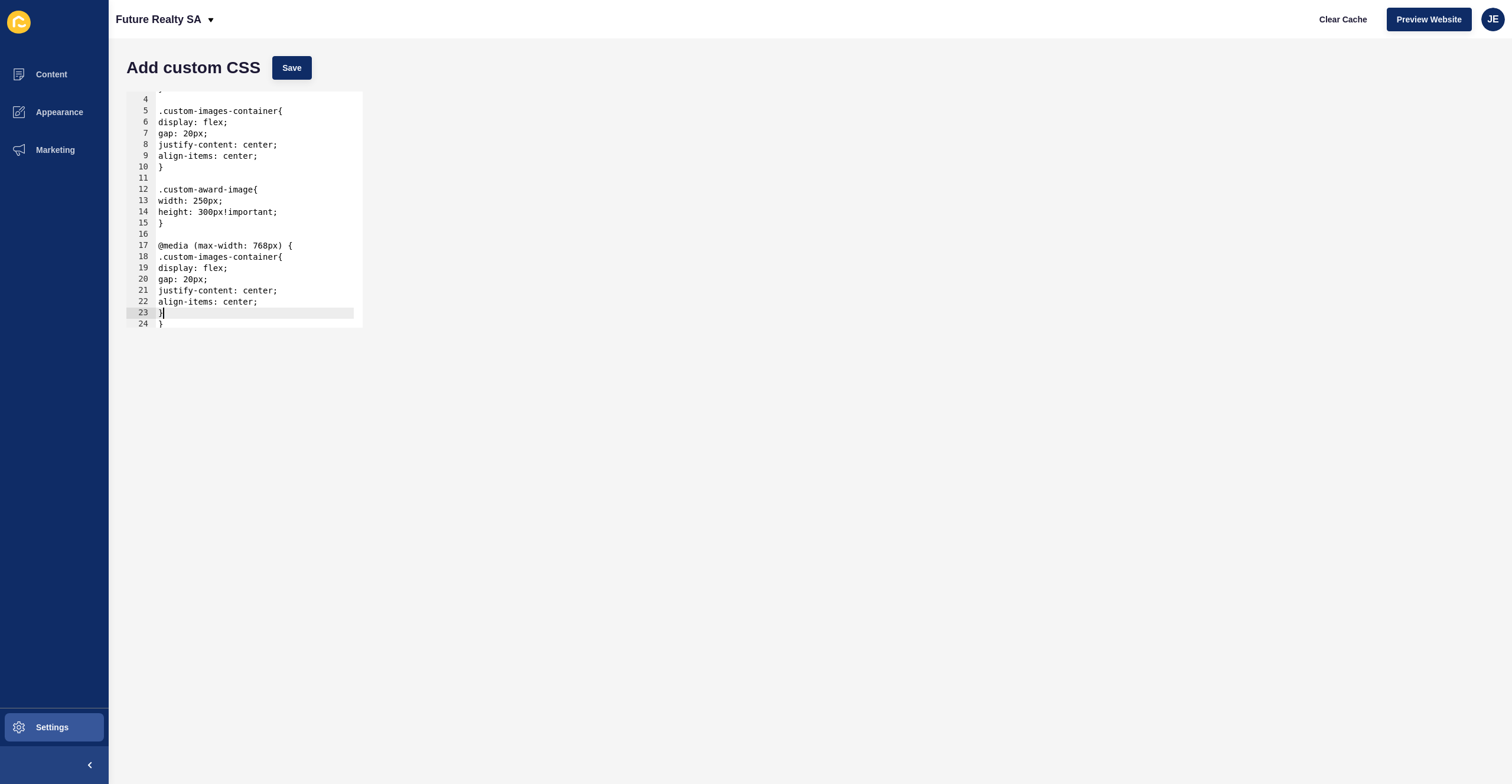
scroll to position [31, 0]
drag, startPoint x: 164, startPoint y: 279, endPoint x: 174, endPoint y: 310, distance: 32.6
click at [174, 310] on div "} .custom-images-container{ display: flex; gap: 20px; justify-content: center; …" at bounding box center [255, 212] width 198 height 259
click at [261, 286] on div "} .custom-images-container{ display: flex; gap: 20px; justify-content: center; …" at bounding box center [255, 212] width 198 height 259
drag, startPoint x: 175, startPoint y: 269, endPoint x: 201, endPoint y: 299, distance: 39.7
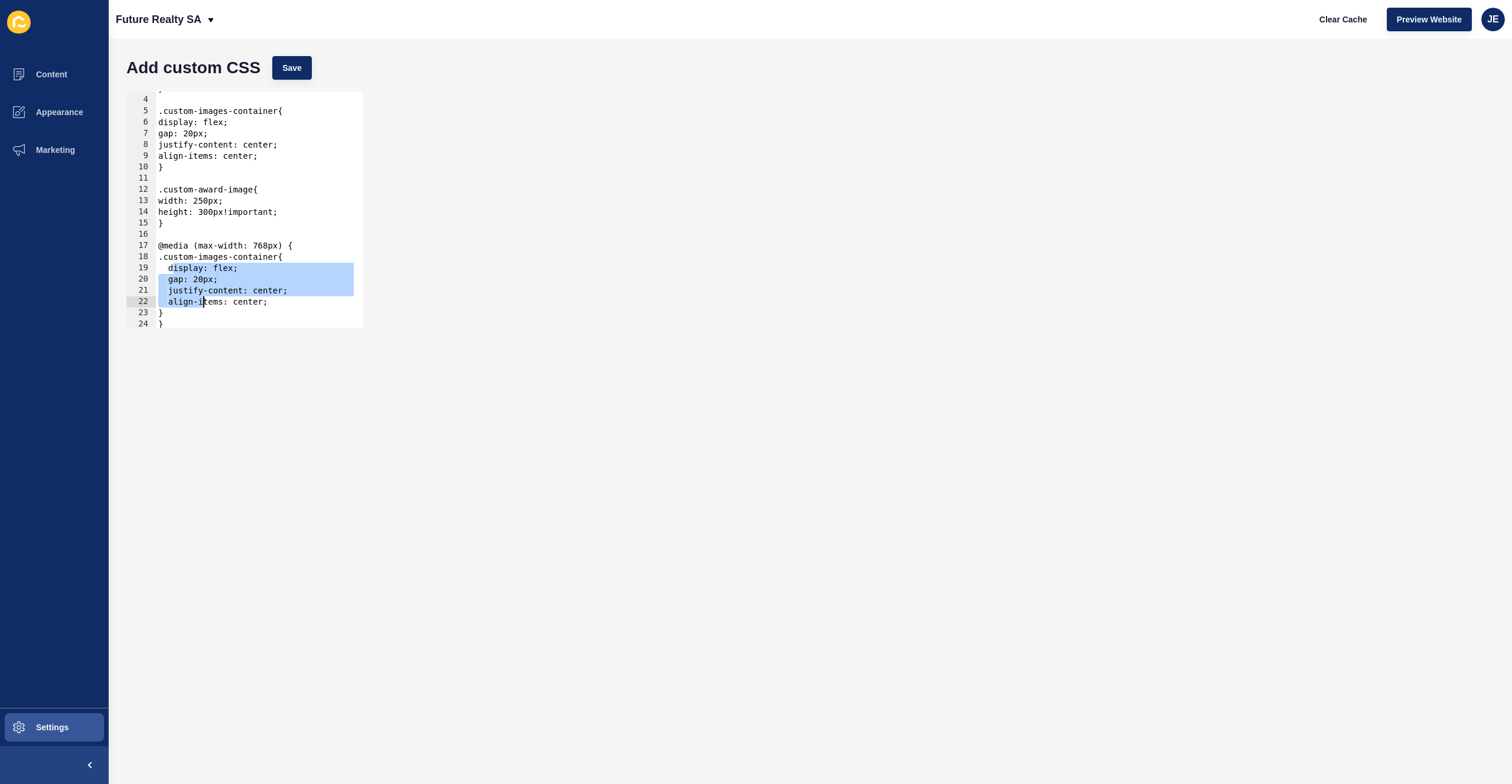
click at [200, 298] on div "} .custom-images-container{ display: flex; gap: 20px; justify-content: center; …" at bounding box center [255, 212] width 198 height 259
click at [171, 311] on div "} .custom-images-container{ display: flex; gap: 20px; justify-content: center; …" at bounding box center [255, 212] width 198 height 259
click at [168, 258] on div "} .custom-images-container{ display: flex; gap: 20px; justify-content: center; …" at bounding box center [255, 212] width 198 height 259
click at [287, 261] on div "} .custom-images-container{ display: flex; gap: 20px; justify-content: center; …" at bounding box center [255, 212] width 198 height 259
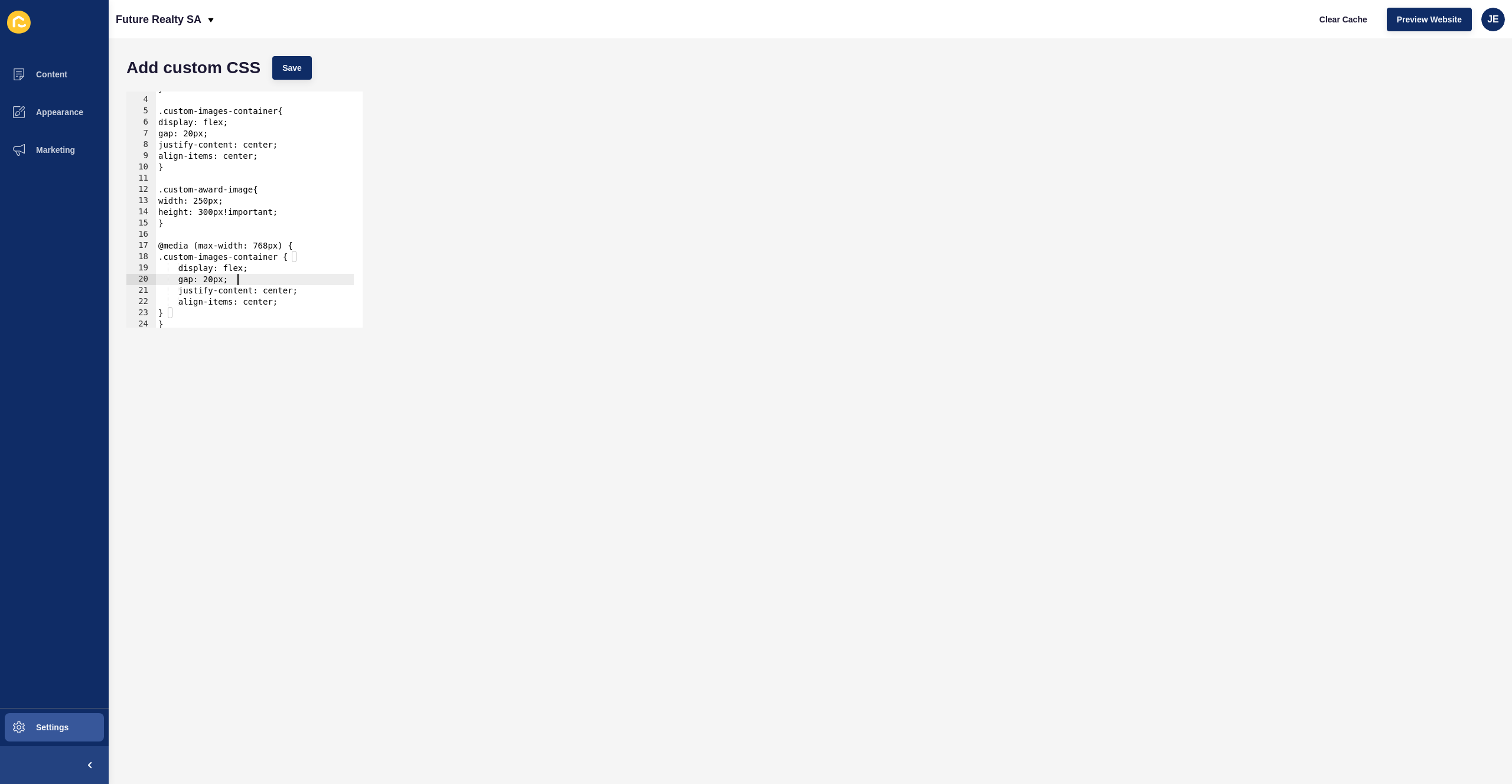
click at [278, 279] on div "} .custom-images-container{ display: flex; gap: 20px; justify-content: center; …" at bounding box center [255, 212] width 198 height 259
drag, startPoint x: 290, startPoint y: 301, endPoint x: 88, endPoint y: 285, distance: 202.6
click at [88, 285] on div "Content Appearance Marketing Settings Future Realty SA Clear Cache Preview Webs…" at bounding box center [756, 392] width 1512 height 784
type textarea "justify-content: center; align-items: center;"
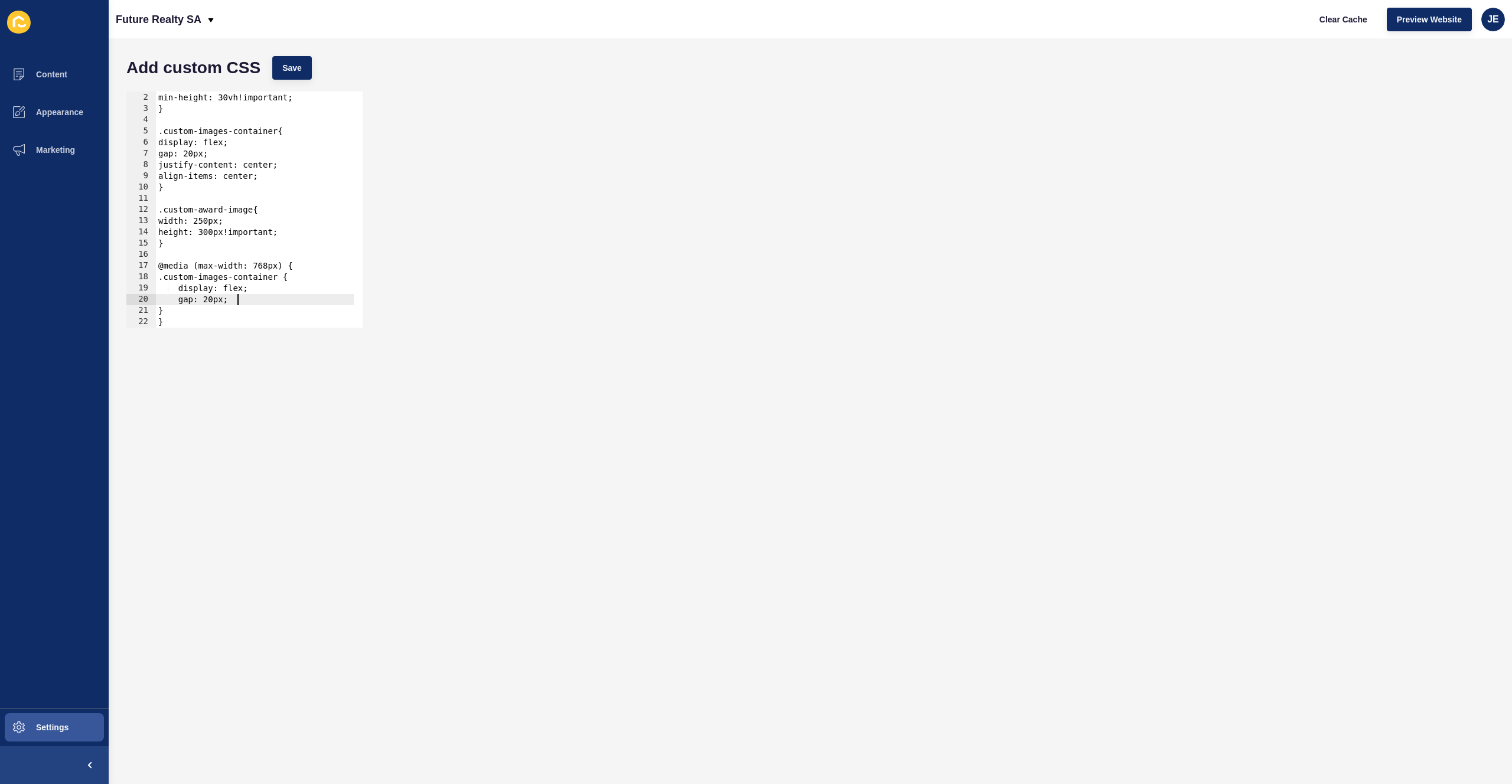
scroll to position [11, 0]
click at [255, 287] on div "#hero-banner { min-height: 30vh!important; } .custom-images-container{ display:…" at bounding box center [255, 210] width 198 height 259
type textarea "display: flex;"
drag, startPoint x: 258, startPoint y: 290, endPoint x: 123, endPoint y: 289, distance: 135.0
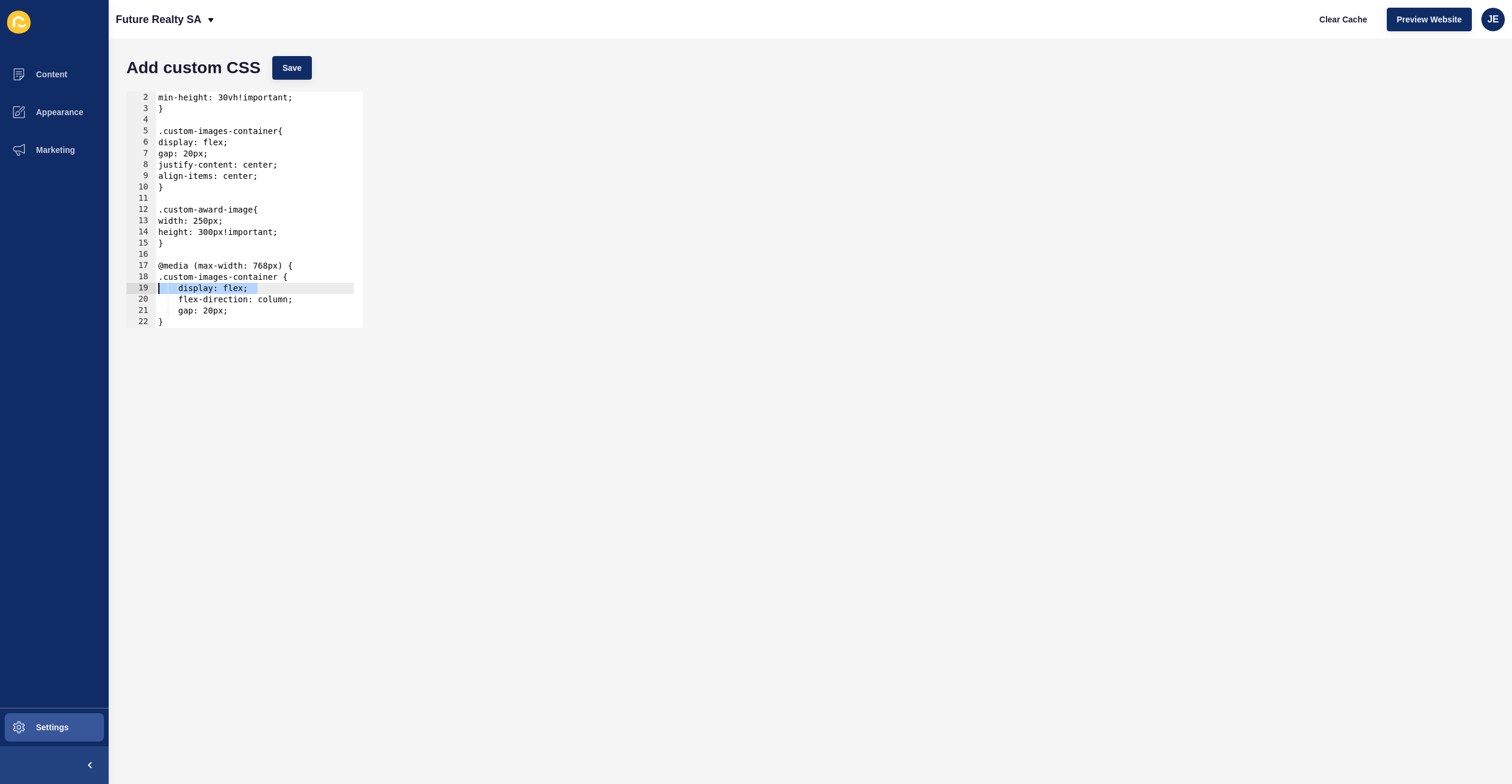
click at [123, 289] on div "flex-direction: column; 1 2 3 4 5 6 7 8 9 10 11 12 13 14 15 16 17 18 19 20 21 2…" at bounding box center [810, 209] width 1380 height 248
type textarea "display: flex;"
drag, startPoint x: 244, startPoint y: 302, endPoint x: 111, endPoint y: 299, distance: 133.0
click at [111, 299] on div "Add custom CSS Save .custom-images-container { 1 2 3 4 5 6 7 8 9 10 11 12 13 14…" at bounding box center [810, 411] width 1403 height 745
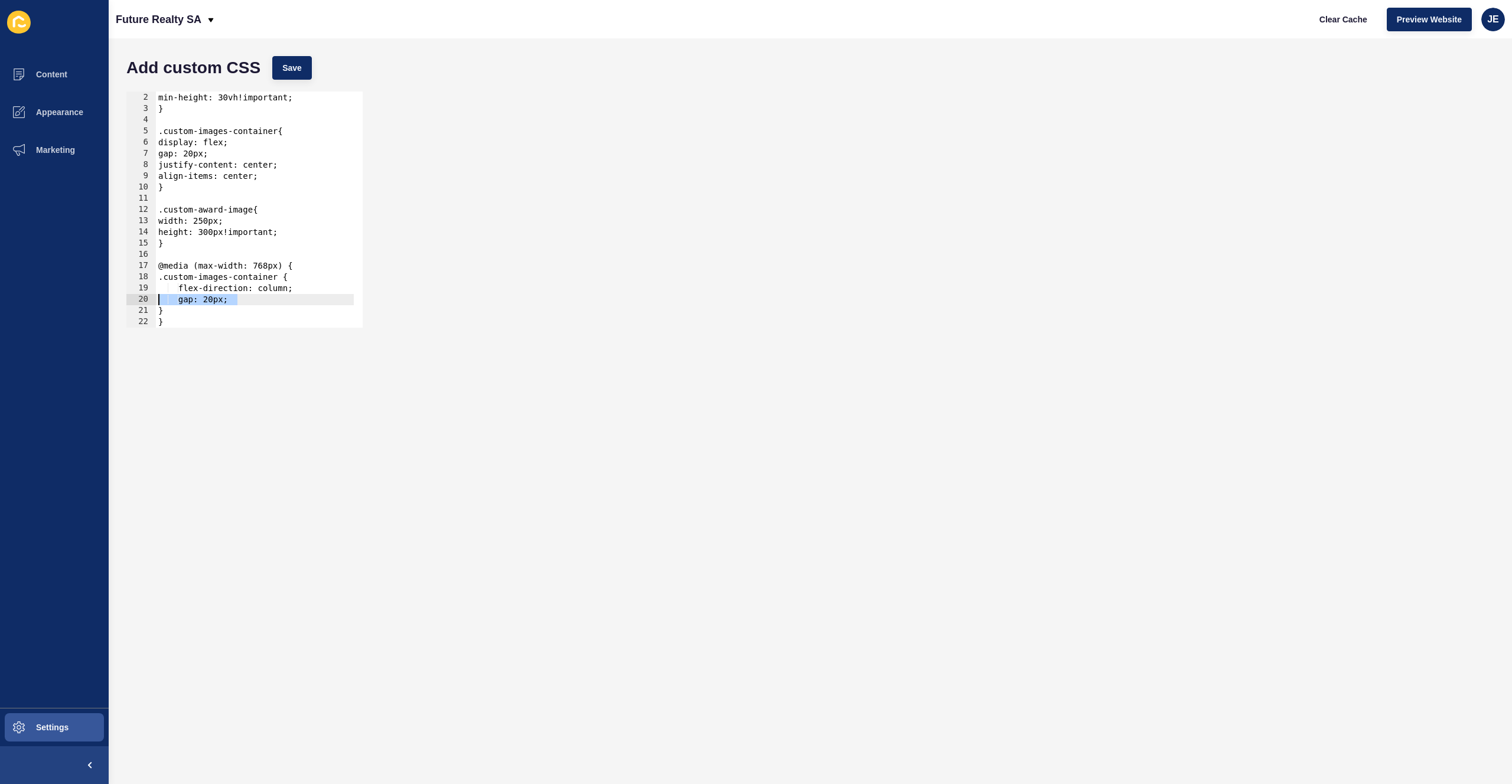
type textarea "gap: 20px;"
click at [271, 68] on div "Add custom CSS Save" at bounding box center [810, 67] width 1380 height 36
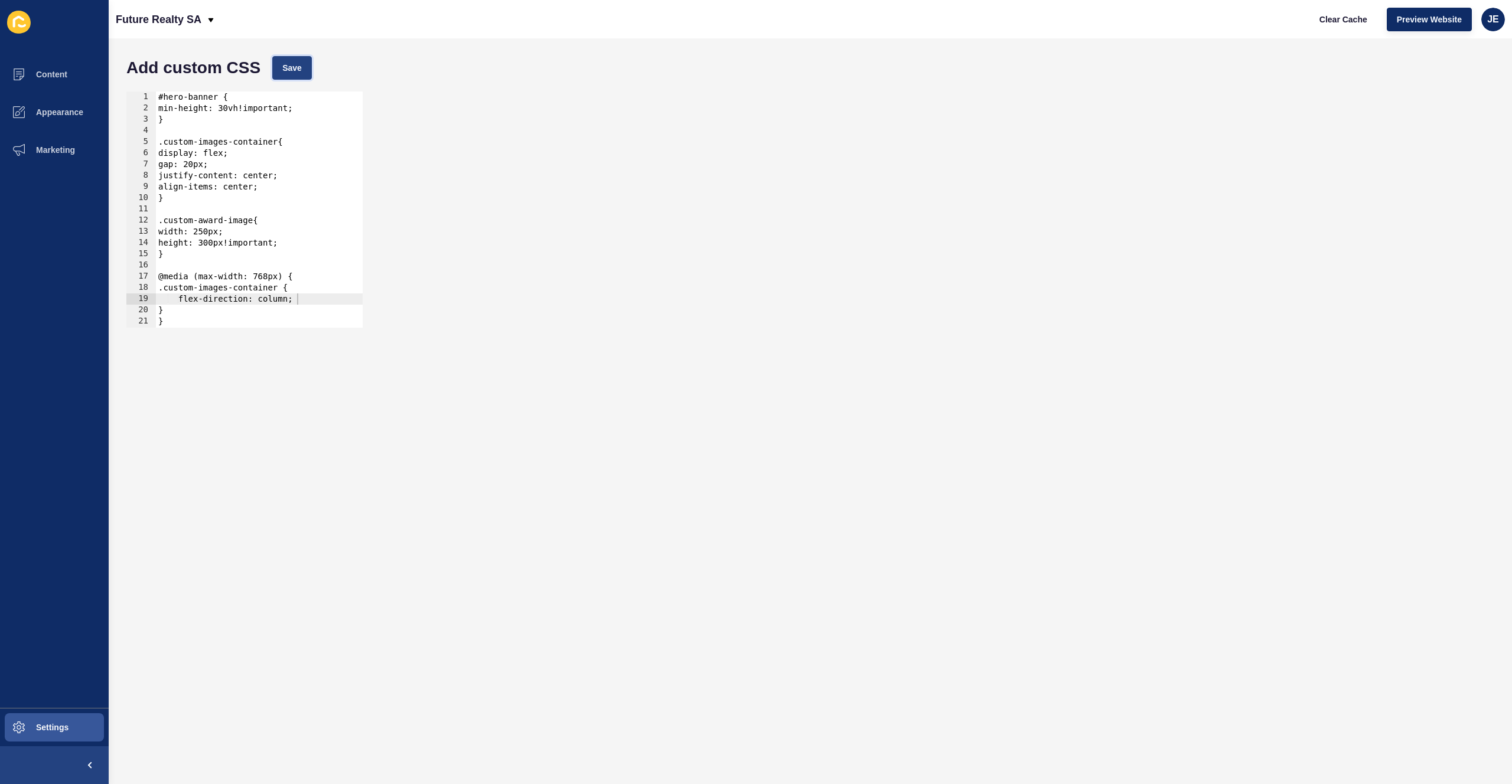
click at [287, 64] on span "Save" at bounding box center [292, 68] width 20 height 12
type textarea "align-items: center;"
click at [272, 190] on div "#hero-banner { min-height: 30vh!important; } .custom-images-container{ display:…" at bounding box center [259, 221] width 206 height 259
type textarea "padding: 10px;"
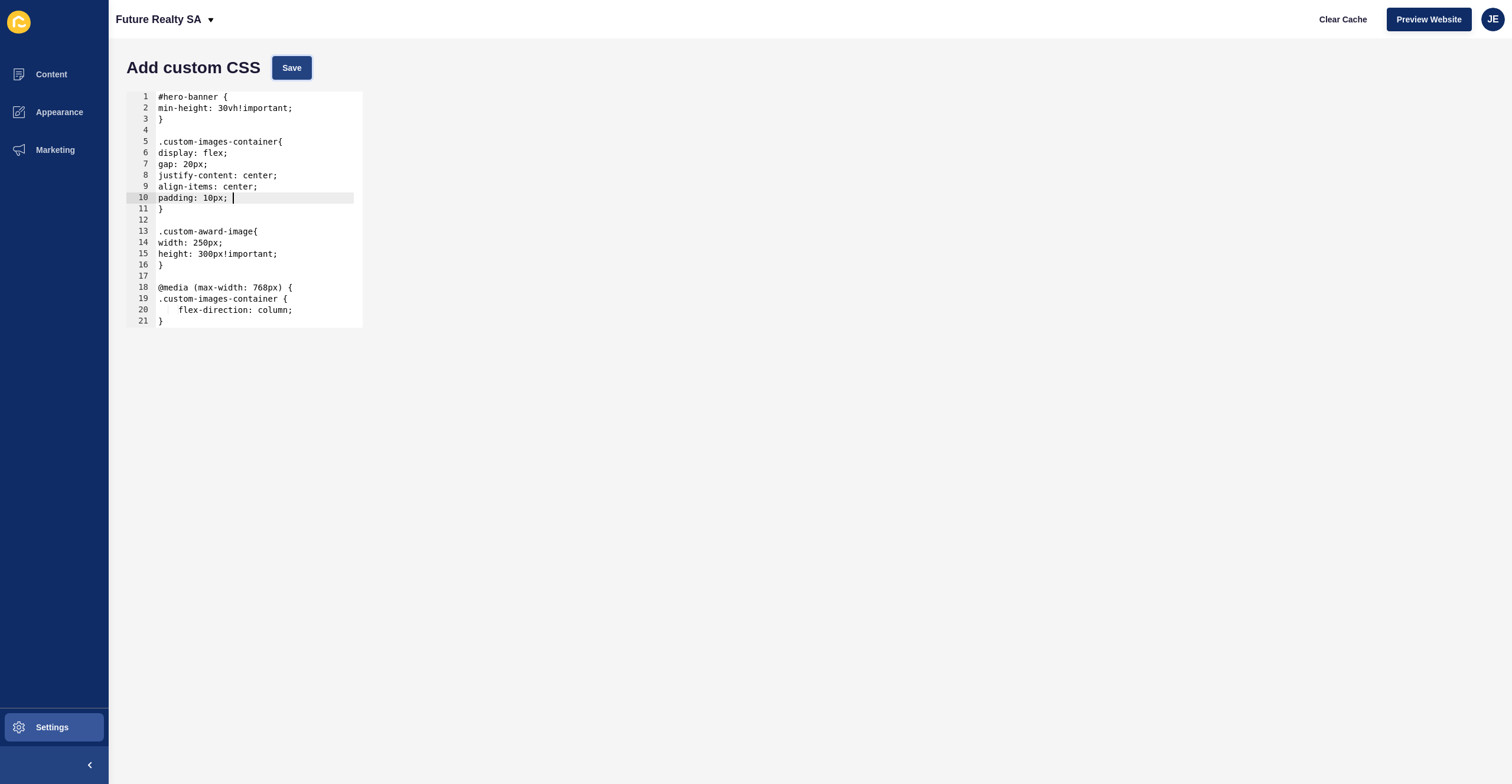
click at [303, 76] on button "Save" at bounding box center [292, 67] width 39 height 23
